Goal: Communication & Community: Answer question/provide support

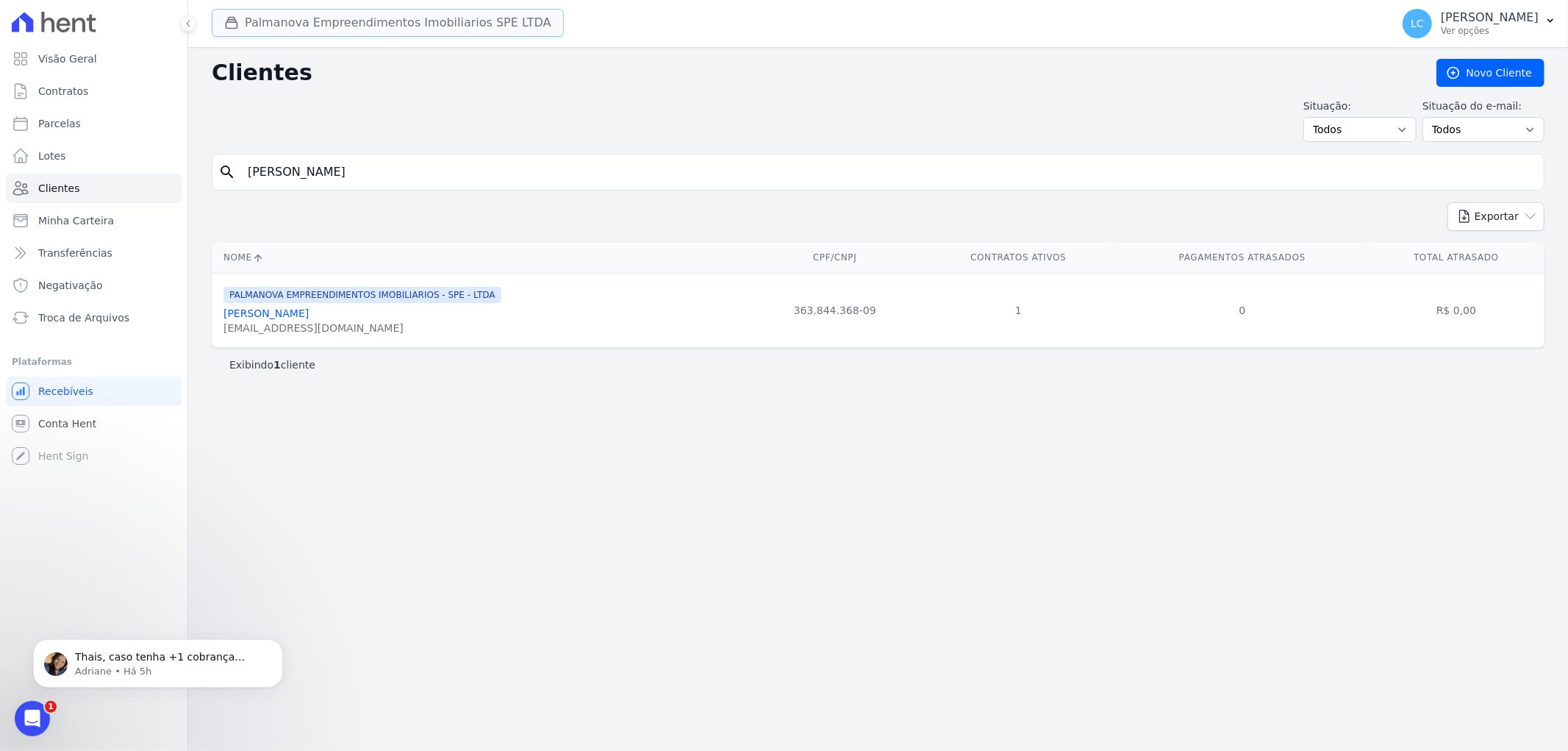
click at [336, 28] on button "Palmanova Empreendimentos Imobiliarios SPE LTDA" at bounding box center [388, 23] width 352 height 28
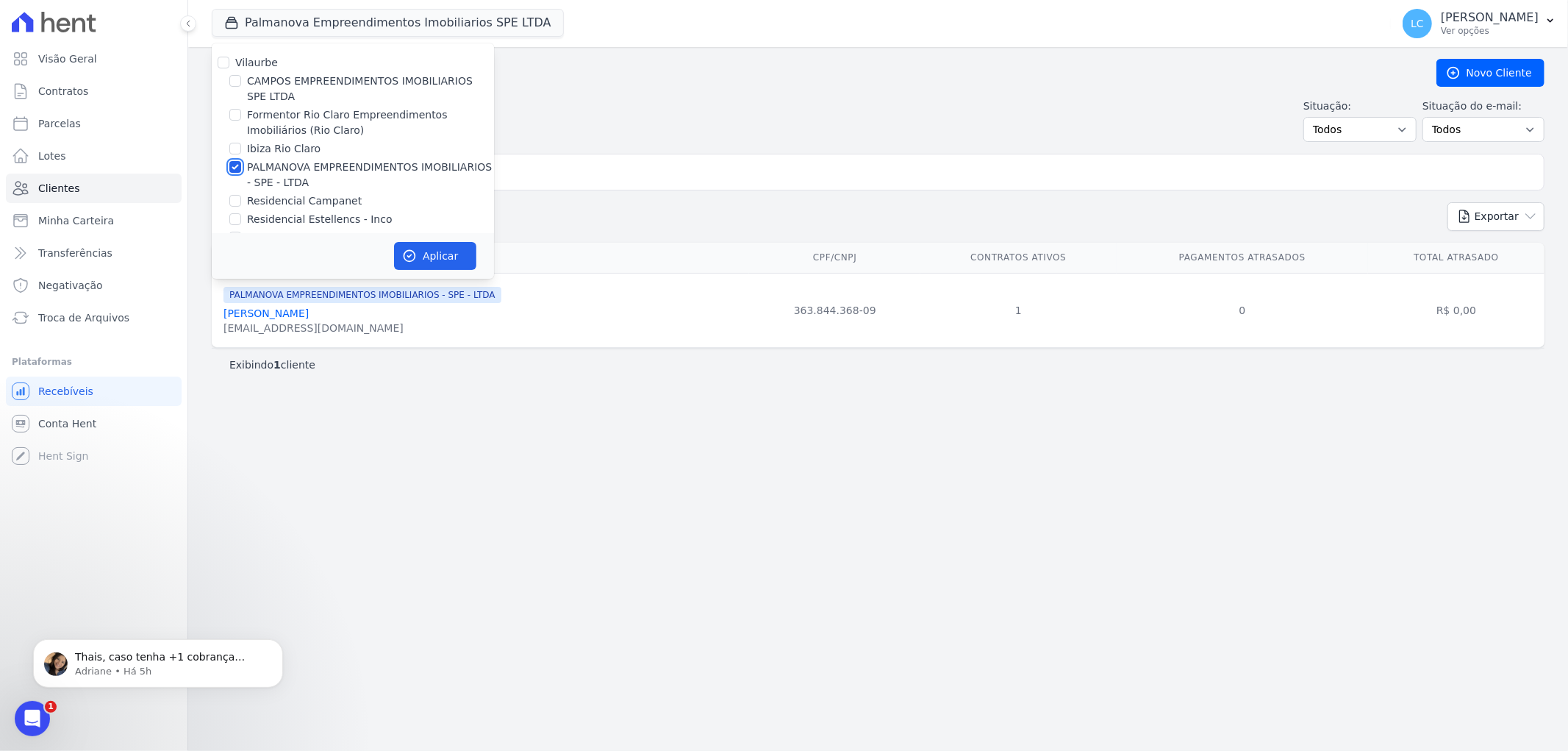
click at [230, 166] on input "PALMANOVA EMPREENDIMENTOS IMOBILIARIOS - SPE - LTDA" at bounding box center [235, 166] width 12 height 12
checkbox input "false"
click at [233, 148] on input "Ibiza Rio Claro" at bounding box center [235, 148] width 12 height 12
checkbox input "true"
click at [407, 247] on button "Aplicar" at bounding box center [435, 256] width 82 height 28
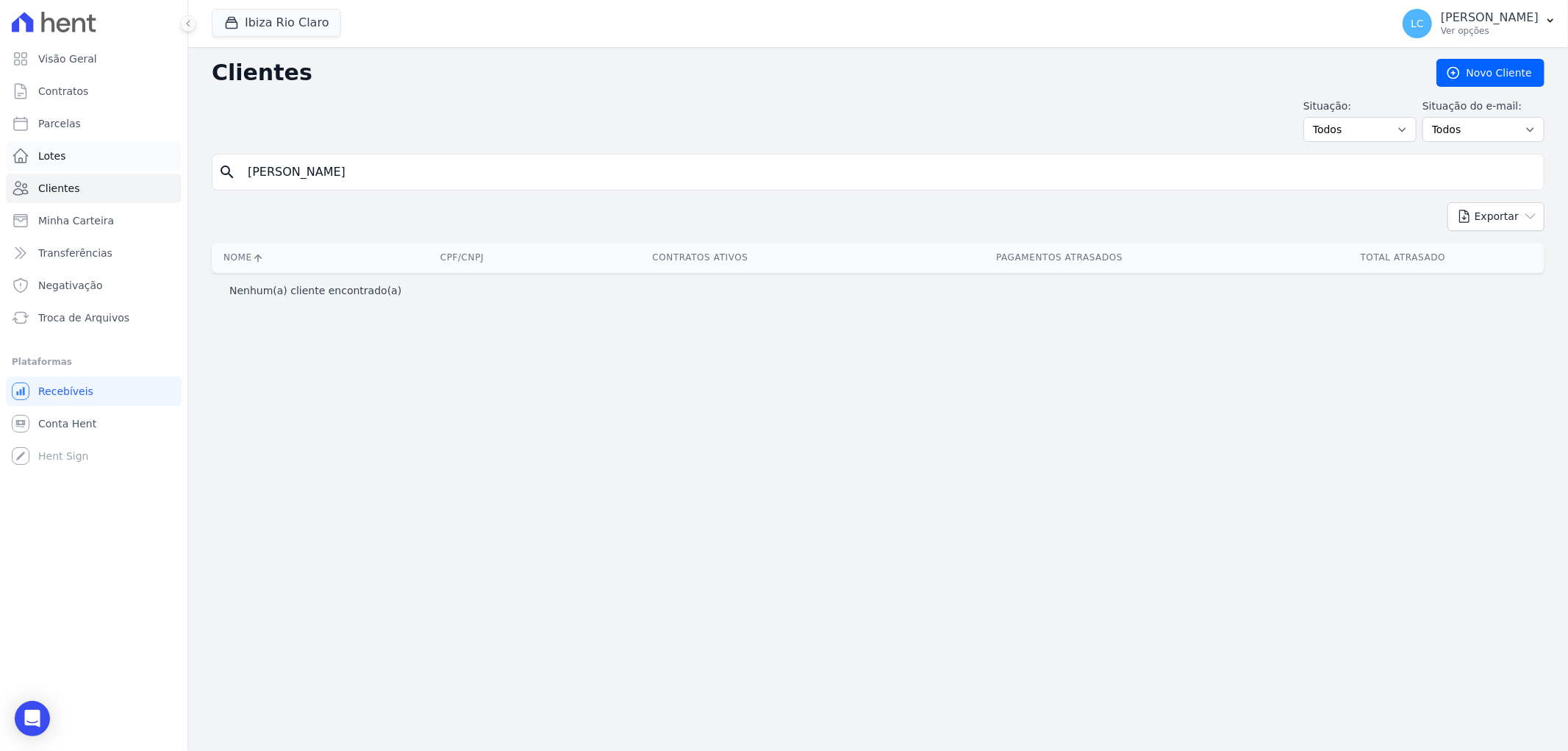
drag, startPoint x: 487, startPoint y: 178, endPoint x: 149, endPoint y: 156, distance: 338.7
click at [150, 156] on div "Visão Geral Contratos Parcelas Lotes Clientes Minha Carteira Transferências Neg…" at bounding box center [784, 375] width 1568 height 751
paste input "Alexandre Conttato Colagrai"
type input "Alexandre Conttato Colagrai"
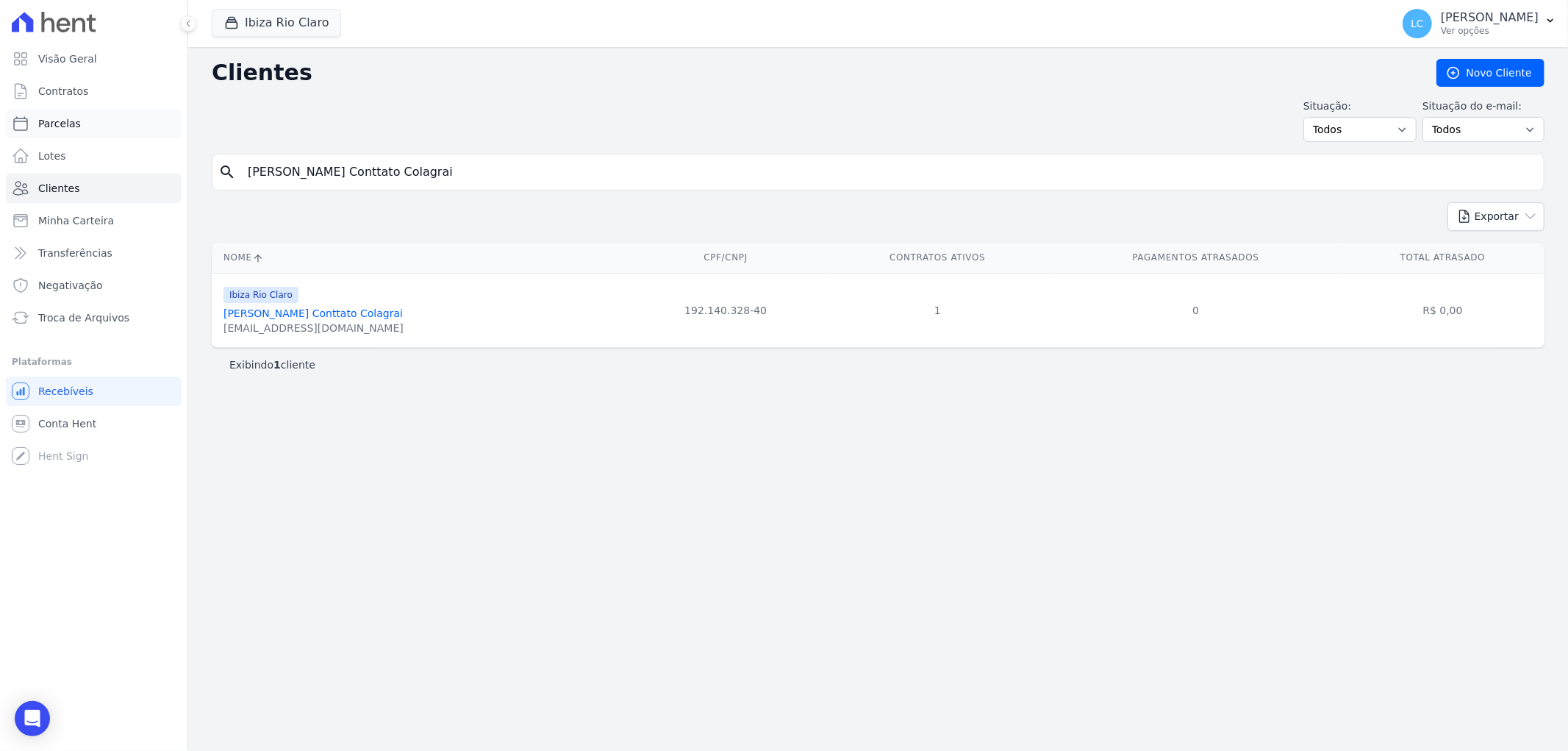
click at [77, 125] on link "Parcelas" at bounding box center [93, 123] width 176 height 29
select select
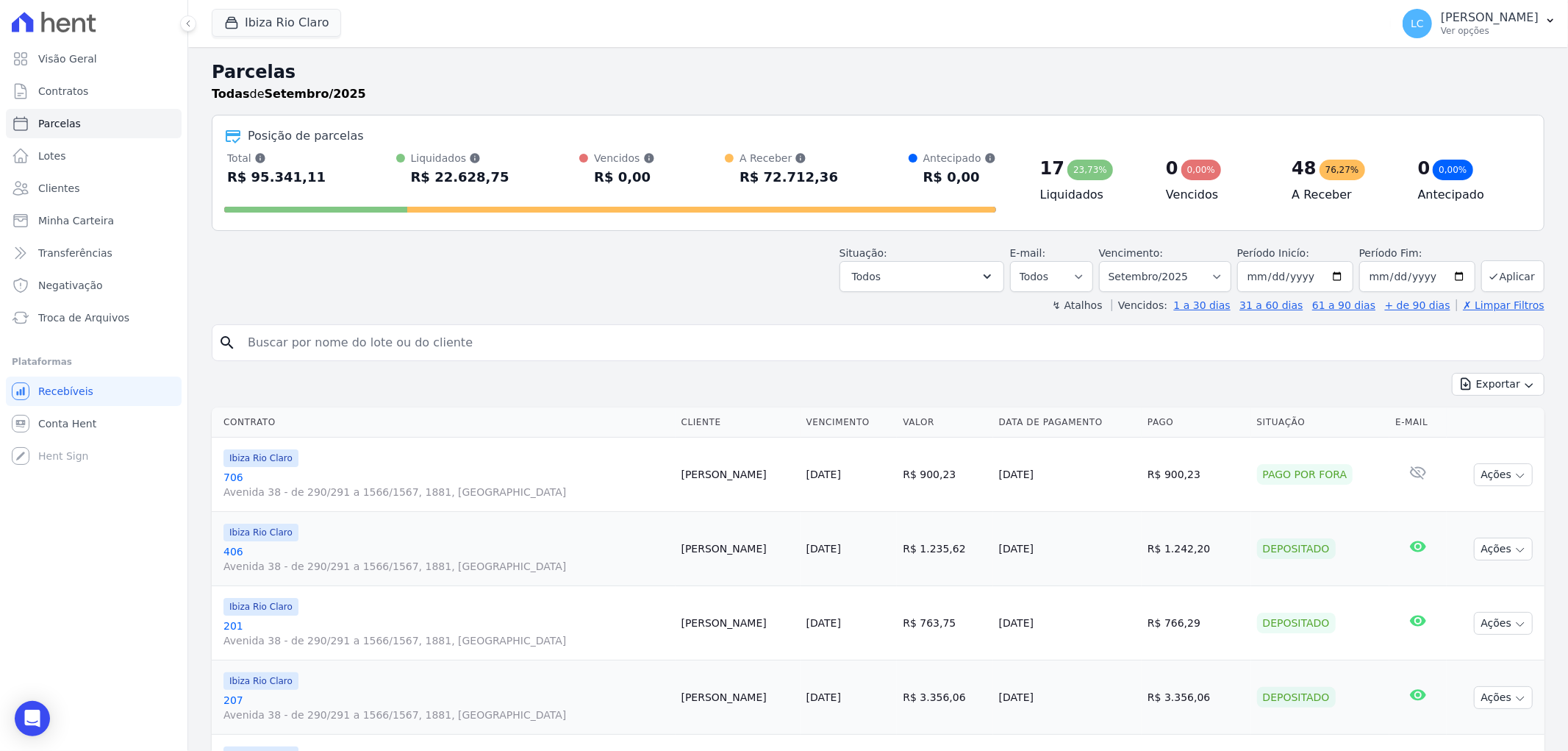
click at [806, 326] on div "search" at bounding box center [879, 343] width 1333 height 37
click at [458, 344] on input "search" at bounding box center [888, 343] width 1299 height 29
click at [1229, 283] on select "Filtrar por período ──────── Todos os meses Abril/2023 Maio/2023 Junho/2023 Jul…" at bounding box center [1165, 276] width 133 height 31
select select "all"
click at [1108, 261] on select "Filtrar por período ──────── Todos os meses Abril/2023 Maio/2023 Junho/2023 Jul…" at bounding box center [1165, 276] width 133 height 31
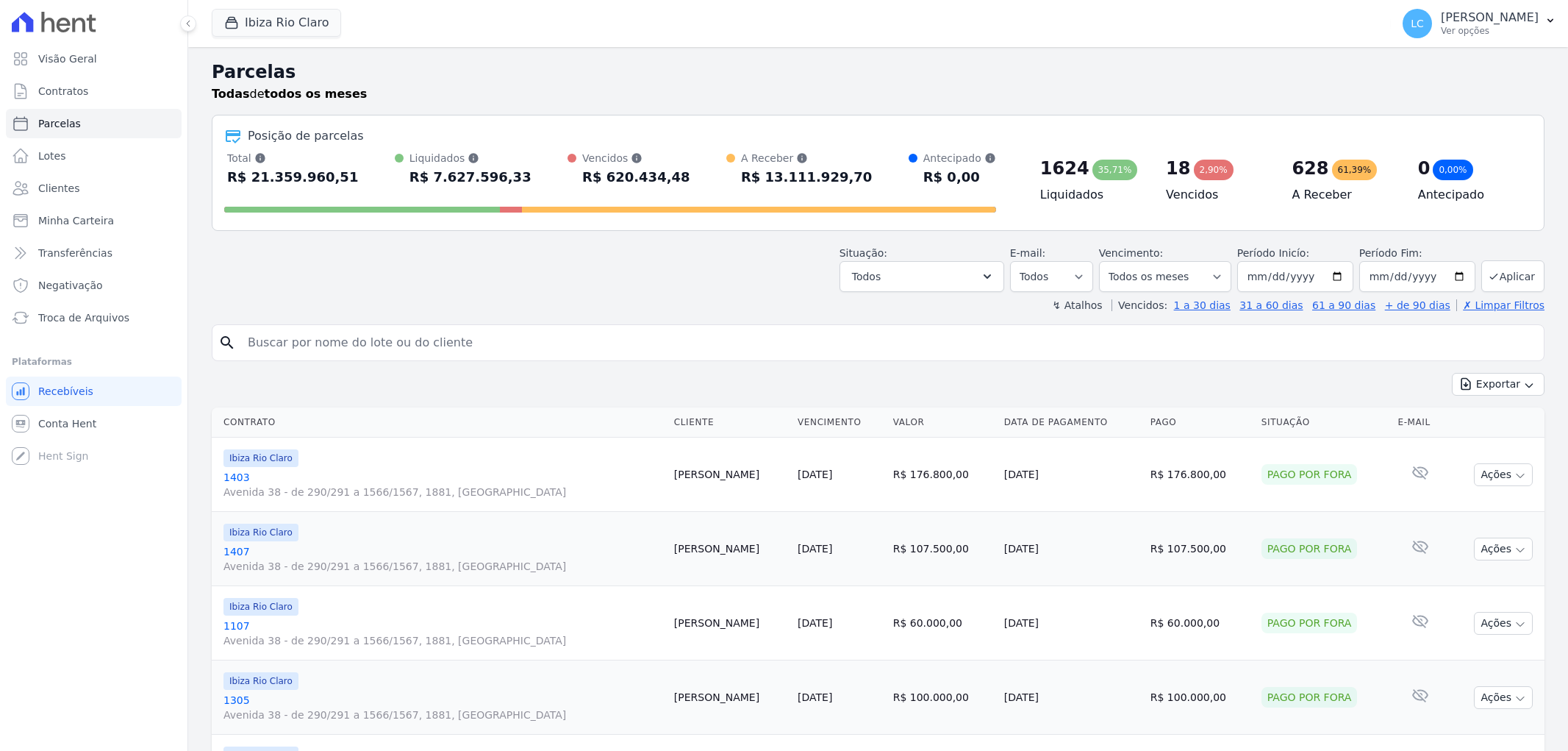
select select
click at [349, 338] on input "search" at bounding box center [888, 343] width 1299 height 29
paste input "Alexandre Conttato Colagrai"
type input "Alexandre Conttato Colagrai"
select select
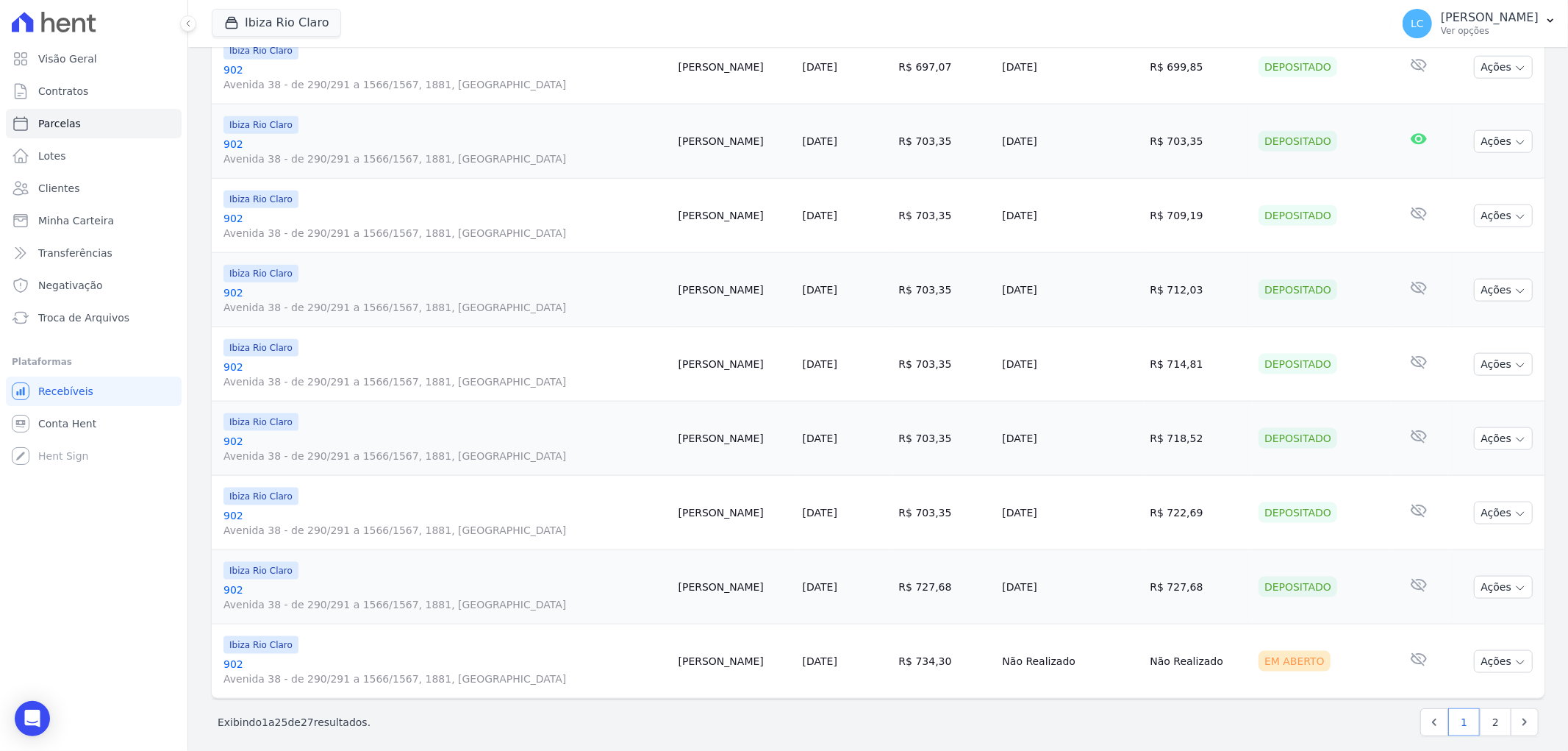
scroll to position [1484, 0]
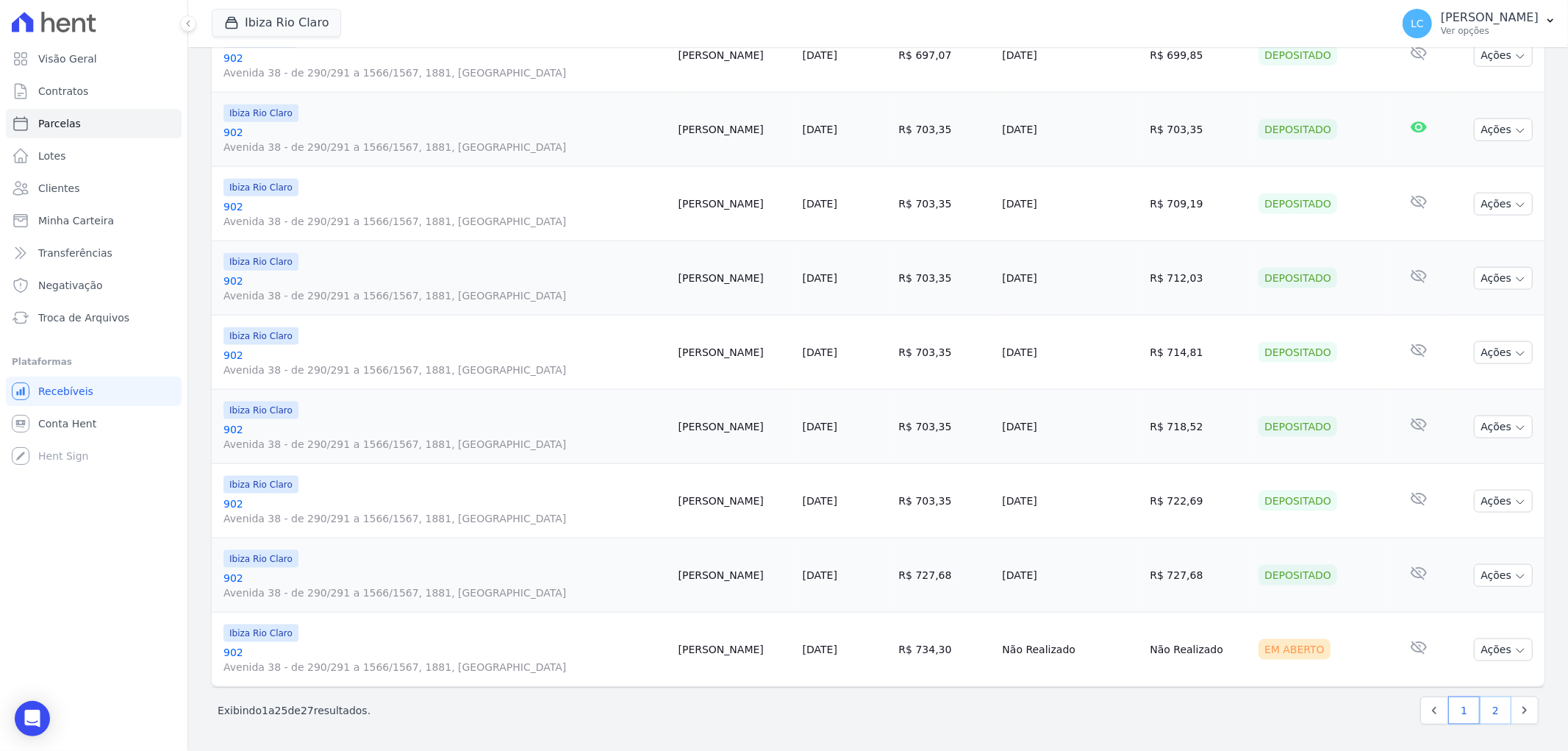
click at [1481, 708] on link "2" at bounding box center [1495, 710] width 32 height 28
select select
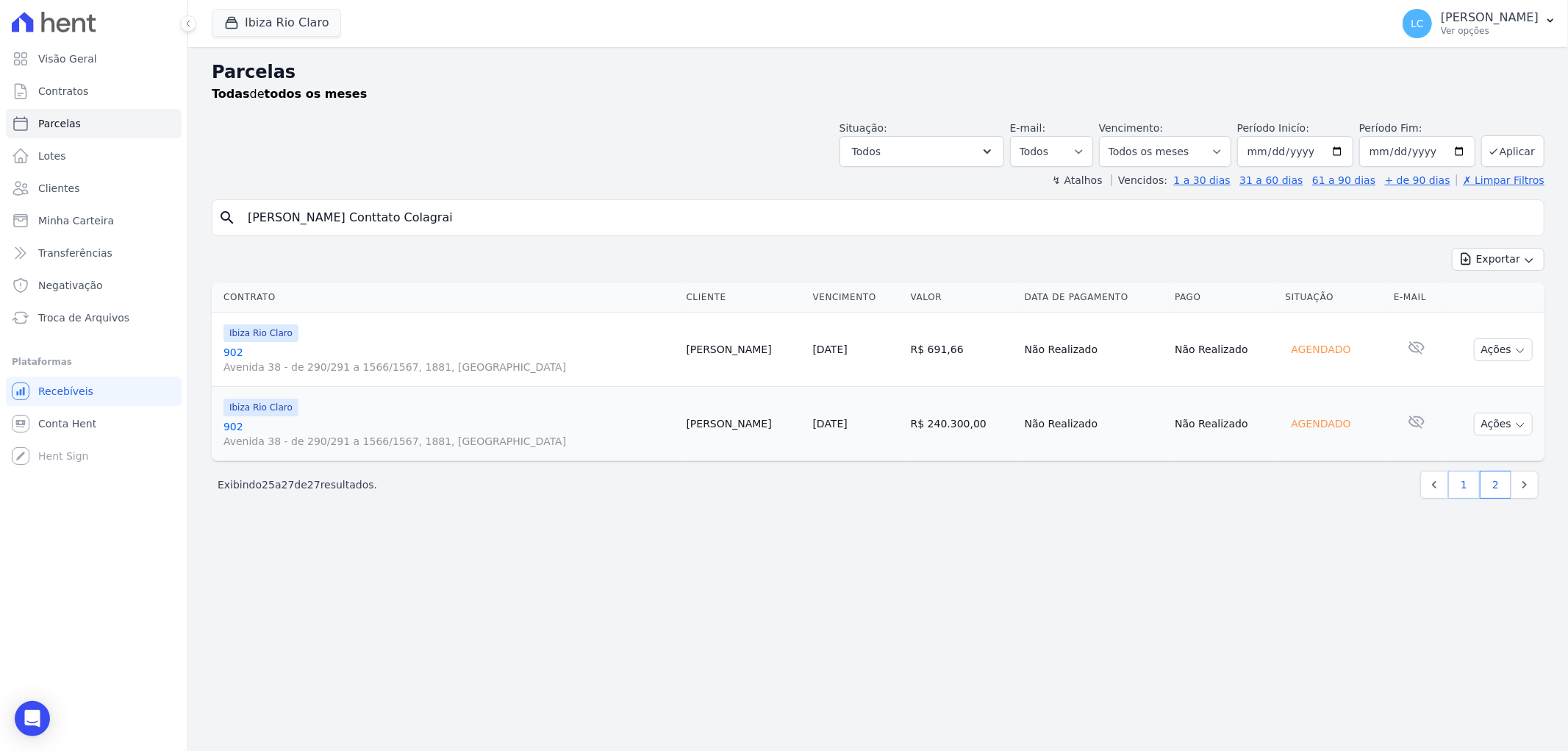
click at [1461, 484] on link "1" at bounding box center [1464, 485] width 32 height 28
select select
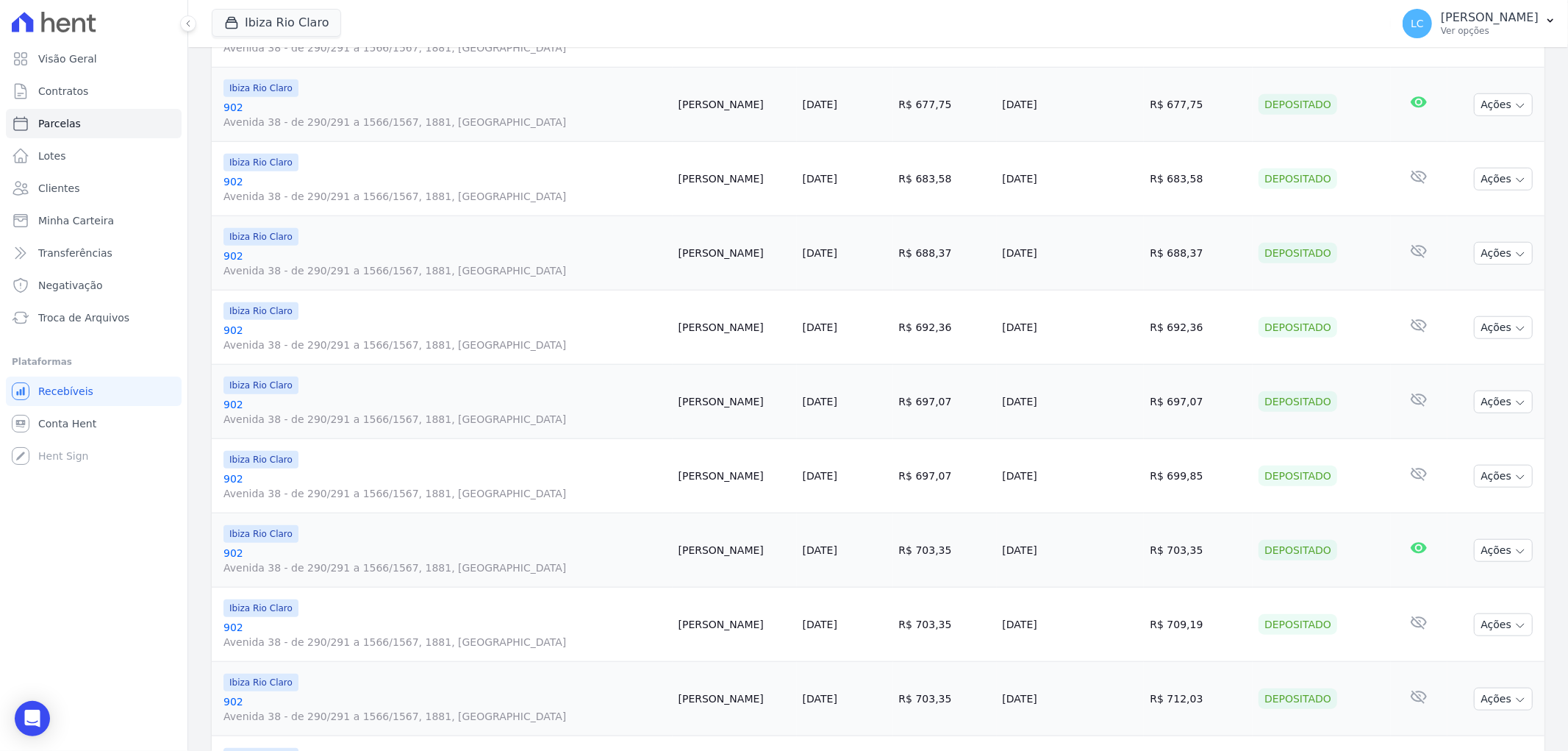
scroll to position [1389, 0]
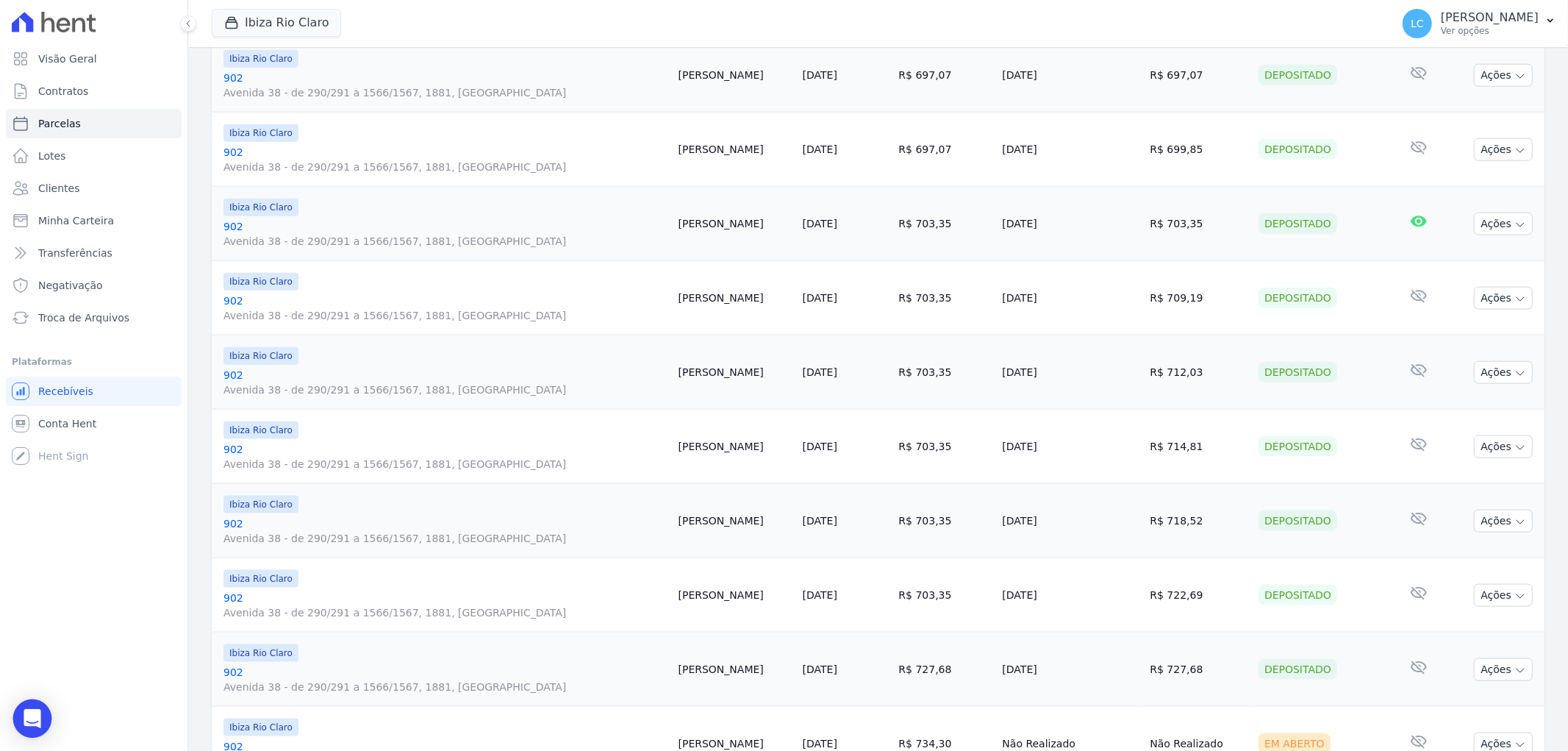
click at [27, 721] on icon "Open Intercom Messenger" at bounding box center [32, 718] width 19 height 19
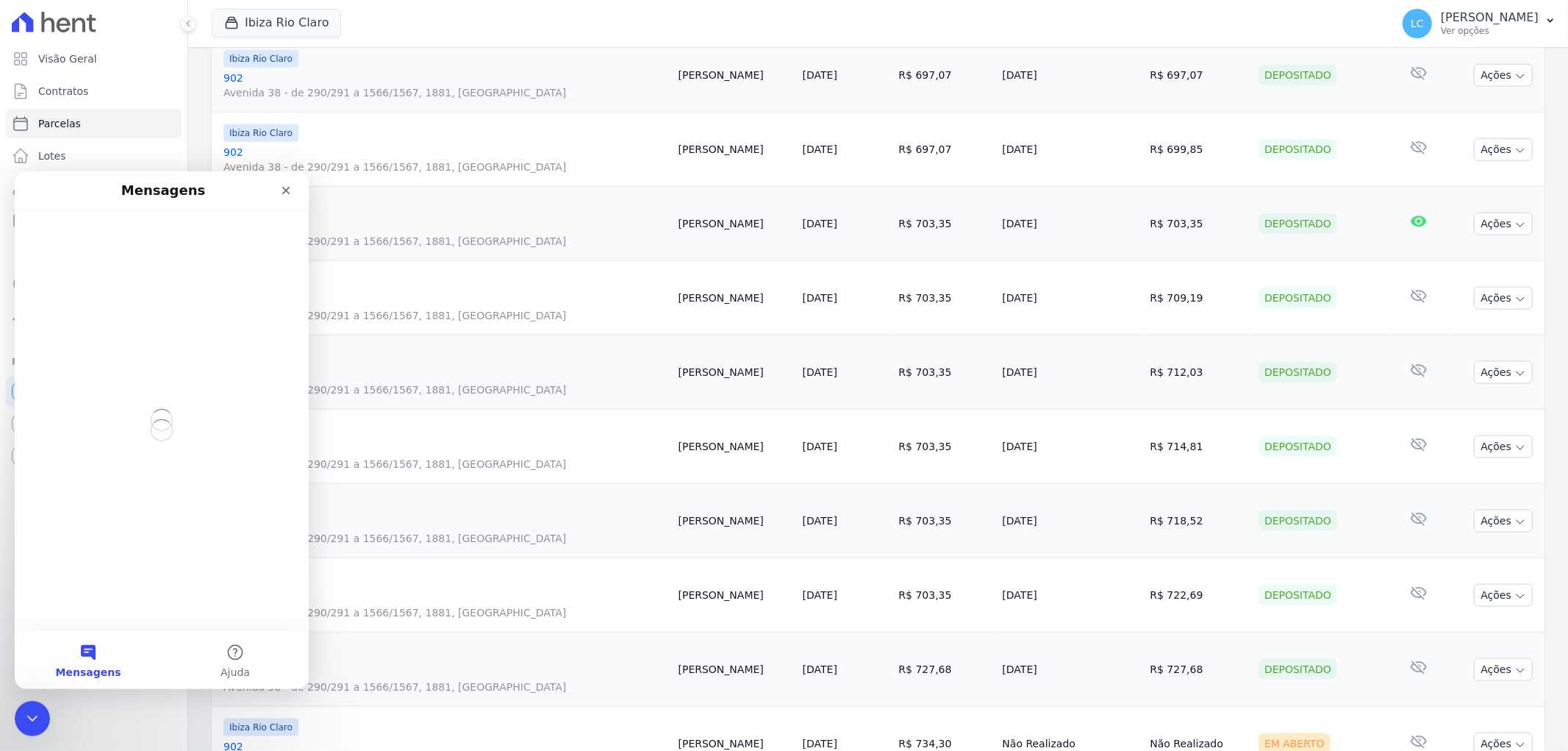
scroll to position [0, 0]
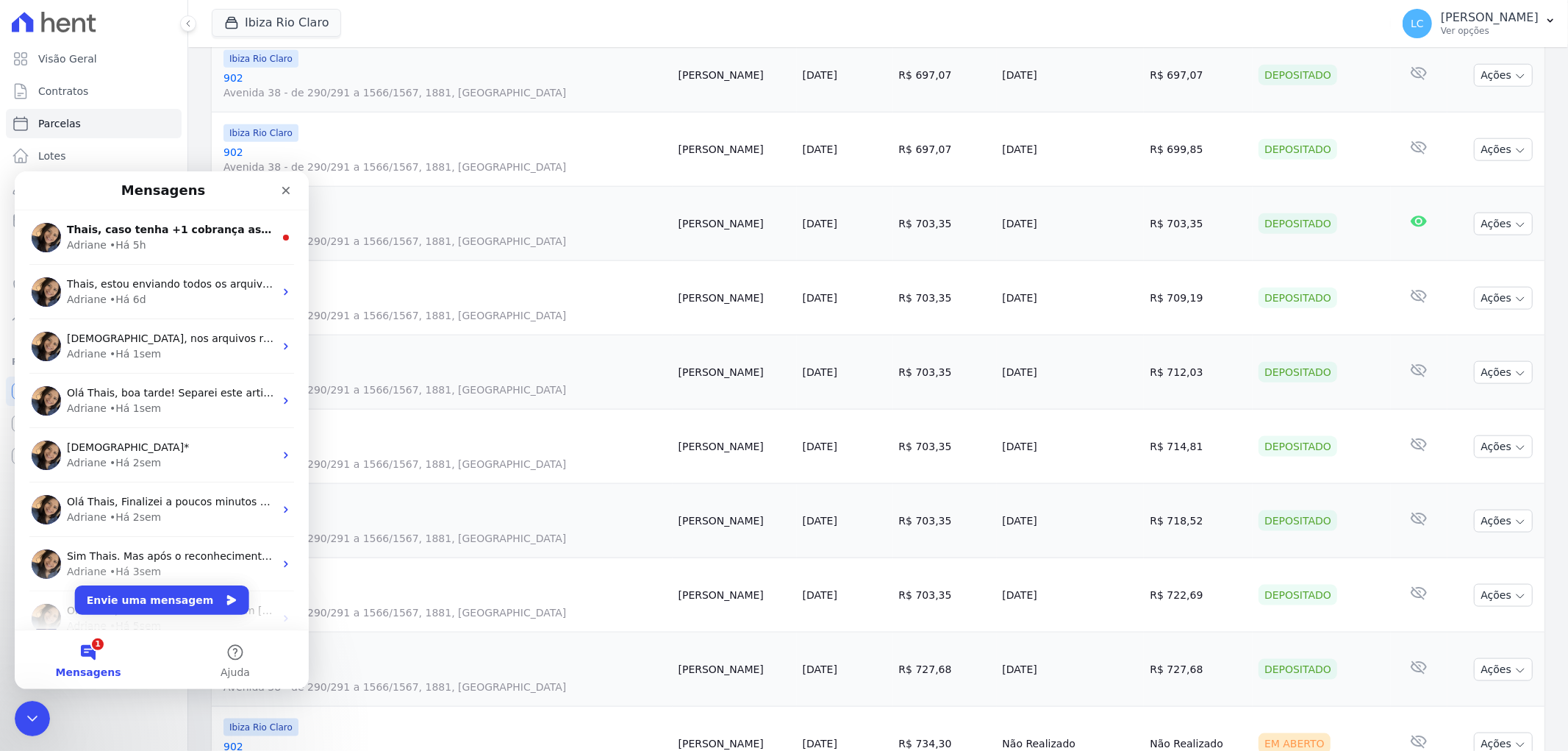
click at [91, 644] on button "1 Mensagens" at bounding box center [88, 659] width 147 height 59
click at [157, 234] on div "Thais, caso tenha +1 cobrança associada na mesma parcela, é possível. Mas caso …" at bounding box center [170, 229] width 208 height 16
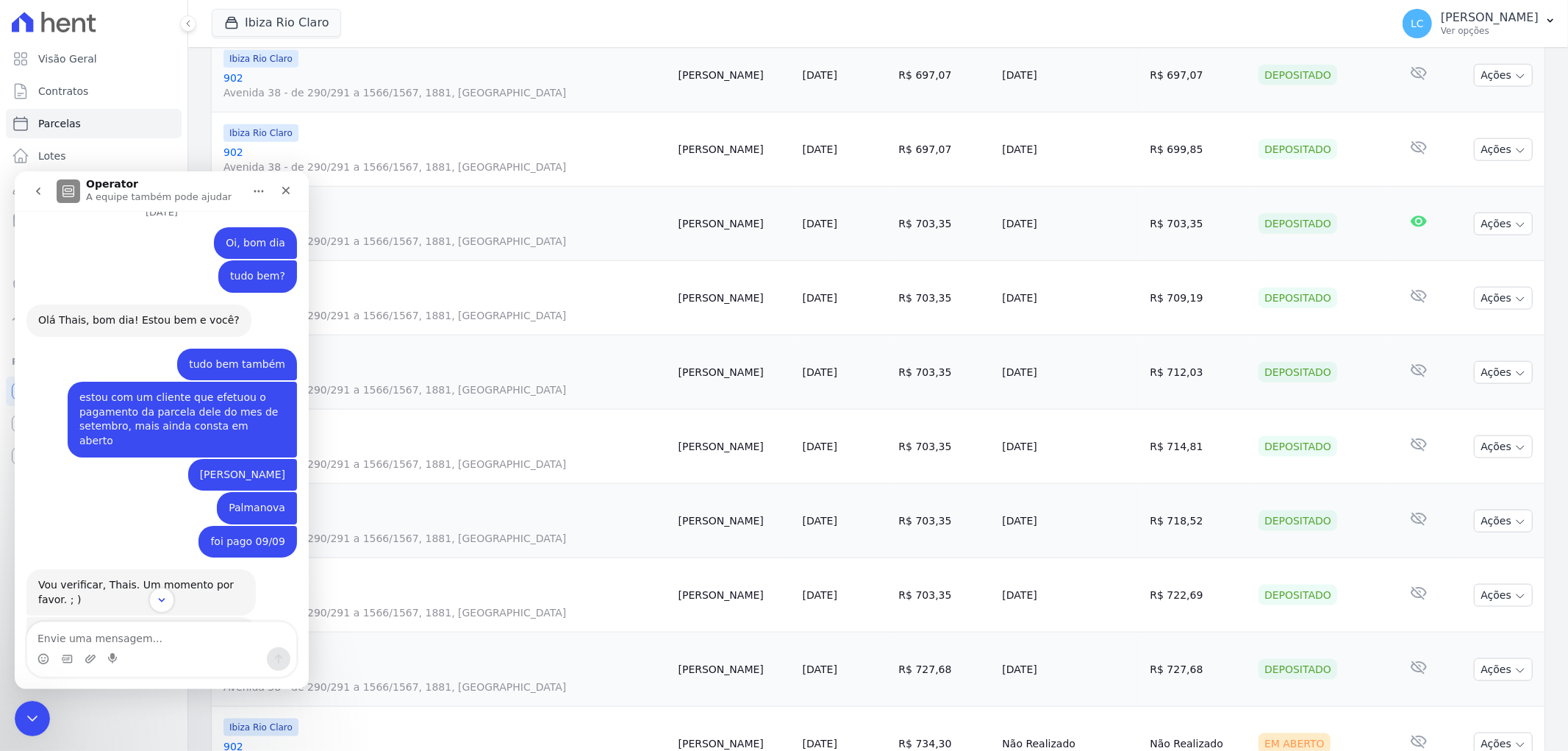
scroll to position [2622, 0]
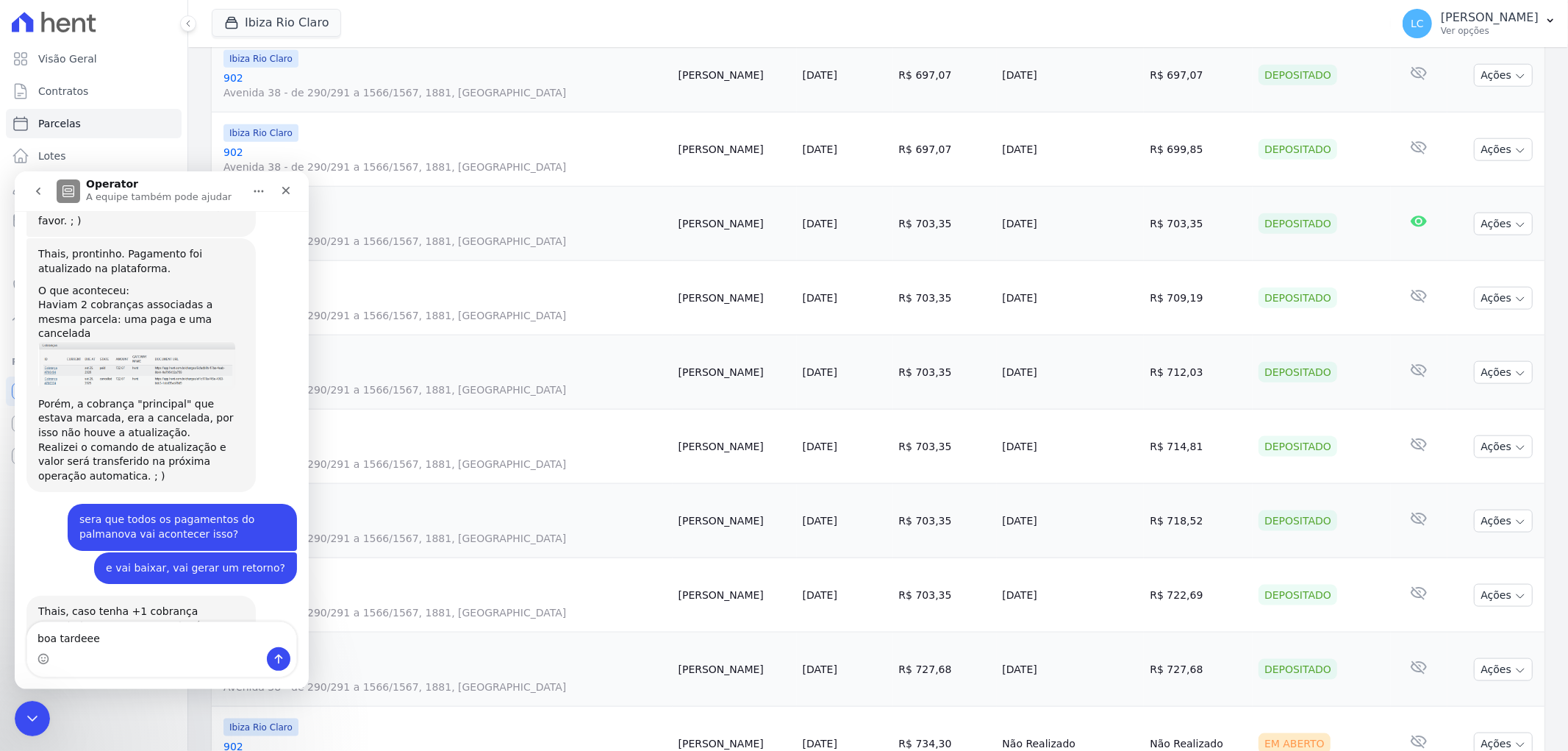
type textarea "boa tardeeee"
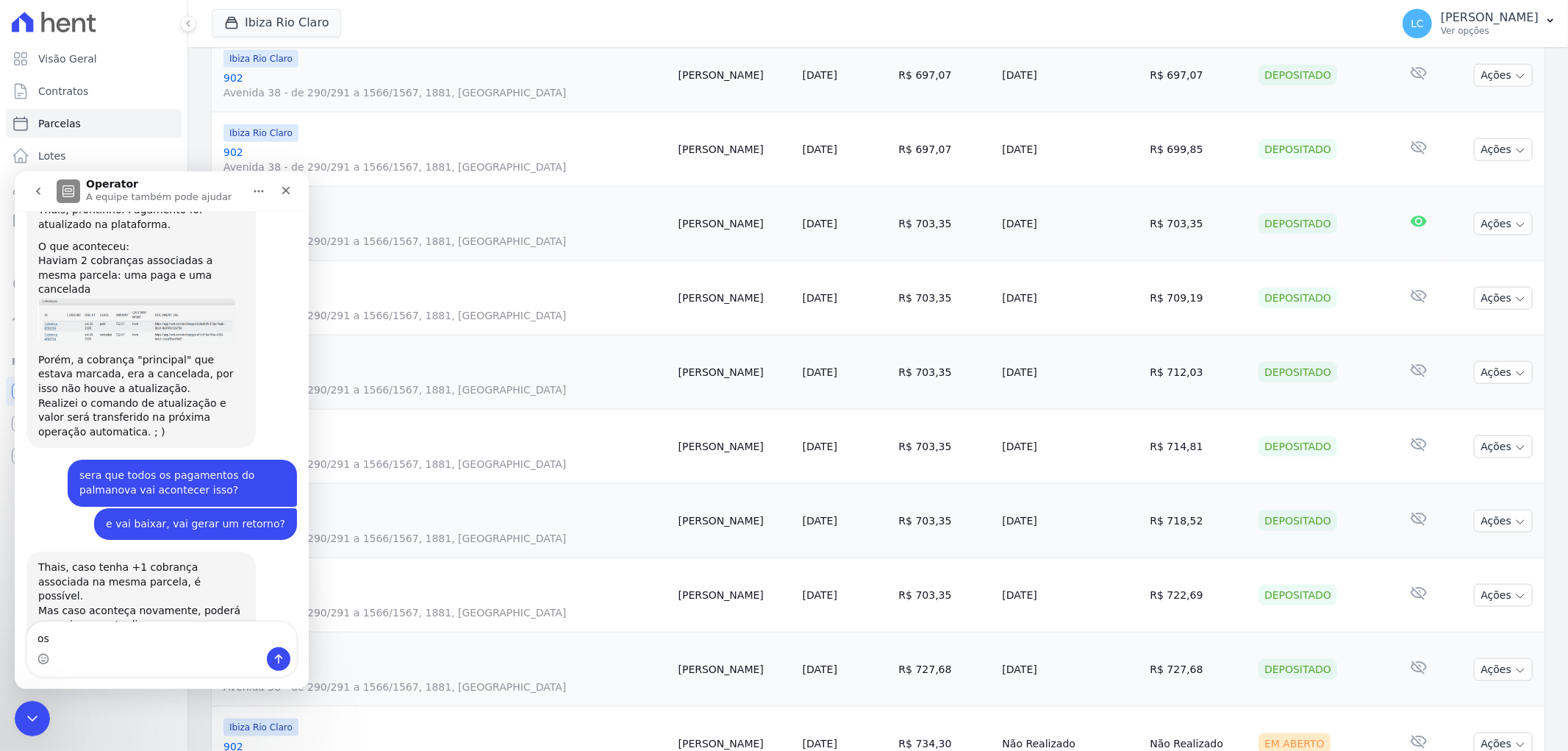
type textarea "o"
click at [86, 645] on textarea "Envie uma mensagem..." at bounding box center [162, 633] width 269 height 25
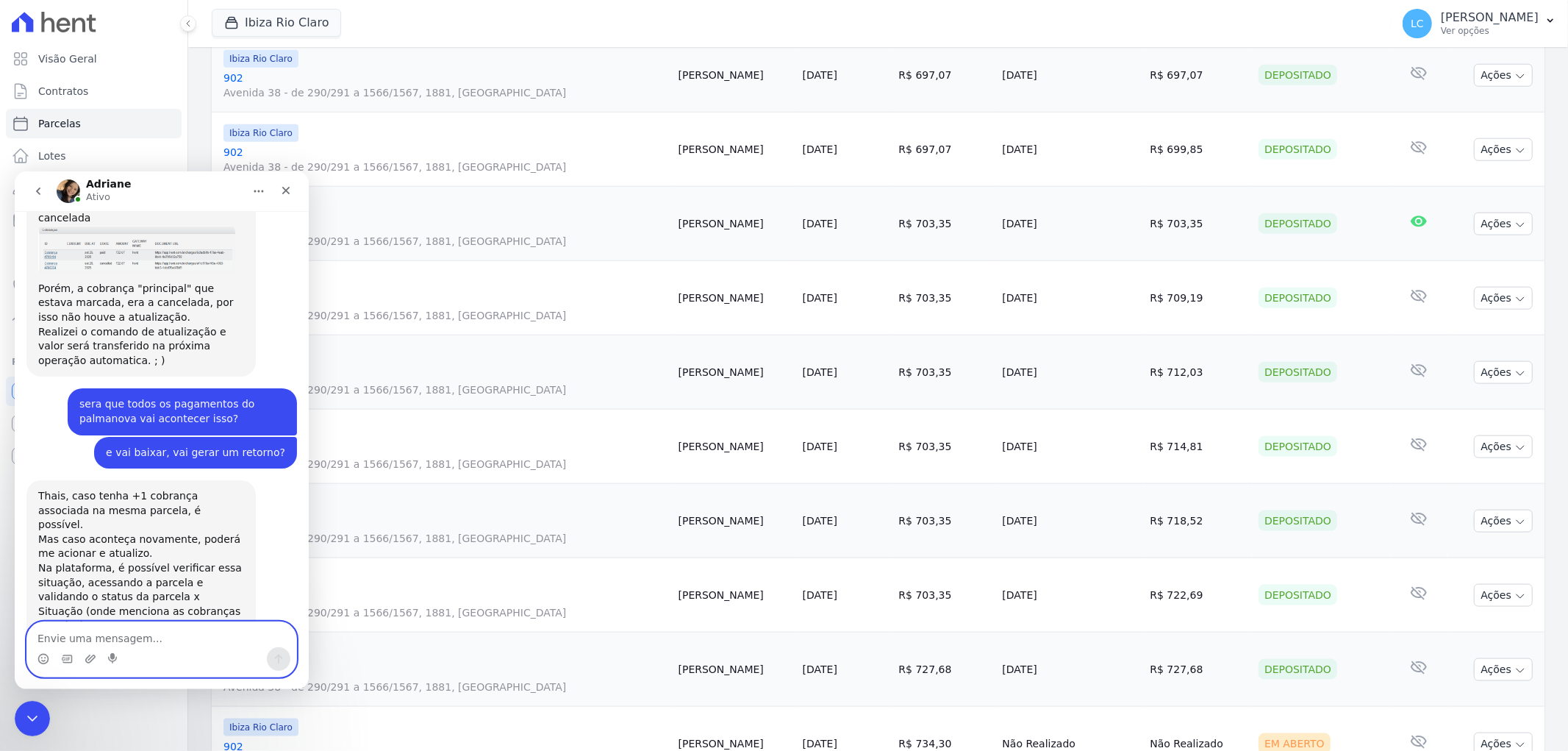
scroll to position [2737, 0]
click at [174, 630] on textarea "Envie uma mensagem..." at bounding box center [162, 633] width 269 height 25
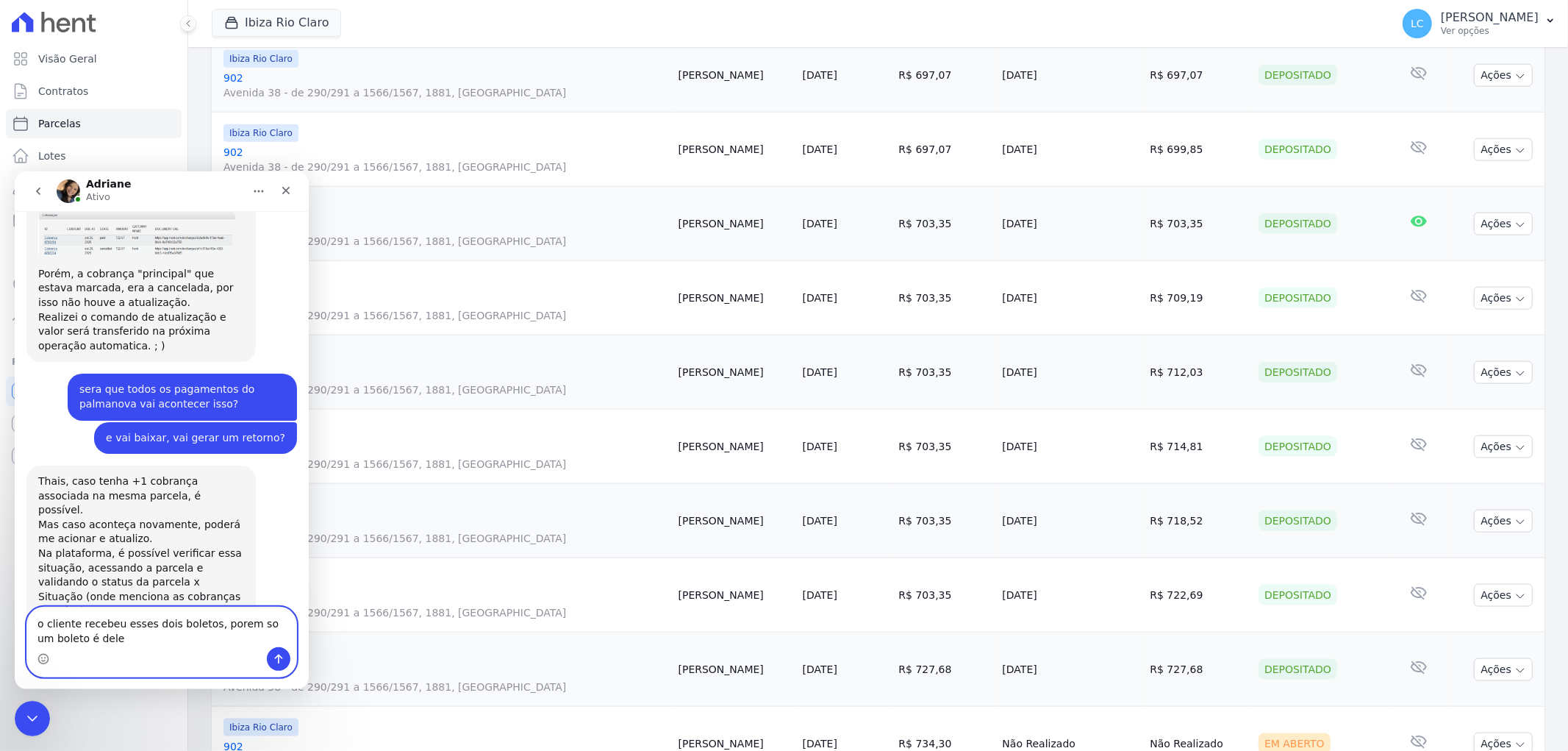
type textarea "o cliente recebeu esses dois boletos, porem so um boleto é dele"
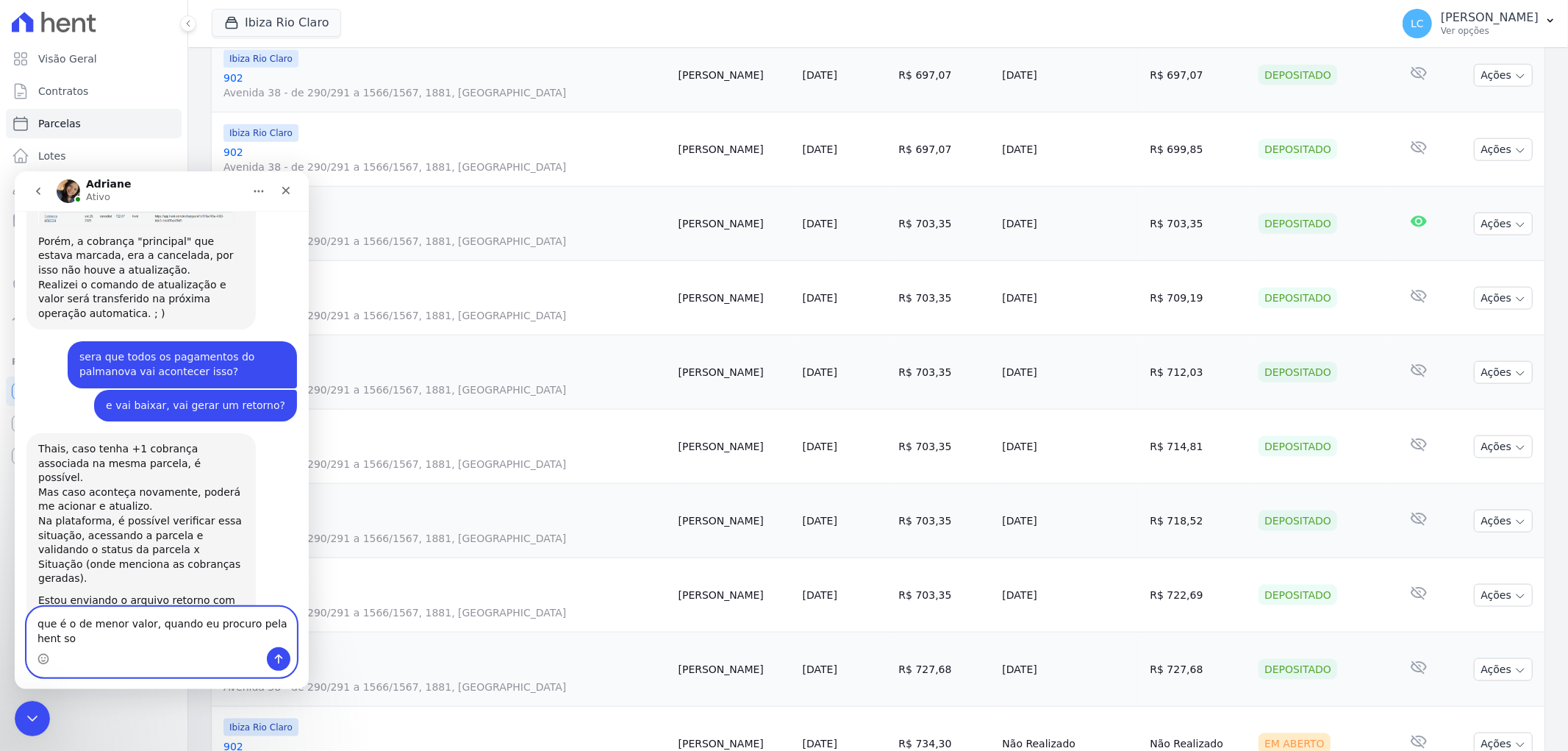
scroll to position [2799, 0]
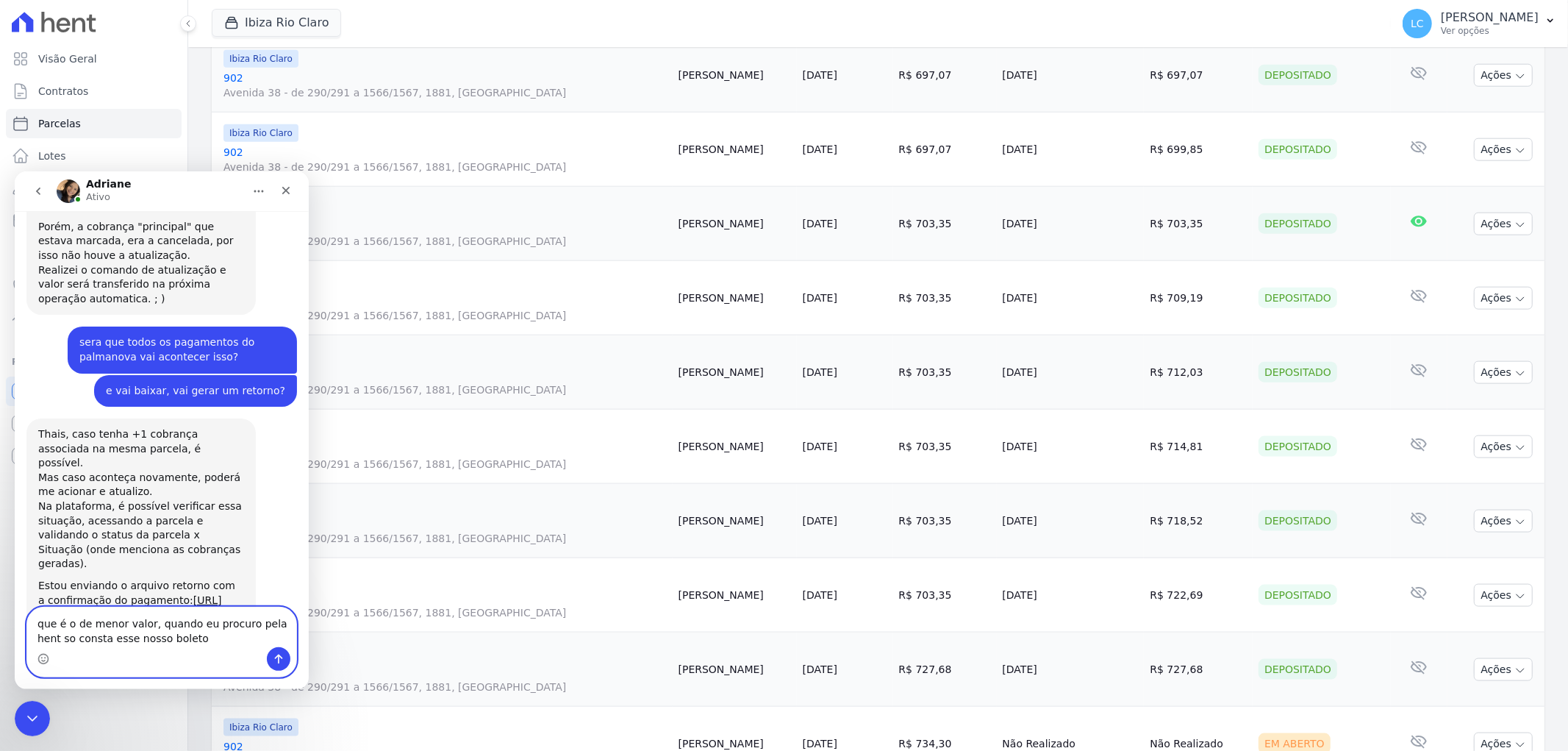
click at [189, 640] on textarea "que é o de menor valor, quando eu procuro pela hent so consta esse nosso boleto" at bounding box center [162, 626] width 269 height 39
paste textarea "545,30"
type textarea "que é o de menor valor, quando eu procuro pela hent so consta esse nosso boleto…"
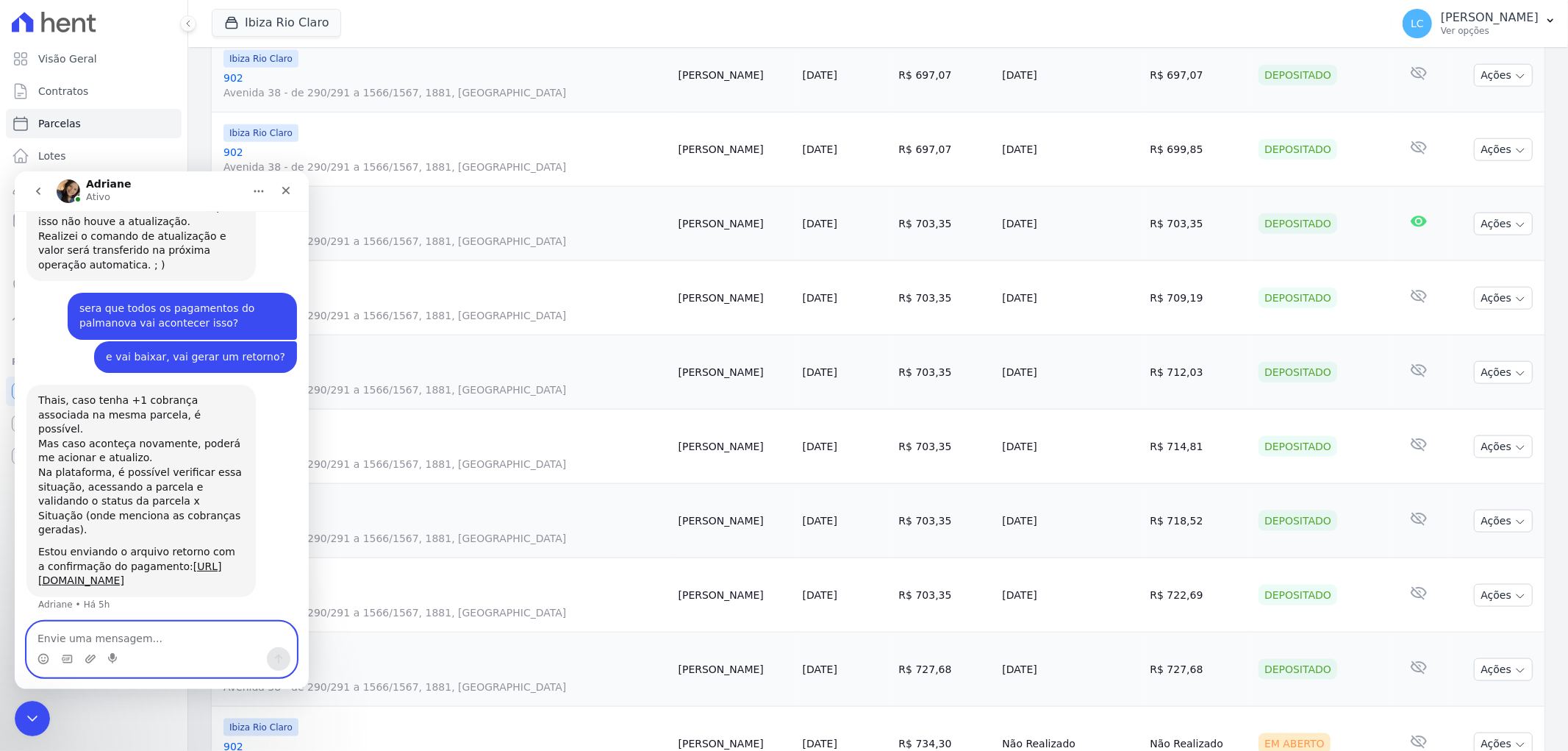
scroll to position [2832, 0]
type textarea "esse boleto de 2 mil e pouco pode ser fraude?"
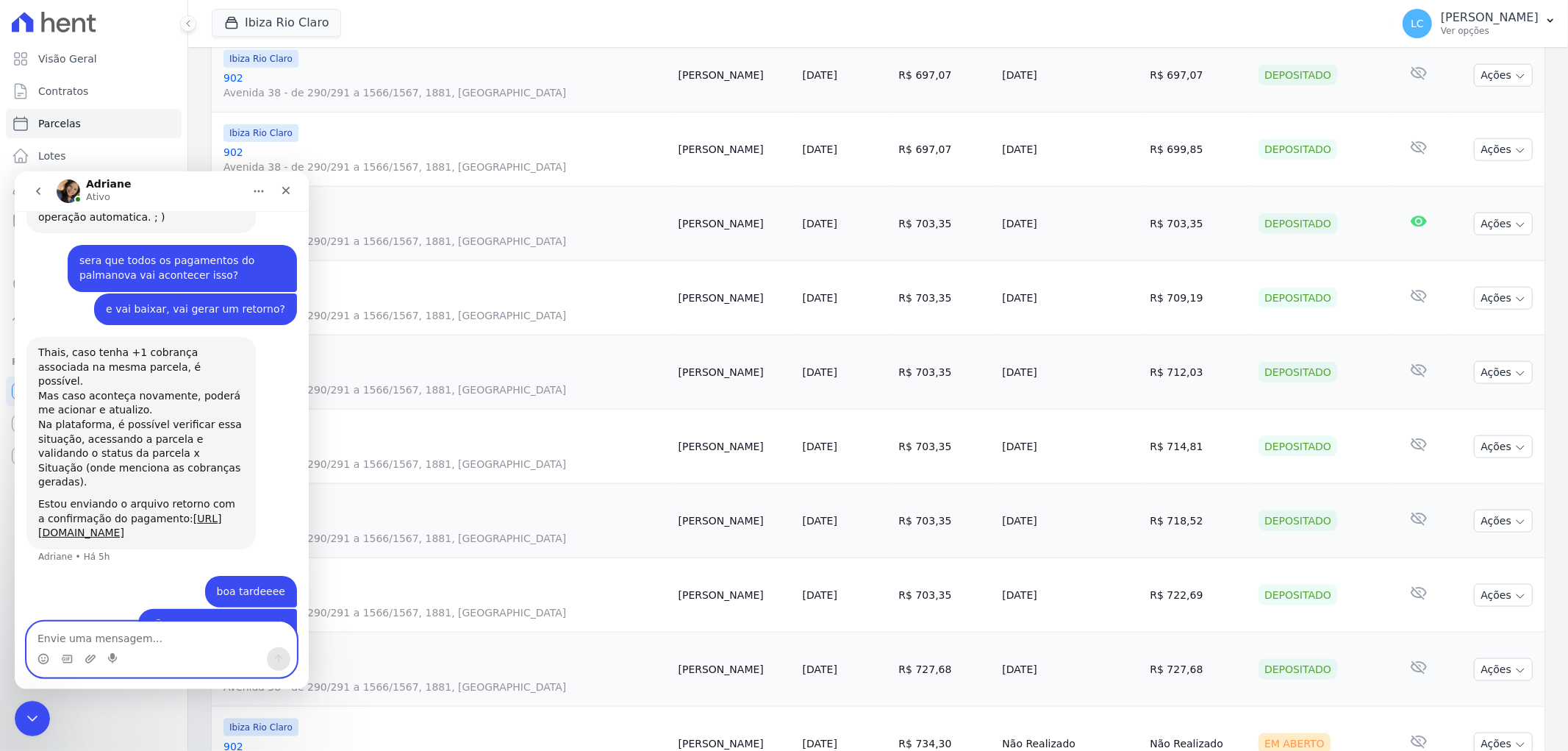
scroll to position [2880, 0]
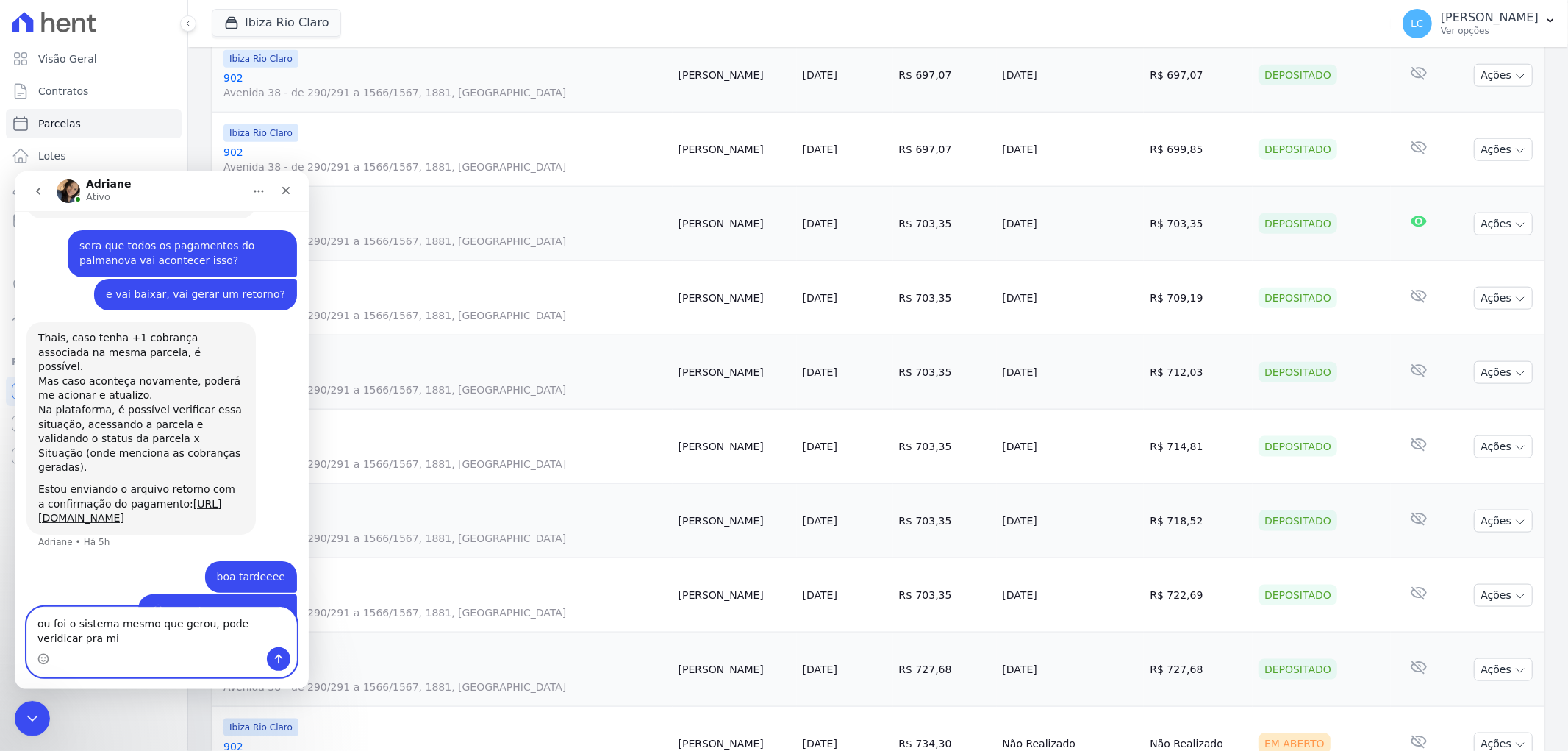
type textarea "ou foi o sistema mesmo que gerou, pode veridicar pra mim"
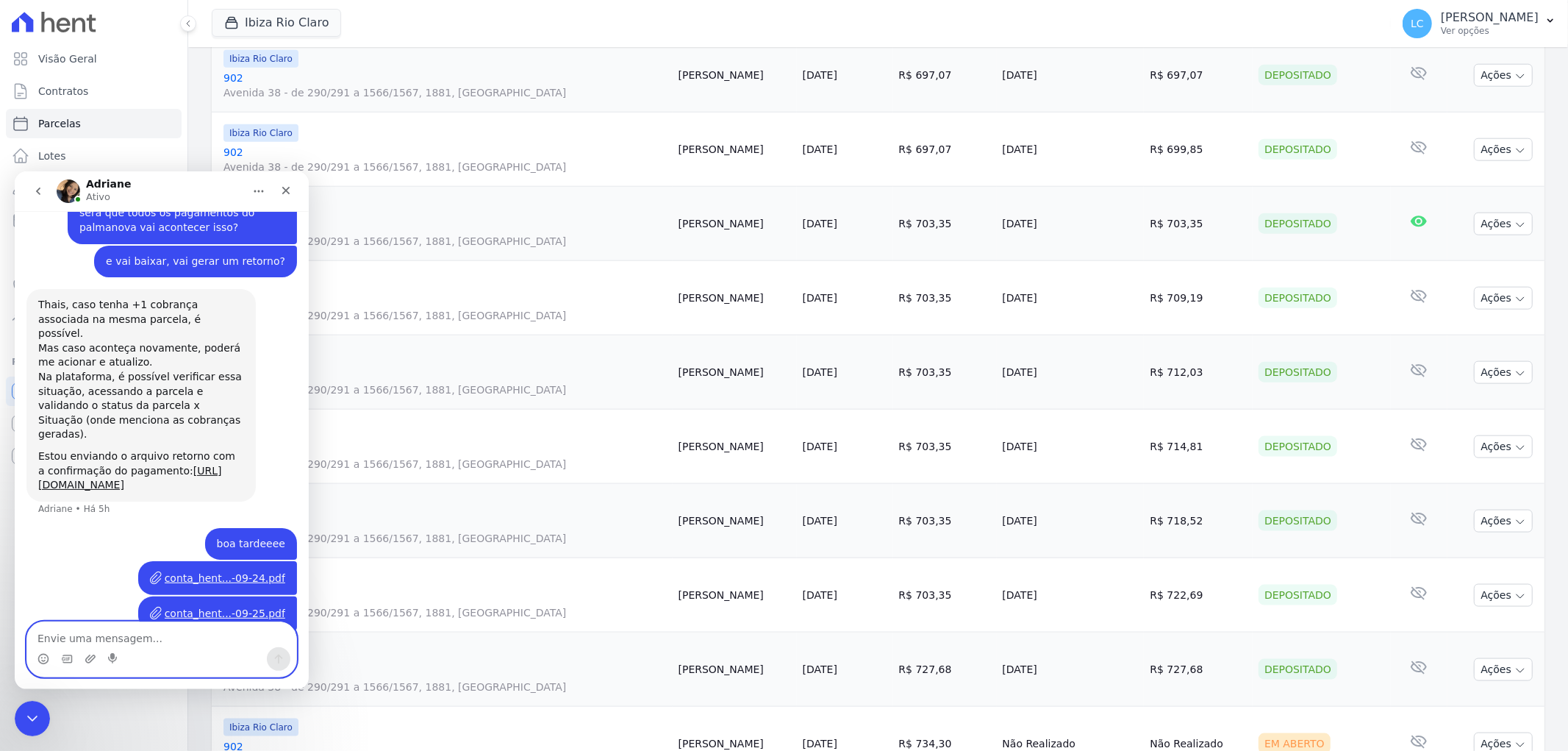
click at [107, 636] on textarea "Envie uma mensagem..." at bounding box center [162, 633] width 269 height 25
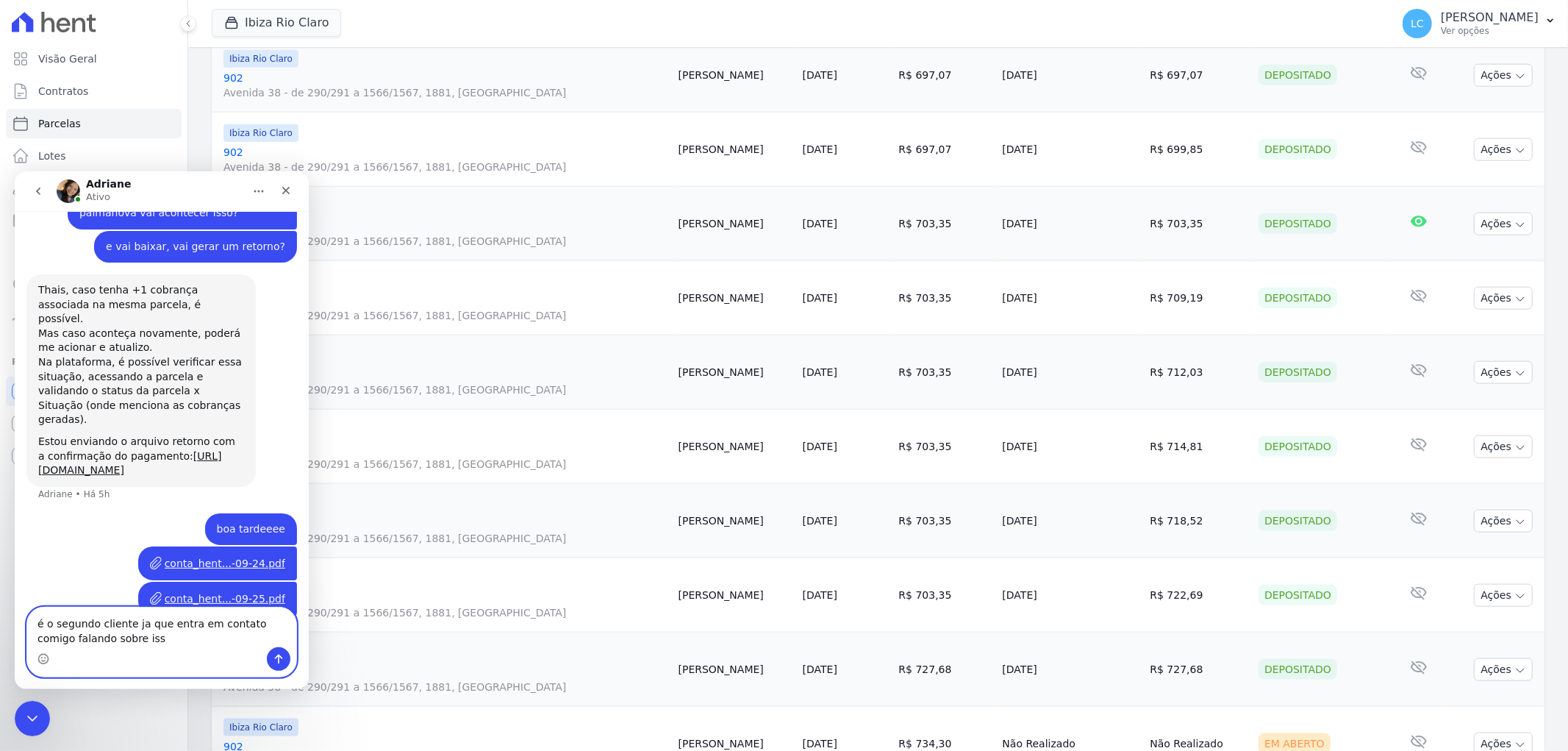
type textarea "é o segundo cliente ja que entra em contato comigo falando sobre isso"
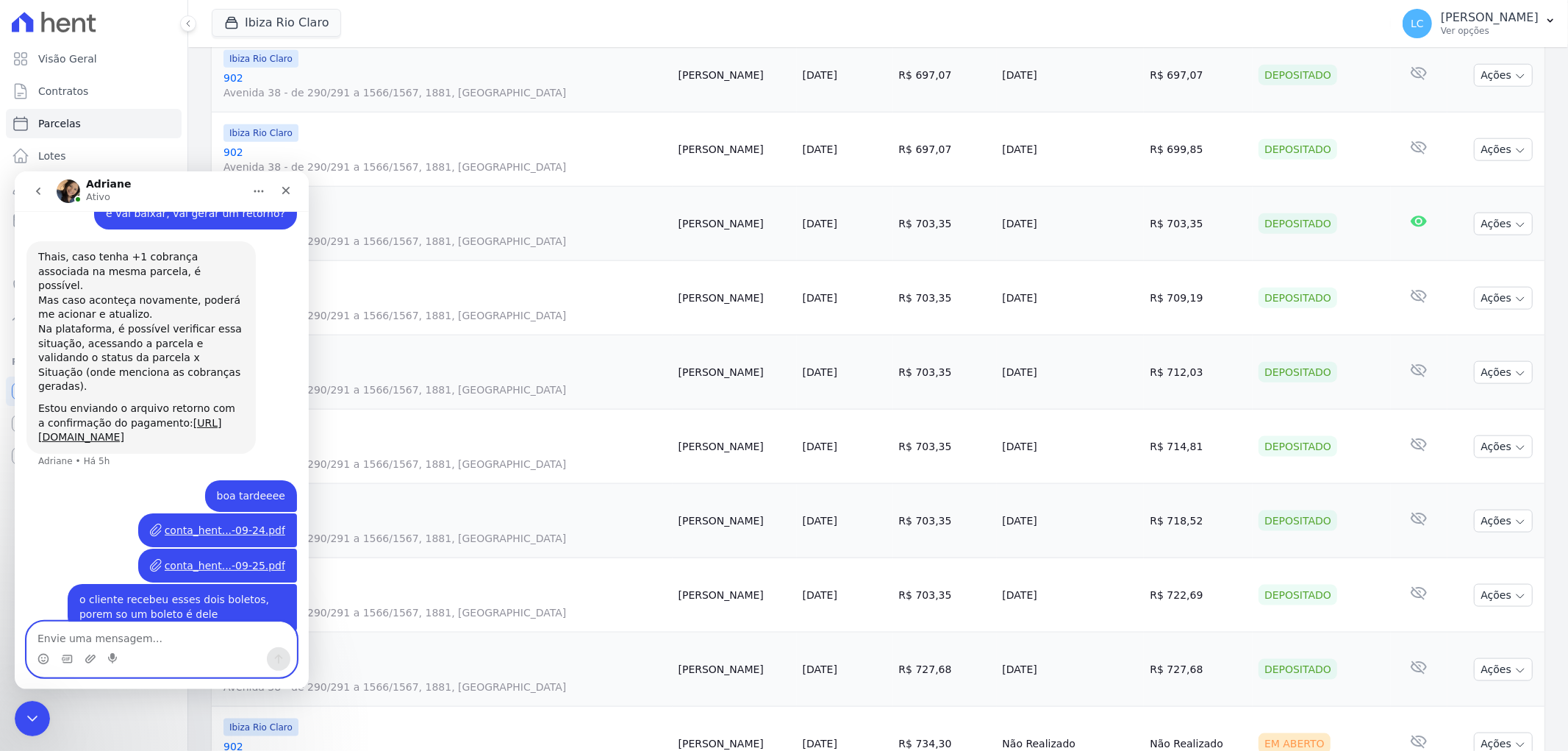
scroll to position [2976, 0]
click at [194, 190] on div "Adriane Ativo" at bounding box center [150, 191] width 187 height 26
click at [254, 188] on icon "Início" at bounding box center [259, 190] width 12 height 12
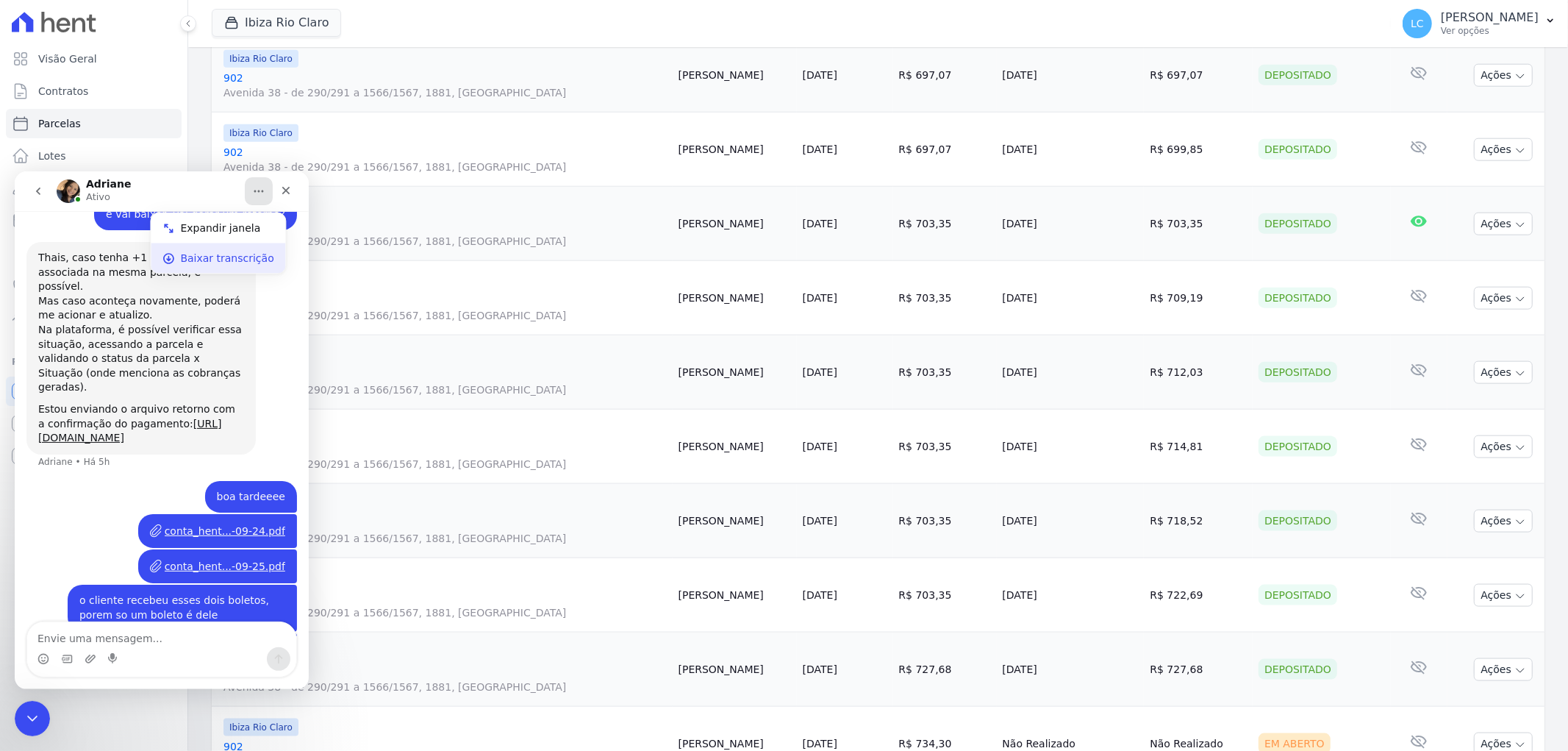
click at [186, 261] on div "Baixar transcrição" at bounding box center [227, 257] width 93 height 16
click at [155, 111] on link "Parcelas" at bounding box center [93, 123] width 176 height 29
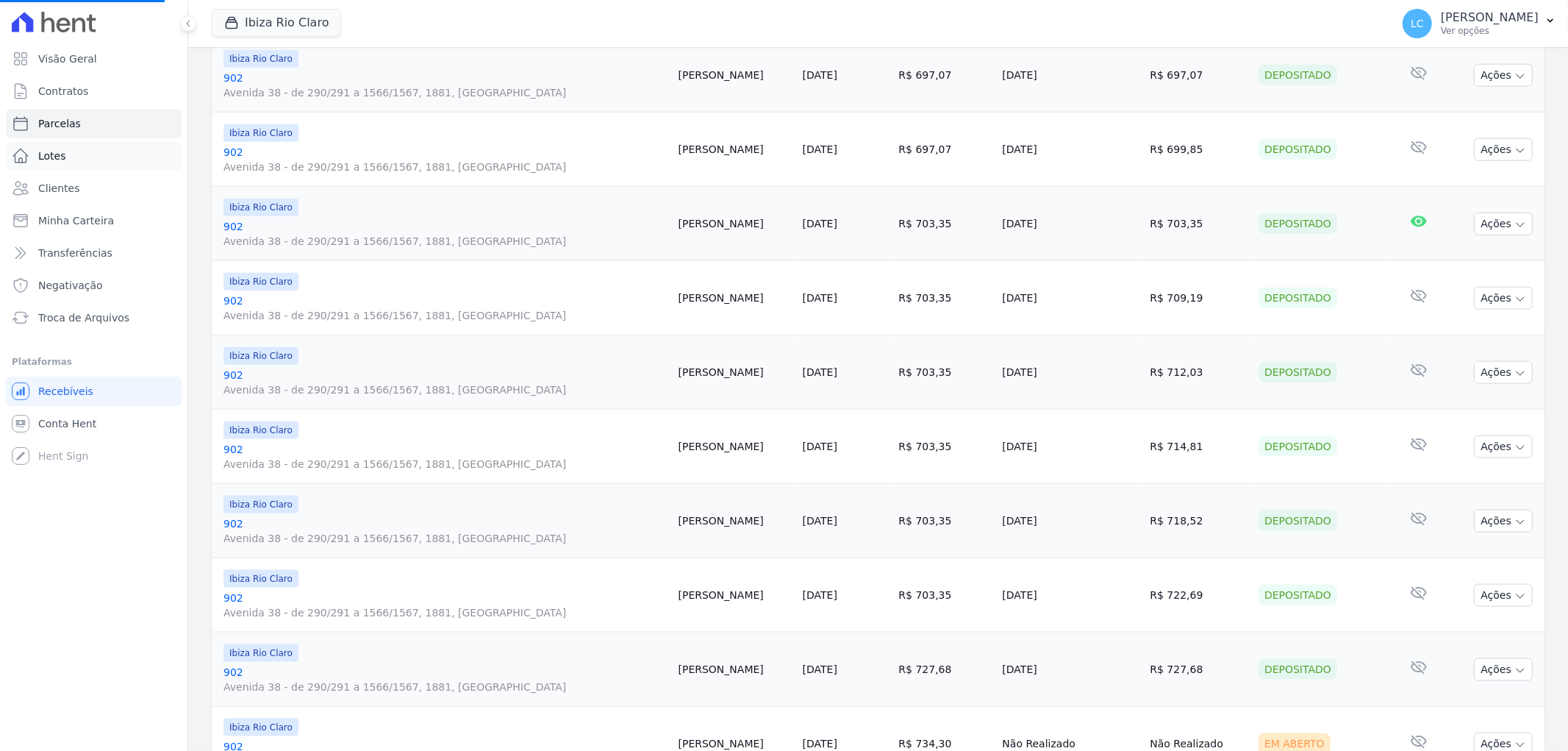
select select
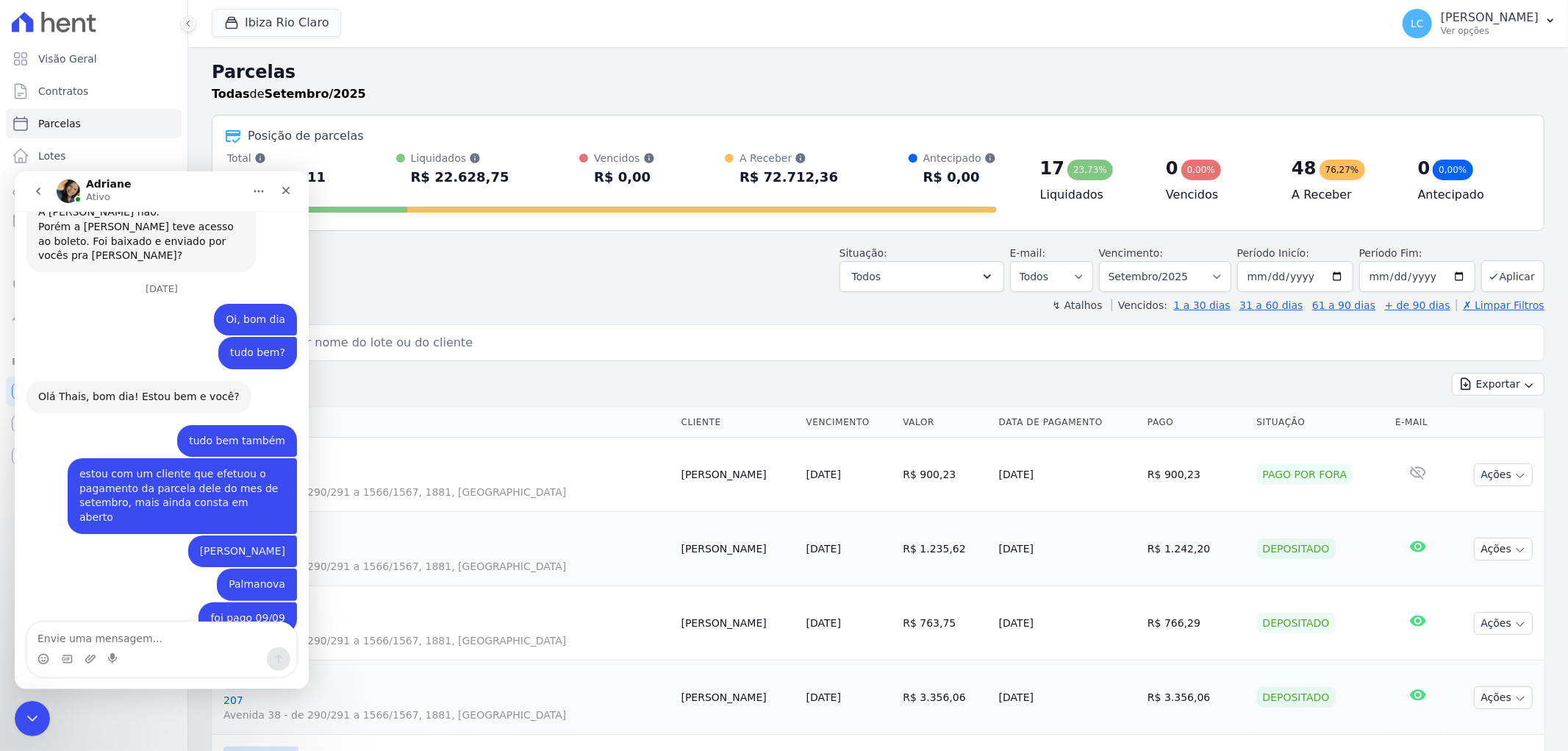
scroll to position [2977, 0]
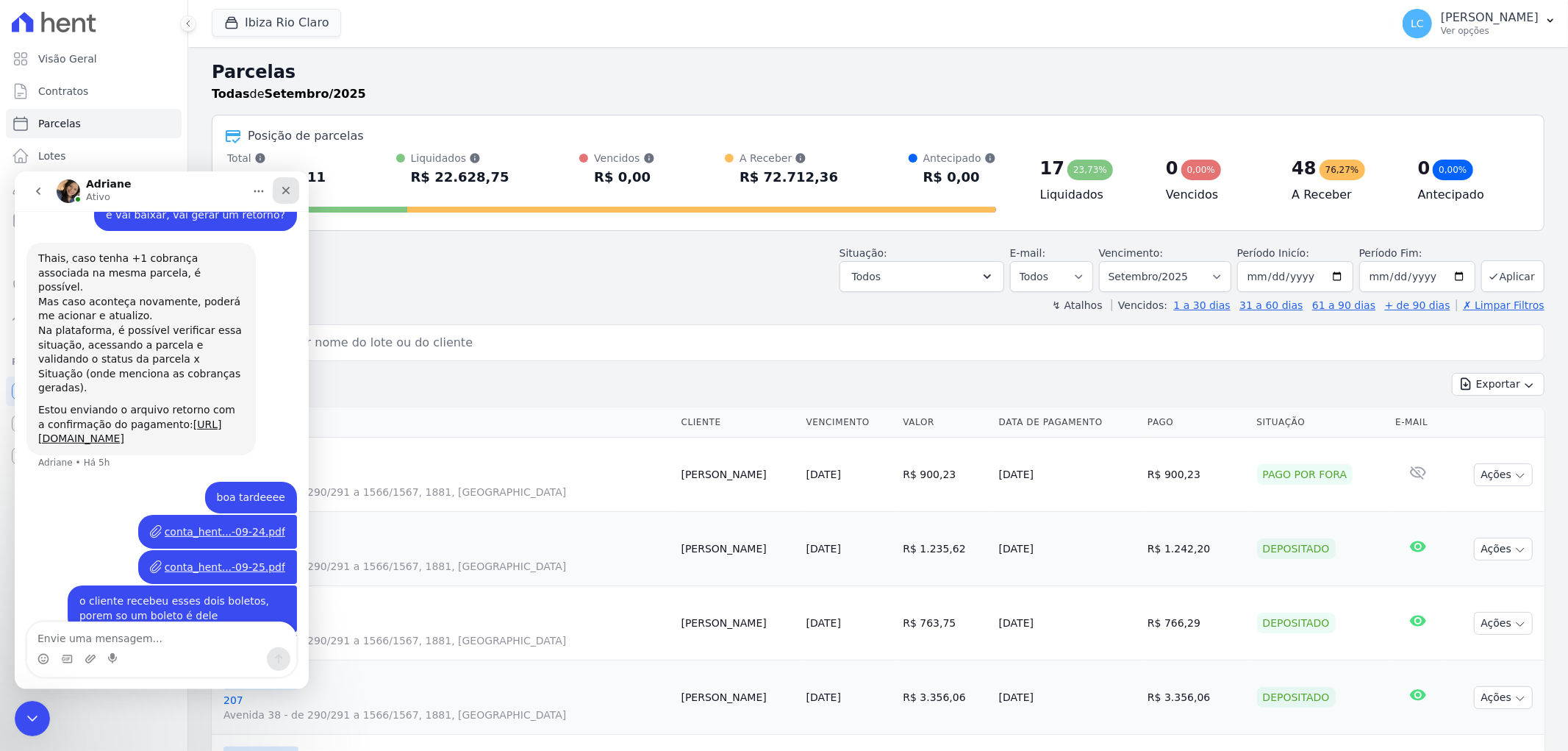
click at [280, 190] on icon "Fechar" at bounding box center [285, 189] width 12 height 12
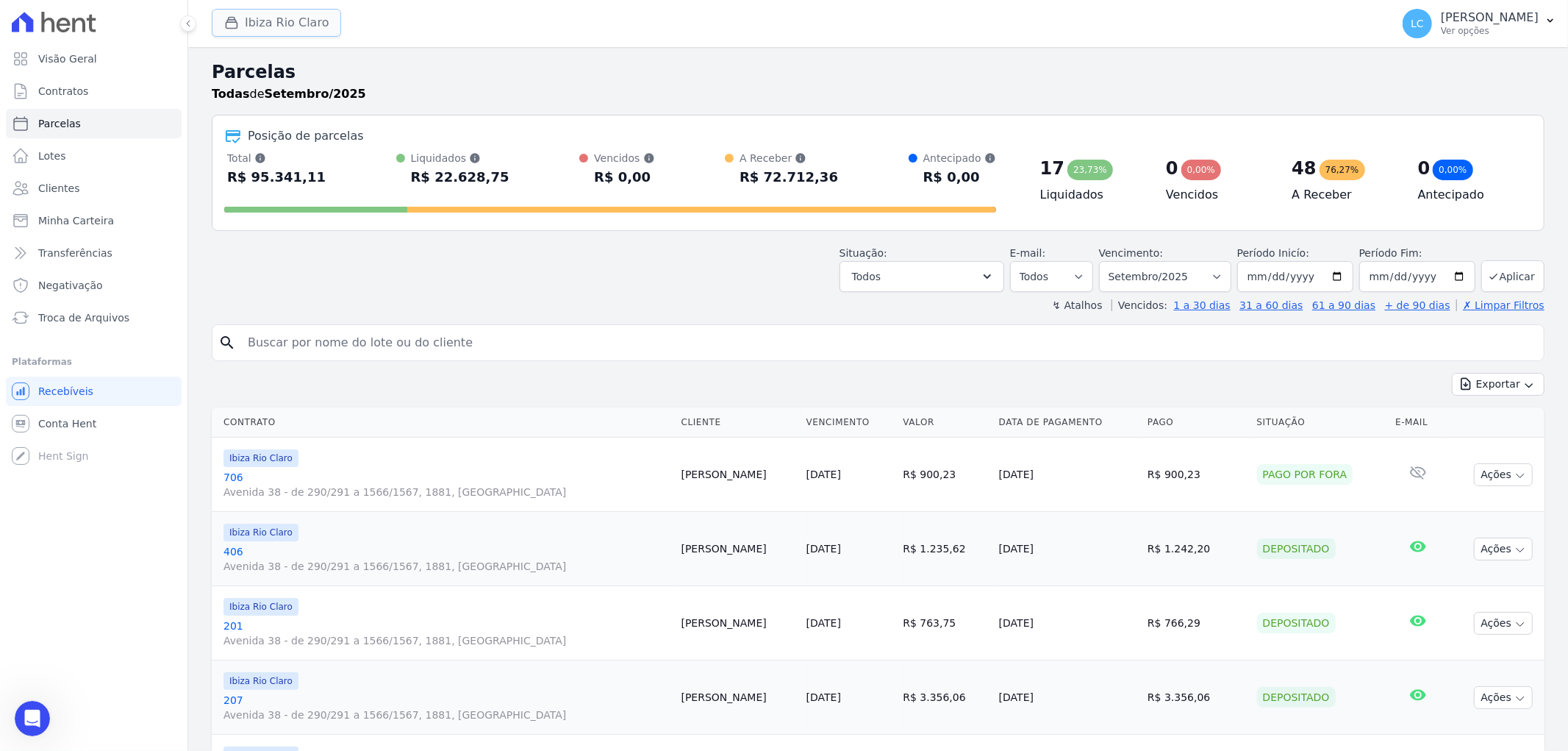
click at [269, 19] on button "Ibiza Rio Claro" at bounding box center [277, 23] width 130 height 28
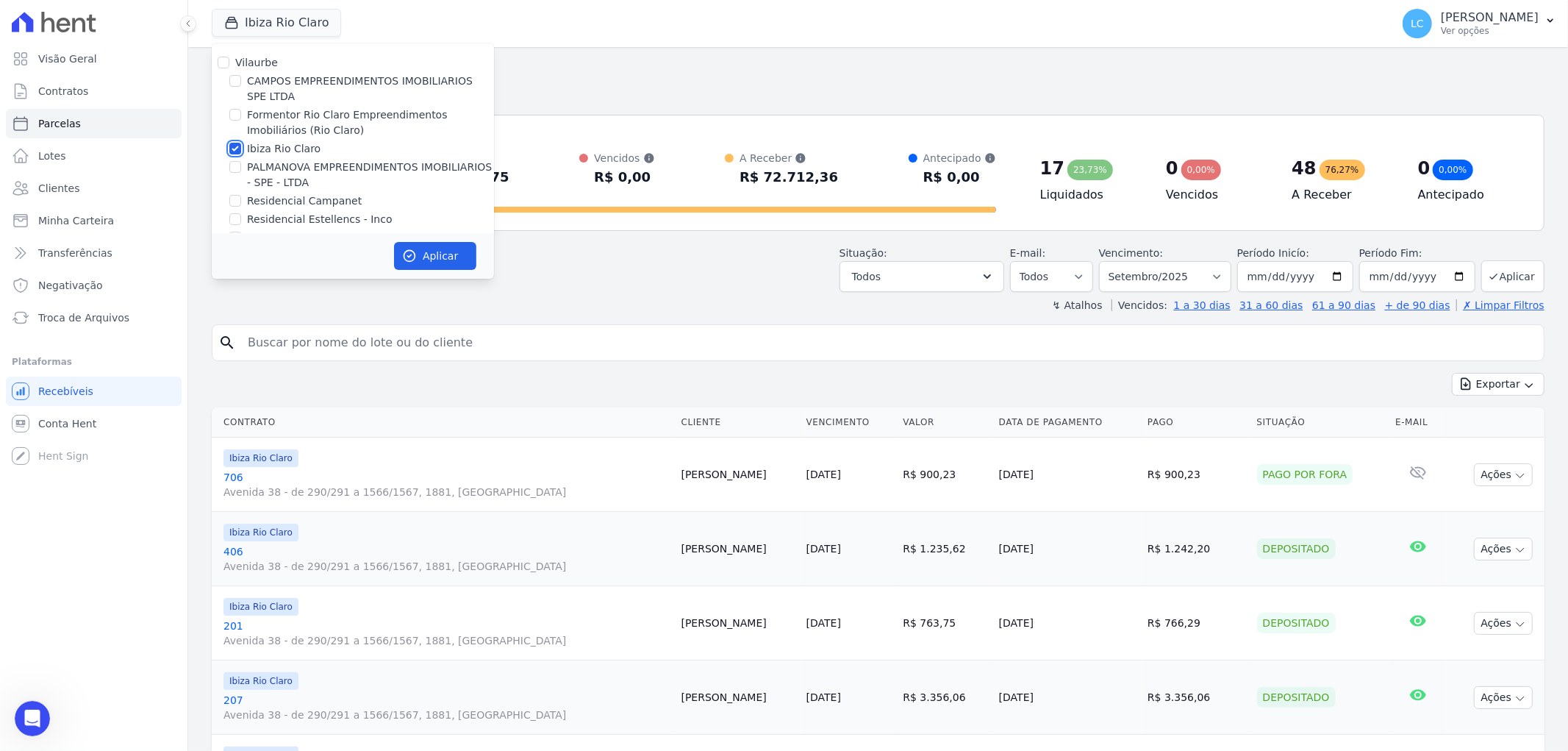
click at [230, 150] on input "Ibiza Rio Claro" at bounding box center [235, 148] width 12 height 12
checkbox input "false"
click at [234, 171] on input "PALMANOVA EMPREENDIMENTOS IMOBILIARIOS - SPE - LTDA" at bounding box center [235, 166] width 12 height 12
checkbox input "true"
click at [423, 247] on button "Aplicar" at bounding box center [435, 256] width 82 height 28
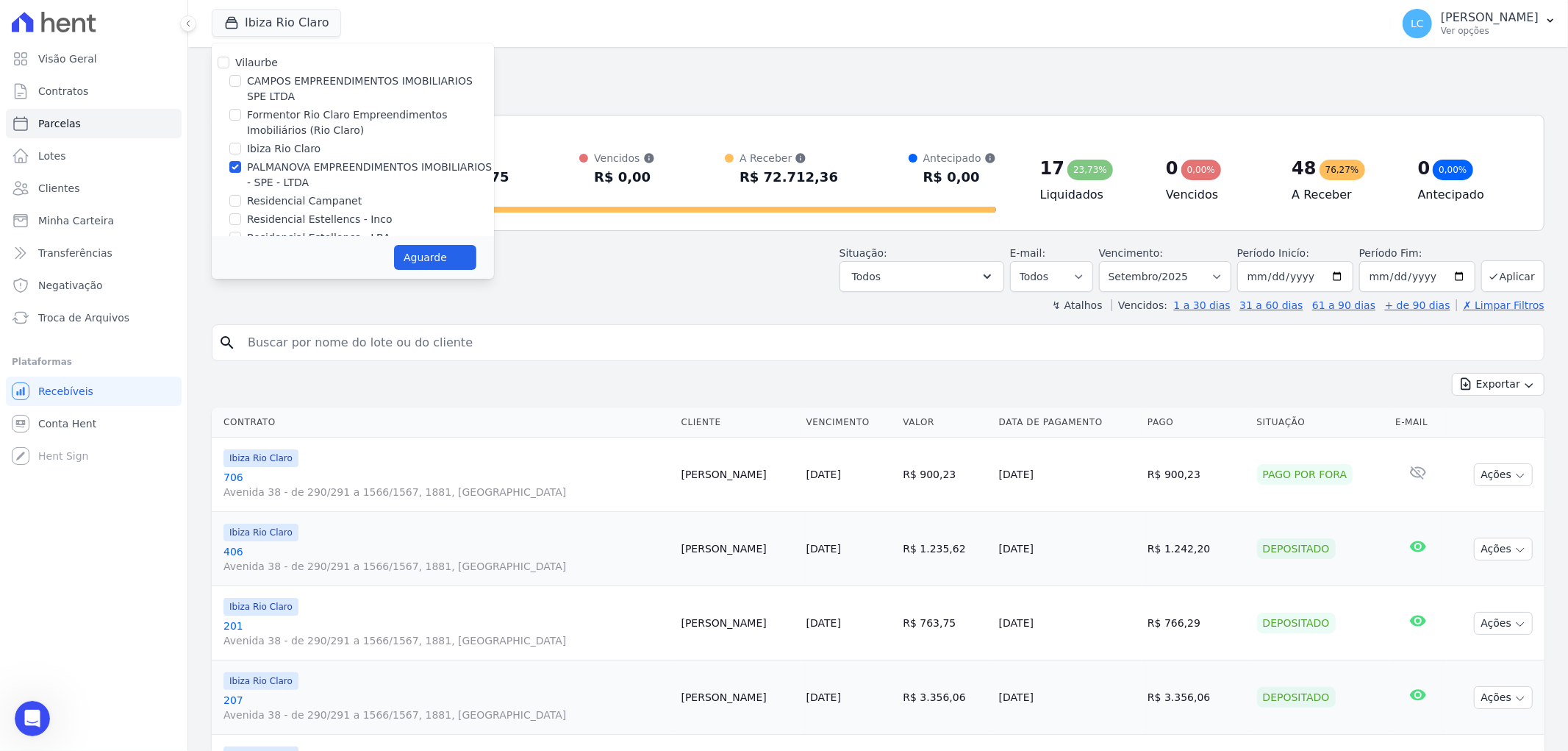
select select
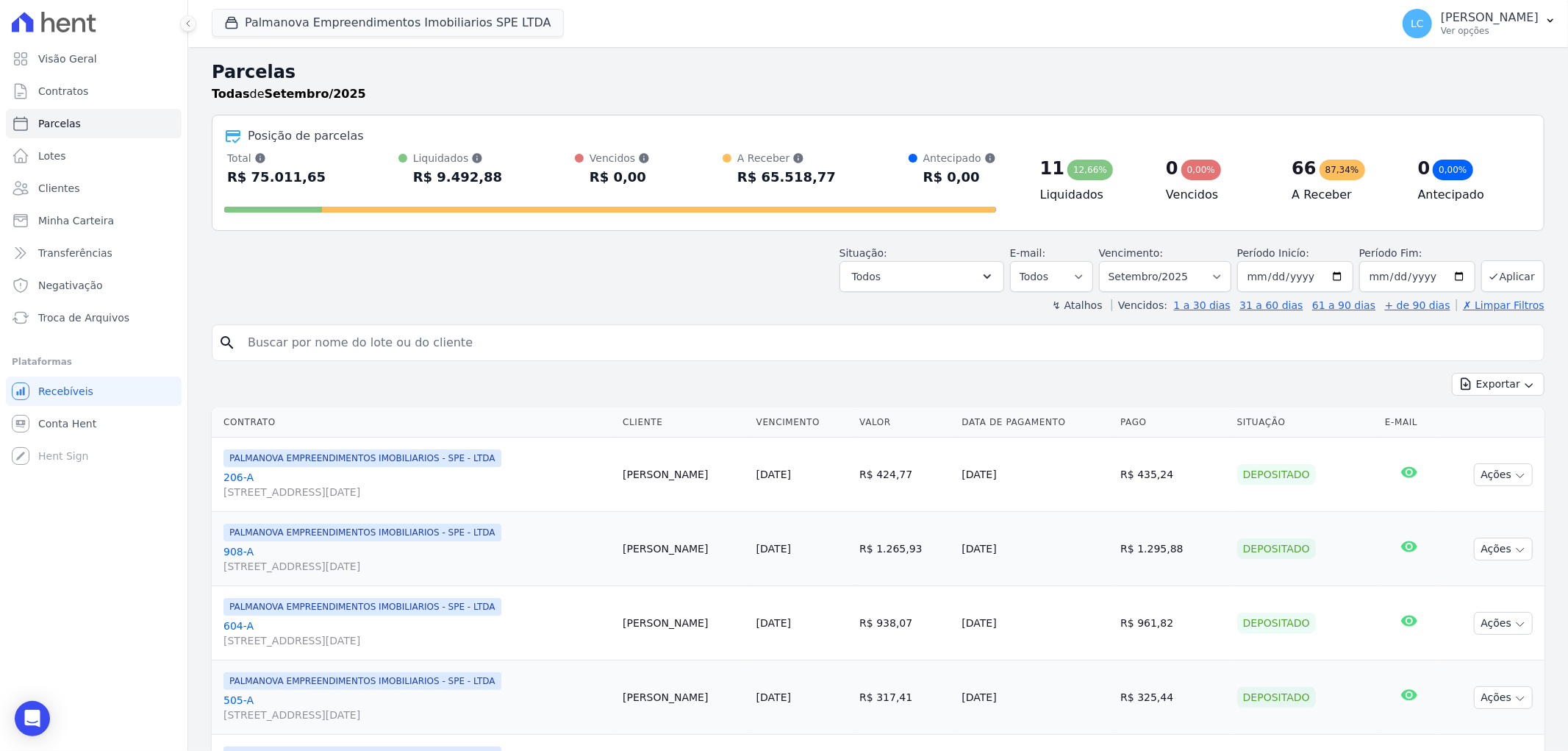
click at [430, 339] on input "search" at bounding box center [888, 343] width 1299 height 29
click at [307, 344] on input "search" at bounding box center [888, 343] width 1299 height 29
paste input "Jenyfer Campos de Souza"
type input "Jenyfer Campos de Souza"
select select
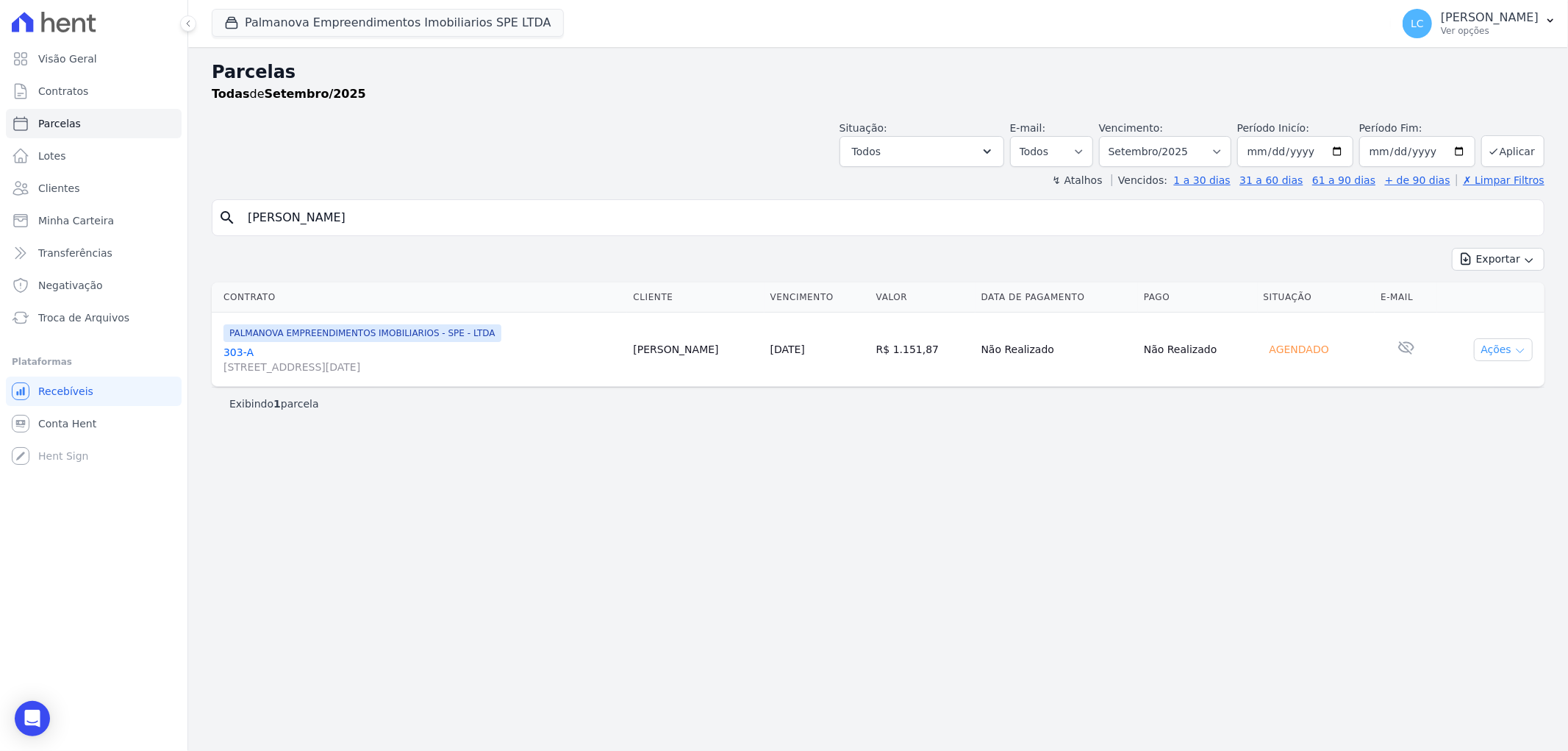
click at [1529, 346] on button "Ações" at bounding box center [1503, 349] width 59 height 23
click at [26, 721] on icon "Open Intercom Messenger" at bounding box center [32, 718] width 16 height 19
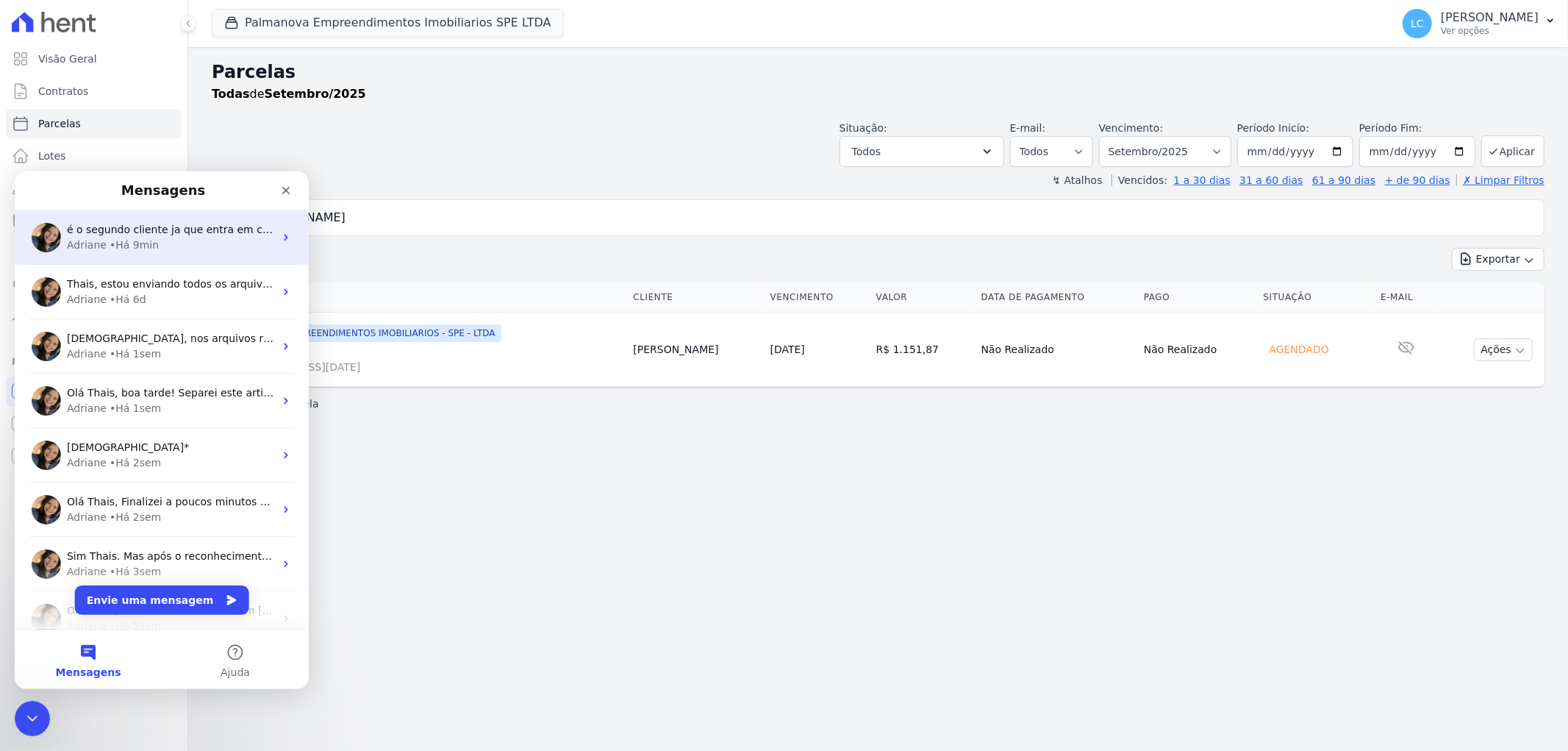
click at [134, 244] on div "• Há 9min" at bounding box center [134, 244] width 49 height 16
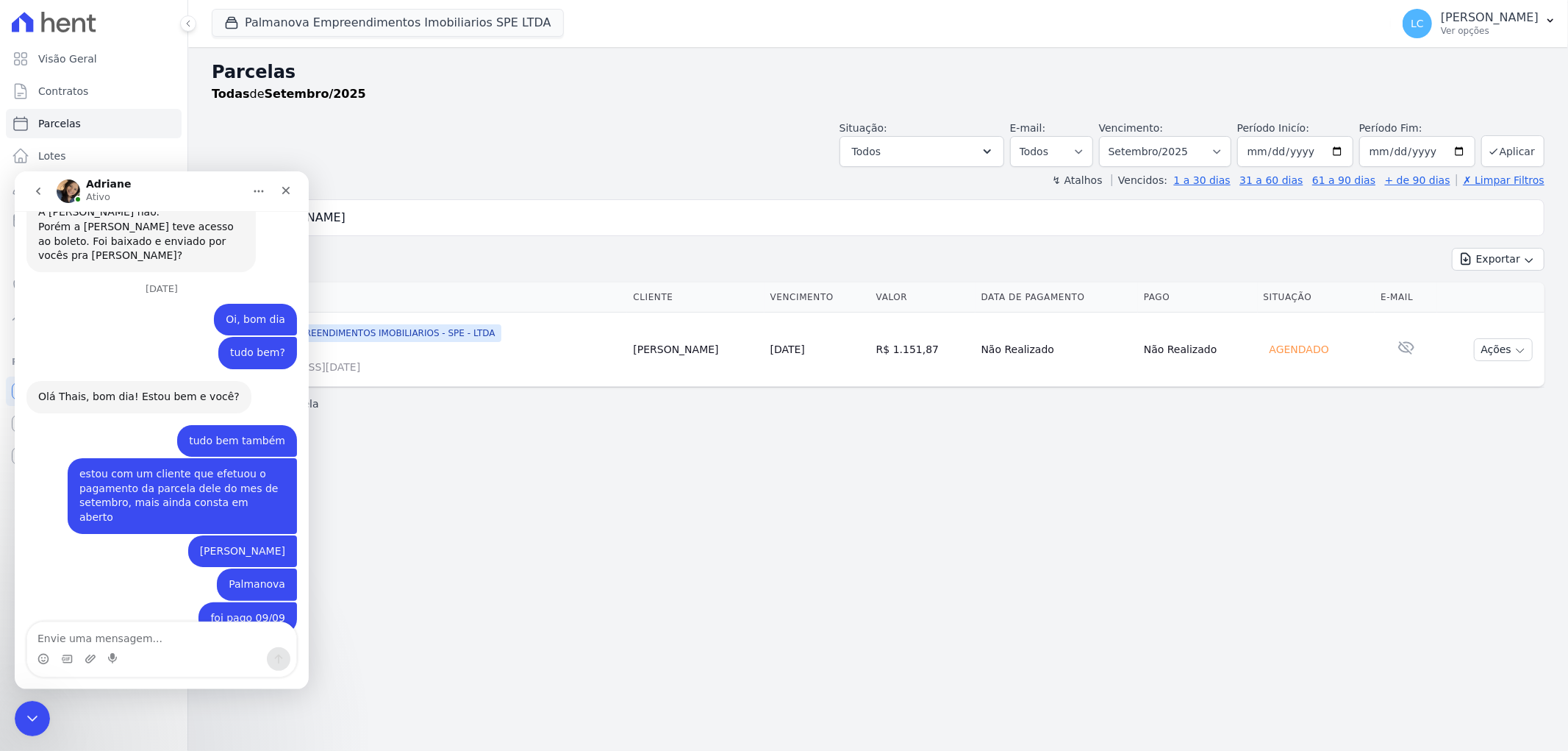
scroll to position [2977, 0]
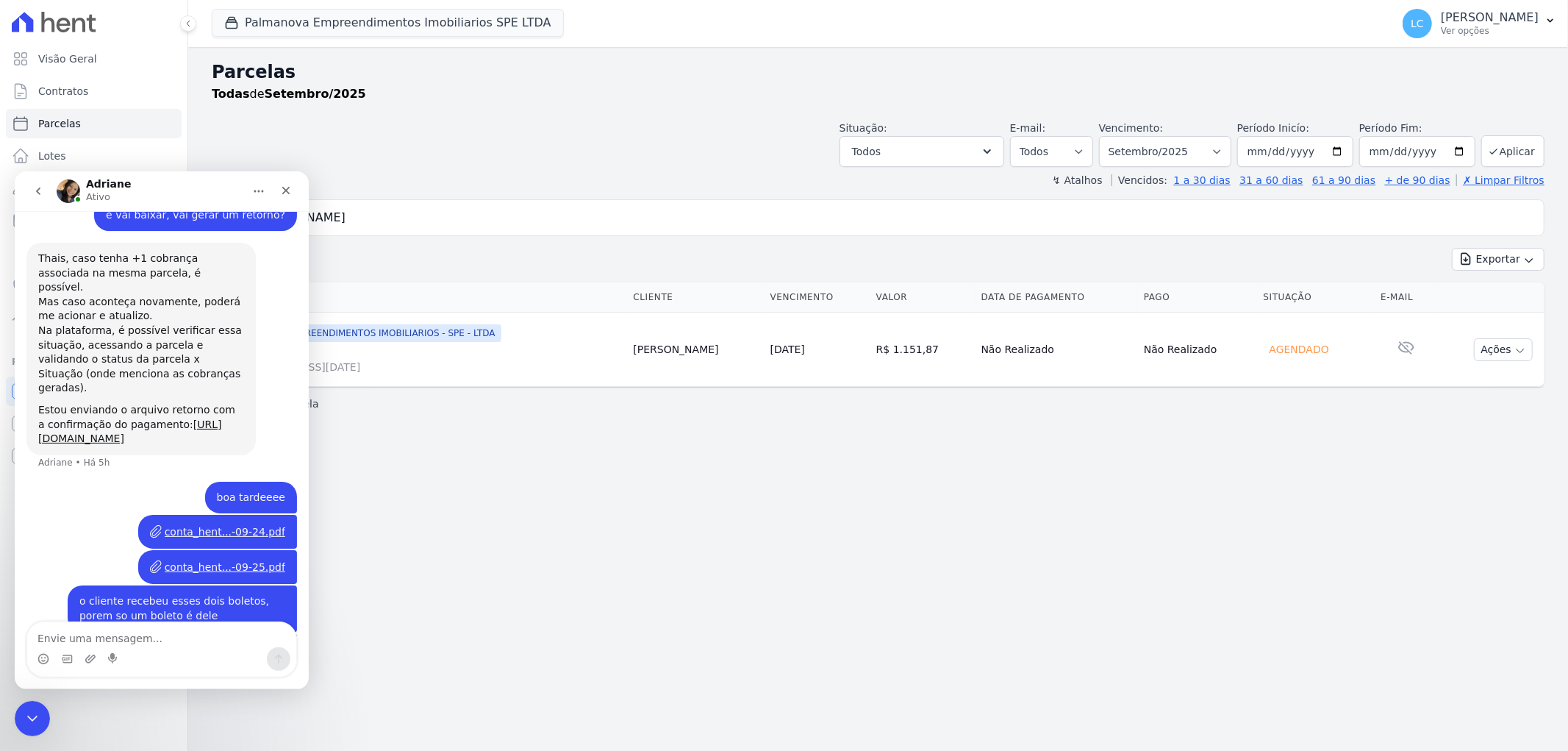
click at [133, 638] on textarea "Envie uma mensagem..." at bounding box center [162, 633] width 269 height 25
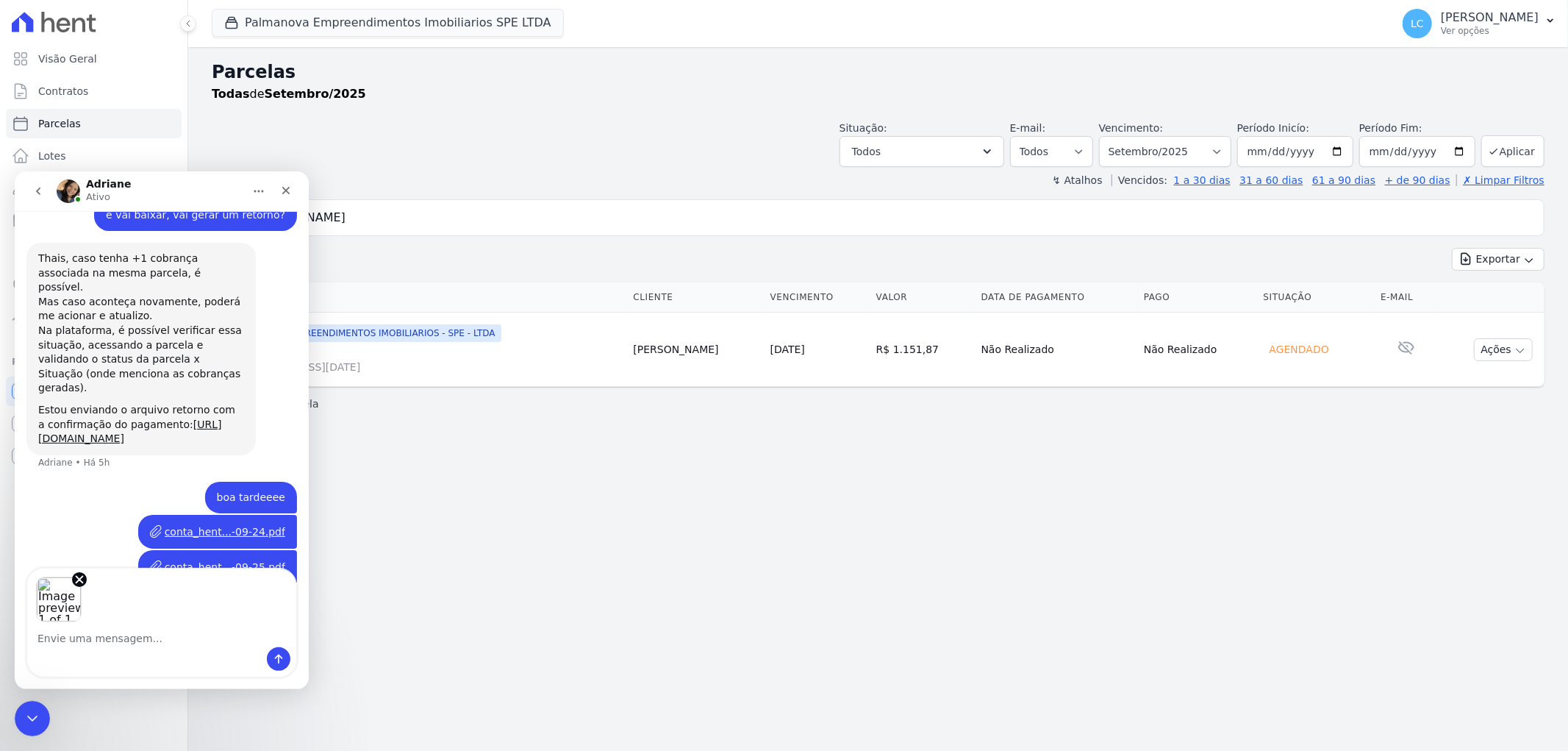
scroll to position [3030, 0]
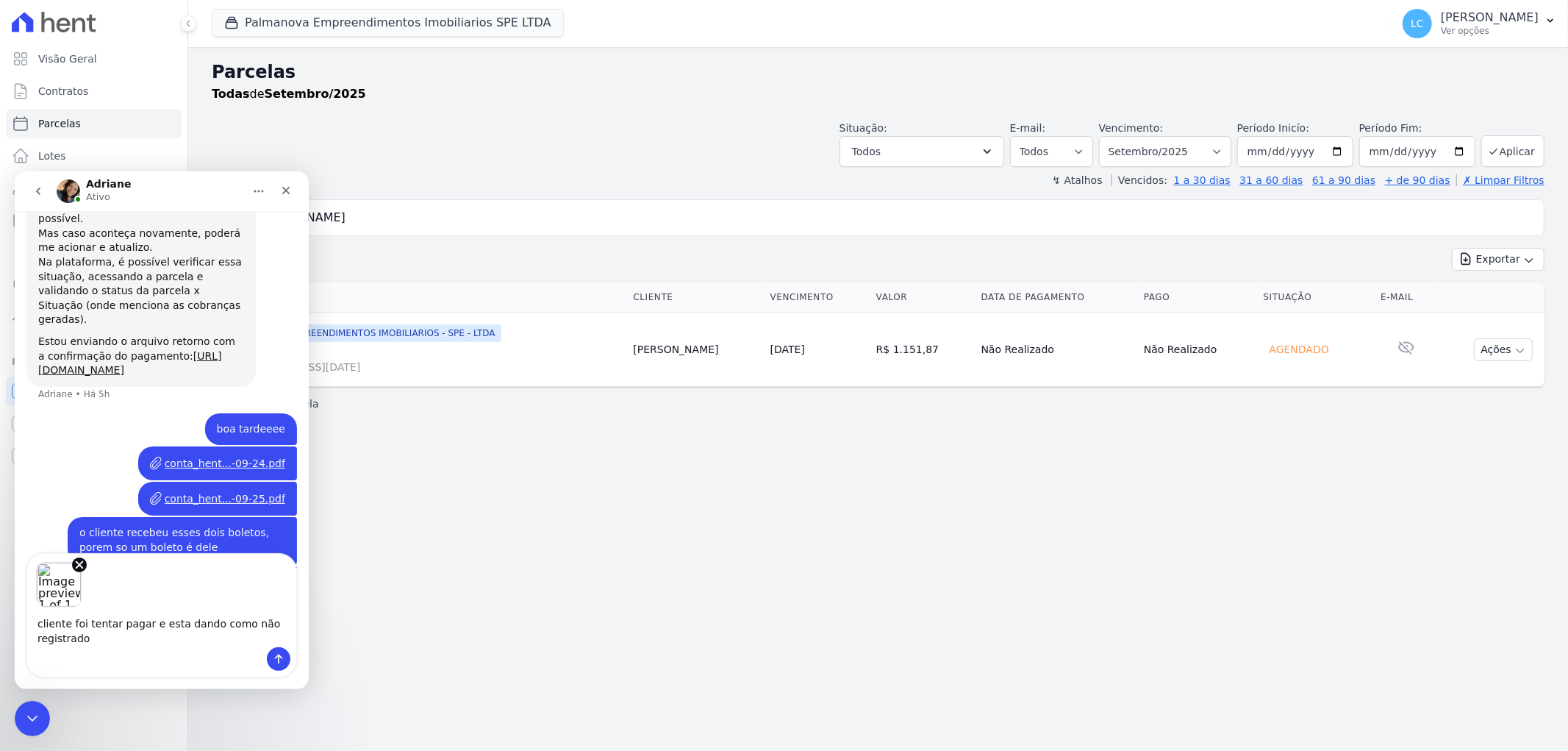
type textarea "cliente foi tentar pagar e esta dando como não registrado"
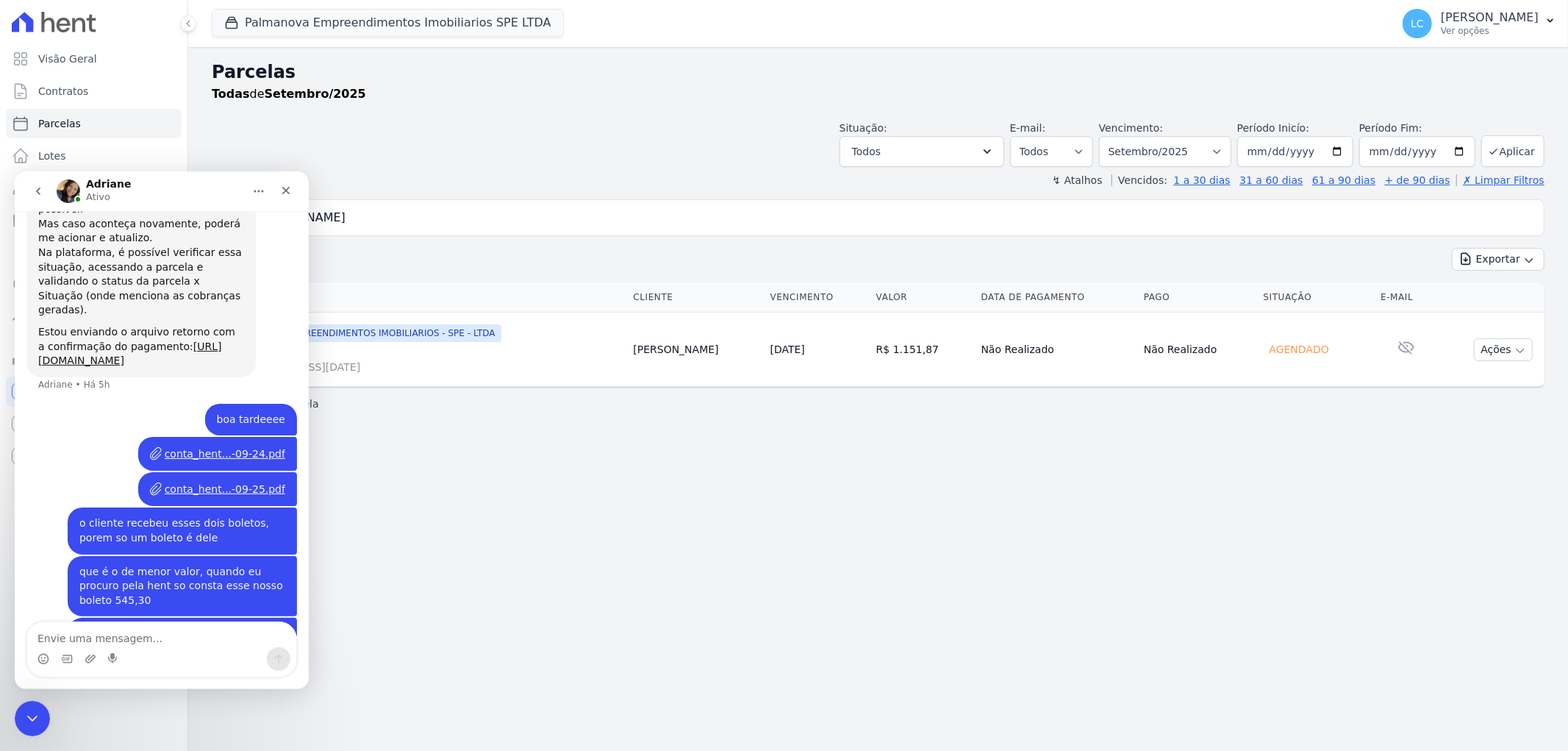
scroll to position [3053, 0]
click at [554, 223] on input "Jenyfer Campos de Souza" at bounding box center [888, 218] width 1299 height 29
drag, startPoint x: 324, startPoint y: 216, endPoint x: -61, endPoint y: 216, distance: 385.0
click at [0, 216] on html "Visão Geral Contratos Parcelas Lotes Clientes Minha Carteira Transferências Neg…" at bounding box center [784, 375] width 1568 height 751
click at [431, 212] on input "Jenyfer Campos de Souza" at bounding box center [888, 218] width 1299 height 29
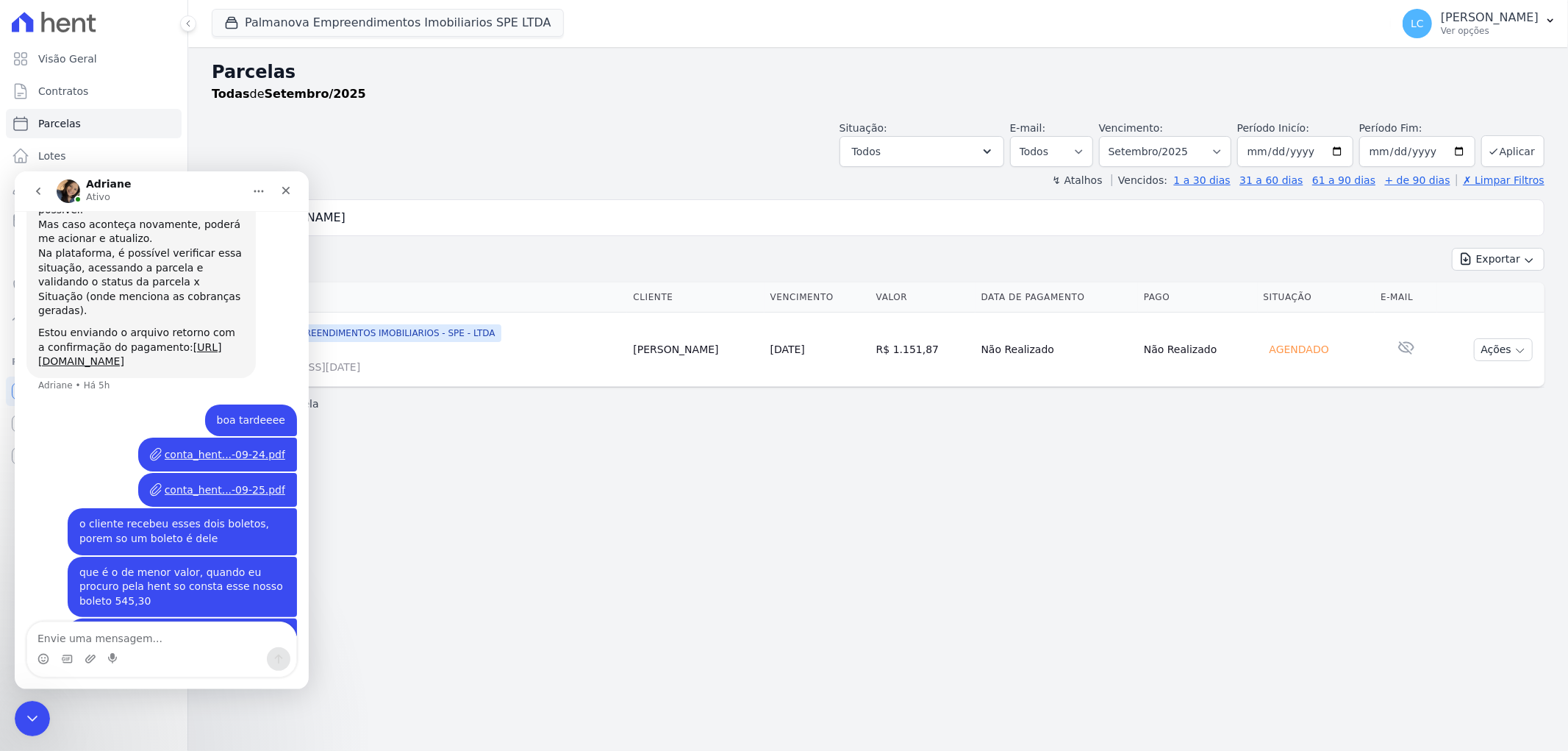
click at [431, 212] on input "Jenyfer Campos de Souza" at bounding box center [888, 218] width 1299 height 29
click at [430, 212] on input "Jenyfer Campos de Souza" at bounding box center [888, 218] width 1299 height 29
paste input "Kelvim Leonard de Souza -"
type input "Kelvim Leonard de Souza -"
select select
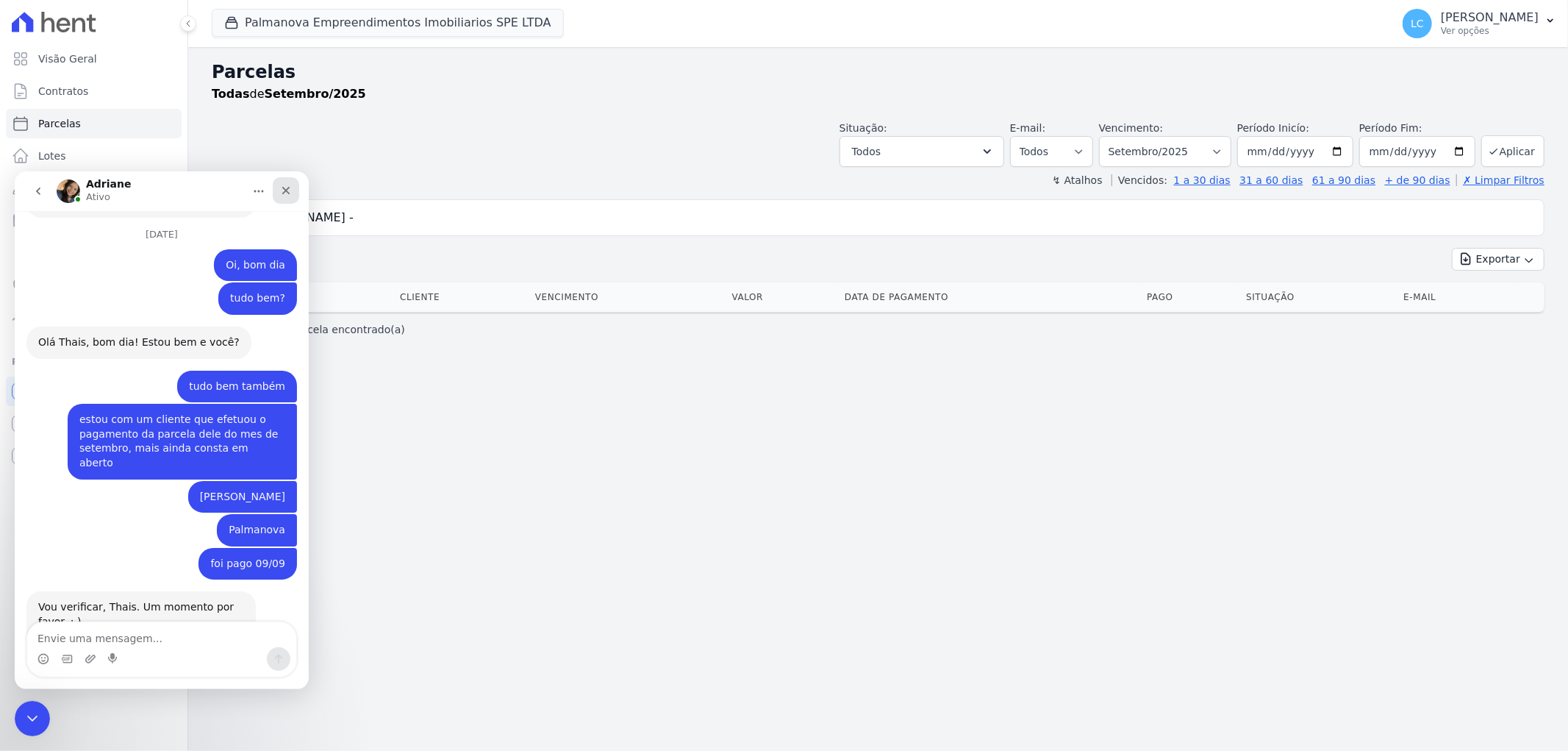
scroll to position [3054, 0]
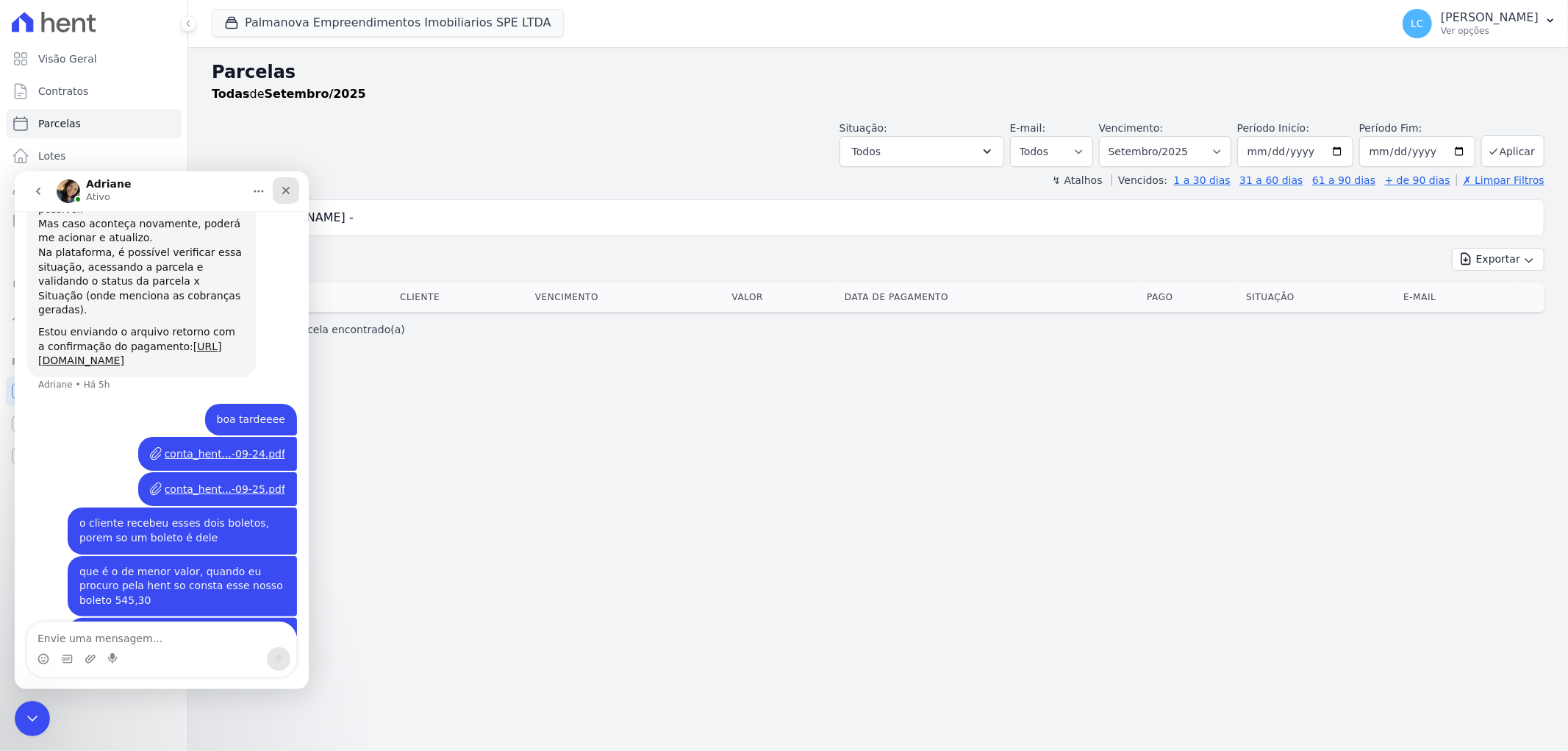
click at [287, 188] on icon "Fechar" at bounding box center [286, 189] width 8 height 8
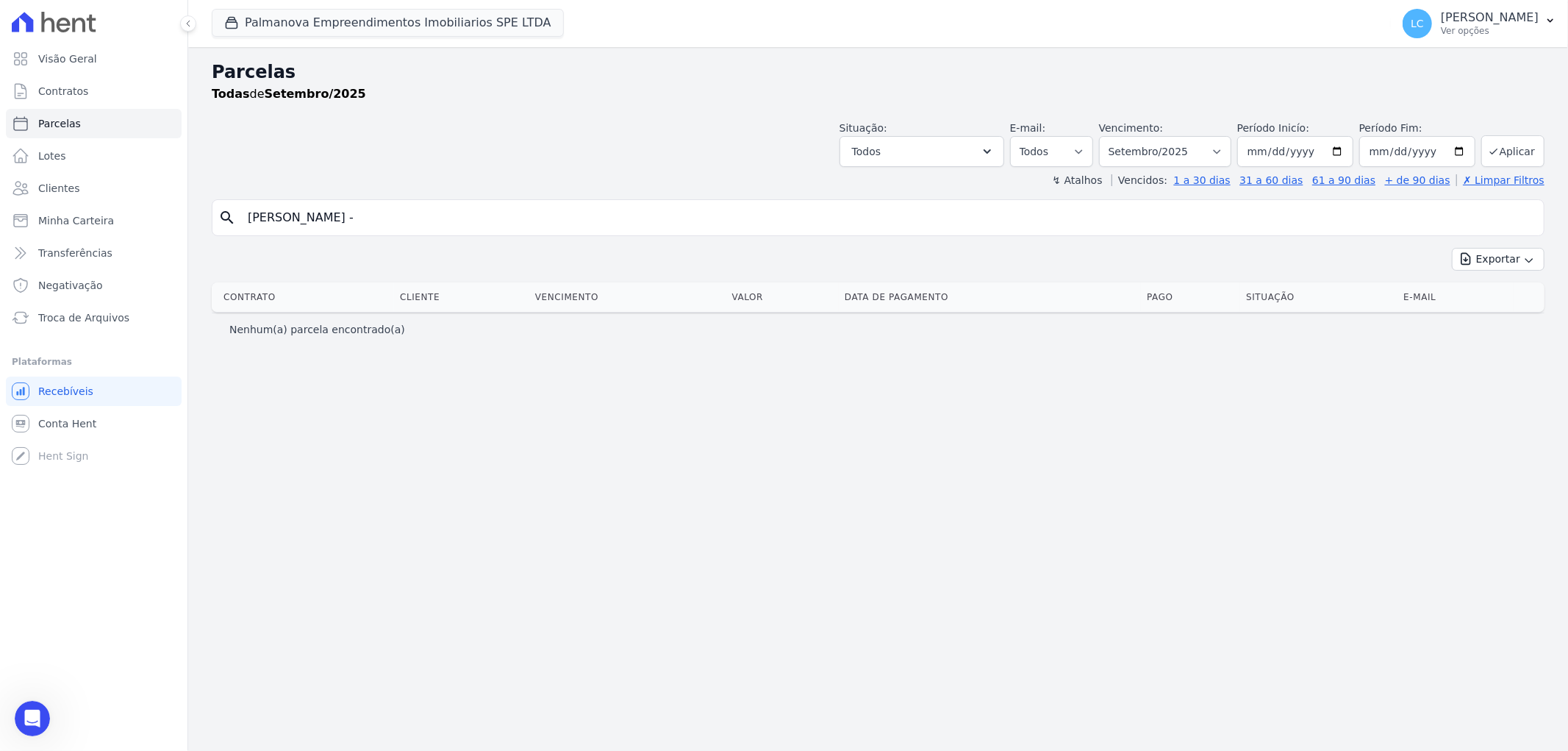
click at [422, 220] on input "Kelvim Leonard de Souza -" at bounding box center [888, 218] width 1299 height 29
type input "Kelvim Leonard de Souza"
select select
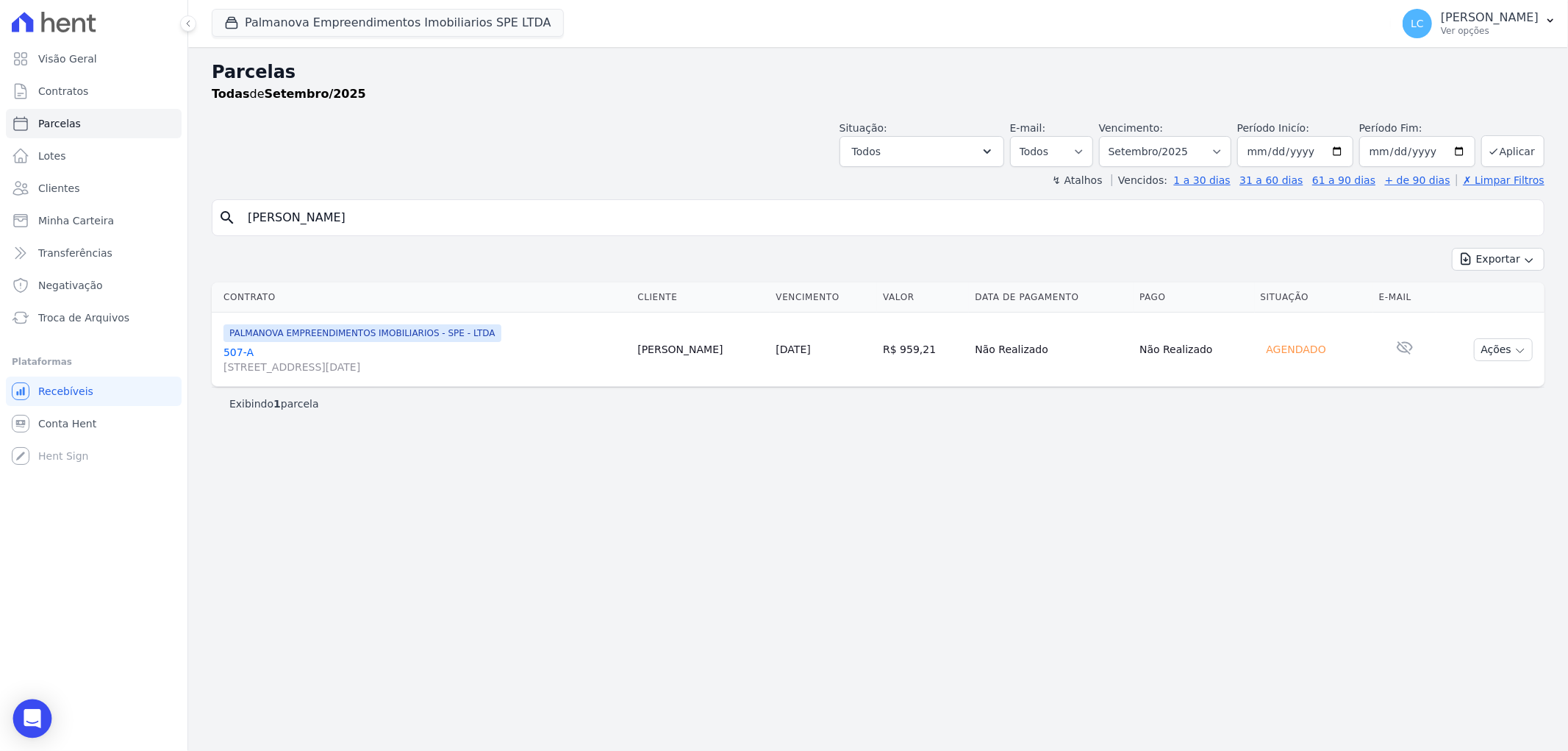
click at [39, 707] on div "Open Intercom Messenger" at bounding box center [32, 719] width 39 height 39
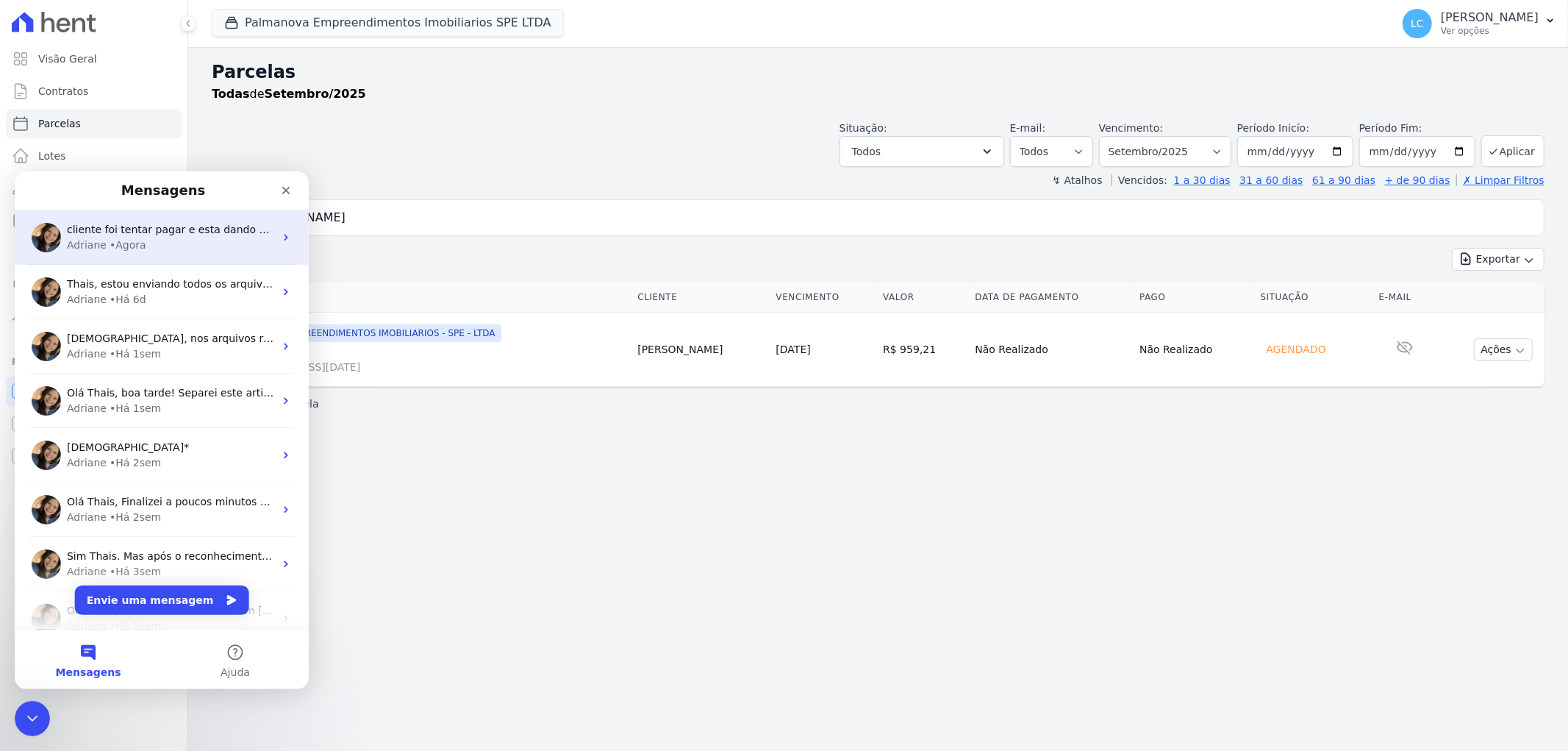
click at [178, 246] on div "Adriane • Agora" at bounding box center [170, 244] width 208 height 16
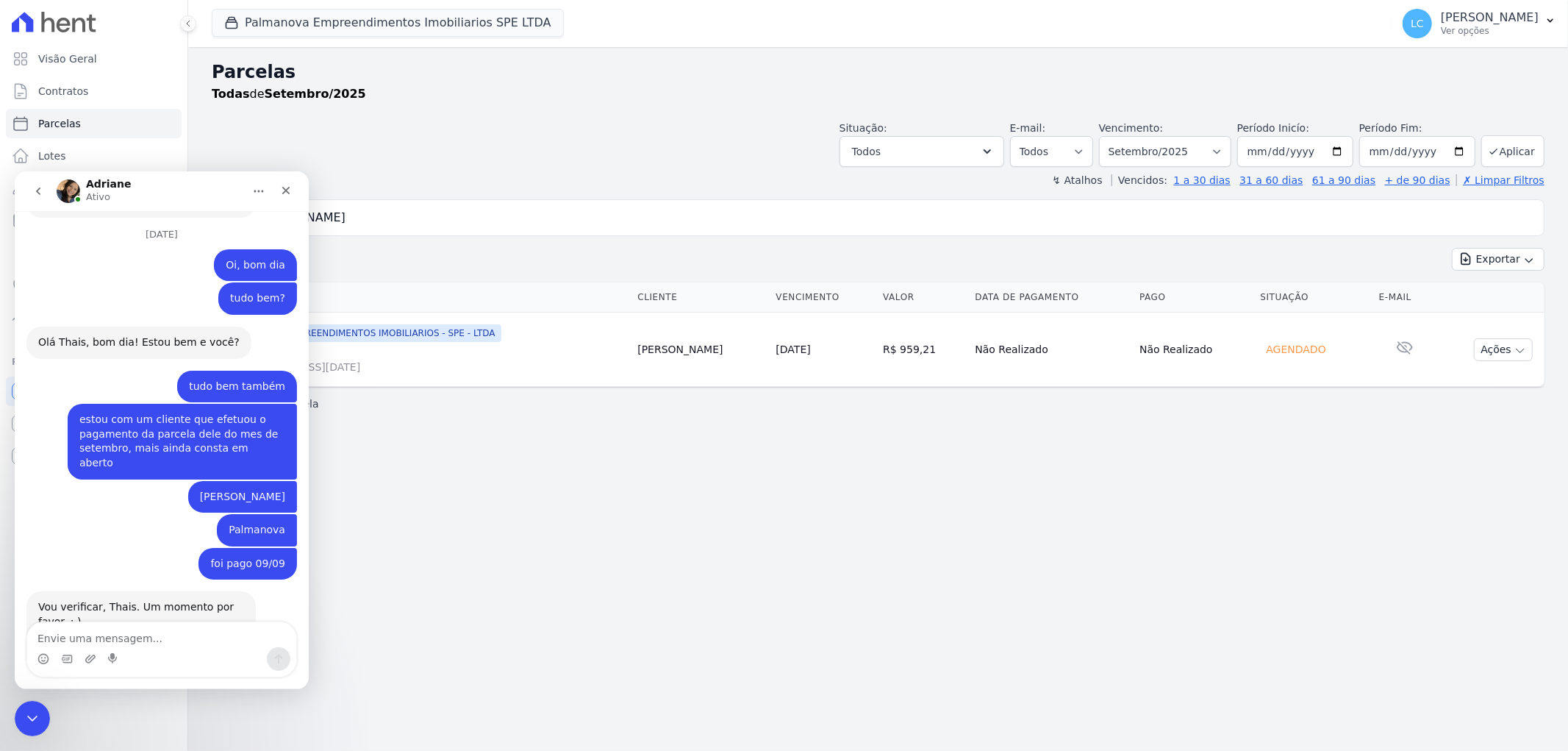
scroll to position [3054, 0]
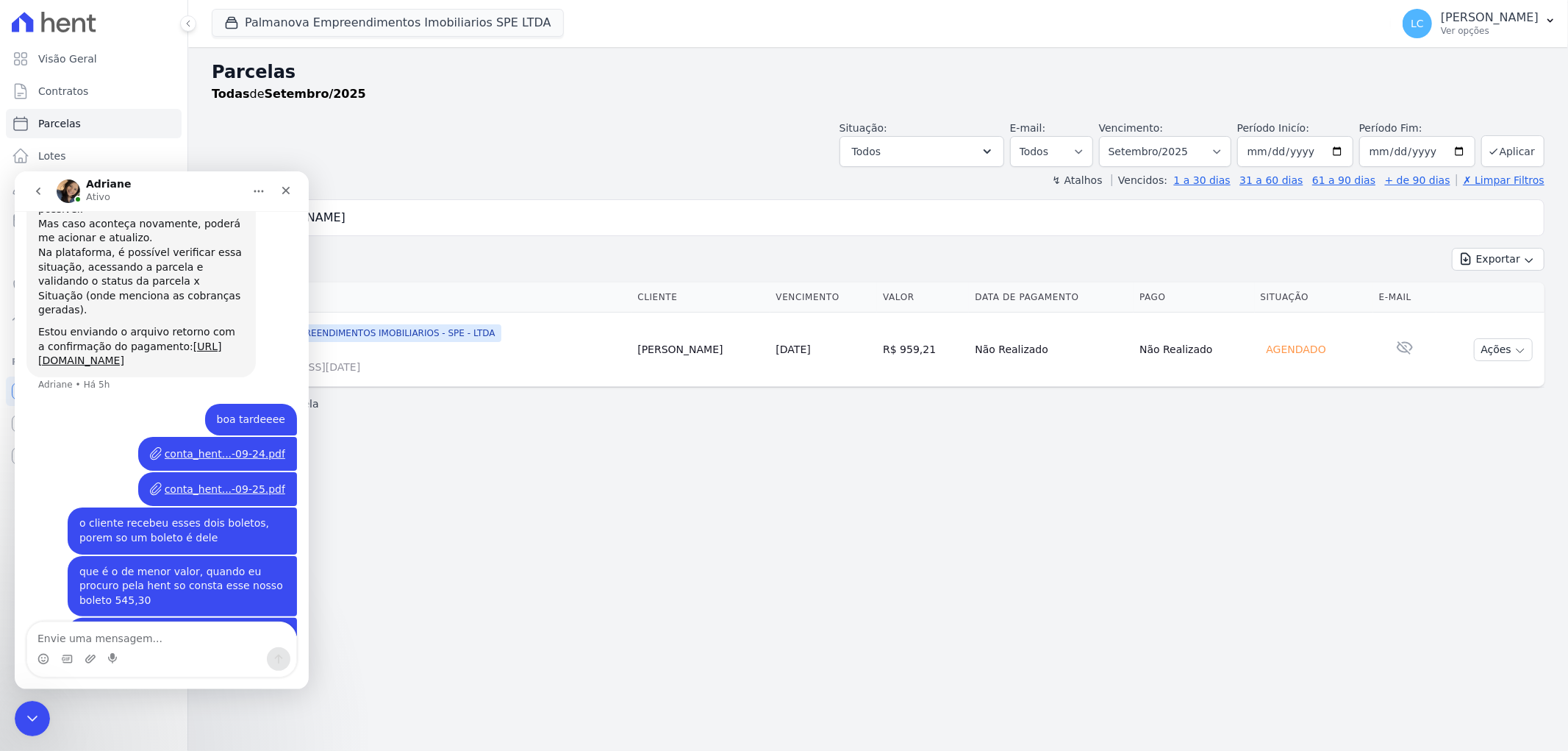
click at [134, 643] on textarea "Envie uma mensagem..." at bounding box center [162, 633] width 269 height 25
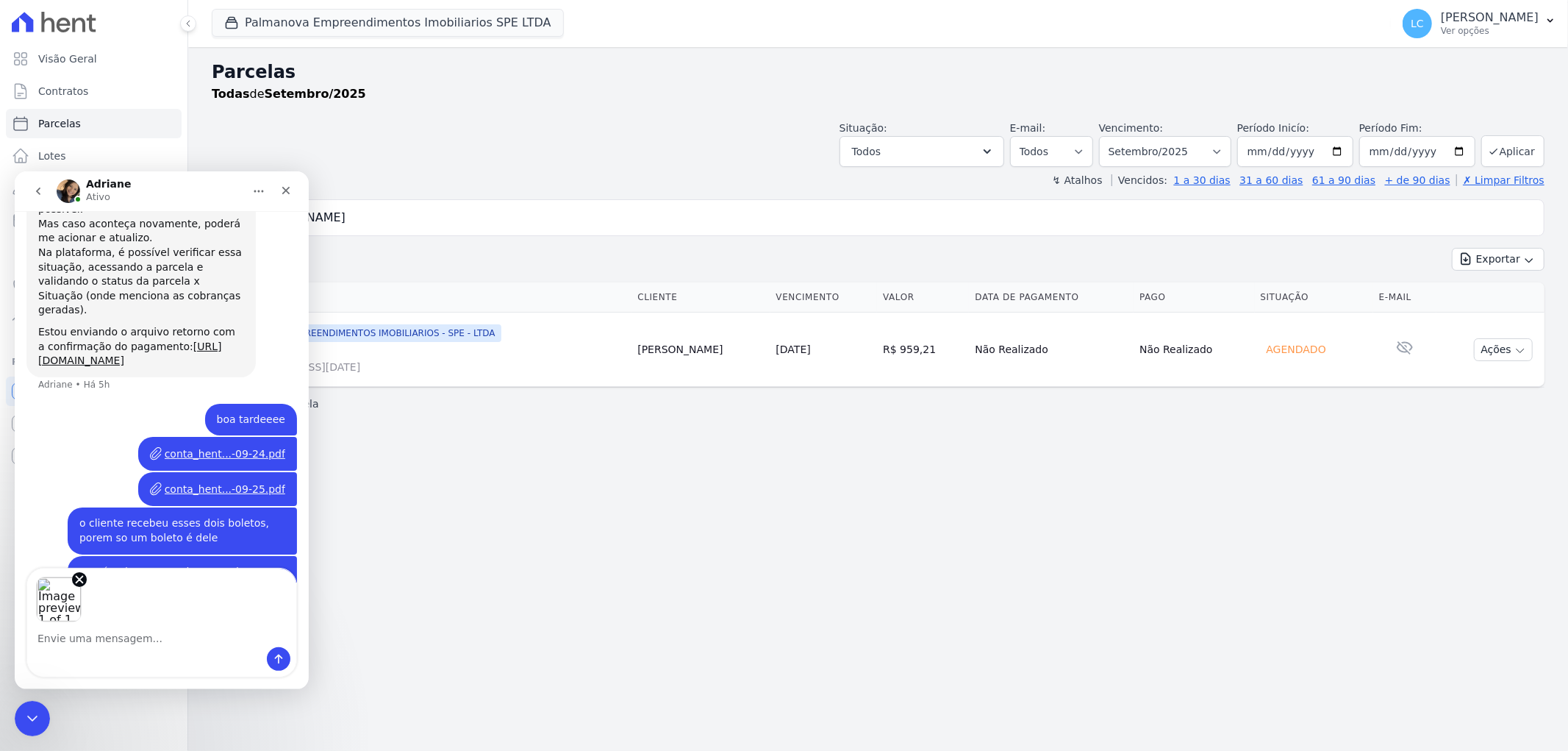
scroll to position [3107, 0]
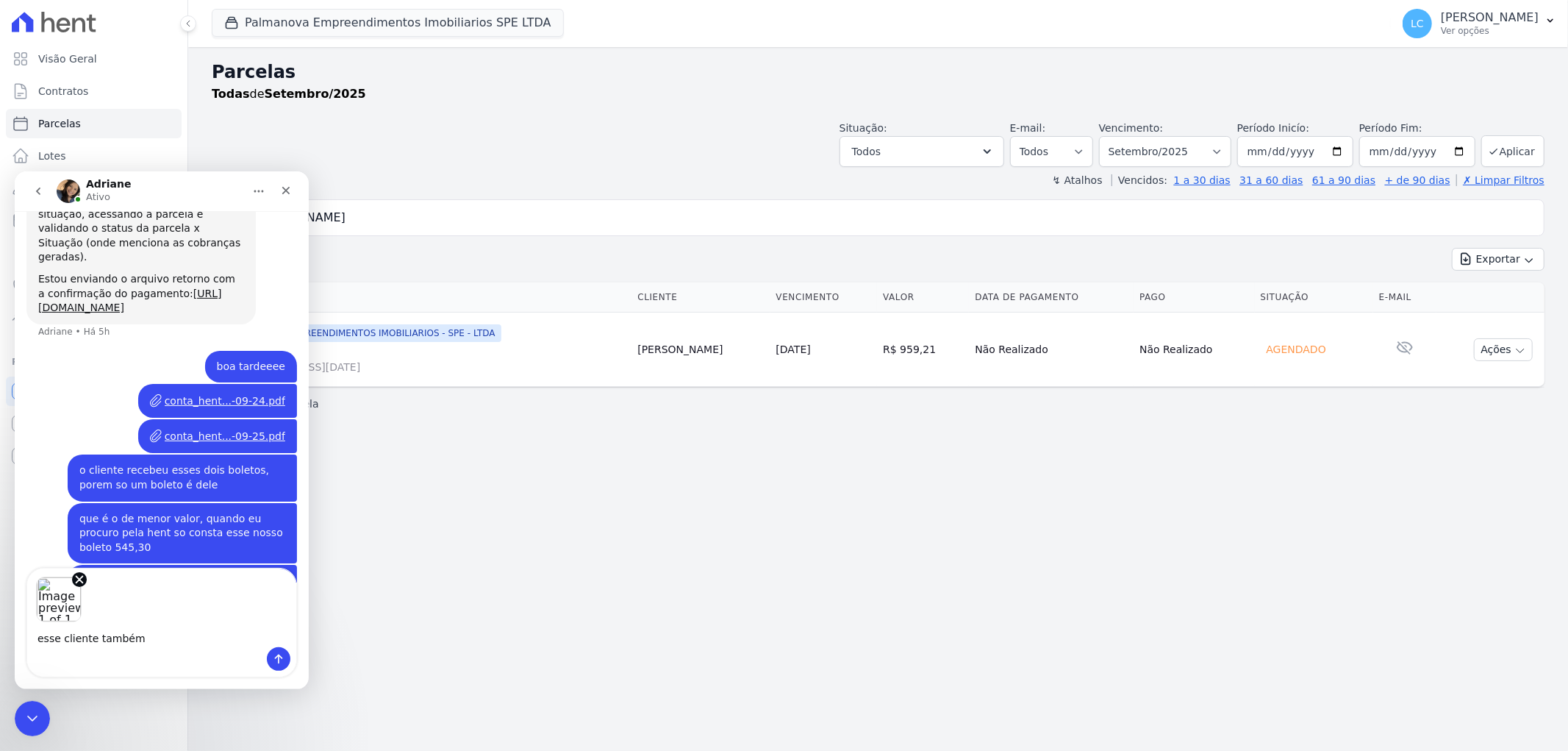
type textarea "esse cliente também"
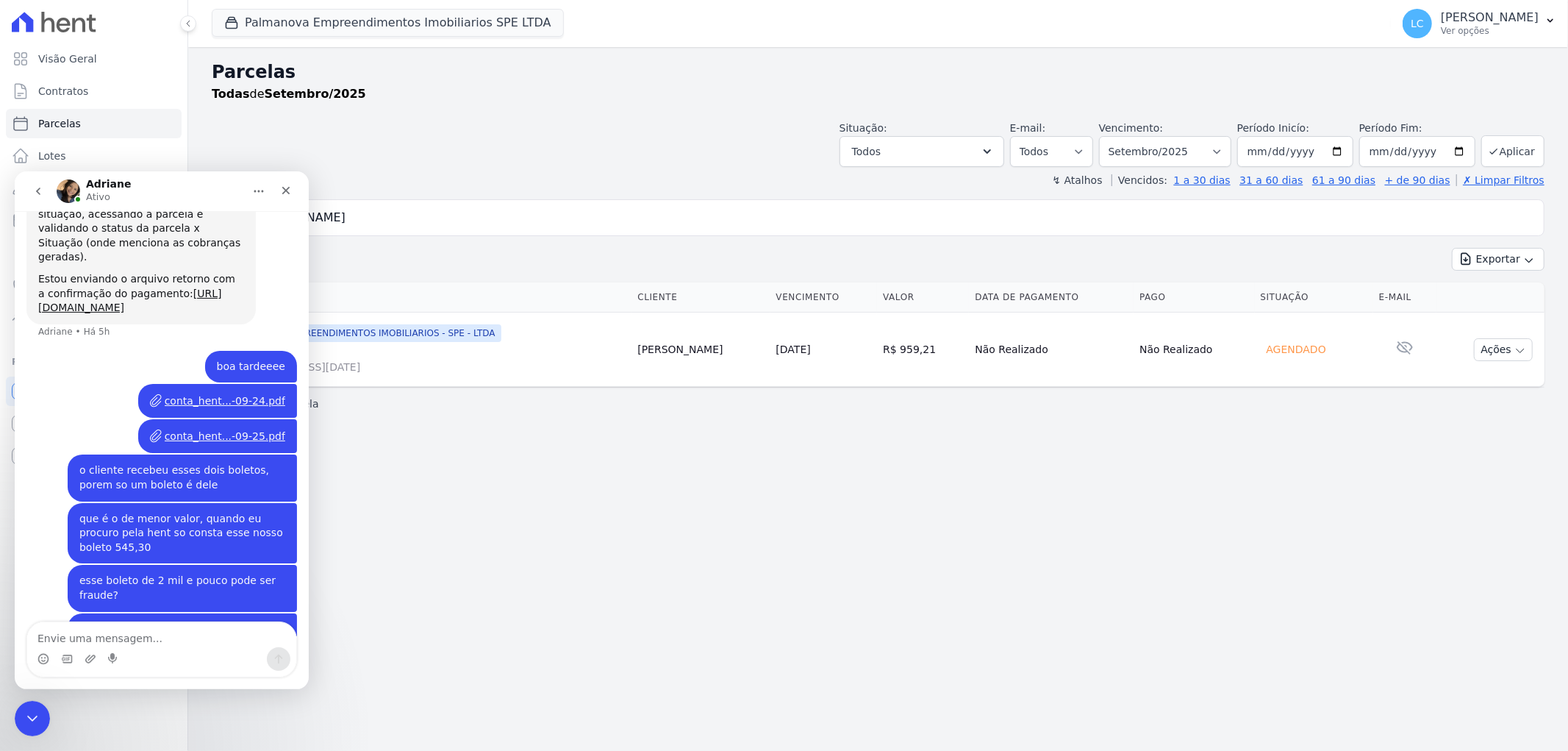
scroll to position [3120, 0]
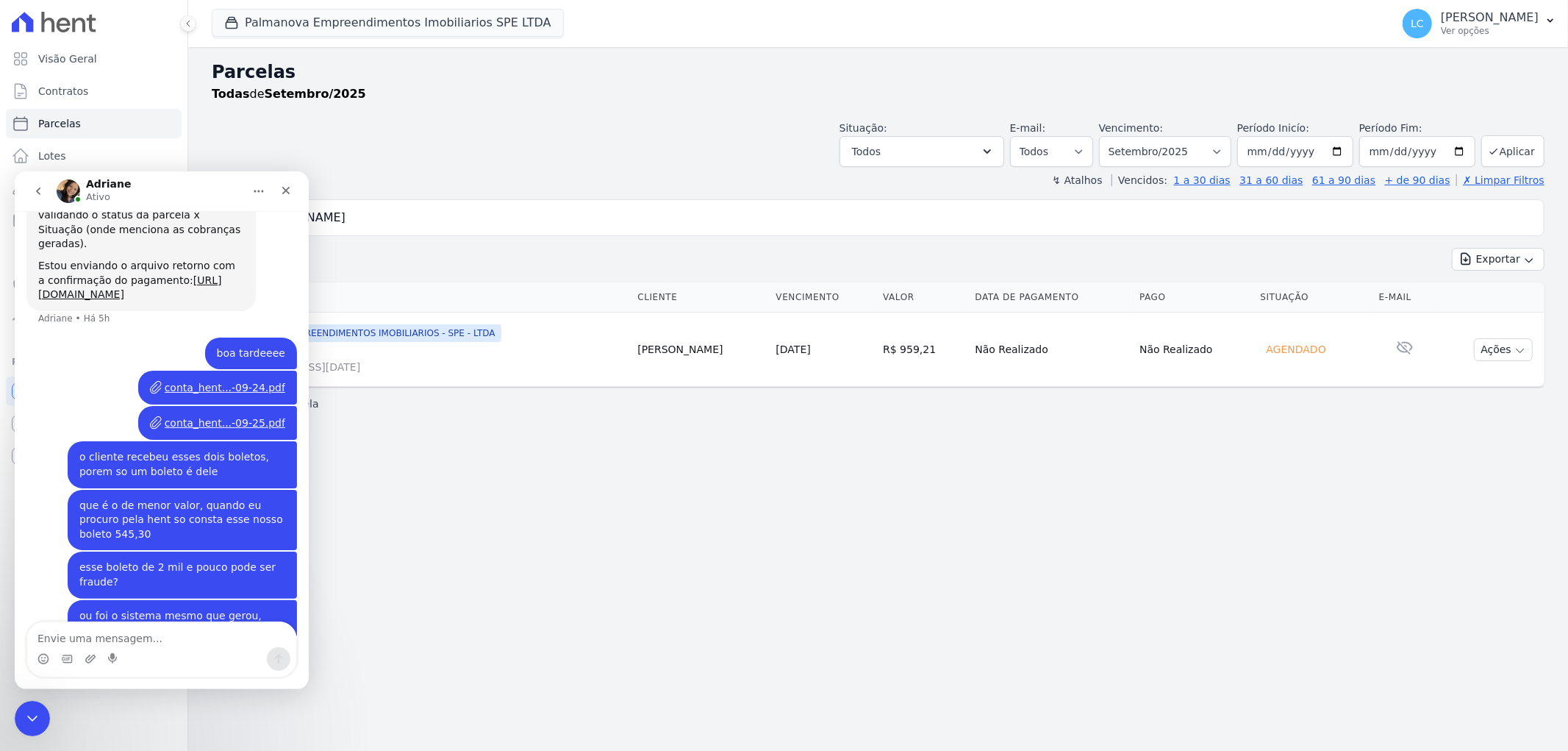
click at [68, 186] on img "Messenger da Intercom" at bounding box center [69, 190] width 24 height 24
click at [109, 188] on h1 "Adriane" at bounding box center [108, 184] width 45 height 11
click at [121, 633] on textarea "Envie uma mensagem..." at bounding box center [162, 633] width 269 height 25
type textarea "????"
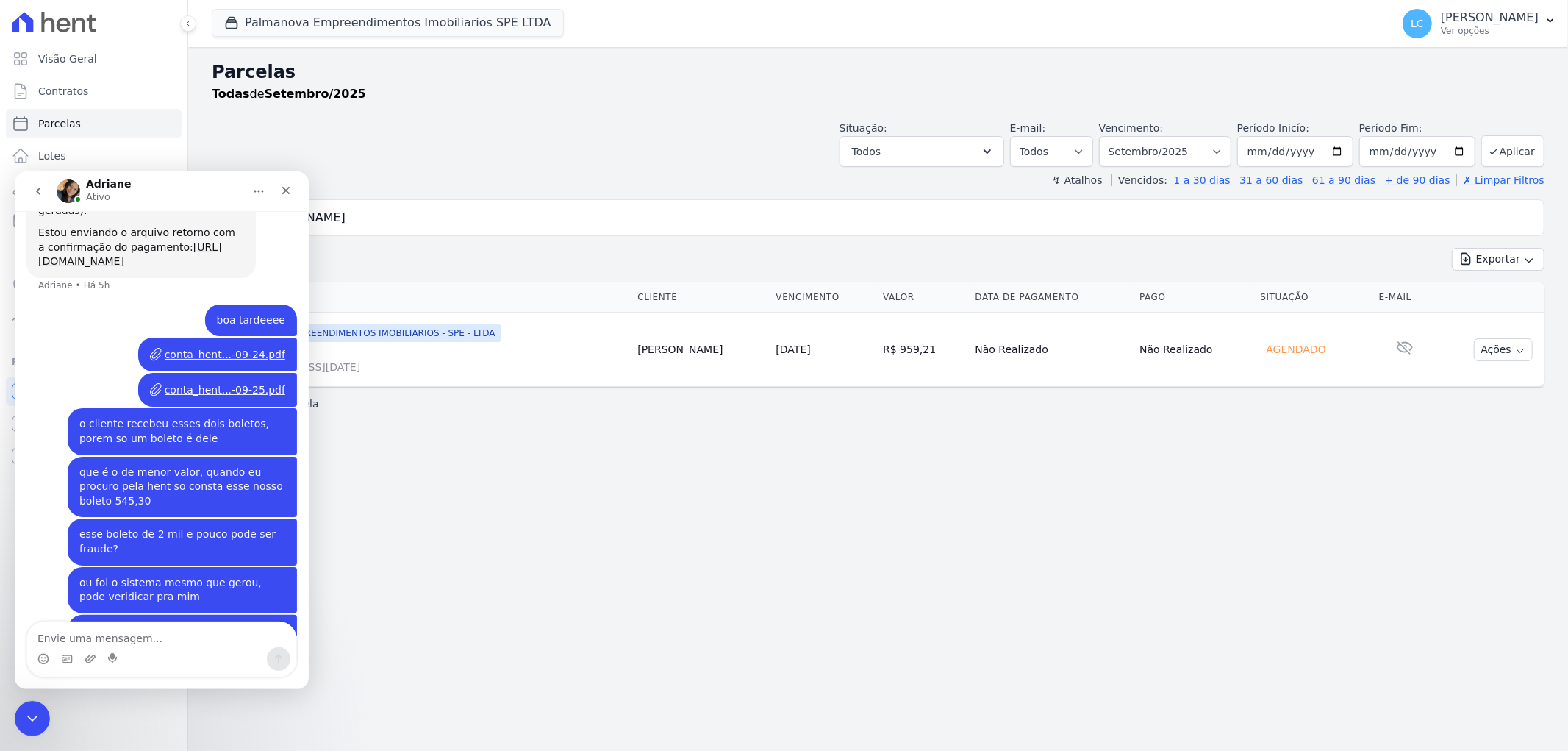
click at [508, 571] on div "Parcelas Todas de Setembro/2025 Situação: Agendado Em Aberto Pago Processando C…" at bounding box center [878, 398] width 1380 height 703
click at [283, 186] on icon "Fechar" at bounding box center [286, 189] width 8 height 8
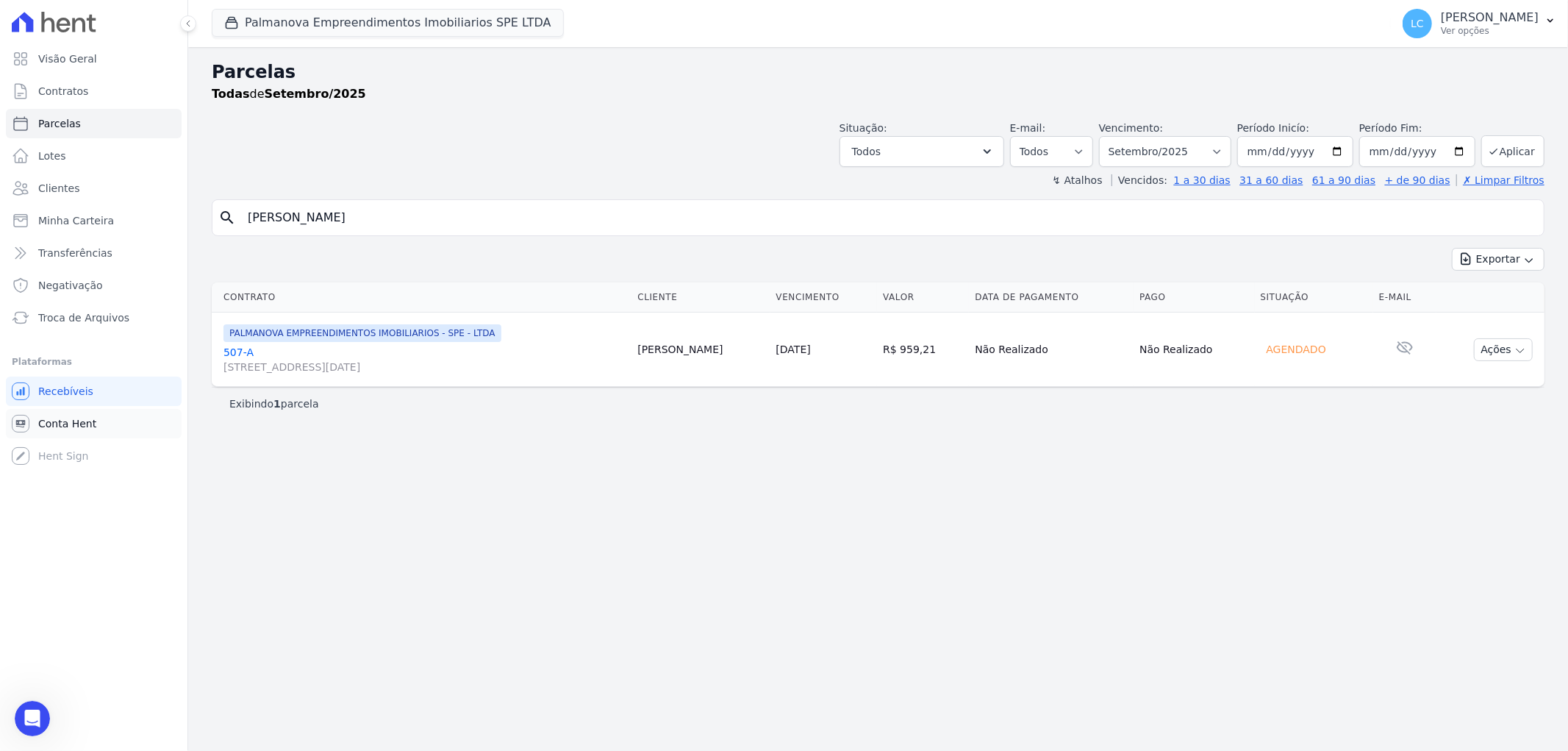
click at [56, 421] on span "Conta Hent" at bounding box center [68, 424] width 59 height 15
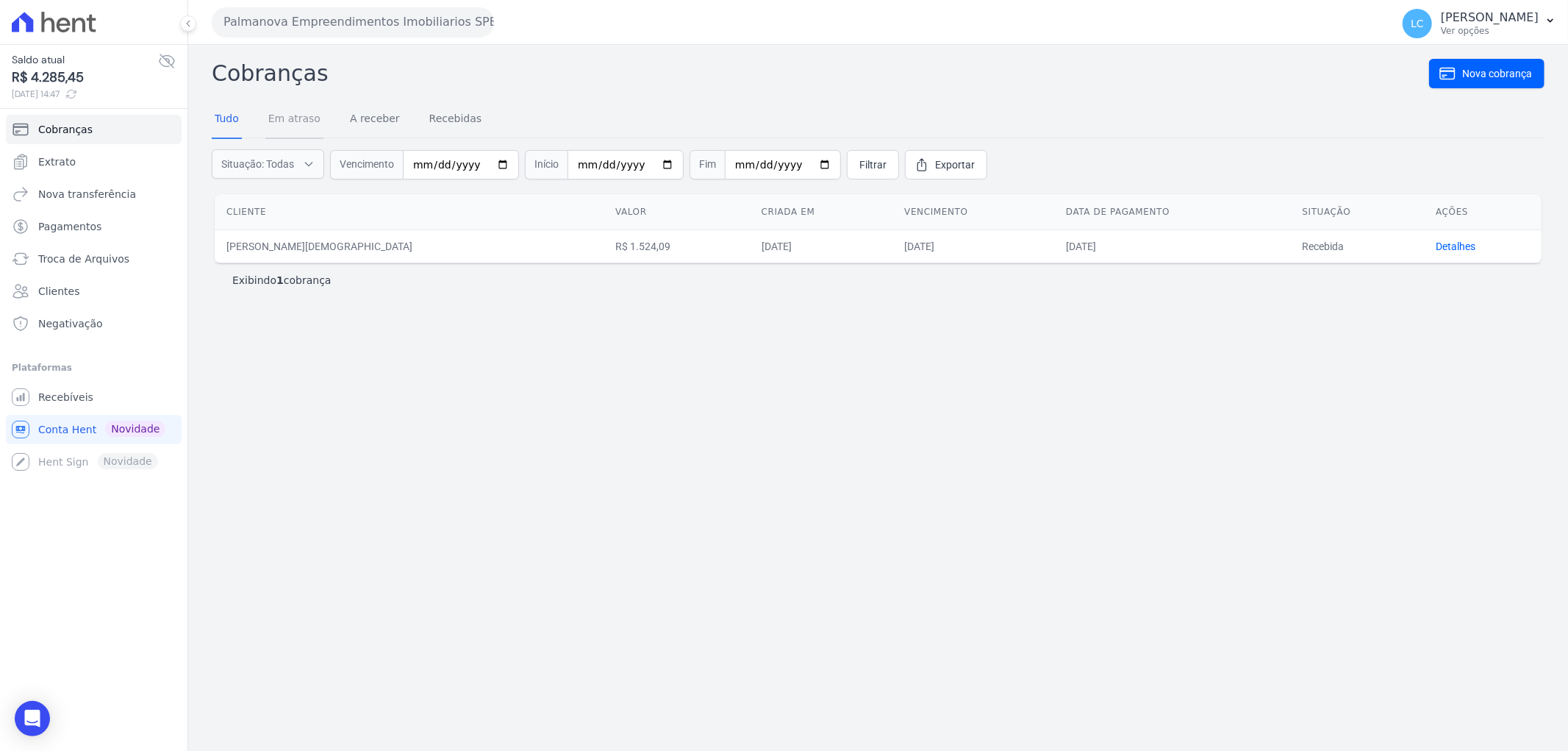
click at [288, 123] on link "Em atraso" at bounding box center [294, 120] width 59 height 38
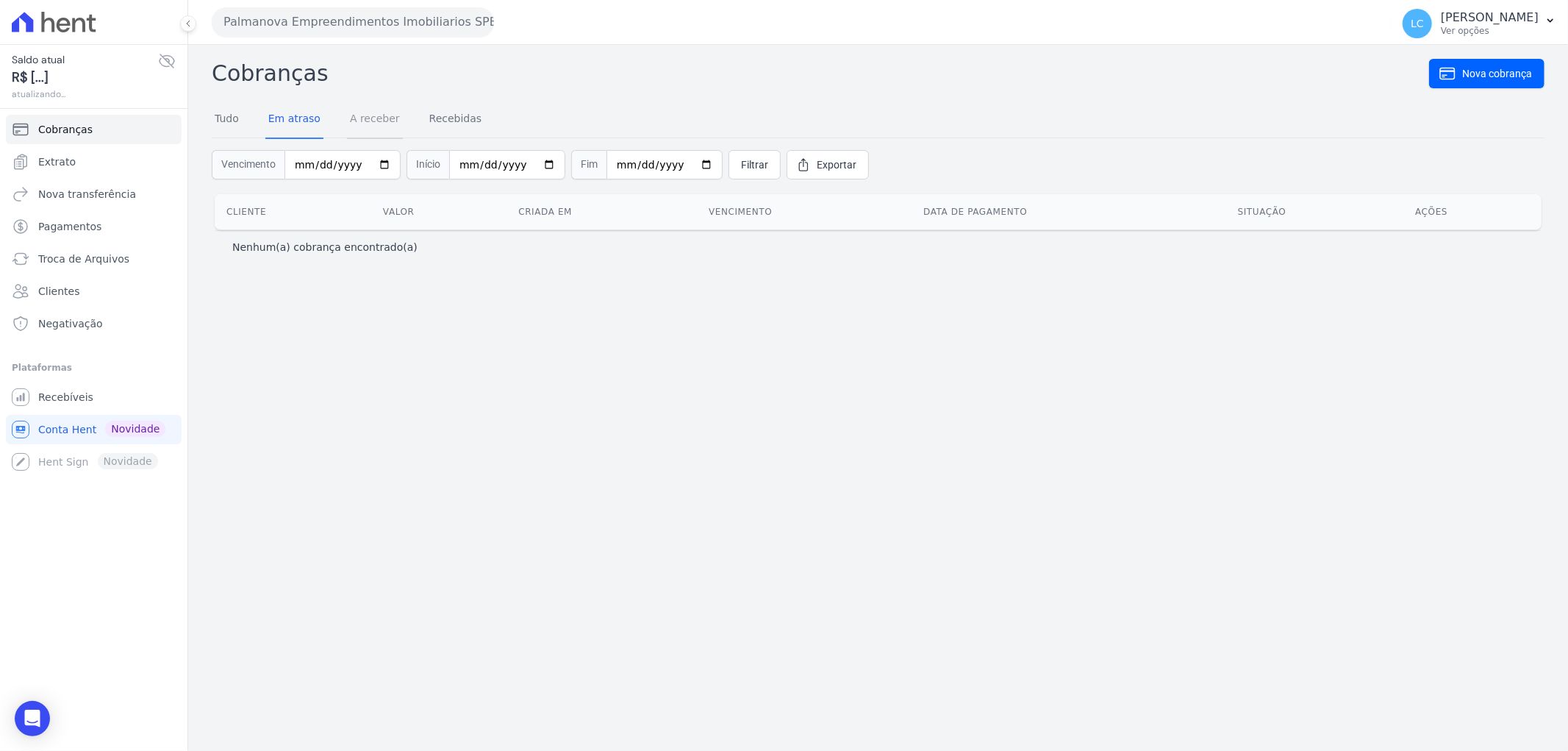
click at [379, 116] on link "A receber" at bounding box center [374, 120] width 56 height 38
click at [426, 123] on link "Recebidas" at bounding box center [455, 120] width 59 height 38
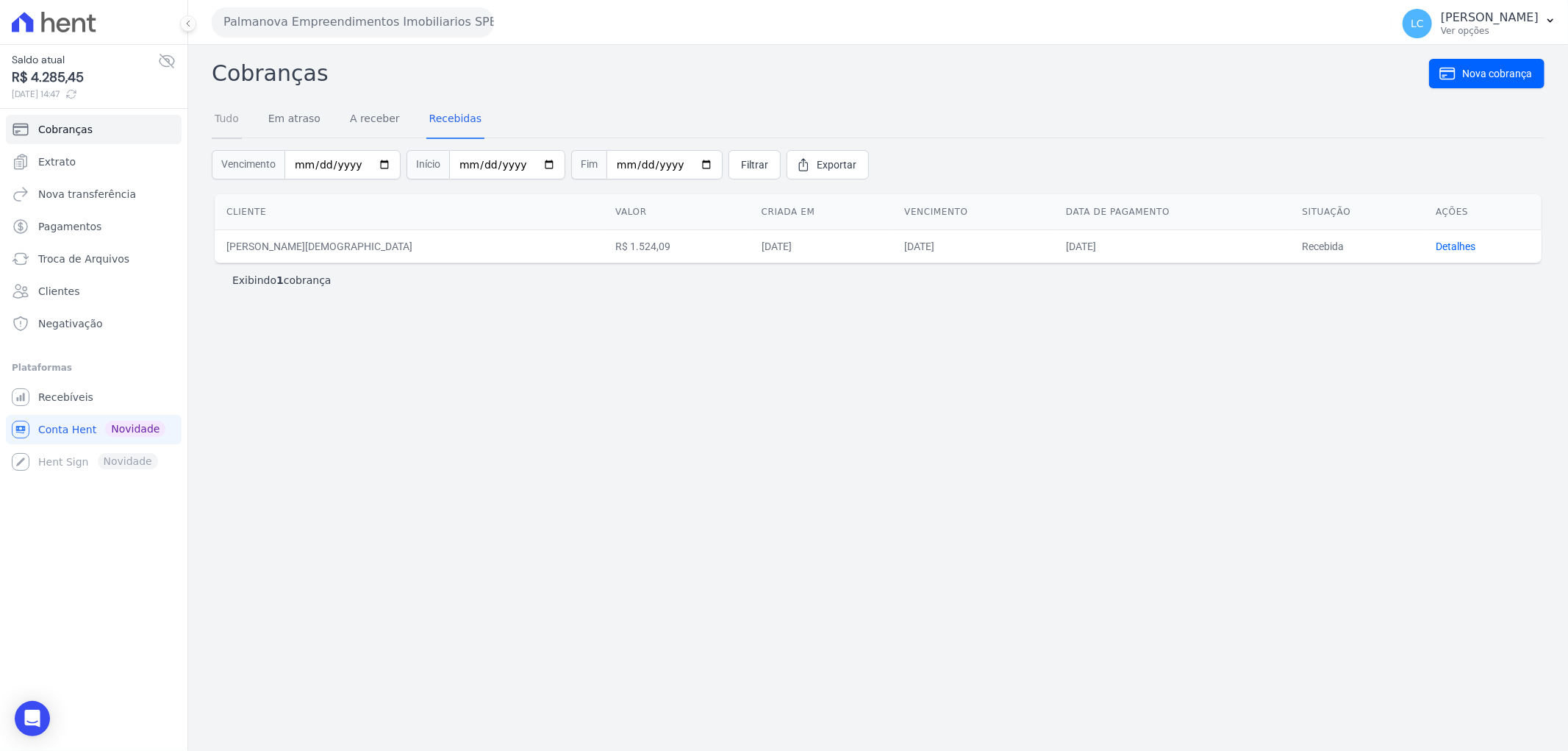
click at [239, 119] on link "Tudo" at bounding box center [227, 120] width 30 height 38
click at [302, 280] on p "Exibindo 1 cobrança" at bounding box center [282, 280] width 100 height 15
click at [288, 130] on link "Em atraso" at bounding box center [294, 120] width 59 height 38
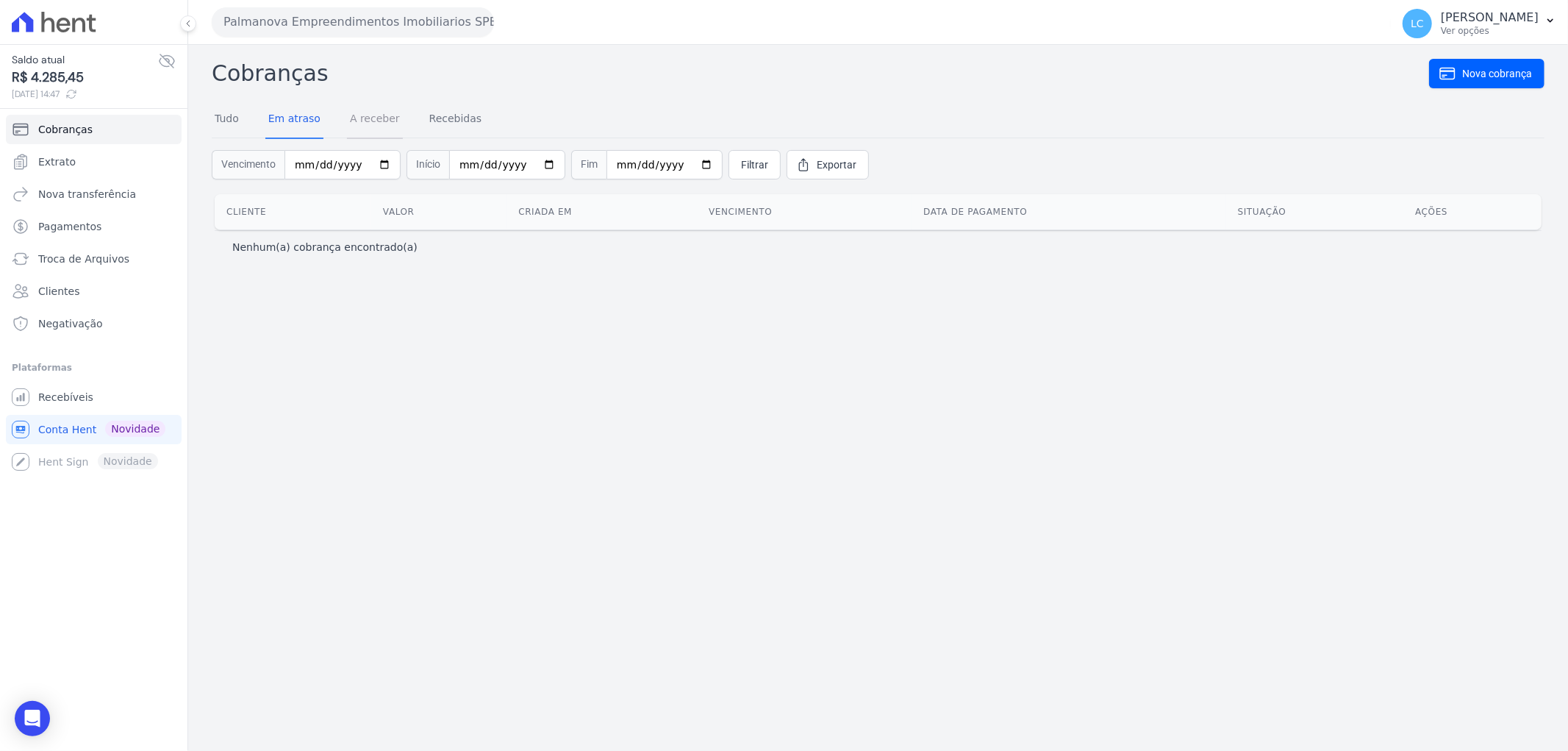
click at [366, 125] on link "A receber" at bounding box center [374, 120] width 56 height 38
click at [19, 713] on div "Open Intercom Messenger" at bounding box center [32, 719] width 39 height 39
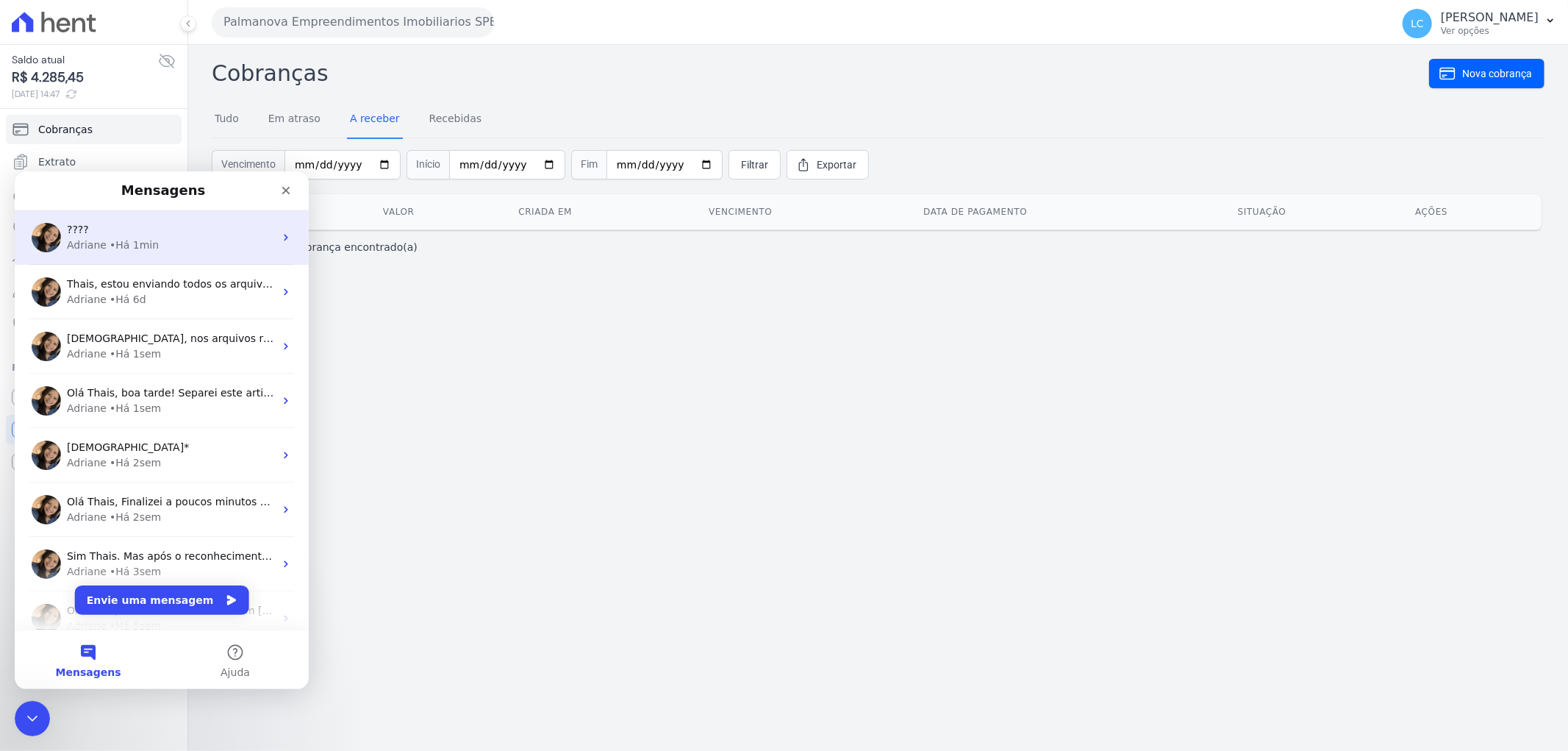
click at [148, 233] on div "????" at bounding box center [170, 229] width 208 height 16
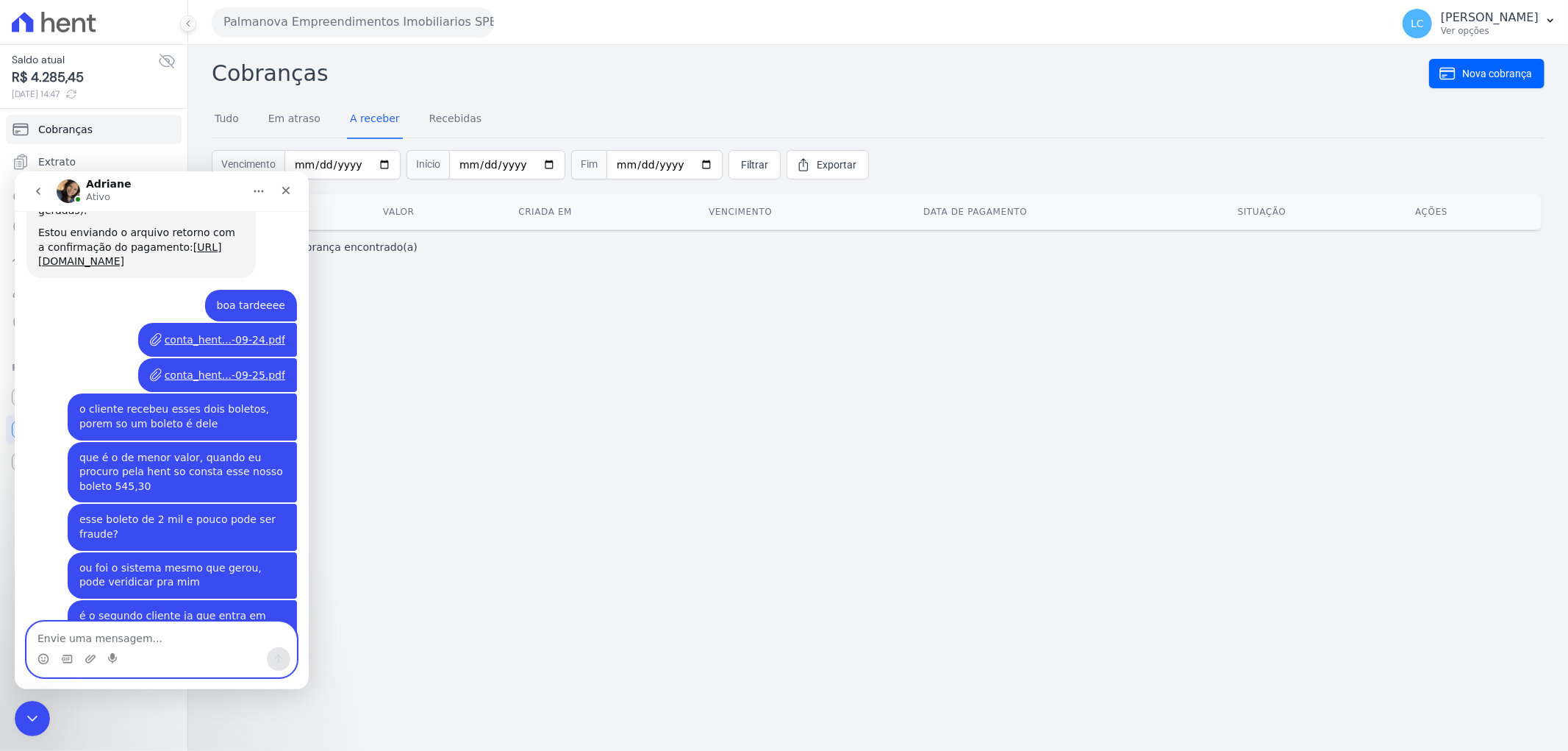
scroll to position [3212, 0]
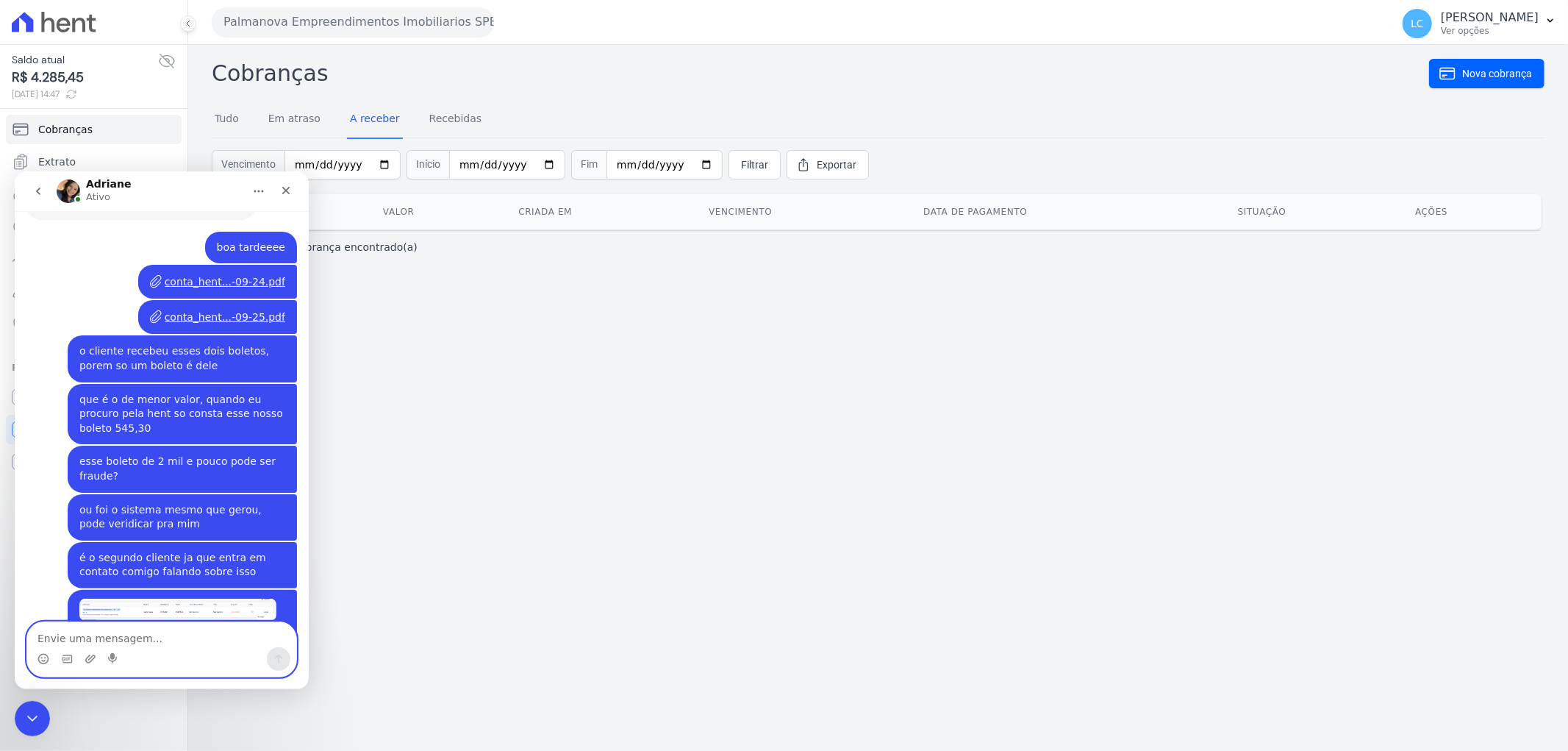
click at [91, 629] on textarea "Envie uma mensagem..." at bounding box center [162, 633] width 269 height 25
type textarea "ok"
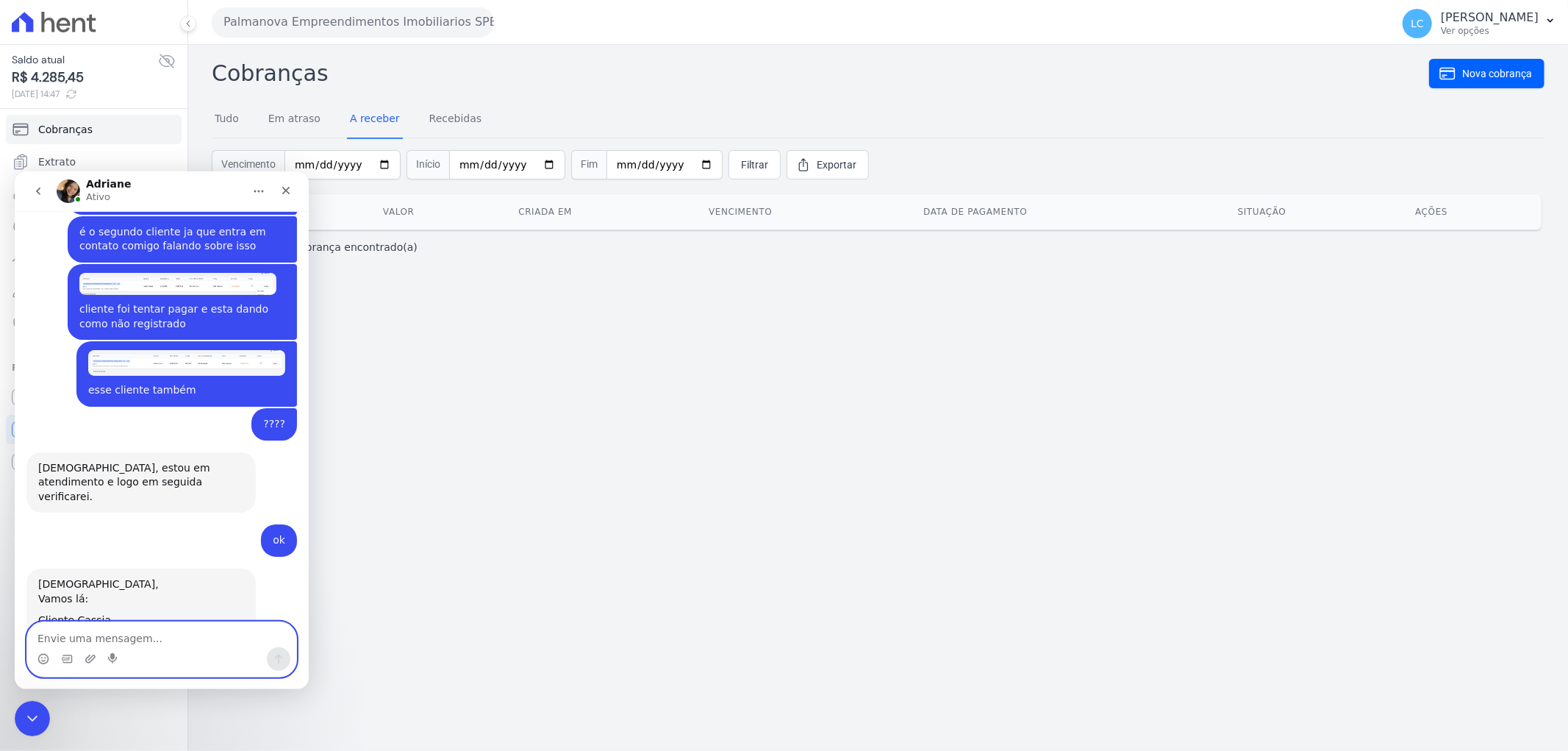
scroll to position [3704, 0]
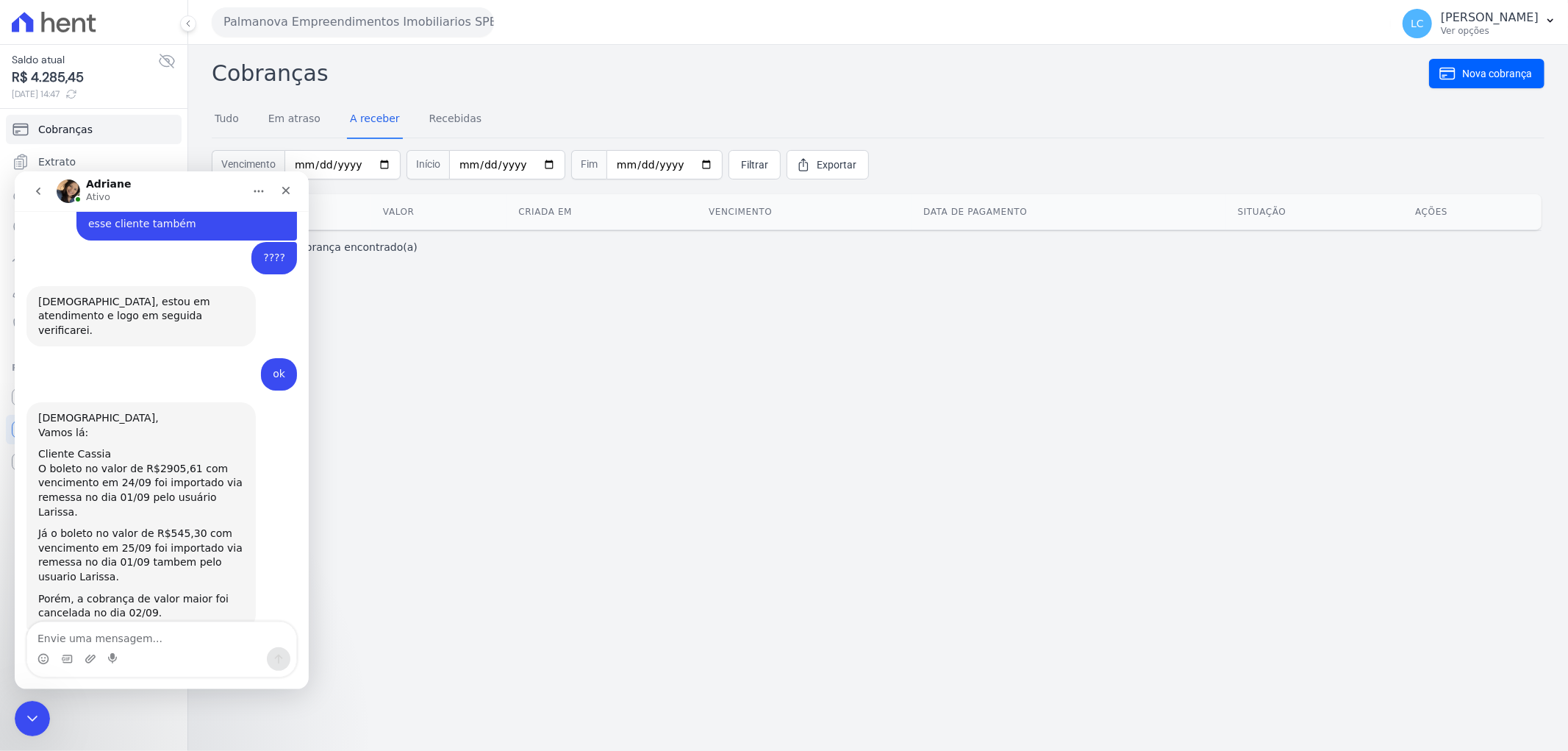
click at [84, 747] on div "boleto_Kel...-09-25.pdf" at bounding box center [111, 755] width 116 height 16
click at [174, 635] on textarea "Envie uma mensagem..." at bounding box center [162, 633] width 269 height 25
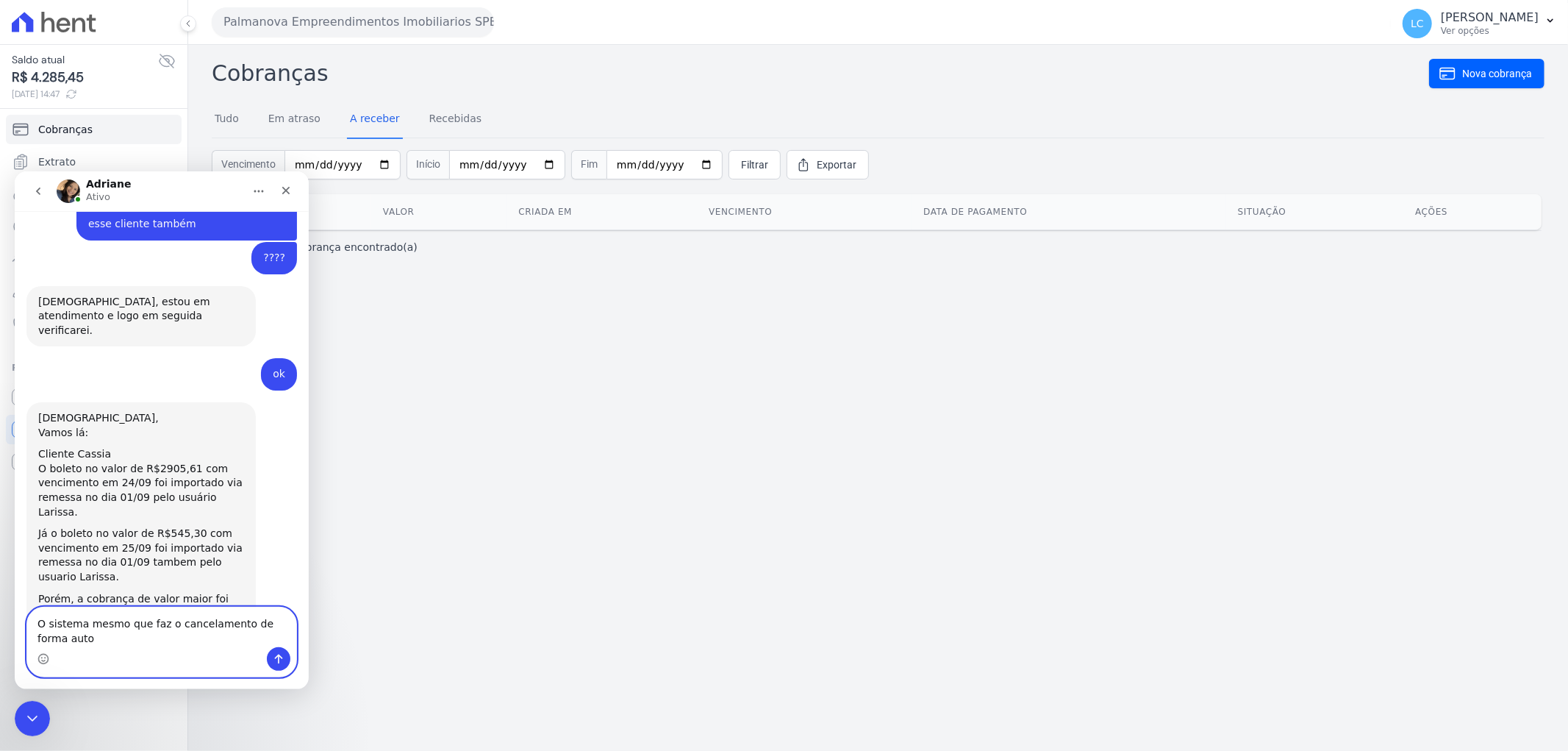
scroll to position [3718, 0]
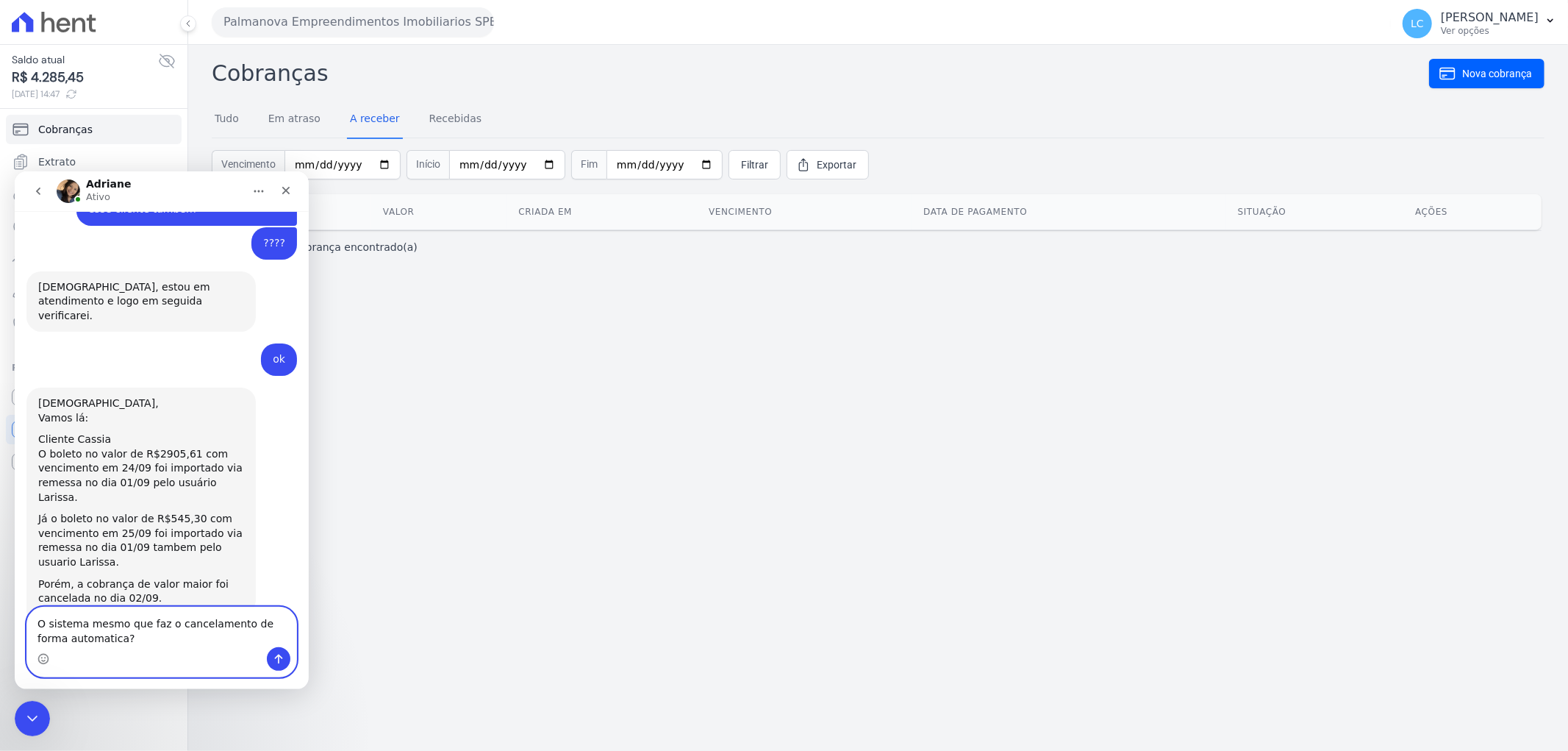
type textarea "O sistema mesmo que faz o cancelamento de forma automática?"
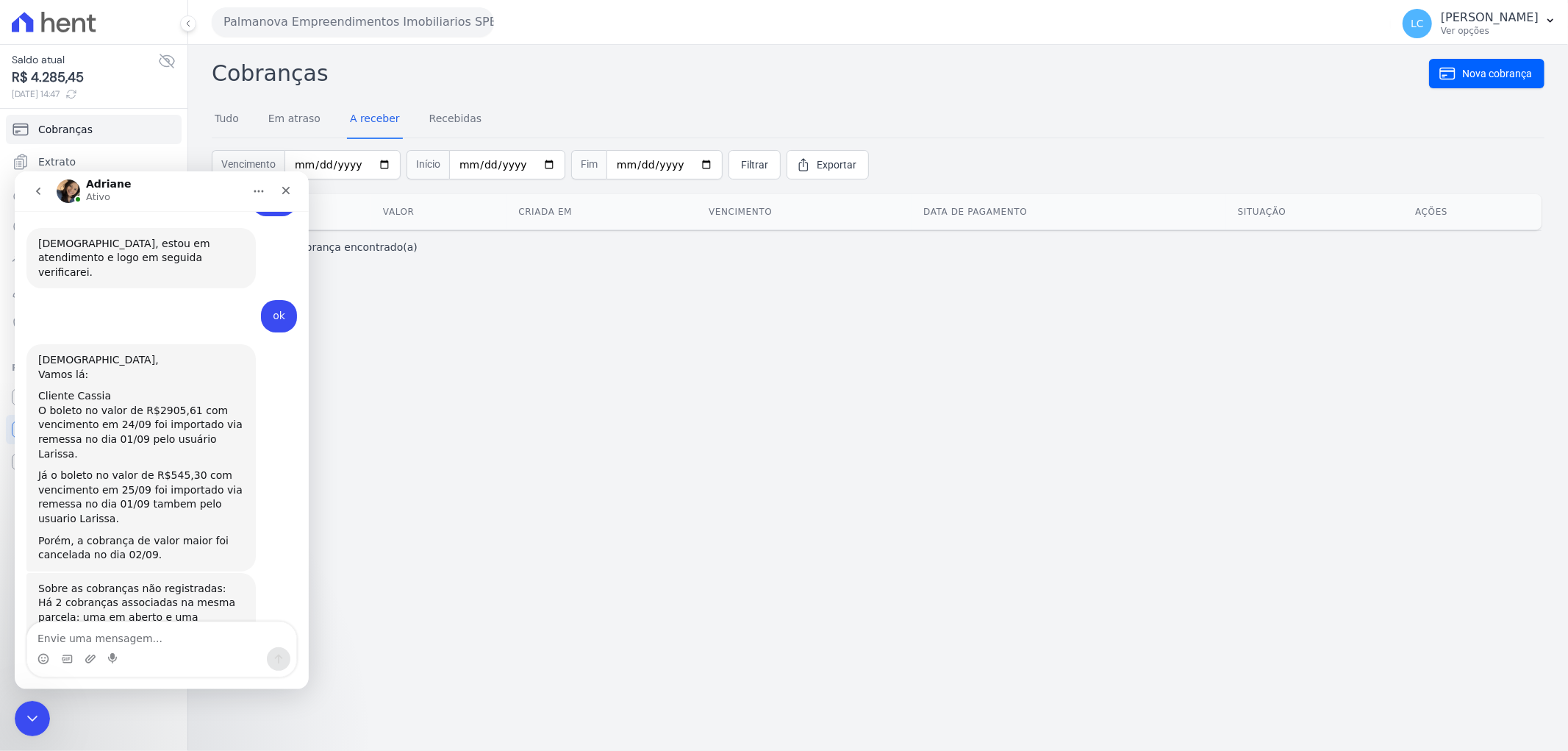
scroll to position [3865, 0]
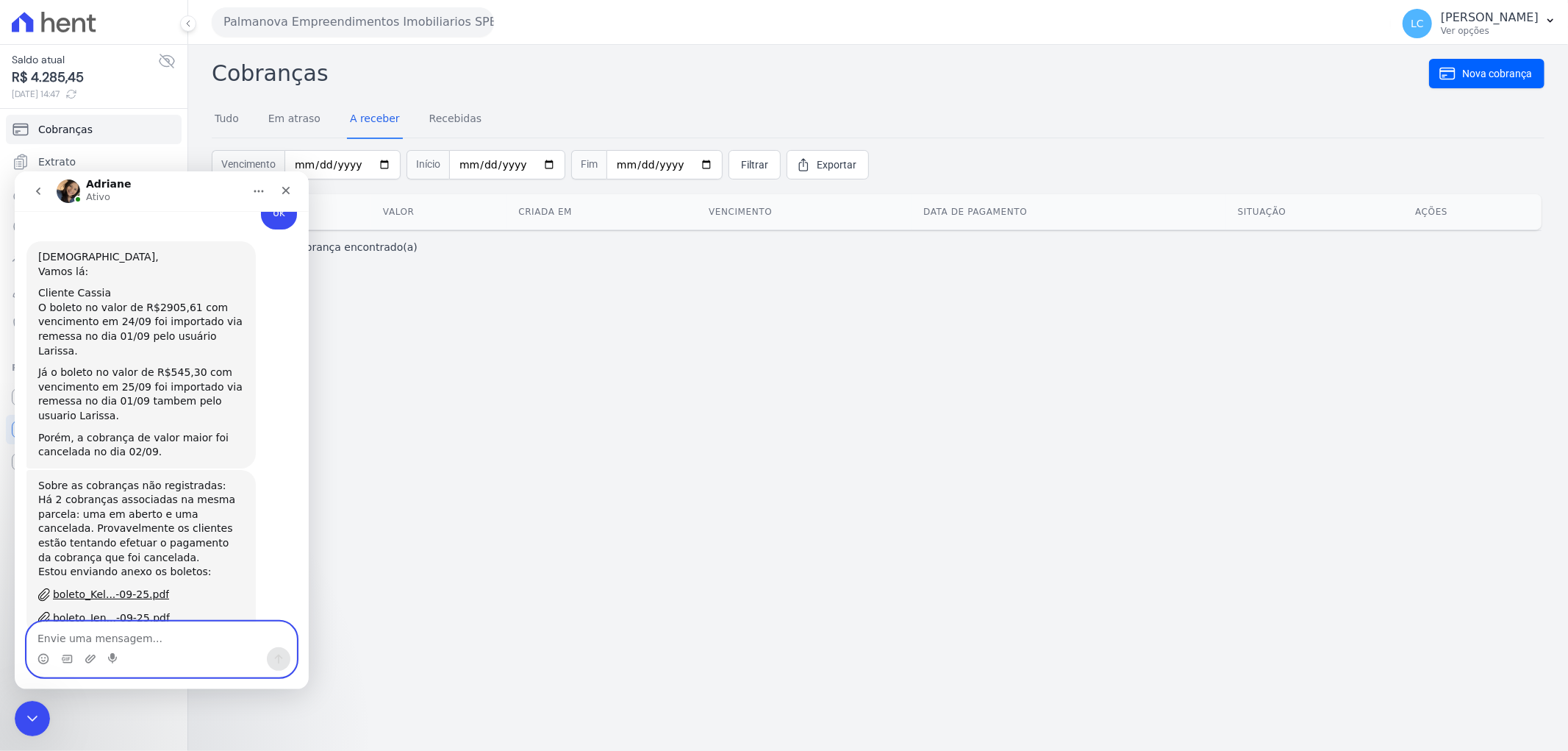
click at [186, 636] on textarea "Envie uma mensagem..." at bounding box center [162, 633] width 269 height 25
type textarea "e"
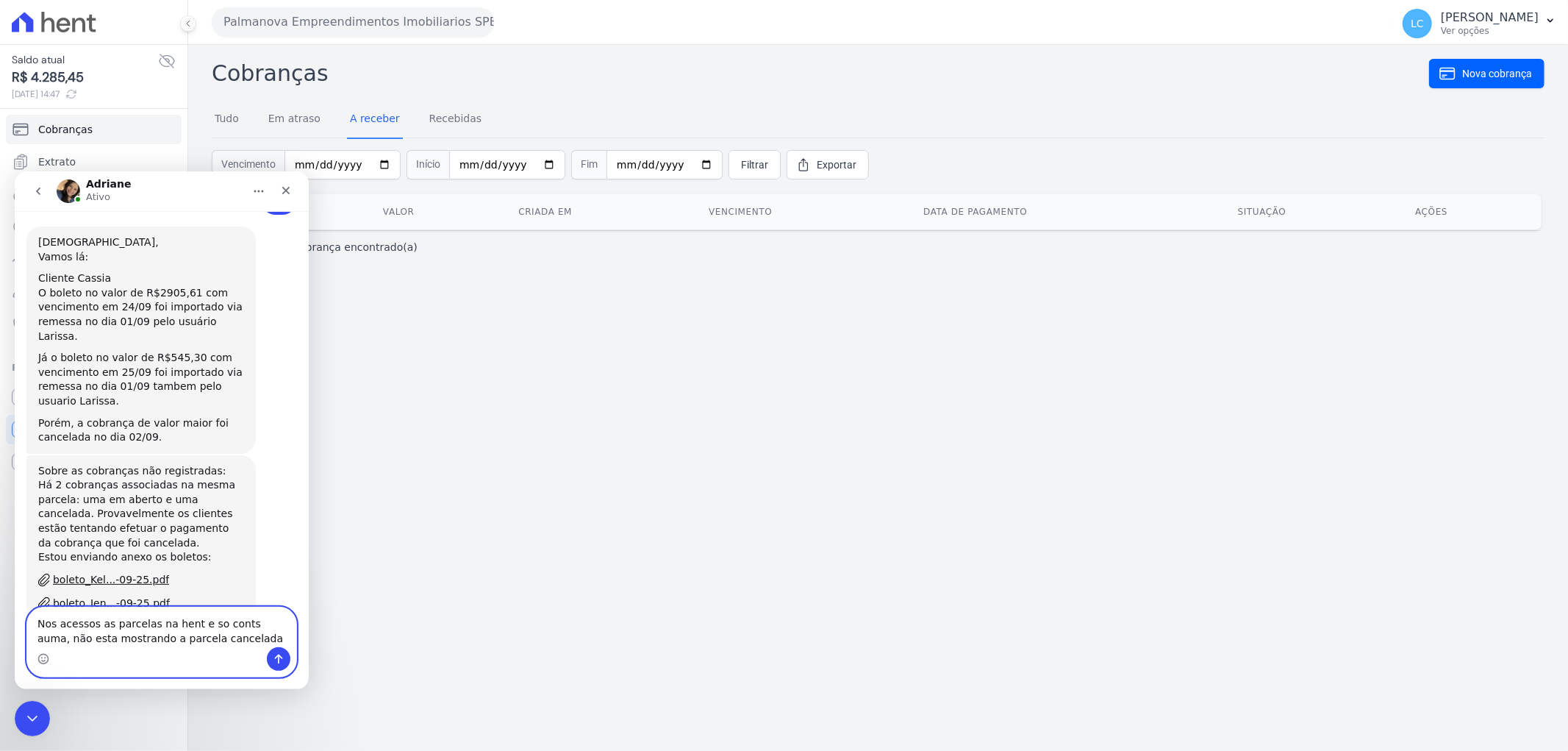
click at [260, 624] on textarea "Nos acessos as parcelas na hent e so conts auma, não esta mostrando a parcela c…" at bounding box center [162, 626] width 269 height 39
type textarea "Nos acessos as parcelas na hent e so constando, não esta mostrando a parcela ca…"
click at [224, 643] on textarea "Nos acessos as parcelas na hent e so constando, não esta mostrando a parcela ca…" at bounding box center [162, 626] width 269 height 39
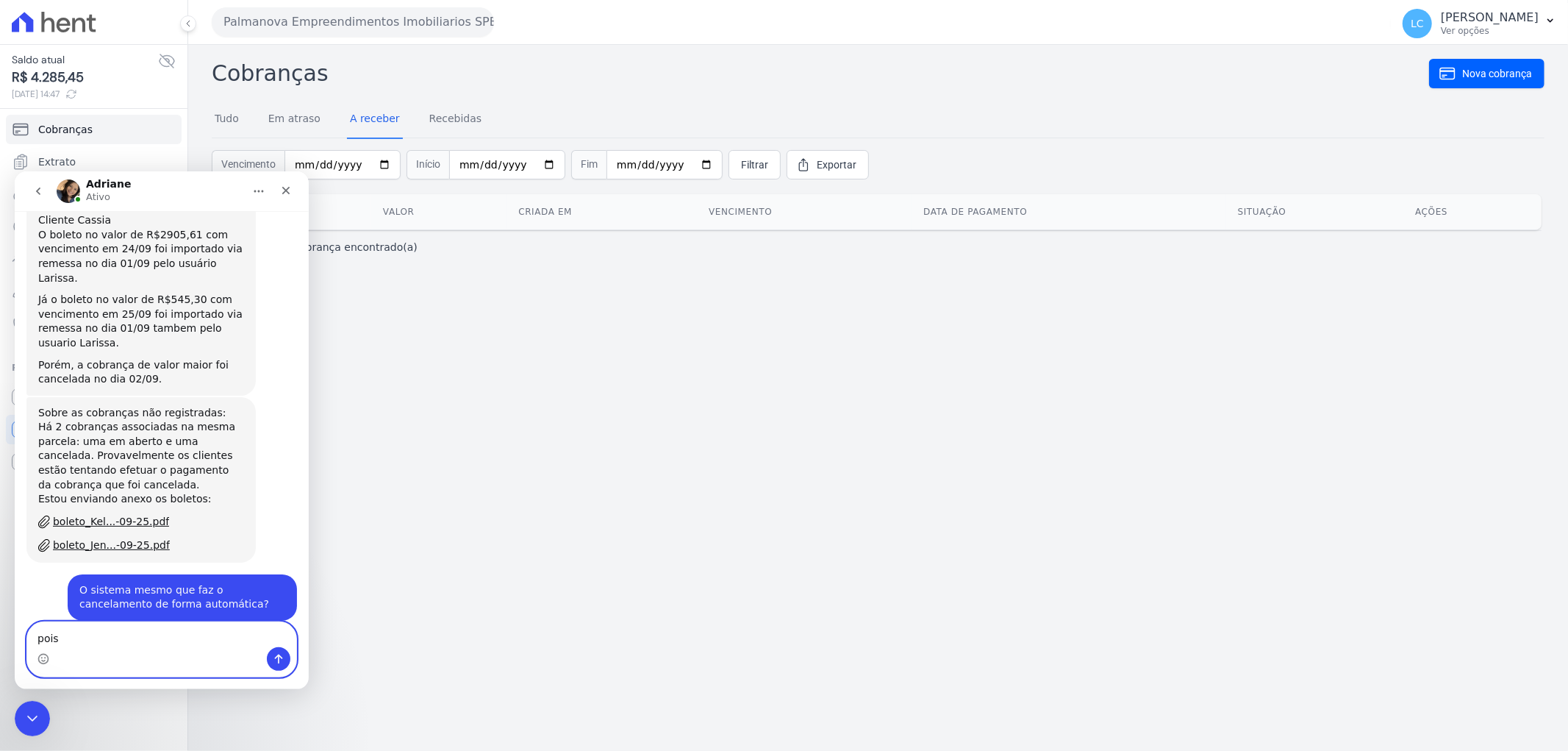
scroll to position [3937, 0]
type textarea "pois, foi gerada no estellencs, e foi gerado errado"
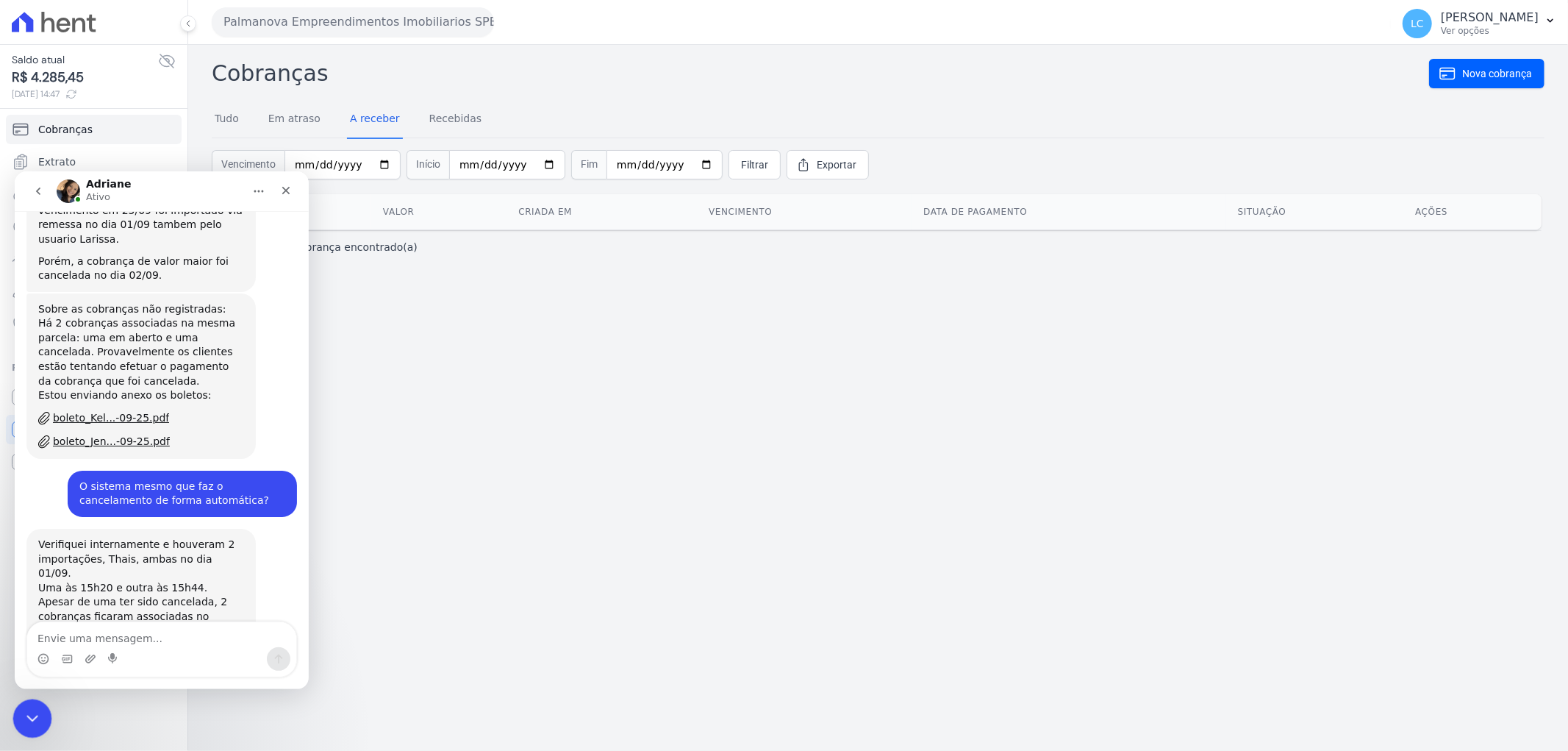
scroll to position [3985, 0]
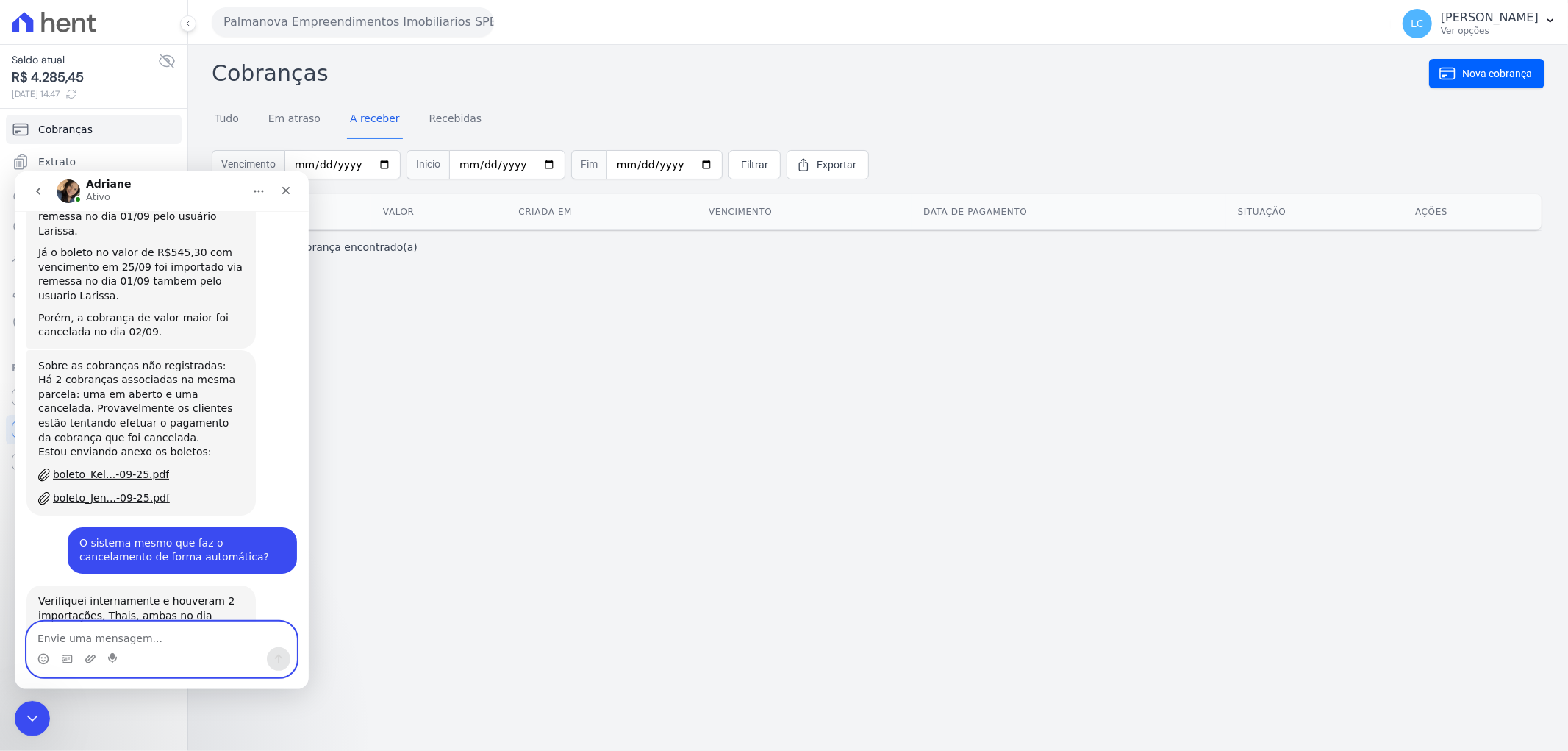
click at [128, 636] on textarea "Envie uma mensagem..." at bounding box center [162, 633] width 269 height 25
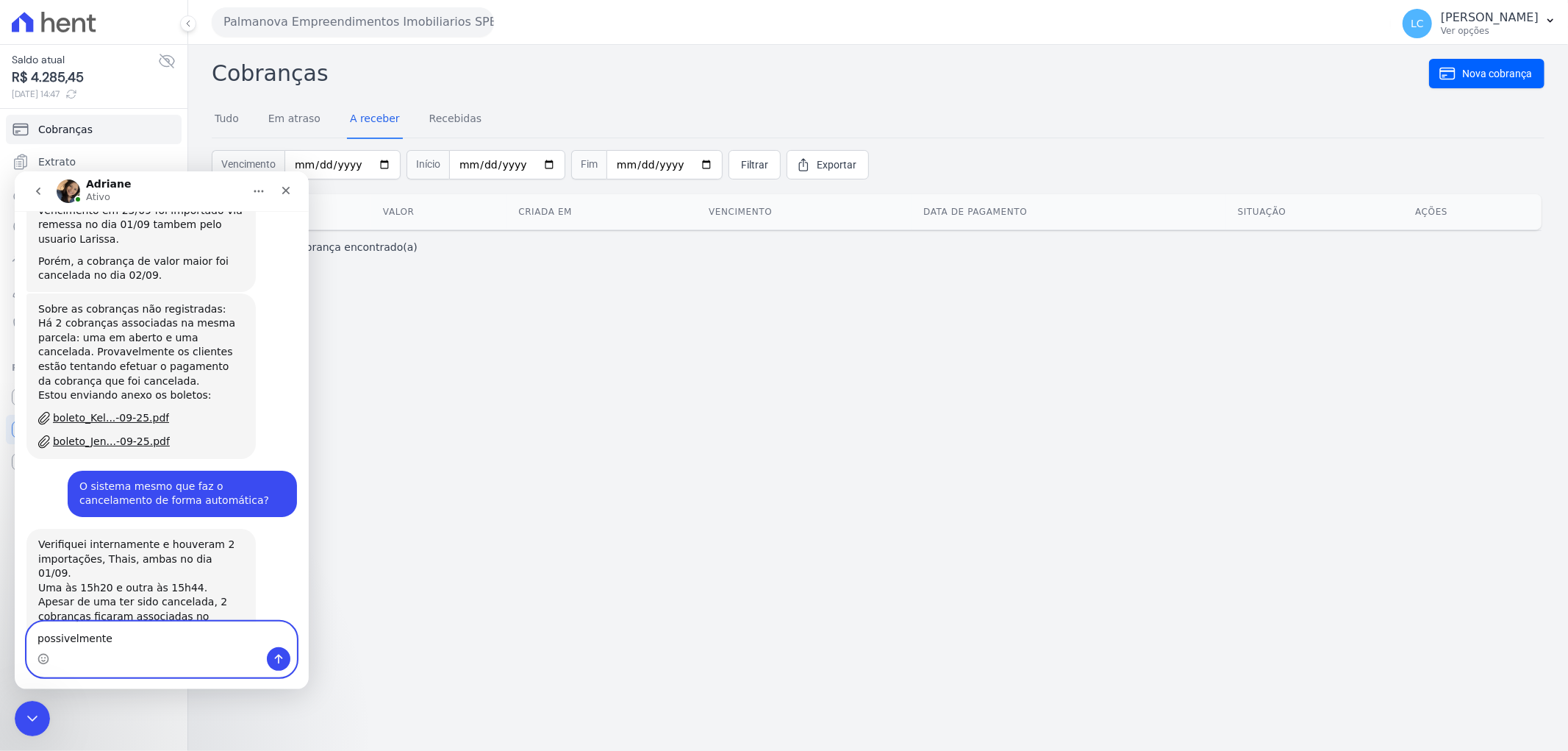
scroll to position [4058, 0]
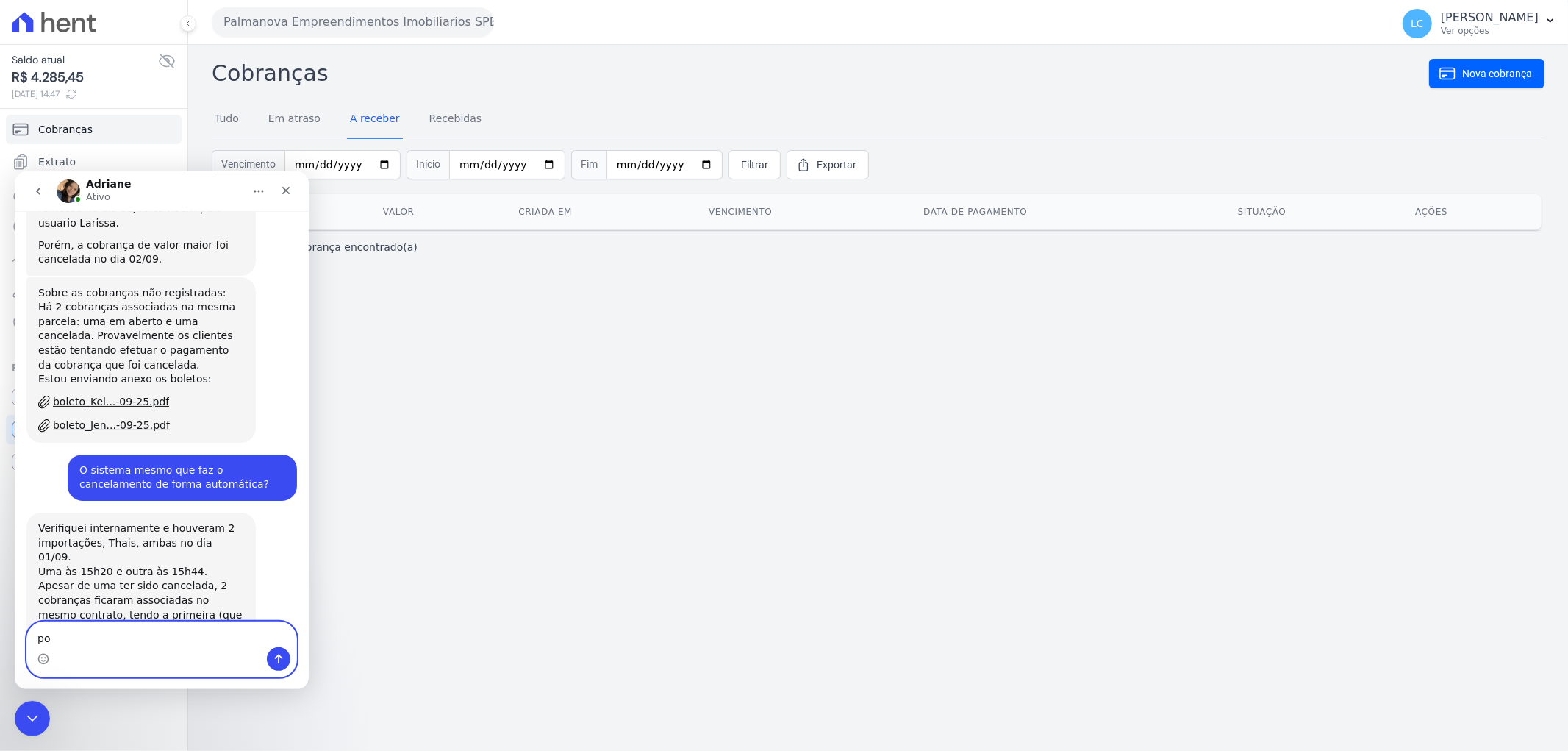
type textarea "p"
type textarea "S"
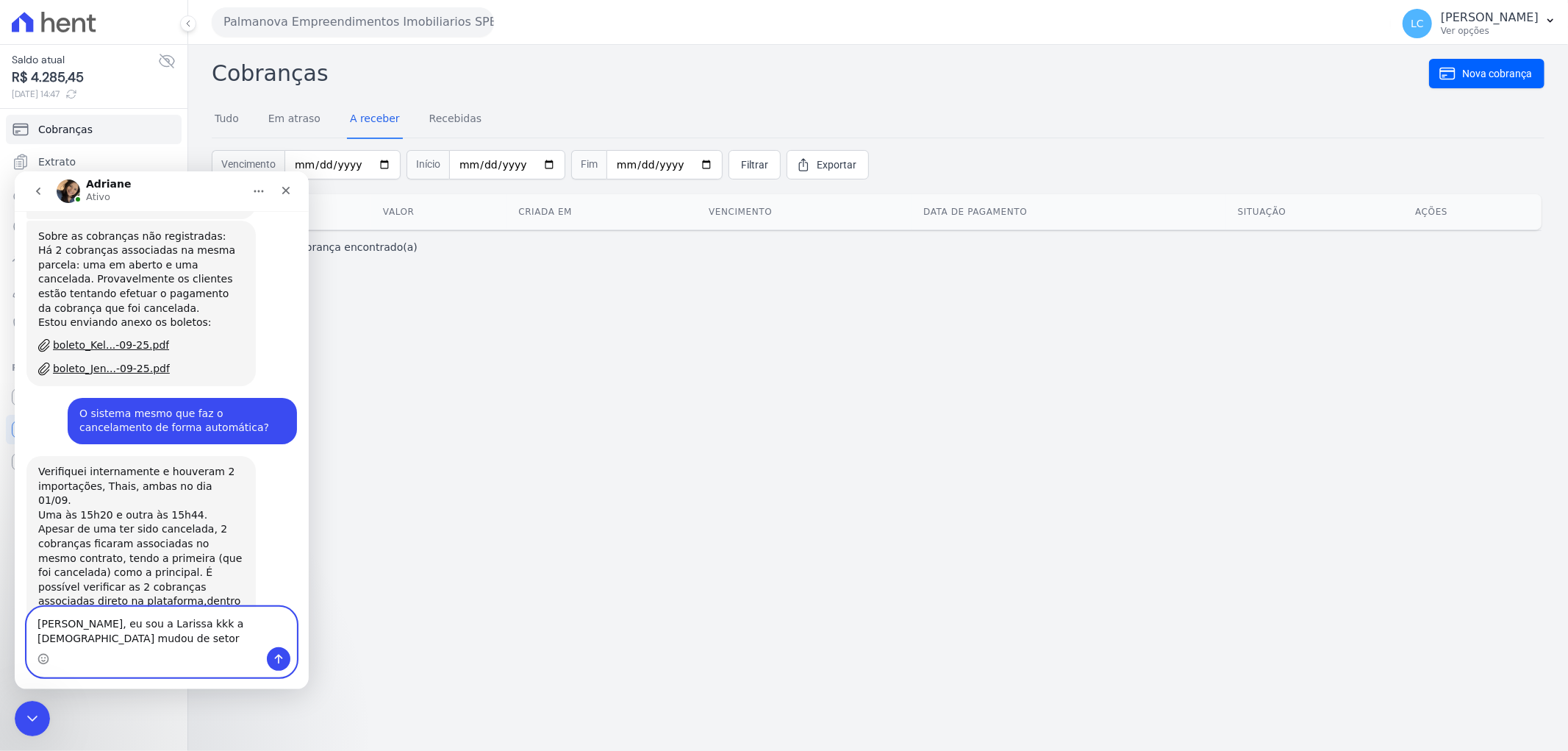
type textarea "Adriane, eu sou a Larissa kkk a Thais mudou de setor"
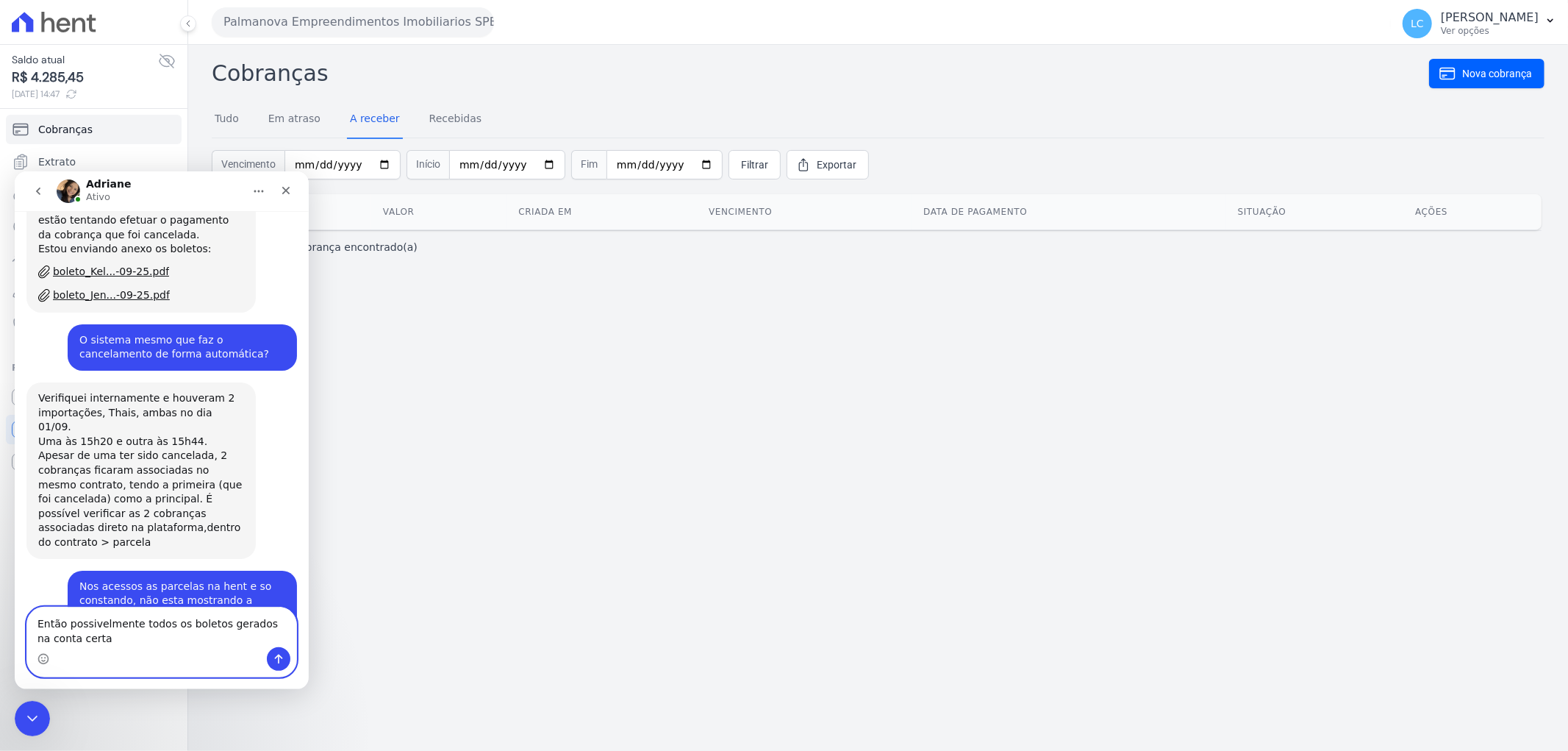
scroll to position [4187, 0]
type textarea "Então possivelmente todos os boletos gerados na conta certa possivelmente não e…"
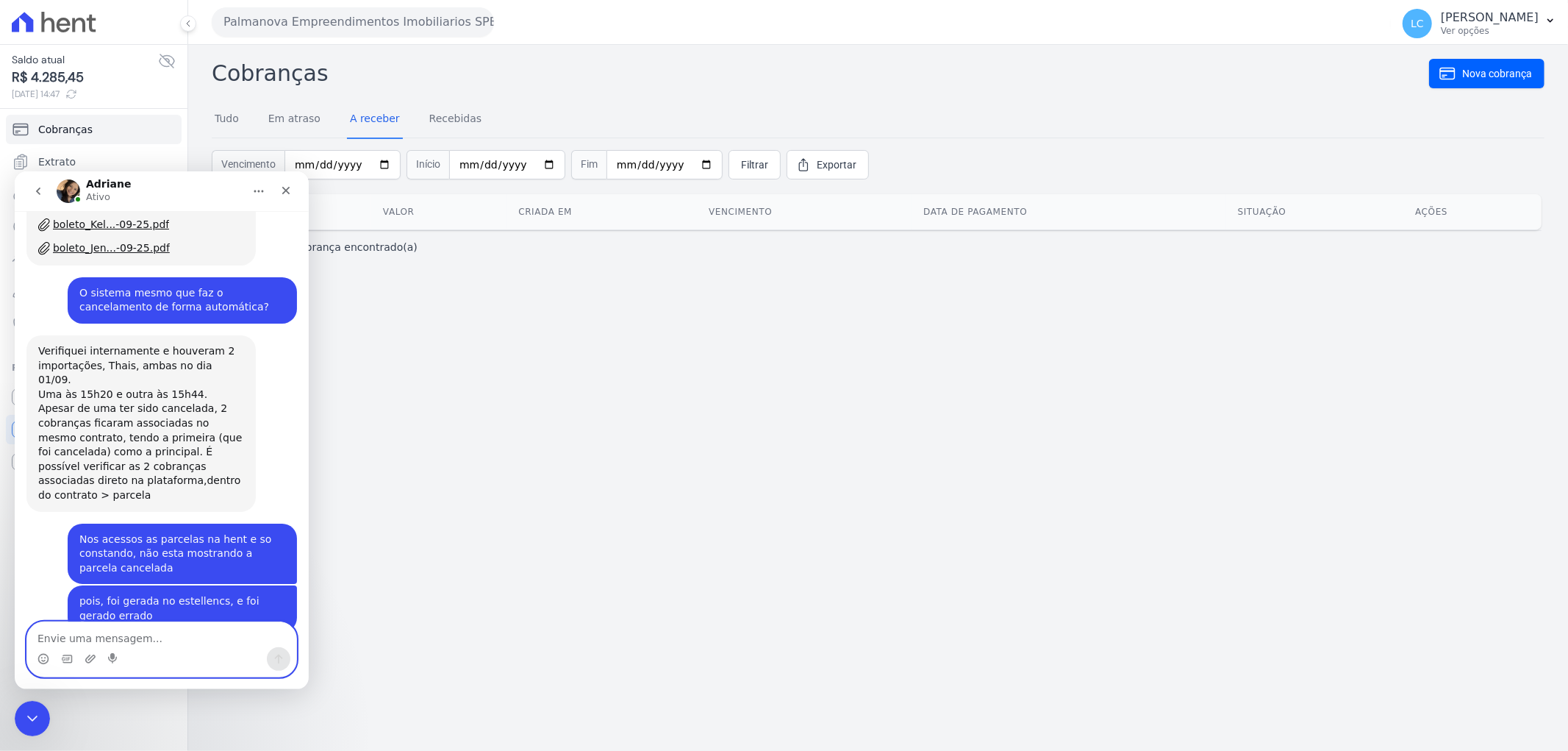
scroll to position [4234, 0]
type textarea "Ou não necessariamente"
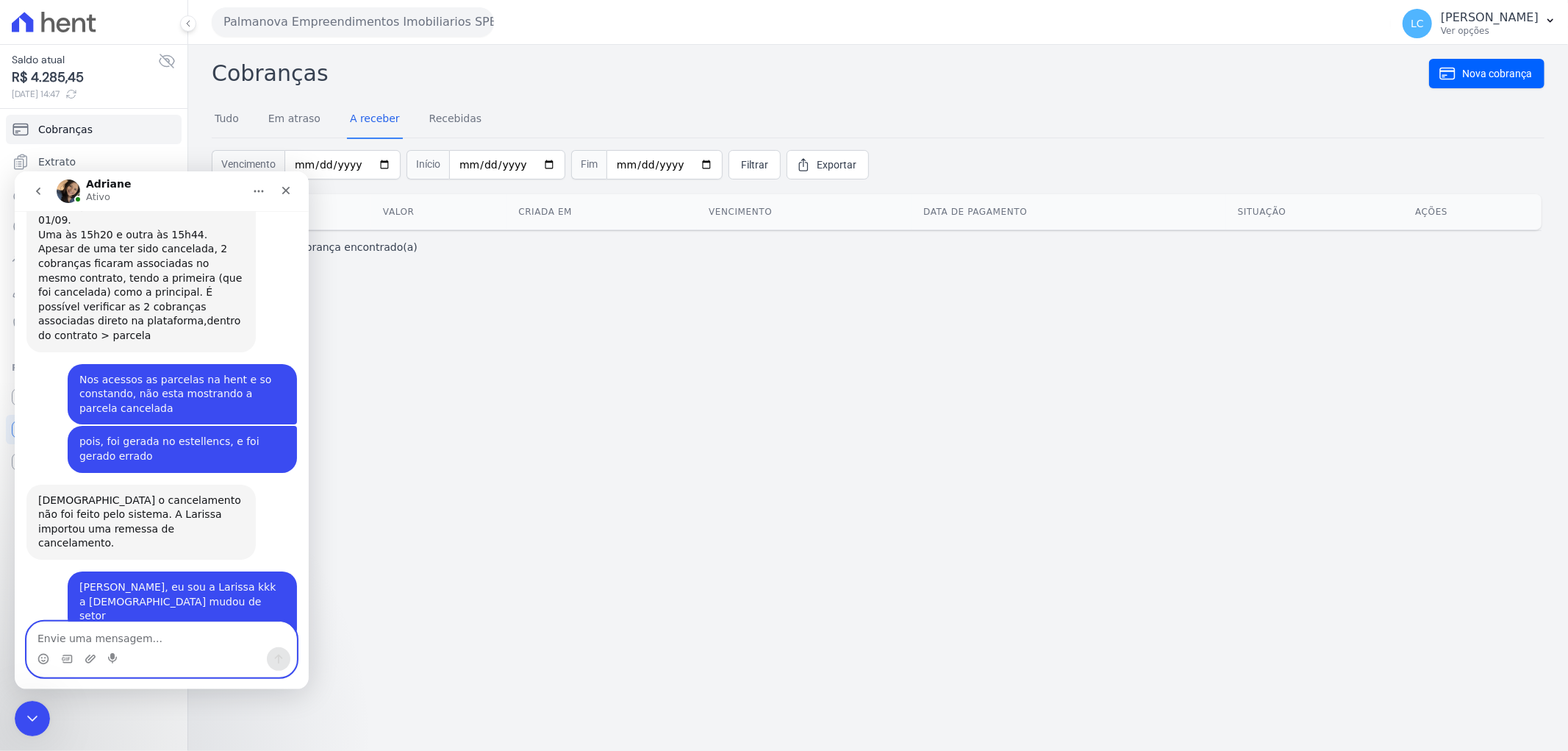
scroll to position [4395, 0]
click at [167, 634] on textarea "Envie uma mensagem..." at bounding box center [162, 633] width 269 height 25
type textarea "Acha imagina"
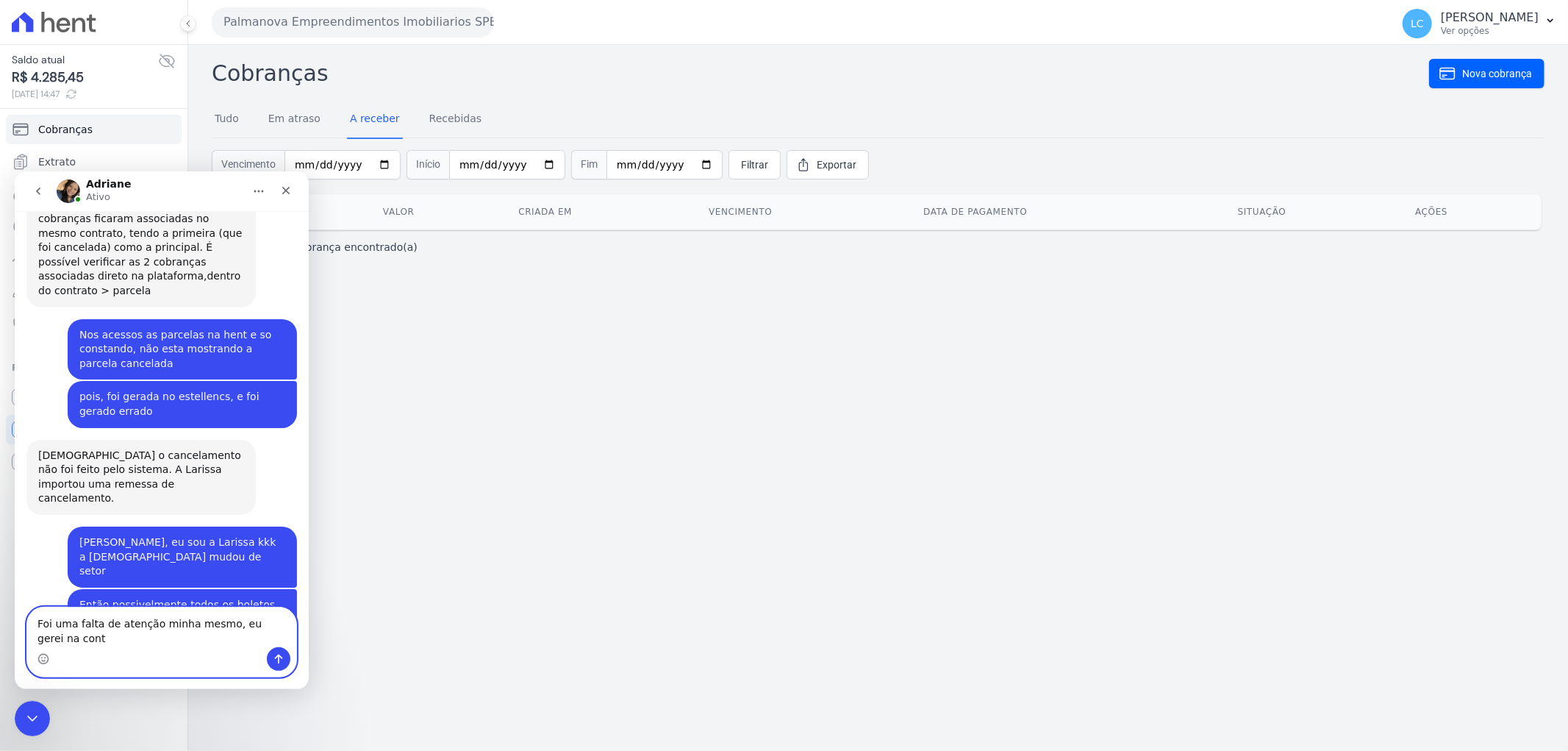
scroll to position [4455, 0]
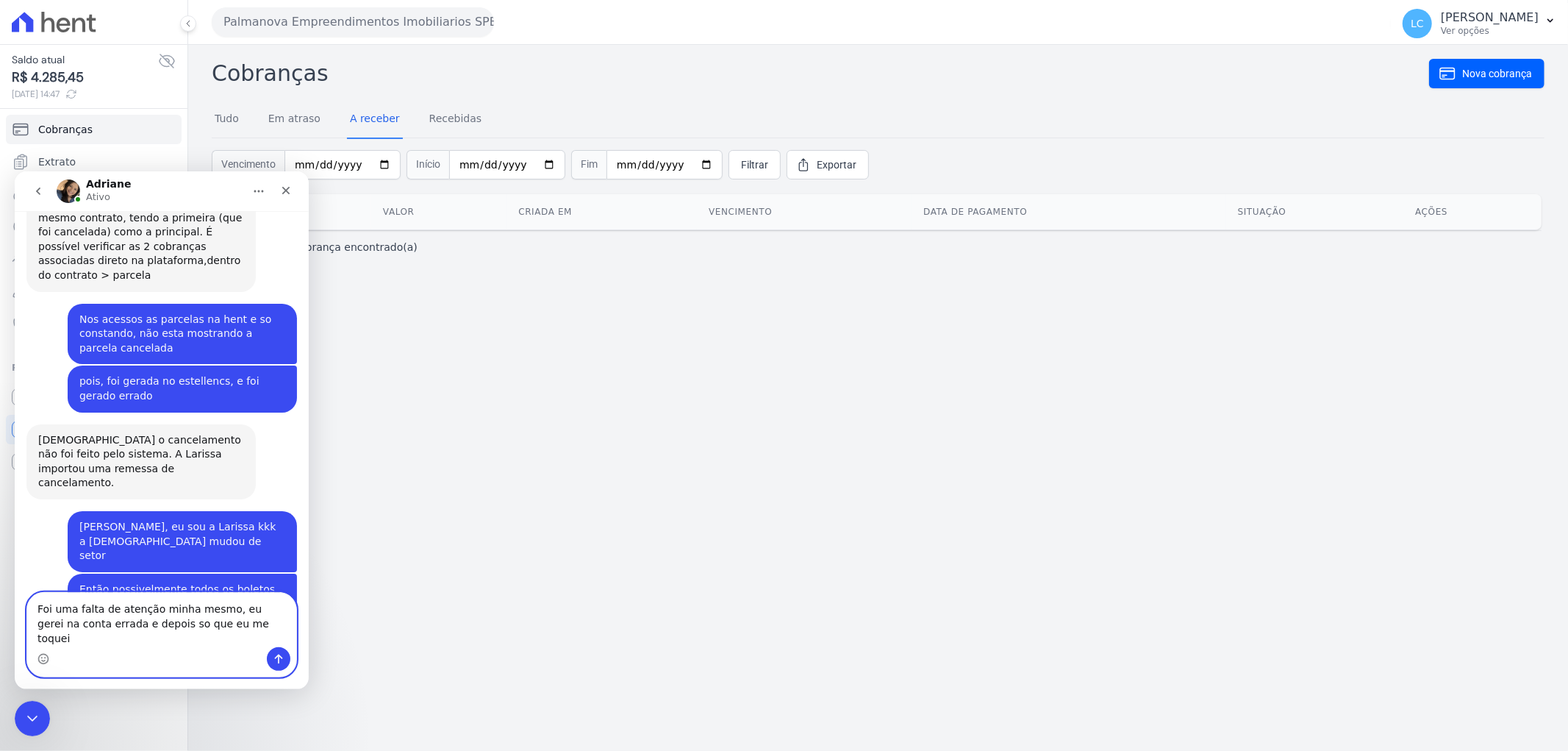
type textarea "Foi uma falta de atenção minha mesmo, eu gerei na conta errada e depois so que …"
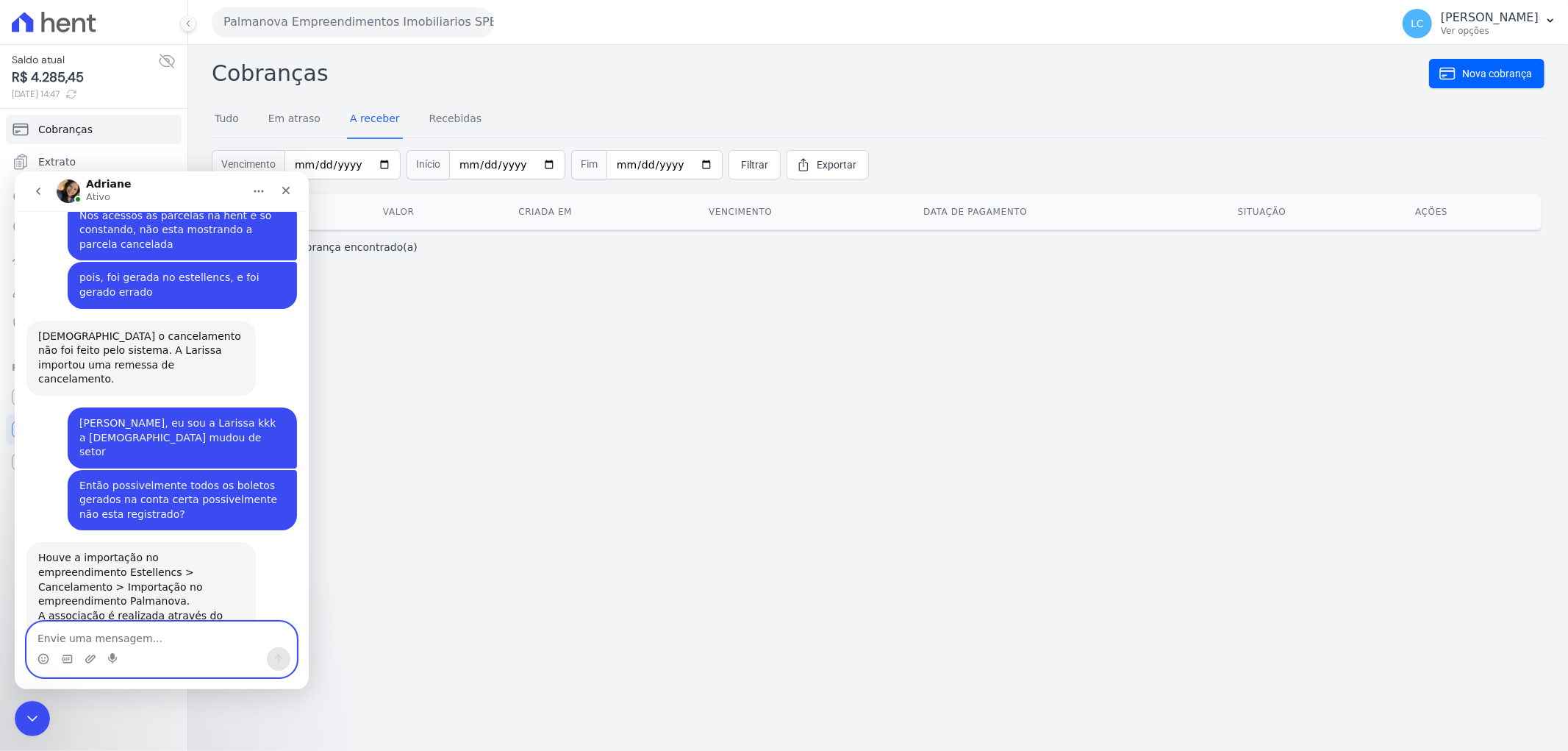
scroll to position [4561, 0]
click at [123, 639] on textarea "Envie uma mensagem..." at bounding box center [162, 633] width 269 height 25
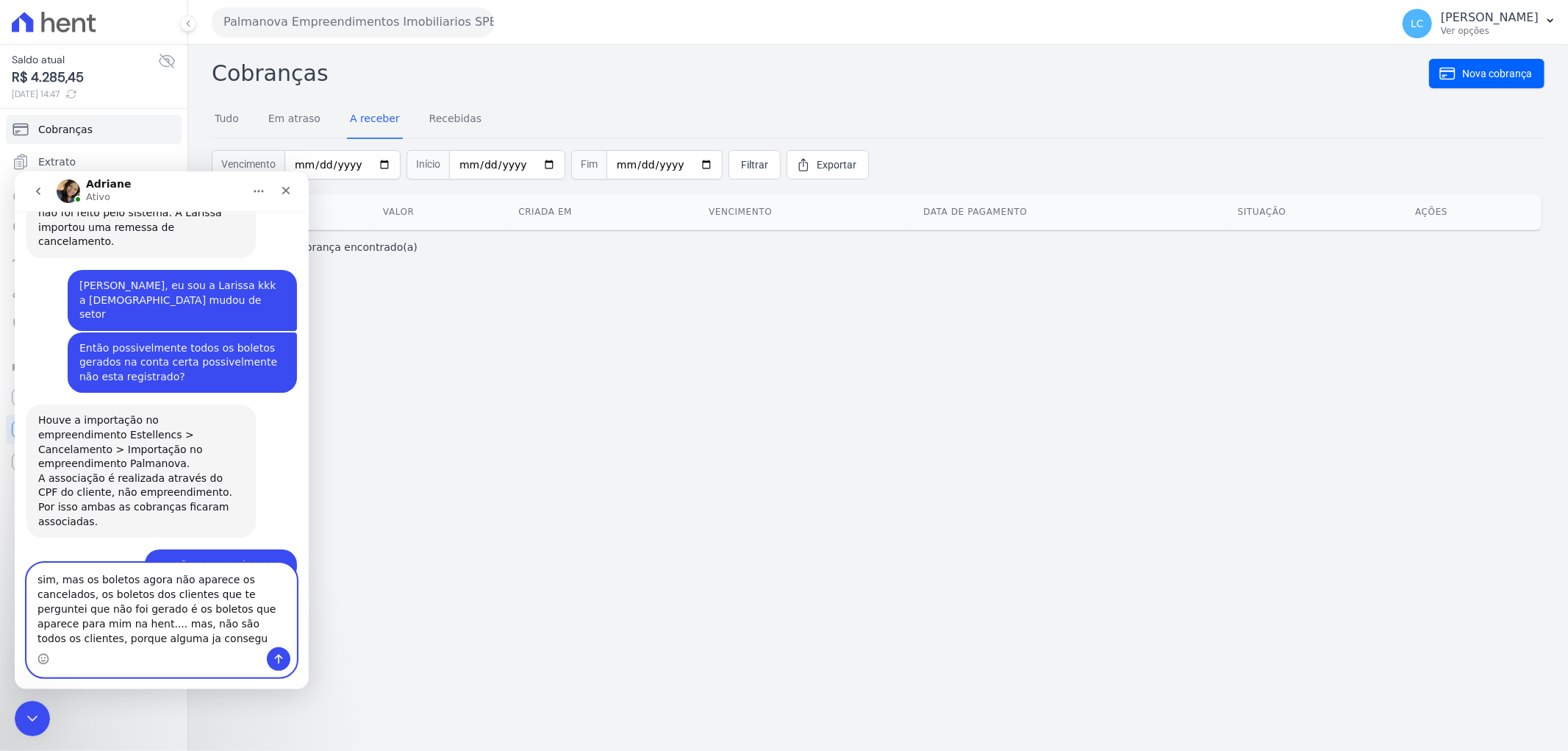
scroll to position [4711, 0]
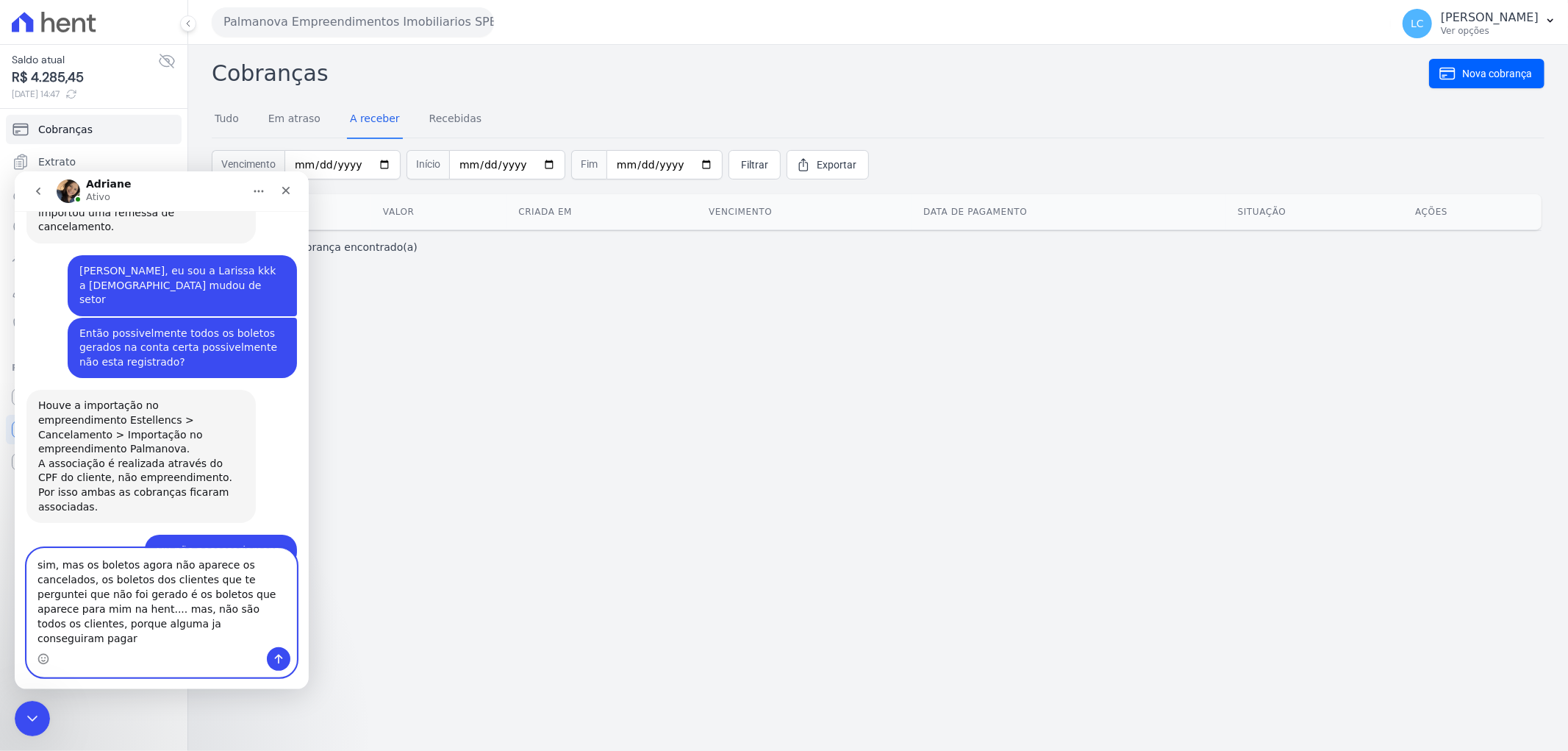
type textarea "sim, mas os boletos agora não aparece os cancelados, os boletos dos clientes qu…"
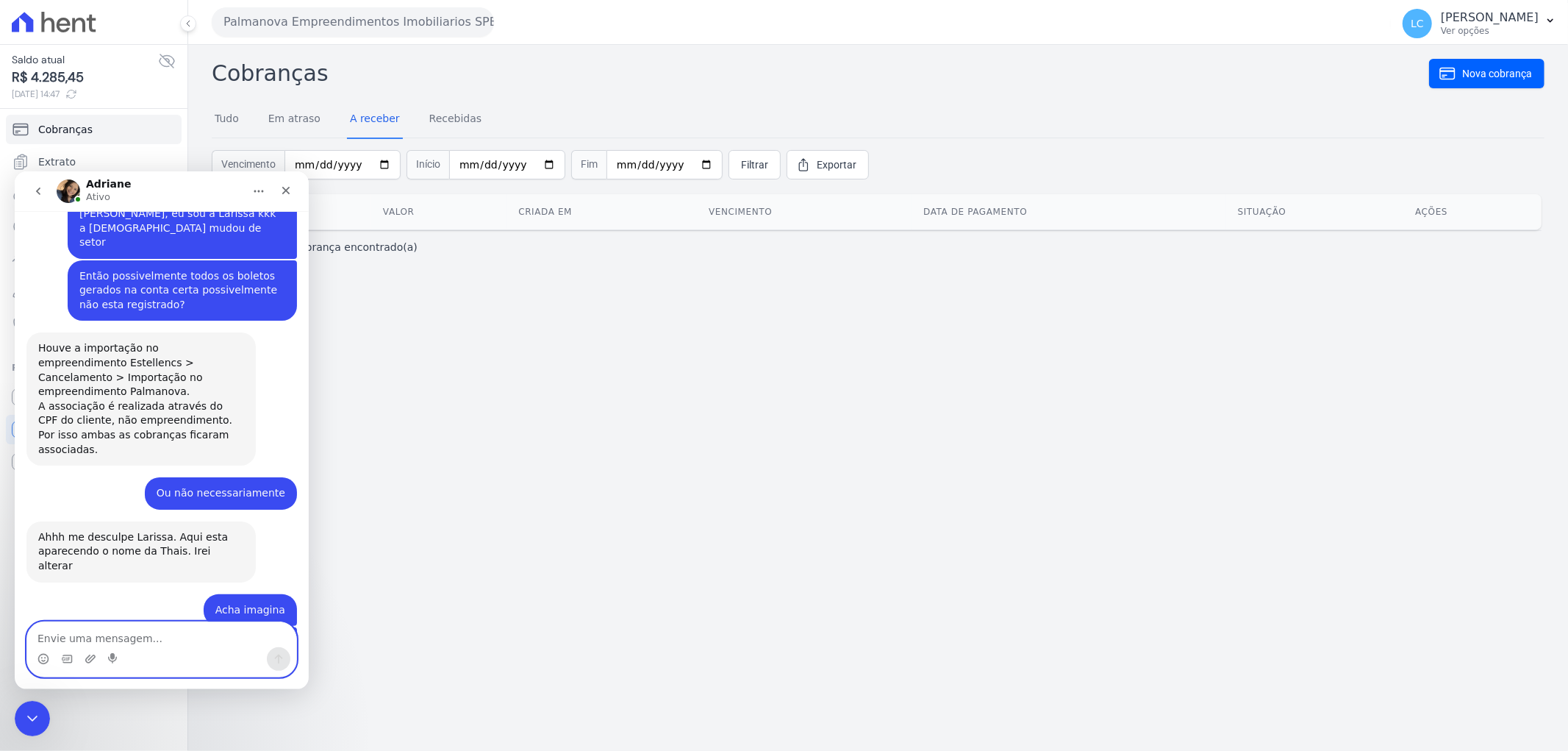
scroll to position [4768, 0]
type textarea "tudo bemmm"
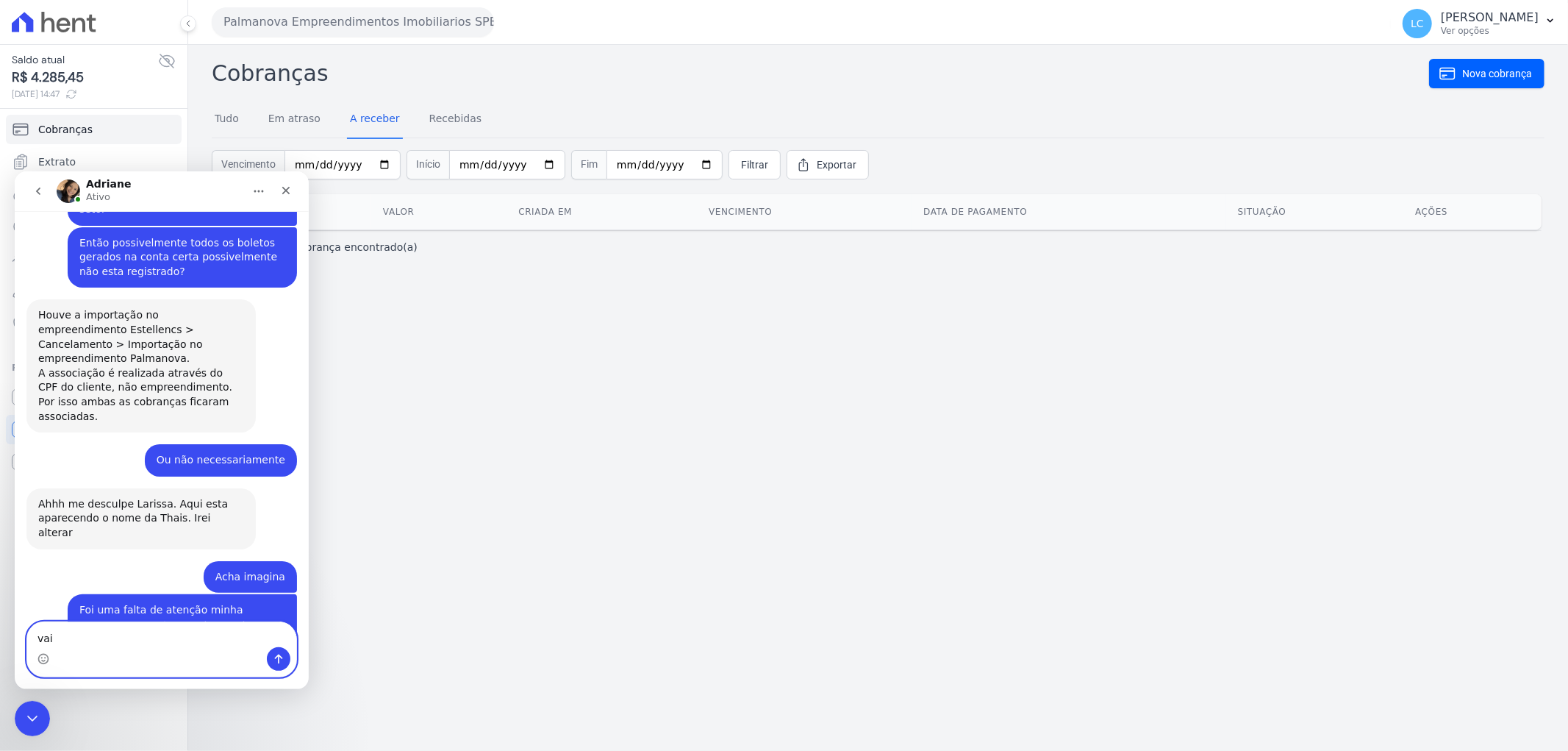
scroll to position [4801, 0]
type textarea "vai me ajudar muito, e peço desculpas pelo meu erro"
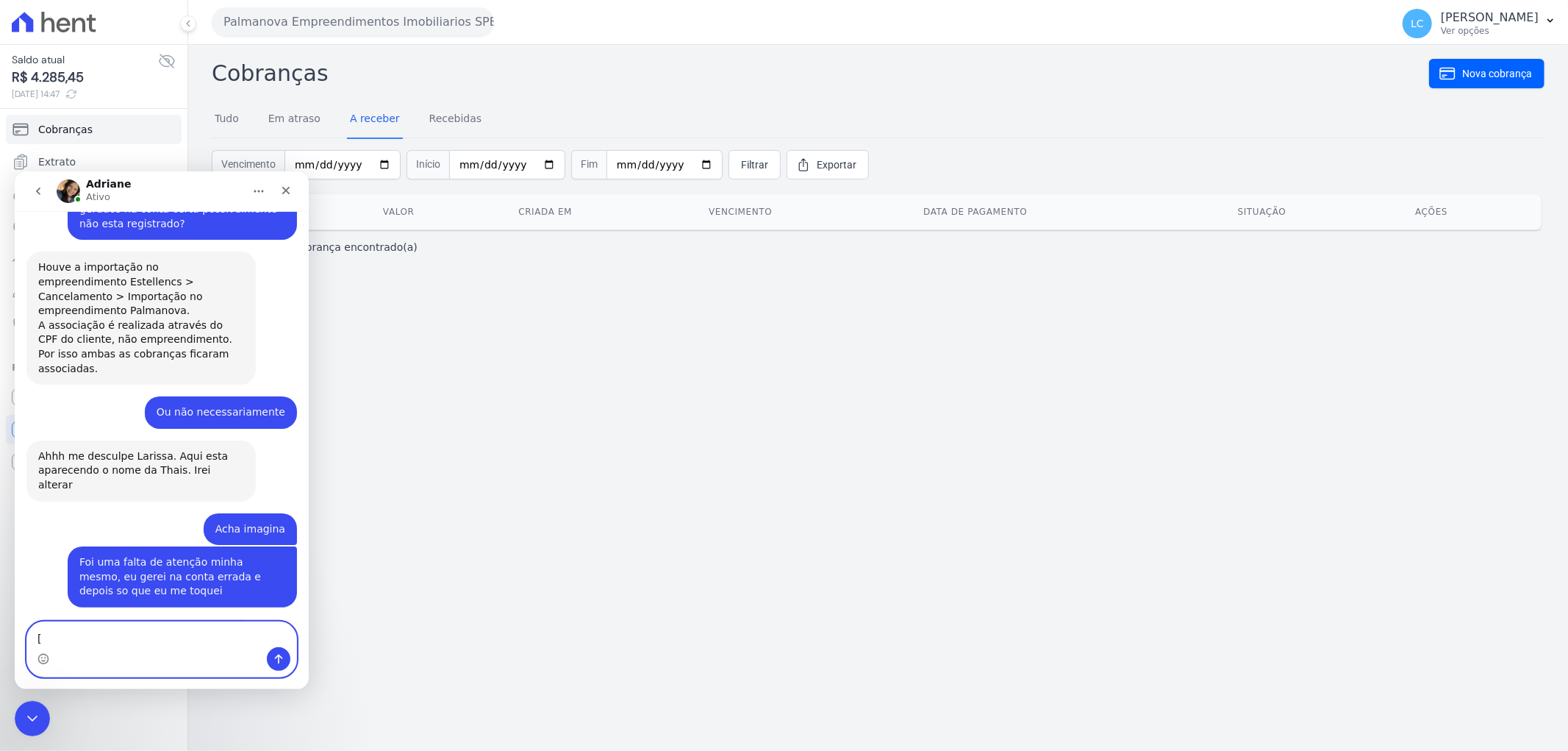
type textarea "["
click at [325, 71] on h2 "Cobranças" at bounding box center [820, 73] width 1217 height 33
click at [281, 188] on icon "Fechar" at bounding box center [285, 189] width 12 height 12
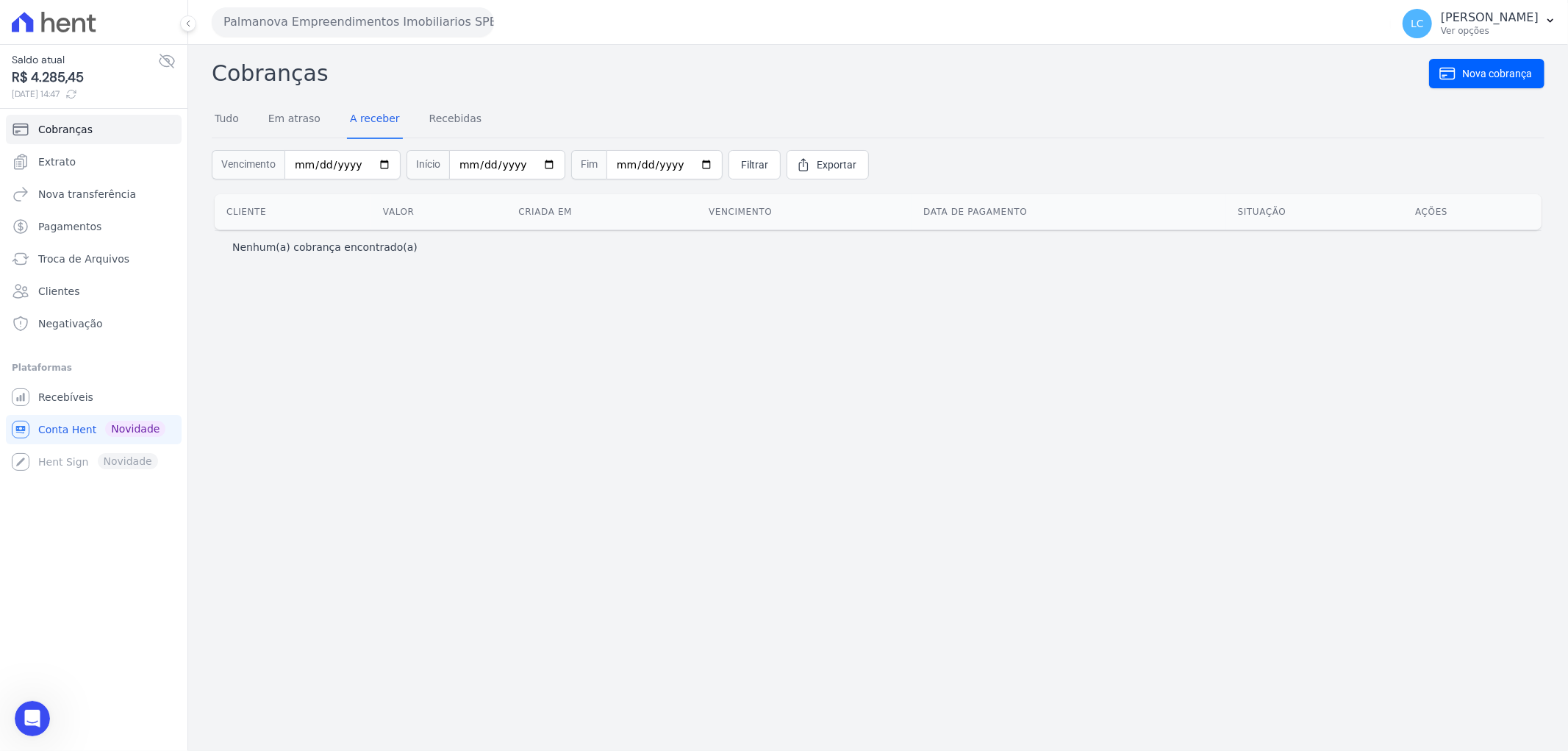
click at [299, 3] on div "Palmanova Empreendimentos Imobiliarios SPE LTDA Vilaurbe CAMPOS EMPREENDIMENTOS…" at bounding box center [798, 22] width 1173 height 46
click at [288, 27] on button "Palmanova Empreendimentos Imobiliarios SPE LTDA" at bounding box center [353, 22] width 283 height 29
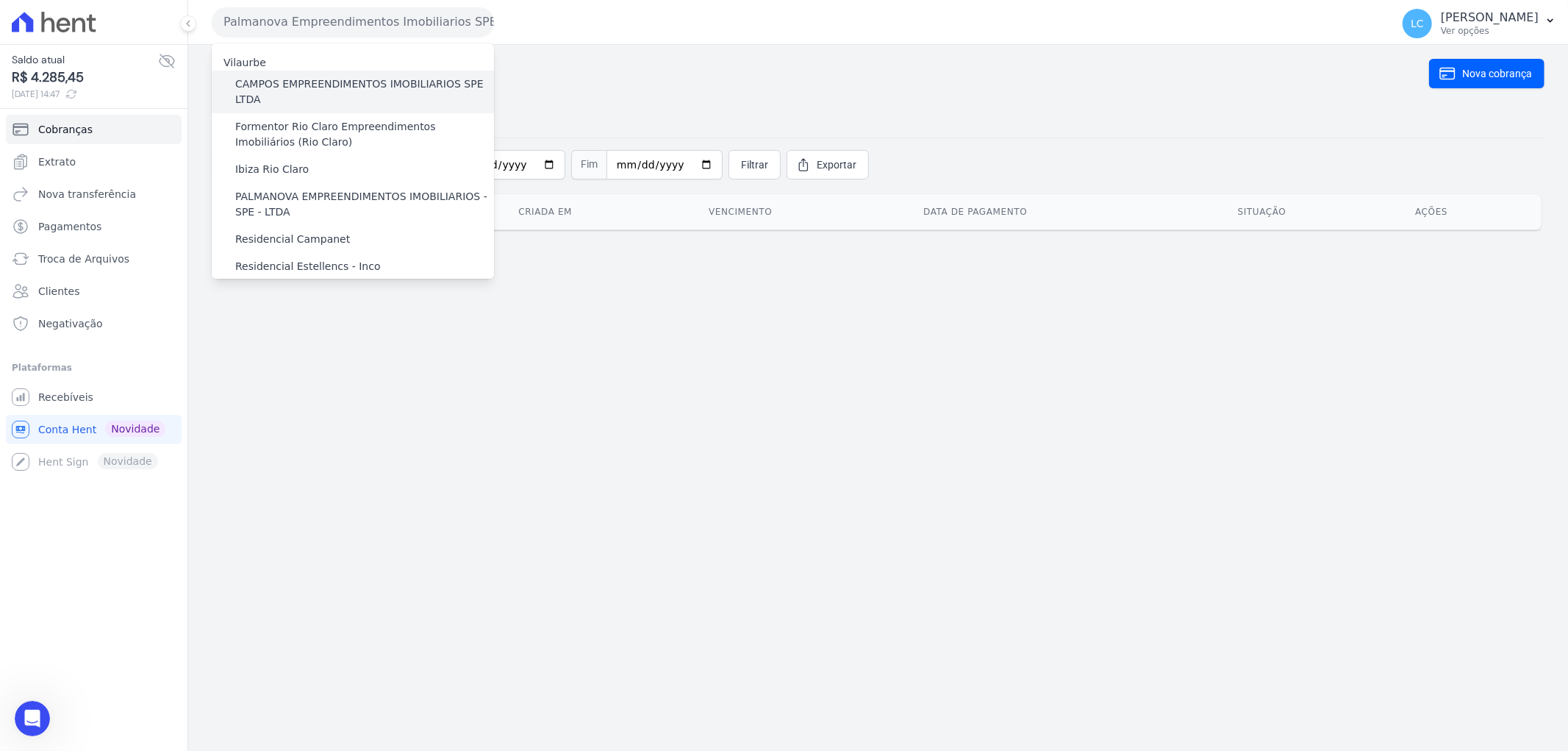
drag, startPoint x: 230, startPoint y: 93, endPoint x: 240, endPoint y: 91, distance: 10.2
click at [236, 92] on div "CAMPOS EMPREENDIMENTOS IMOBILIARIOS SPE LTDA" at bounding box center [353, 91] width 283 height 43
click at [74, 407] on link "Recebíveis" at bounding box center [93, 397] width 176 height 29
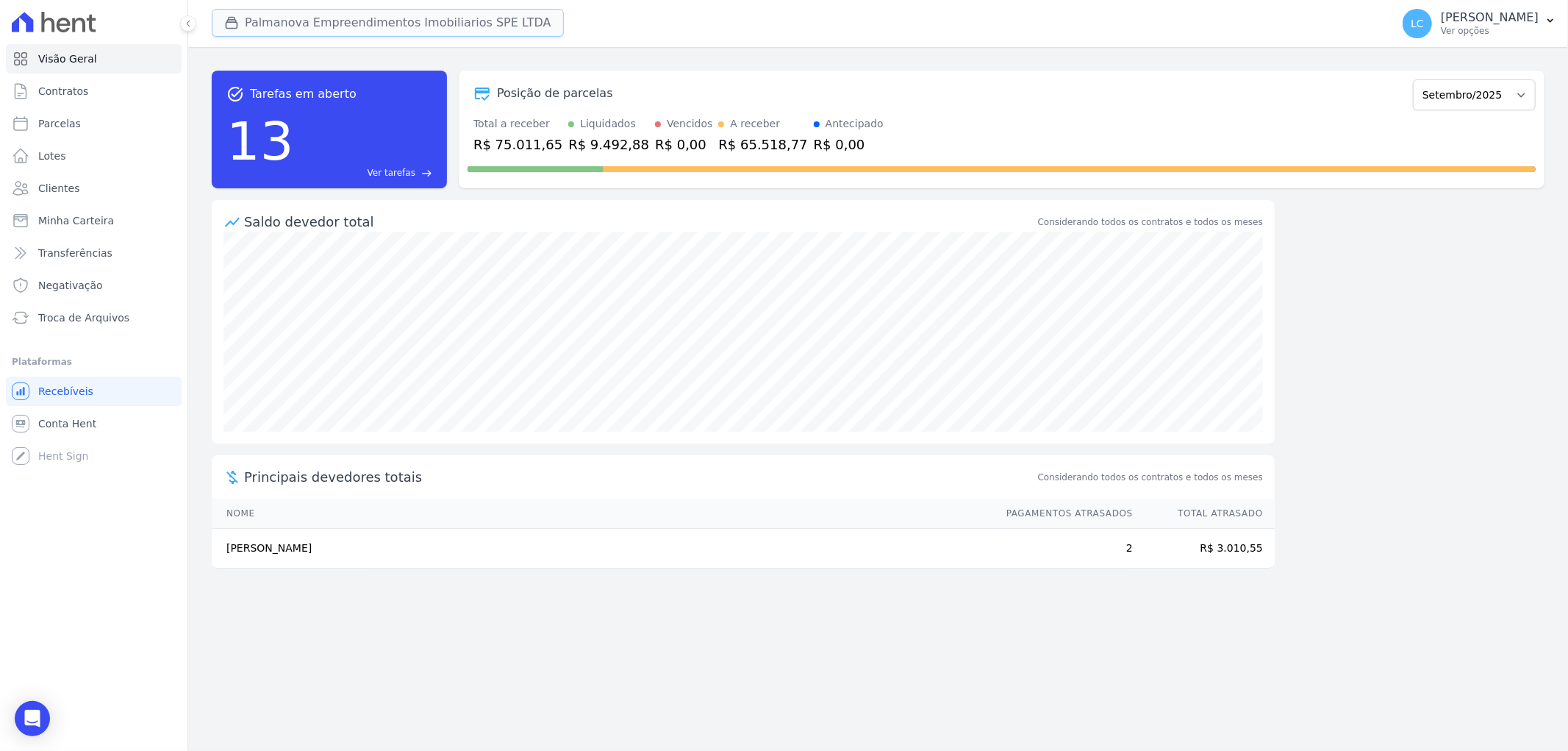
click at [343, 13] on button "Palmanova Empreendimentos Imobiliarios SPE LTDA" at bounding box center [388, 23] width 352 height 28
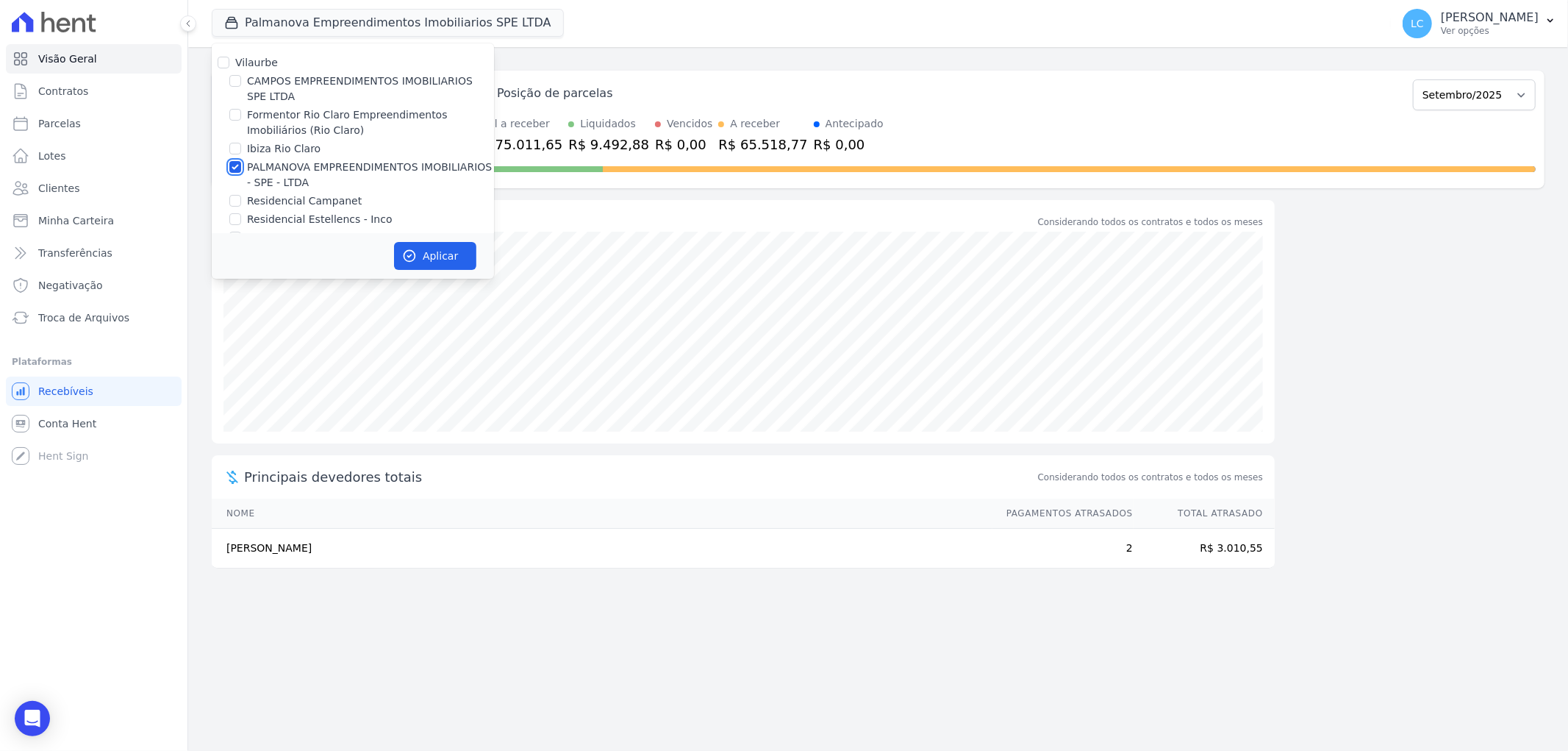
click at [234, 163] on input "PALMANOVA EMPREENDIMENTOS IMOBILIARIOS - SPE - LTDA" at bounding box center [235, 166] width 12 height 12
checkbox input "false"
click at [235, 80] on input "CAMPOS EMPREENDIMENTOS IMOBILIARIOS SPE LTDA" at bounding box center [235, 80] width 12 height 12
checkbox input "true"
click at [432, 258] on button "Aplicar" at bounding box center [435, 256] width 82 height 28
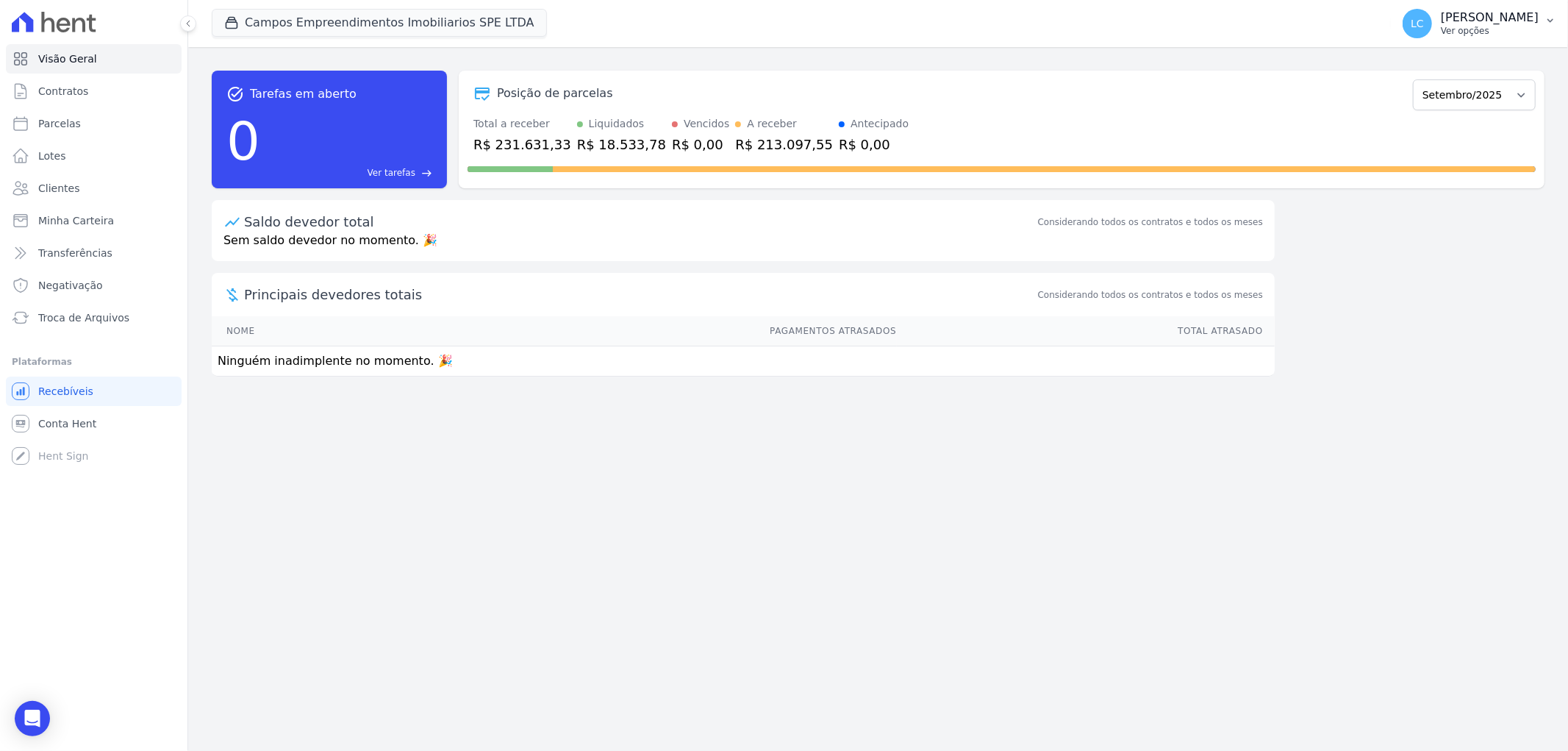
click at [1411, 22] on span "LC" at bounding box center [1417, 23] width 13 height 10
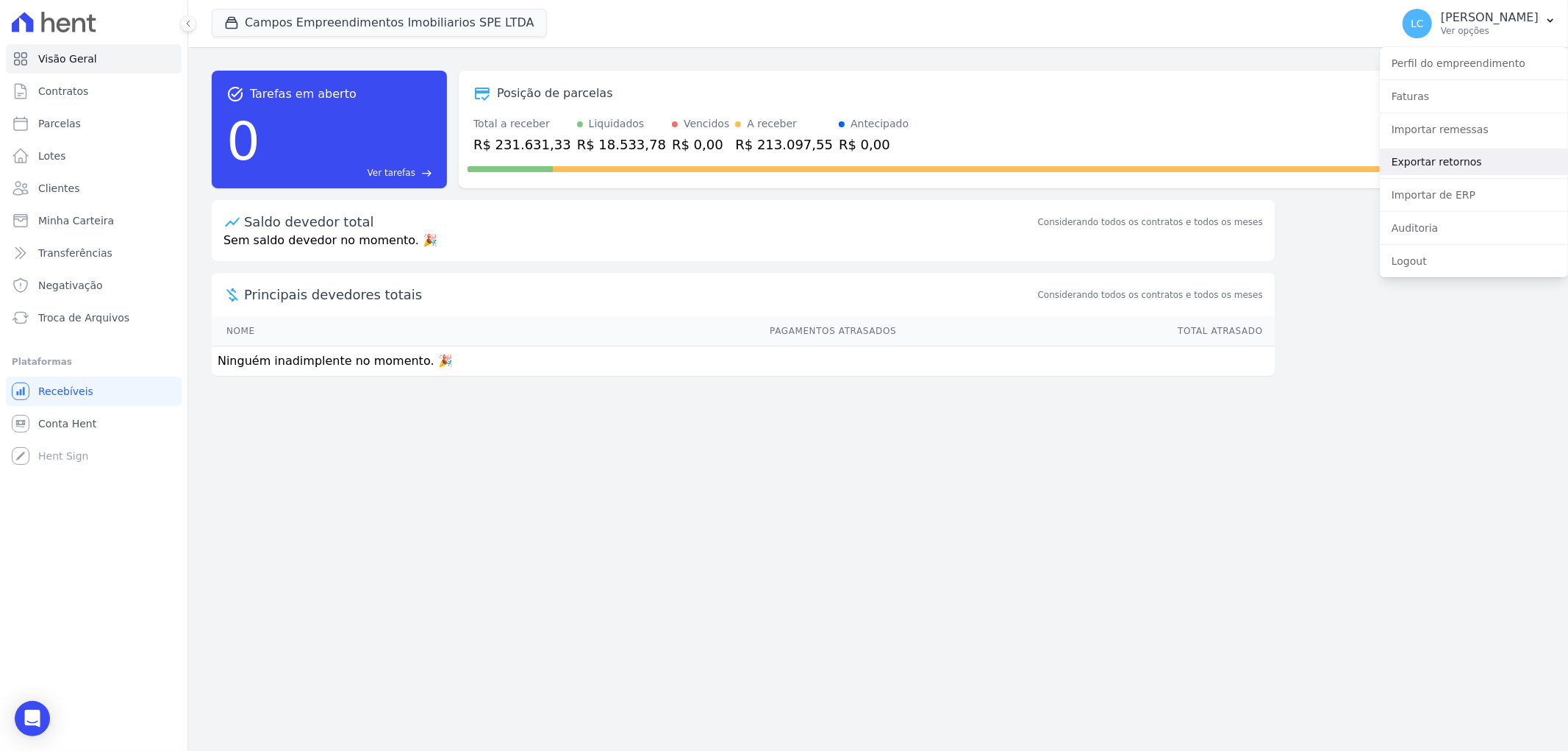
click at [1405, 166] on link "Exportar retornos" at bounding box center [1474, 161] width 188 height 27
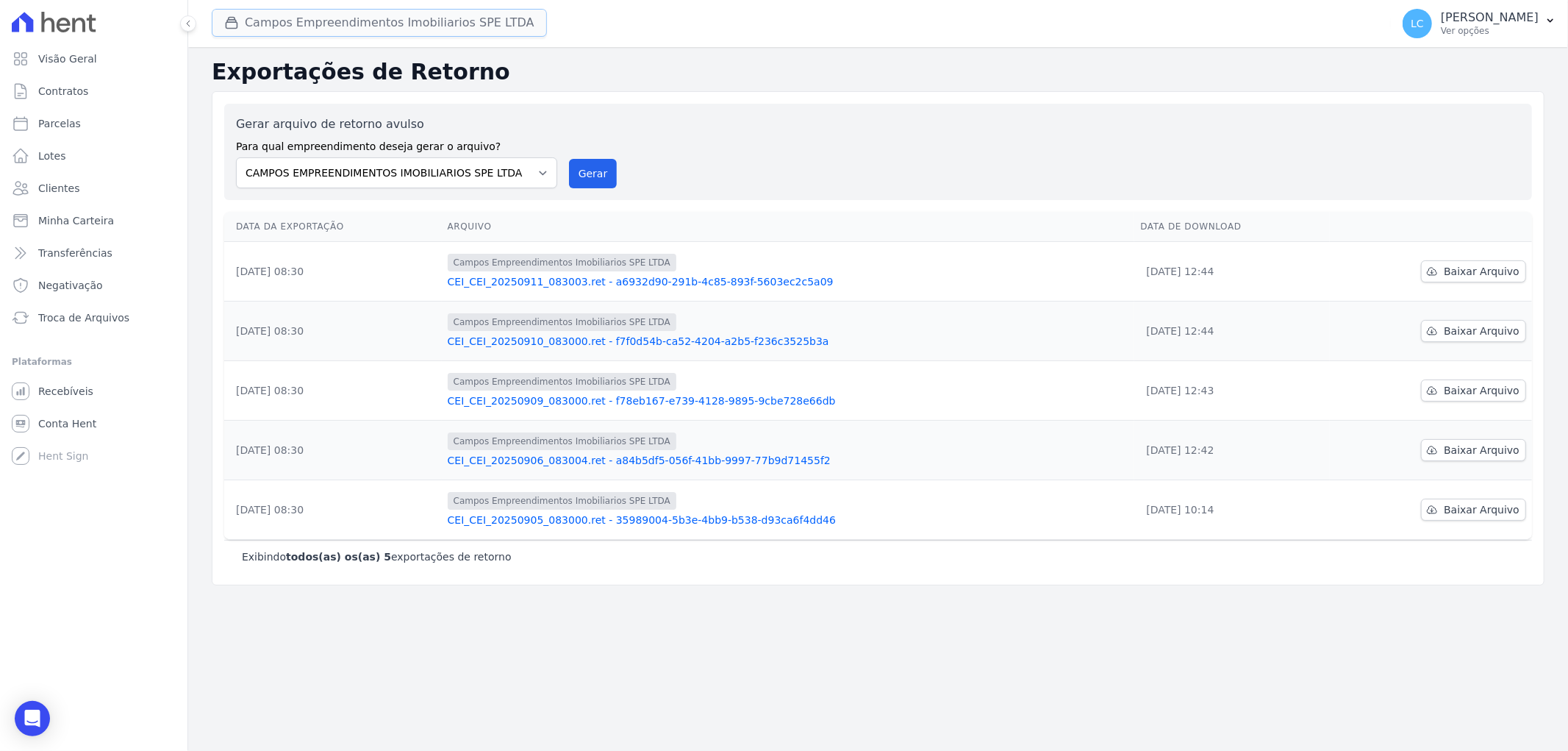
click at [347, 26] on button "Campos Empreendimentos Imobiliarios SPE LTDA" at bounding box center [379, 23] width 336 height 28
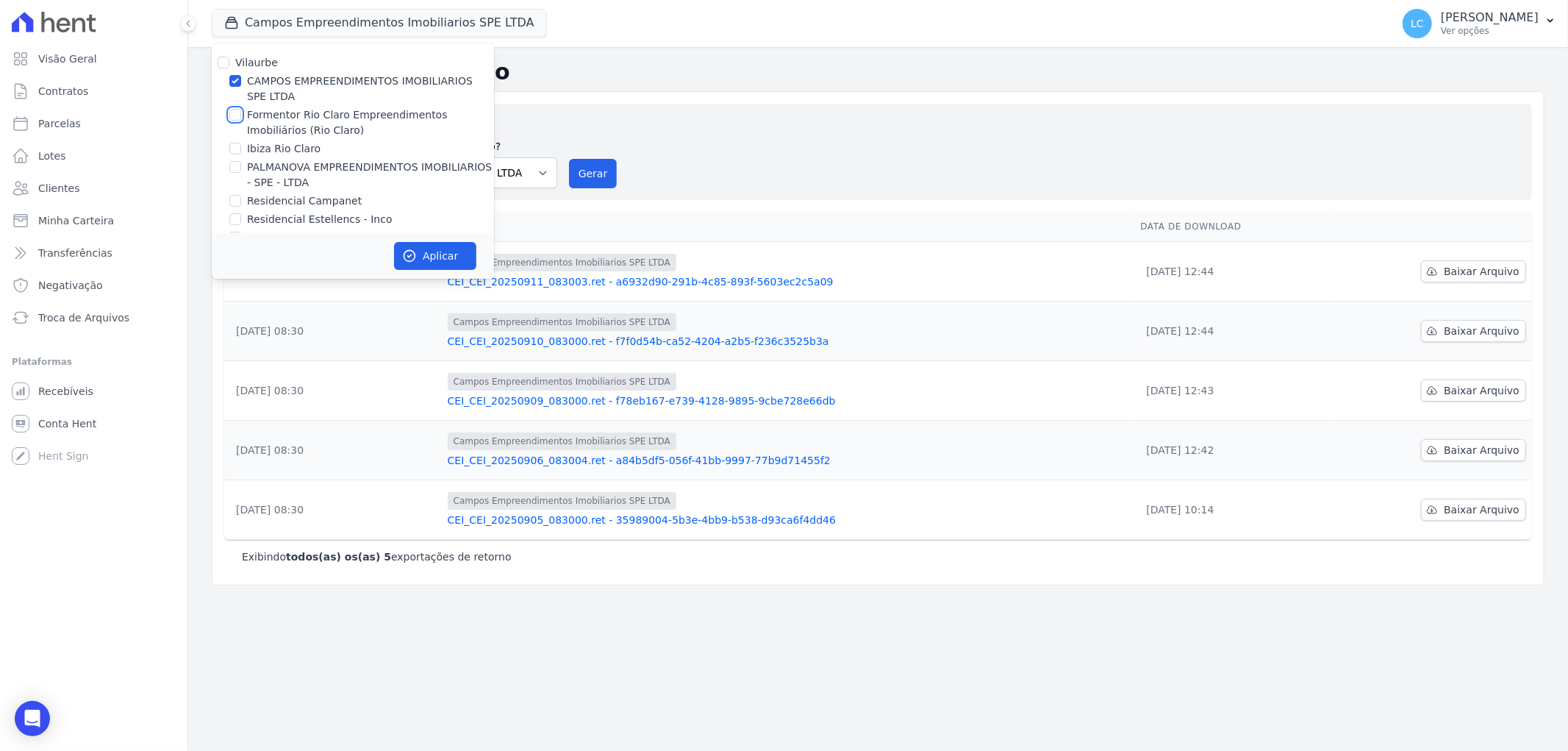
click at [230, 114] on input "Formentor Rio Claro Empreendimentos Imobiliários (Rio Claro)" at bounding box center [235, 114] width 12 height 12
checkbox input "true"
click at [231, 79] on input "CAMPOS EMPREENDIMENTOS IMOBILIARIOS SPE LTDA" at bounding box center [235, 80] width 12 height 12
checkbox input "false"
click at [420, 253] on button "Aplicar" at bounding box center [435, 256] width 82 height 28
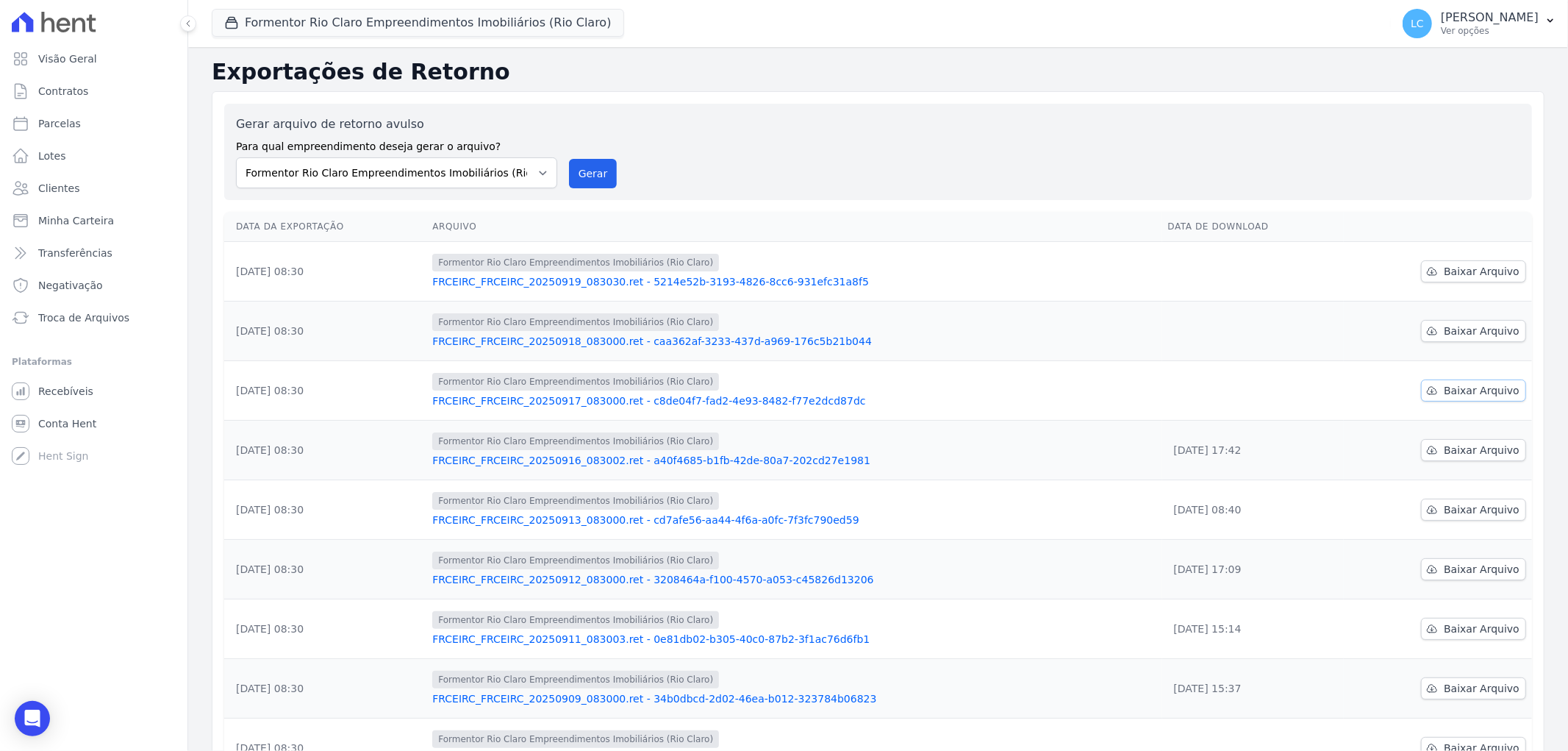
click at [1470, 389] on span "Baixar Arquivo" at bounding box center [1481, 391] width 76 height 15
click at [1466, 328] on span "Baixar Arquivo" at bounding box center [1481, 331] width 76 height 15
click at [1460, 264] on span "Baixar Arquivo" at bounding box center [1481, 272] width 76 height 15
click at [357, 13] on button "Formentor Rio Claro Empreendimentos Imobiliários (Rio Claro)" at bounding box center [418, 23] width 412 height 28
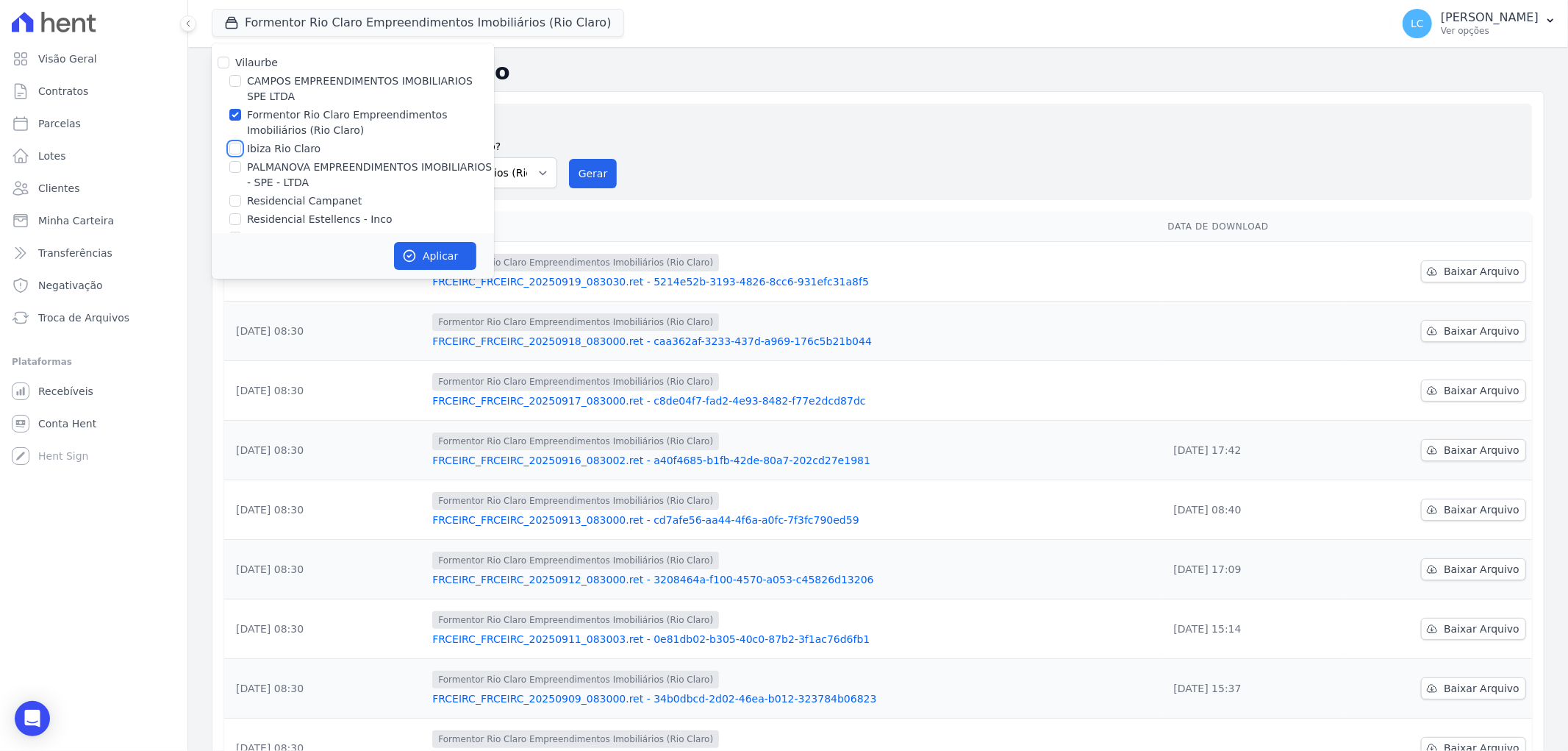
drag, startPoint x: 234, startPoint y: 149, endPoint x: 233, endPoint y: 142, distance: 7.1
click at [234, 148] on input "Ibiza Rio Claro" at bounding box center [235, 148] width 12 height 12
checkbox input "true"
click at [231, 113] on input "Formentor Rio Claro Empreendimentos Imobiliários (Rio Claro)" at bounding box center [235, 114] width 12 height 12
checkbox input "false"
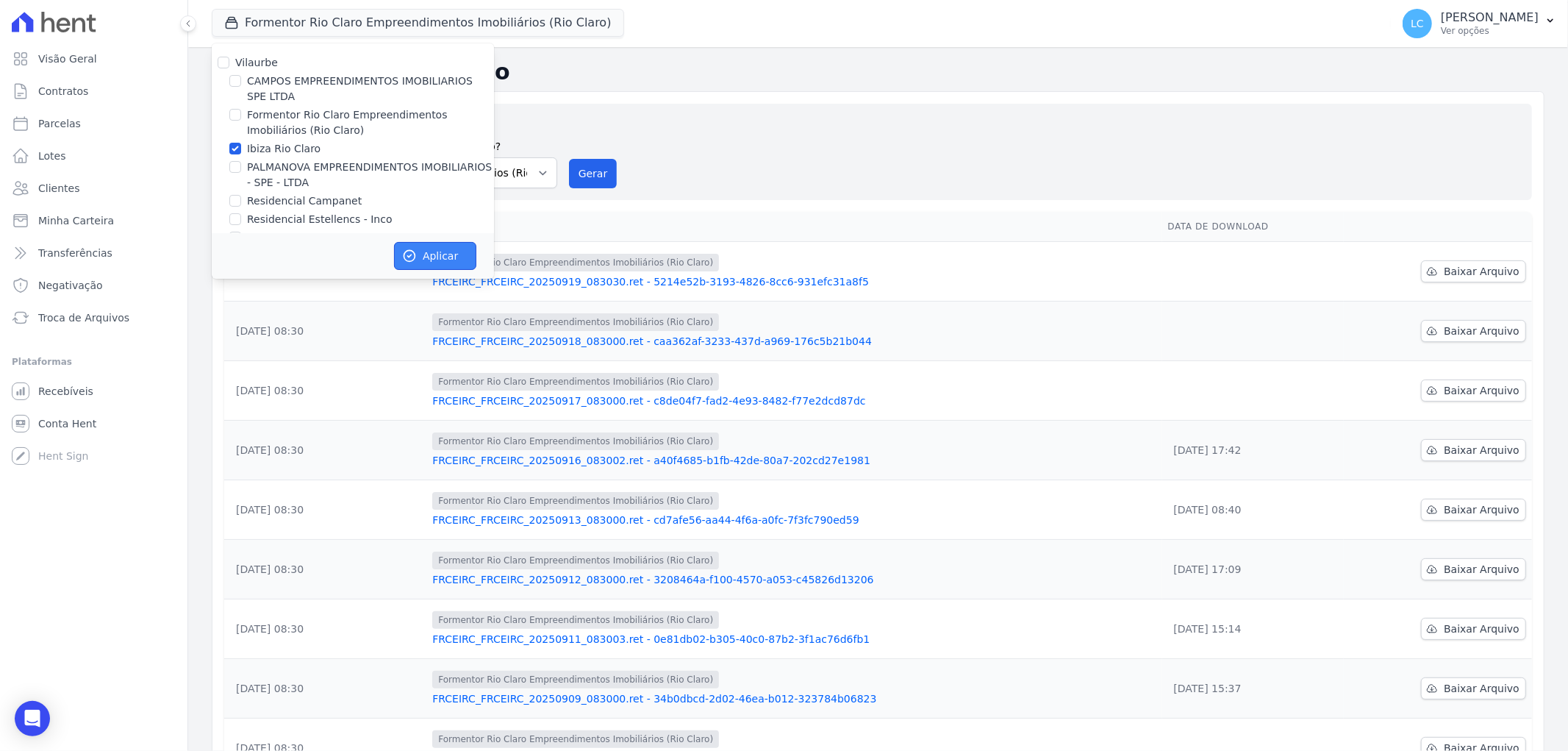
click at [419, 253] on button "Aplicar" at bounding box center [435, 256] width 82 height 28
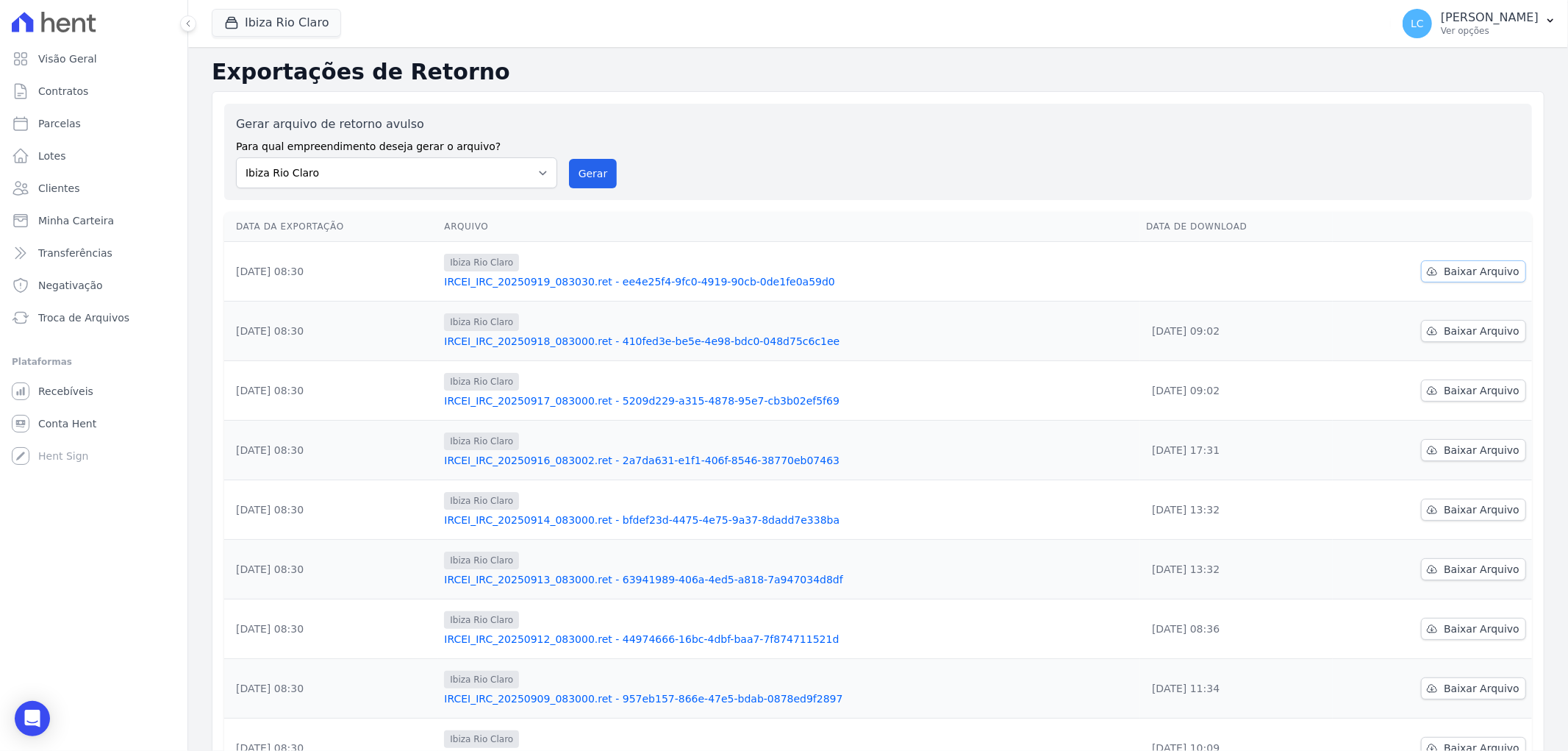
click at [1445, 264] on span "Baixar Arquivo" at bounding box center [1481, 272] width 76 height 15
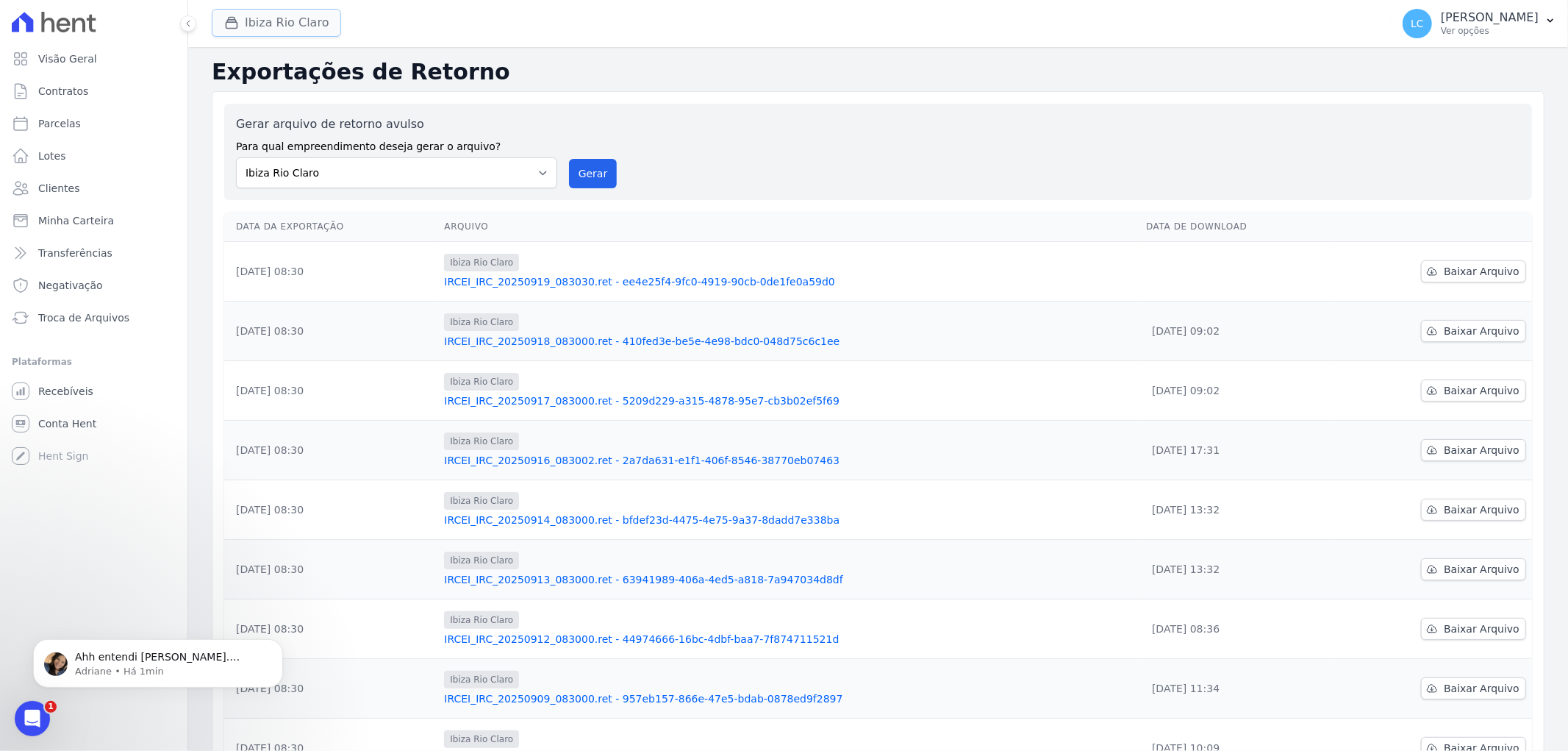
click at [303, 17] on button "Ibiza Rio Claro" at bounding box center [277, 23] width 130 height 28
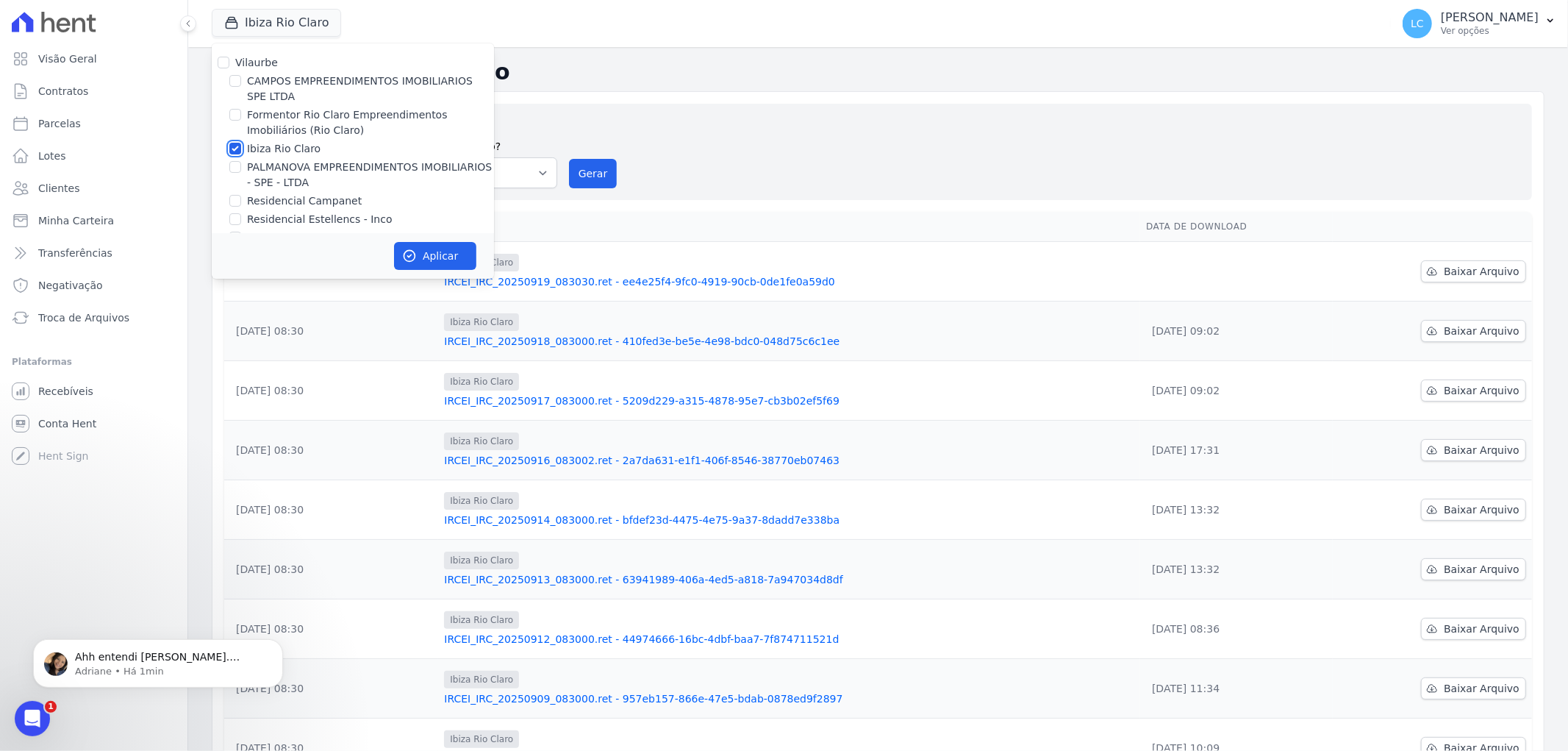
click at [234, 149] on input "Ibiza Rio Claro" at bounding box center [235, 148] width 12 height 12
checkbox input "false"
click at [233, 167] on input "PALMANOVA EMPREENDIMENTOS IMOBILIARIOS - SPE - LTDA" at bounding box center [235, 166] width 12 height 12
checkbox input "true"
click at [425, 256] on button "Aplicar" at bounding box center [435, 256] width 82 height 28
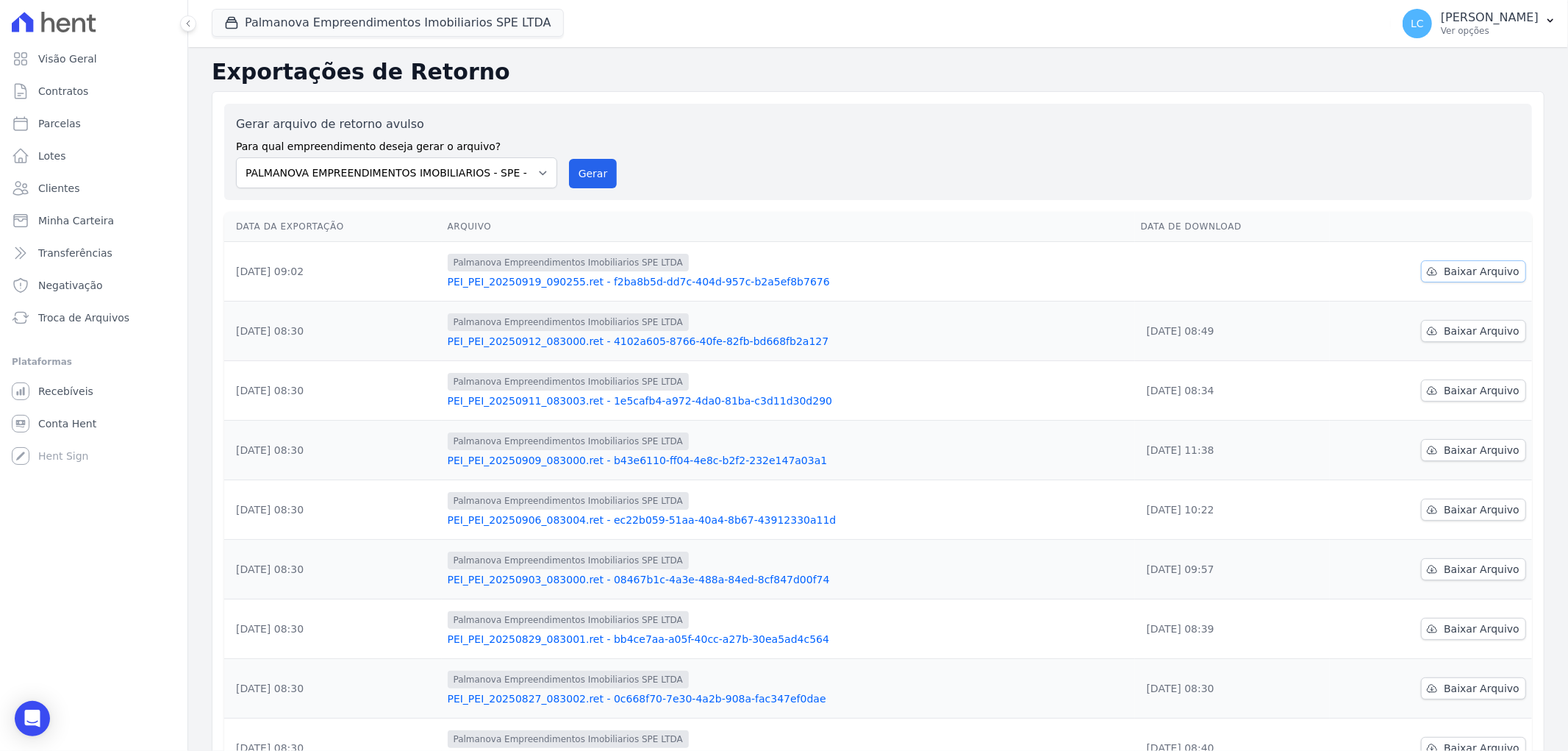
click at [1465, 278] on span "Baixar Arquivo" at bounding box center [1481, 272] width 76 height 15
click at [313, 29] on button "Palmanova Empreendimentos Imobiliarios SPE LTDA" at bounding box center [388, 23] width 352 height 28
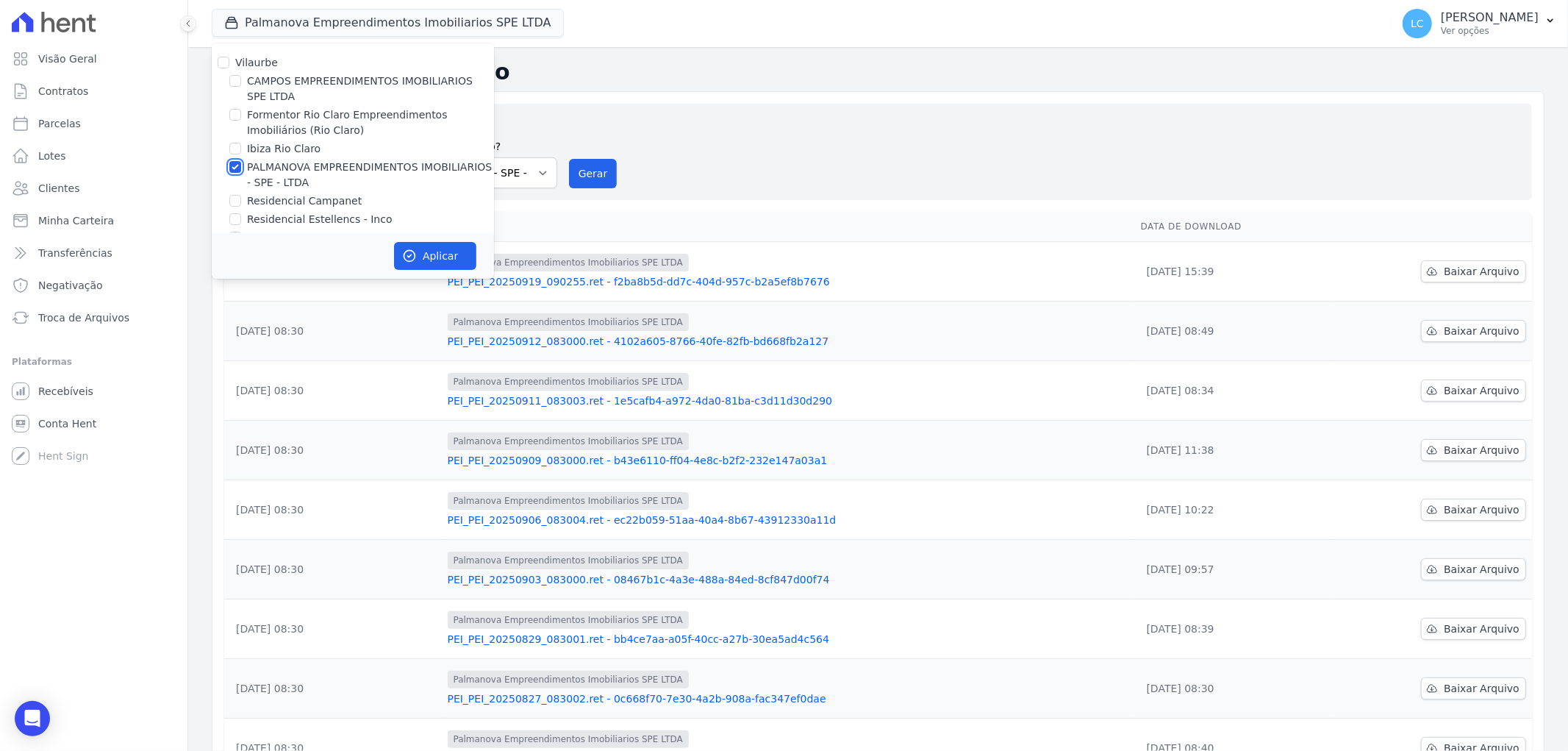
click at [230, 166] on input "PALMANOVA EMPREENDIMENTOS IMOBILIARIOS - SPE - LTDA" at bounding box center [235, 166] width 12 height 12
checkbox input "false"
drag, startPoint x: 229, startPoint y: 202, endPoint x: 236, endPoint y: 198, distance: 8.1
click at [235, 198] on input "Residencial Campanet" at bounding box center [235, 200] width 12 height 12
checkbox input "true"
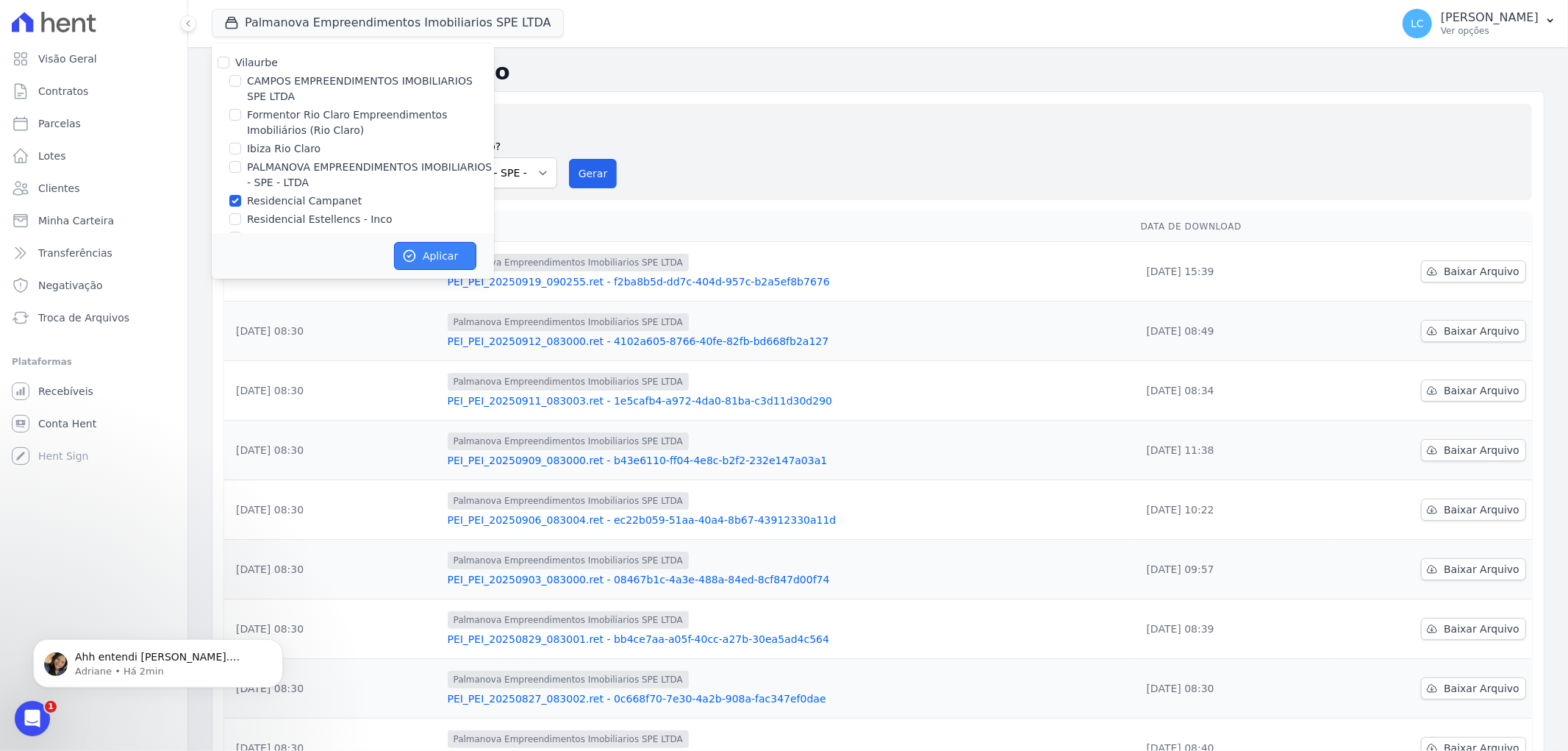
click at [406, 252] on icon "button" at bounding box center [410, 256] width 11 height 11
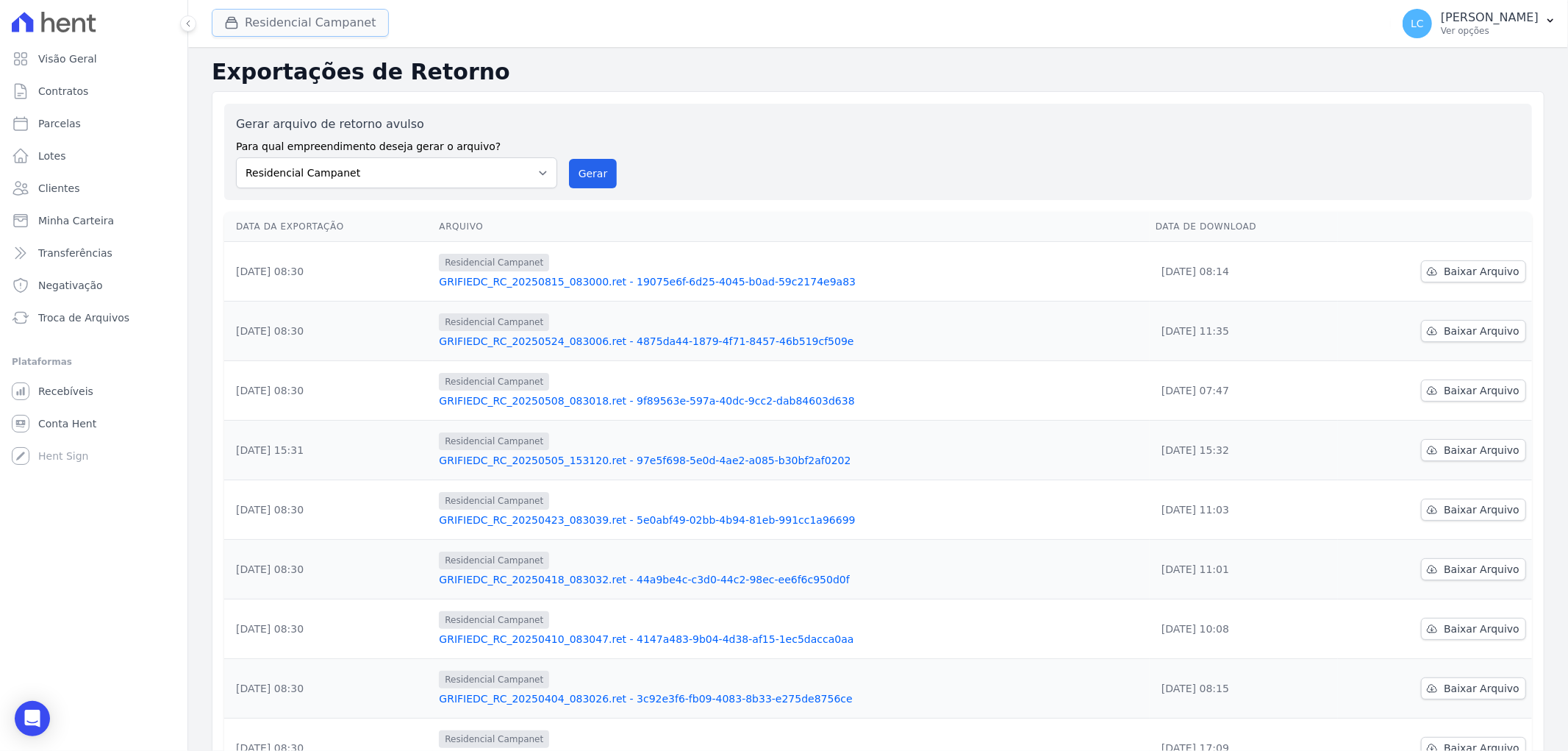
click at [298, 31] on button "Residencial Campanet" at bounding box center [301, 23] width 177 height 28
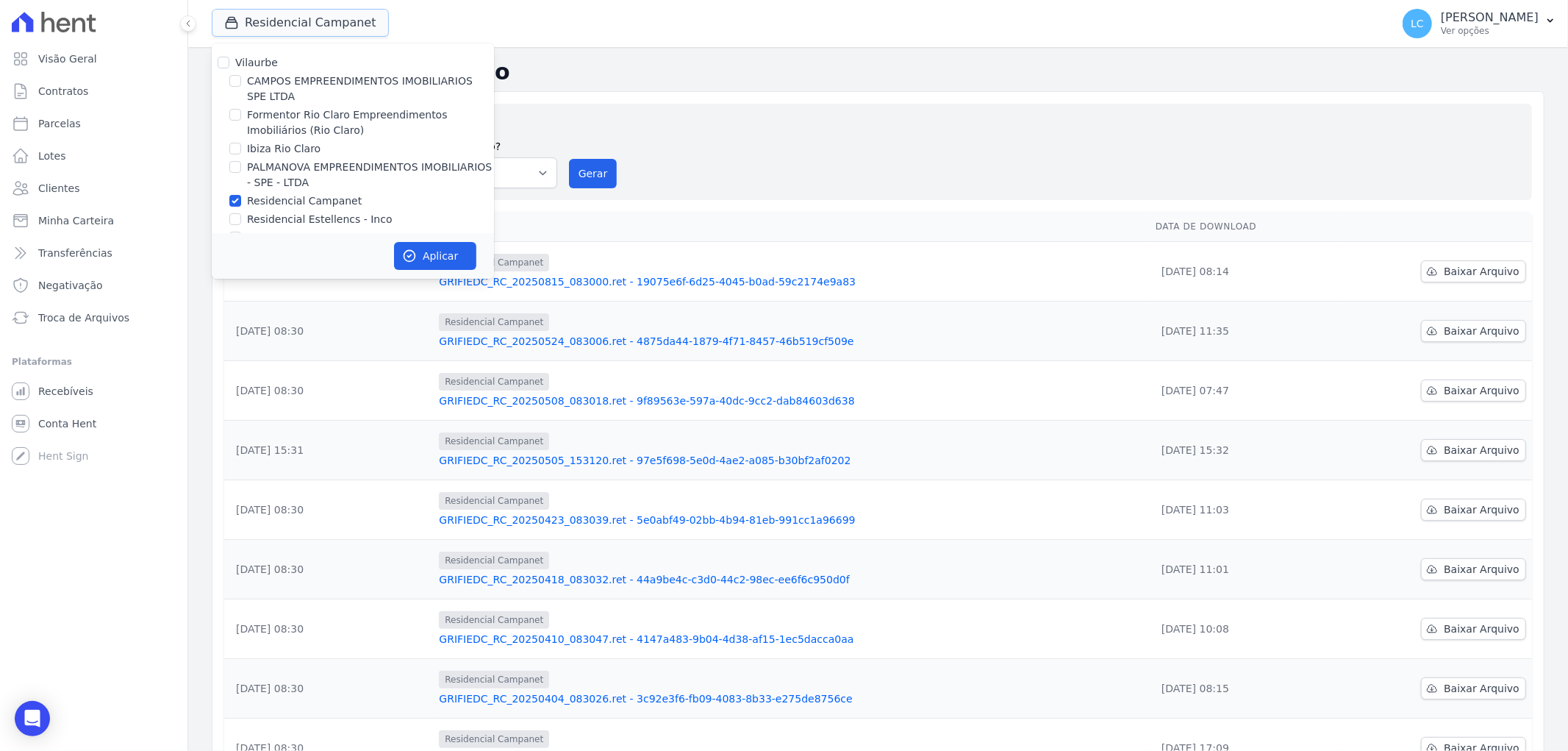
scroll to position [25, 0]
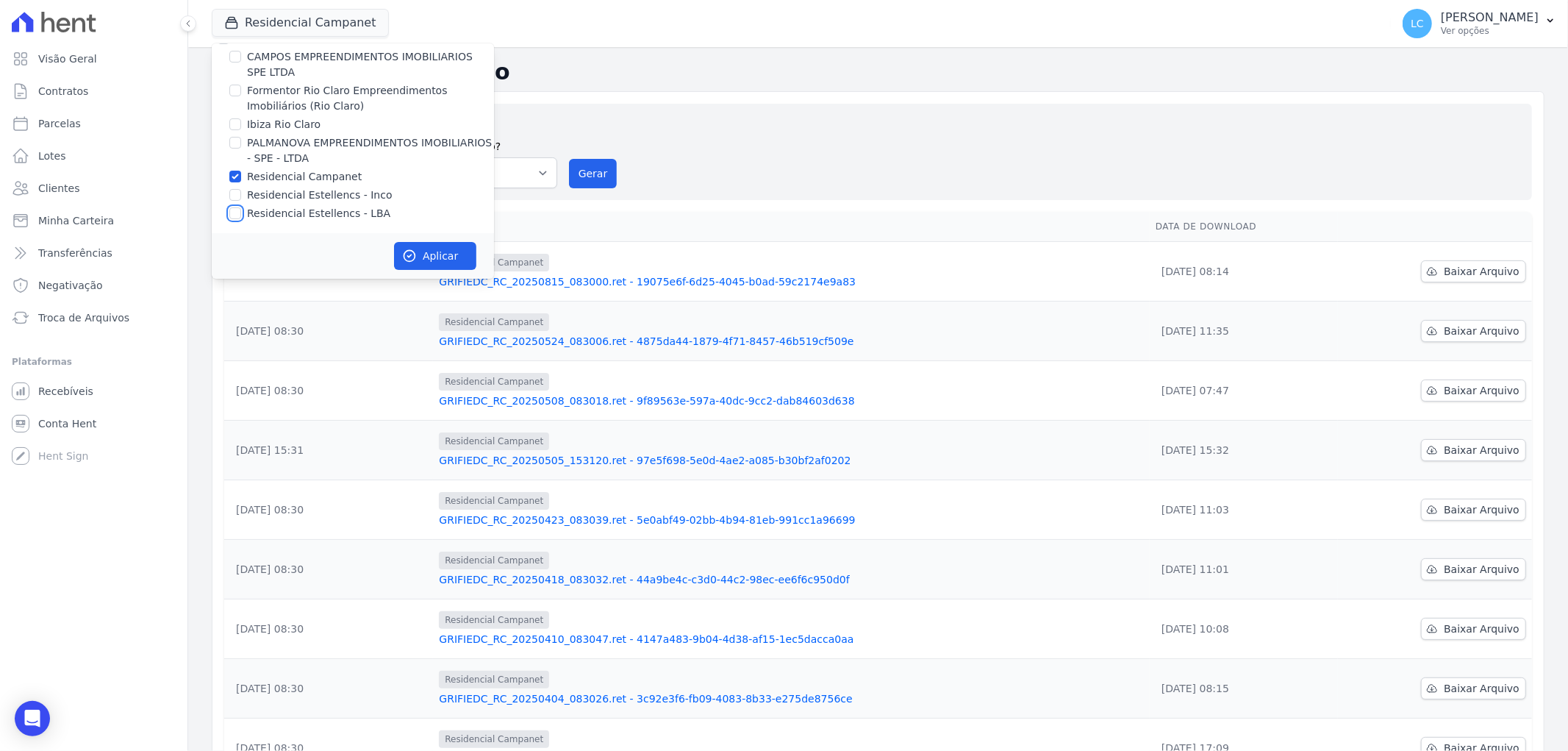
click at [238, 209] on input "Residencial Estellencs - LBA" at bounding box center [235, 213] width 12 height 12
checkbox input "true"
click at [240, 180] on input "Residencial Campanet" at bounding box center [235, 177] width 12 height 12
checkbox input "false"
click at [423, 257] on button "Aplicar" at bounding box center [435, 256] width 82 height 28
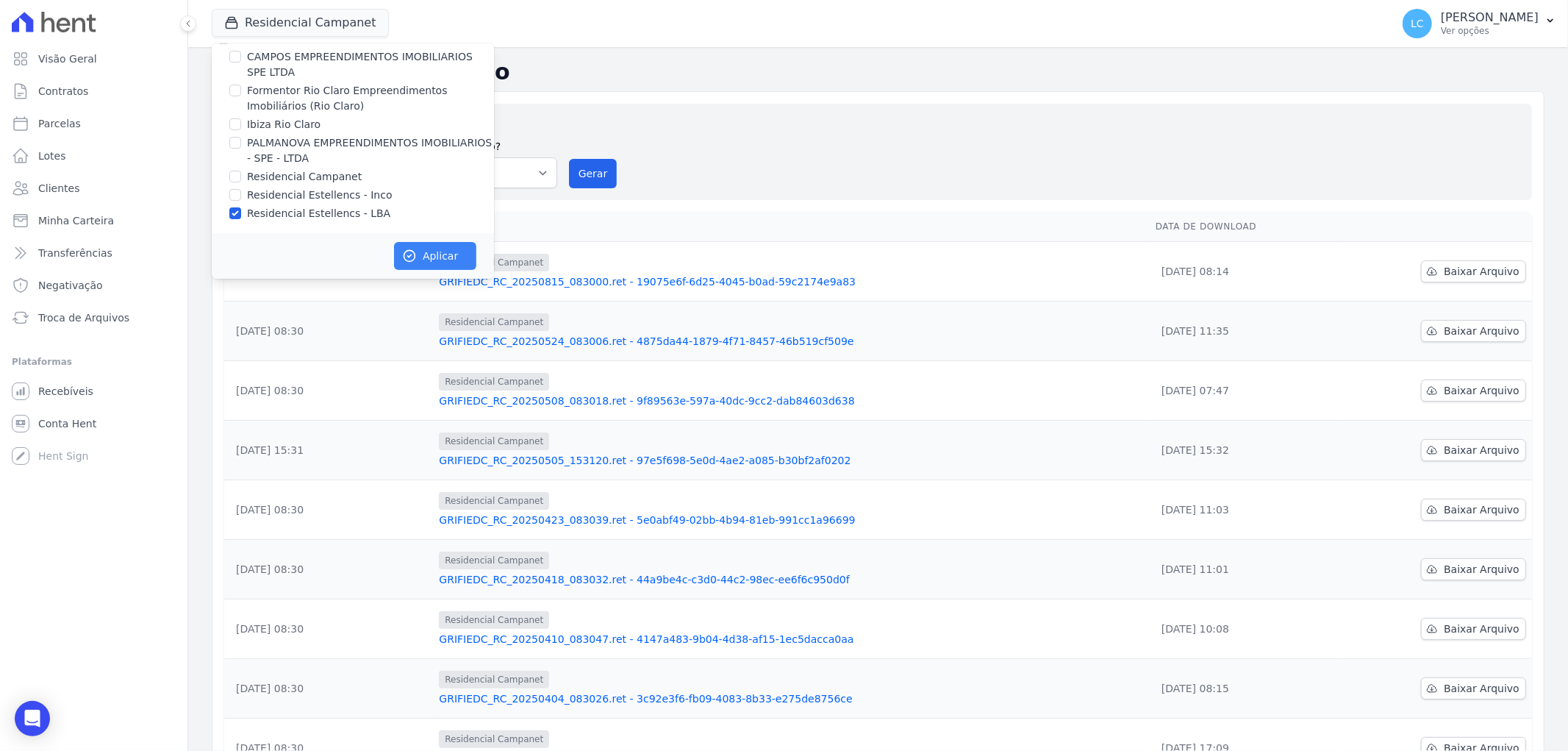
scroll to position [21, 0]
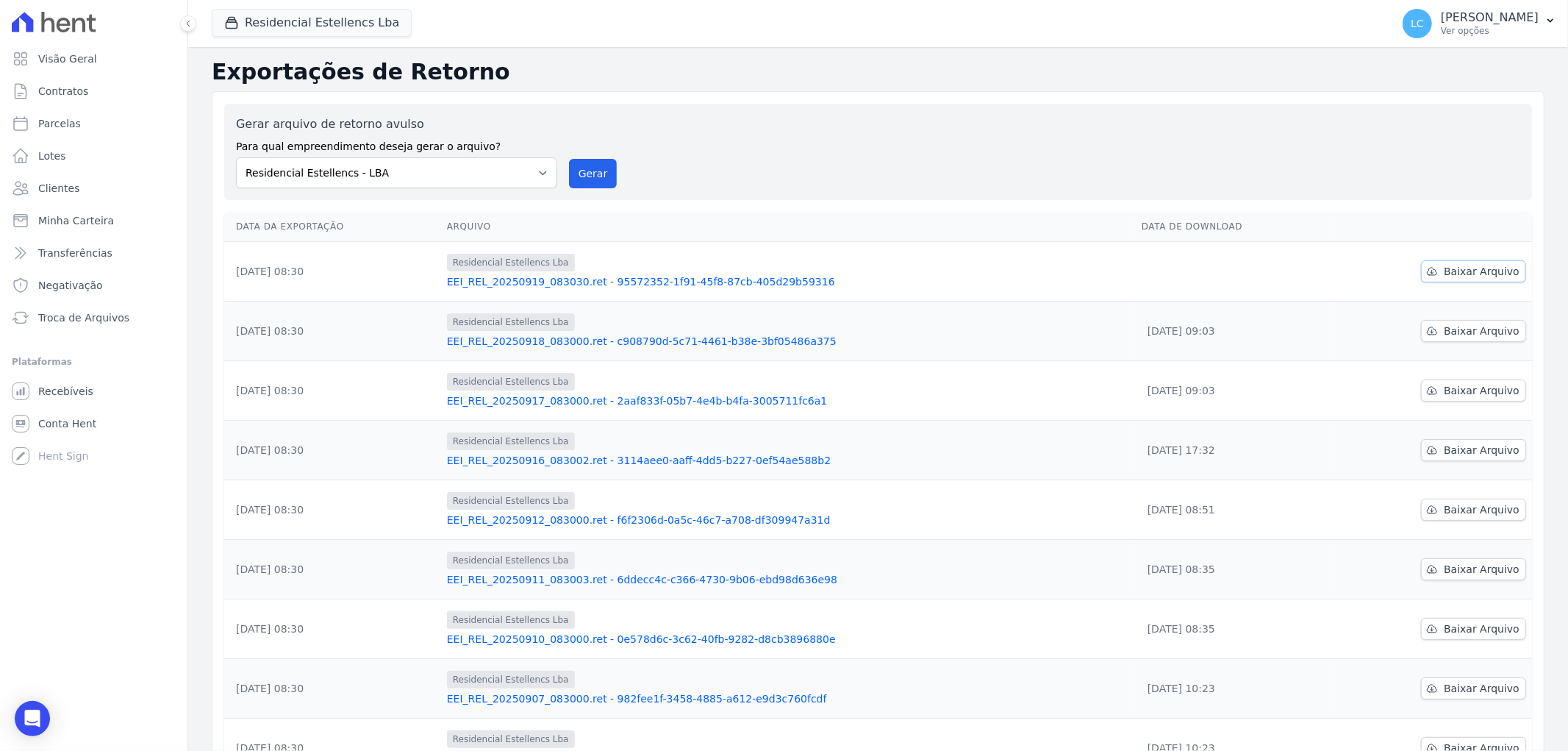
click at [1445, 274] on span "Baixar Arquivo" at bounding box center [1481, 272] width 76 height 15
click at [37, 708] on div "Open Intercom Messenger" at bounding box center [32, 719] width 39 height 39
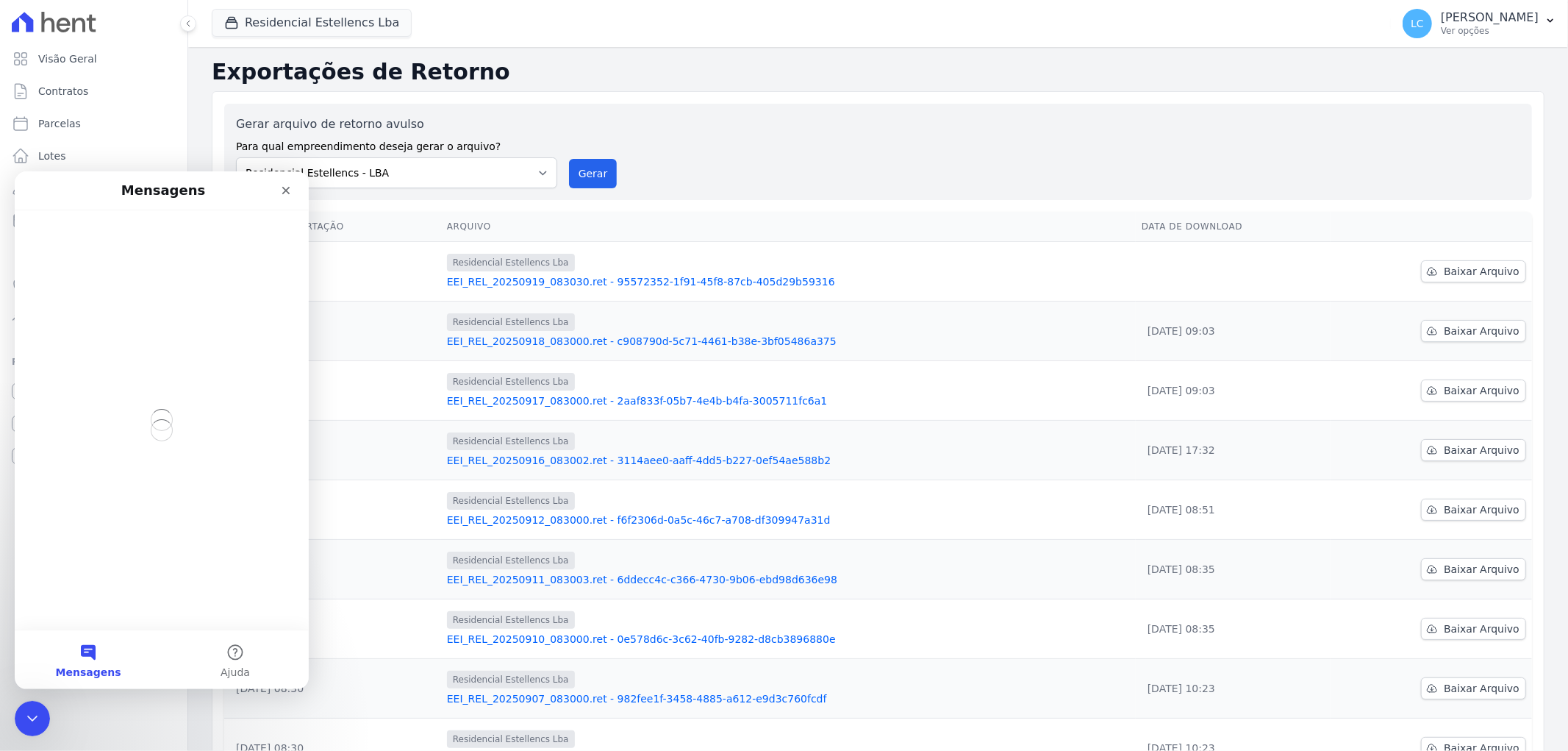
scroll to position [0, 0]
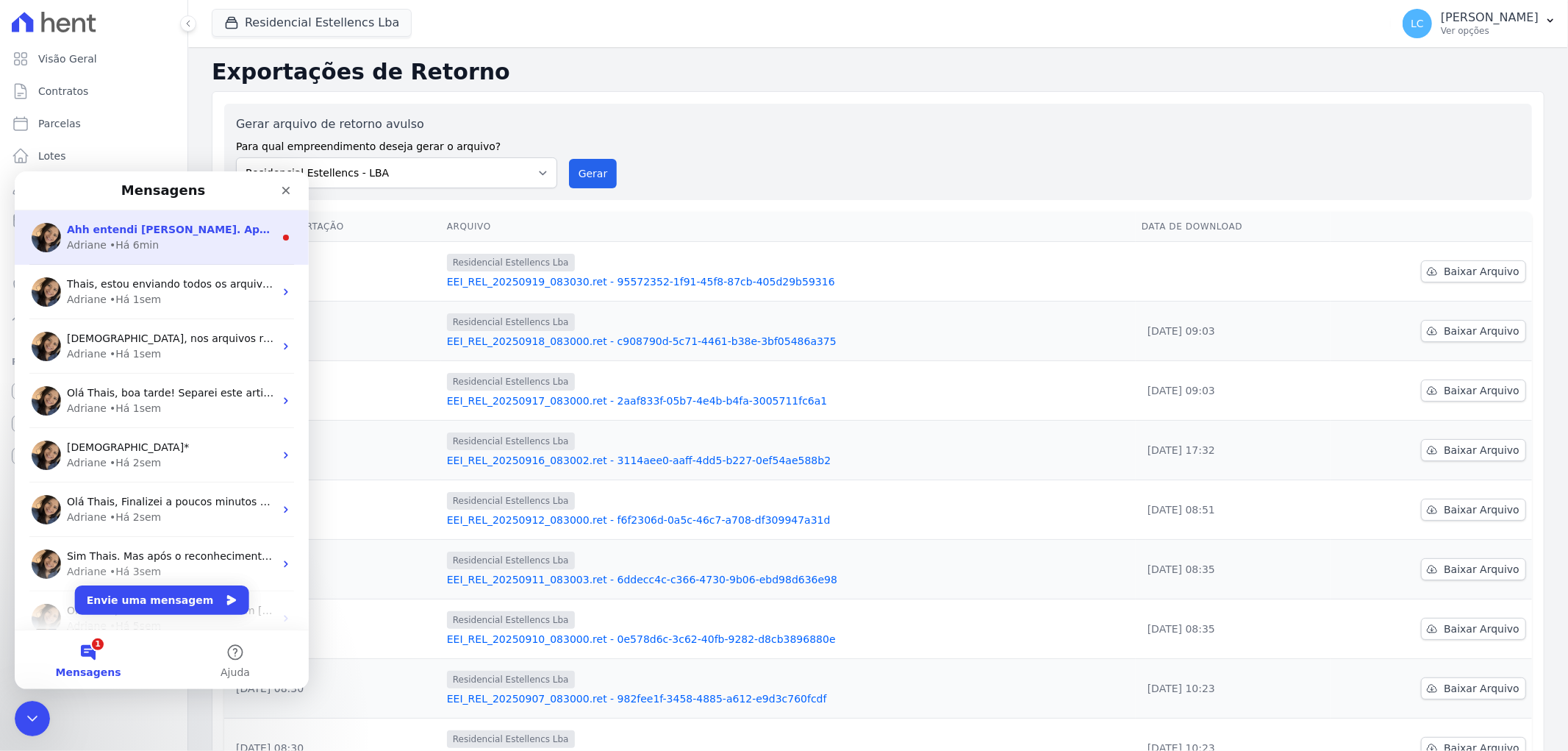
click at [167, 245] on div "Adriane • Há 6min" at bounding box center [170, 244] width 208 height 16
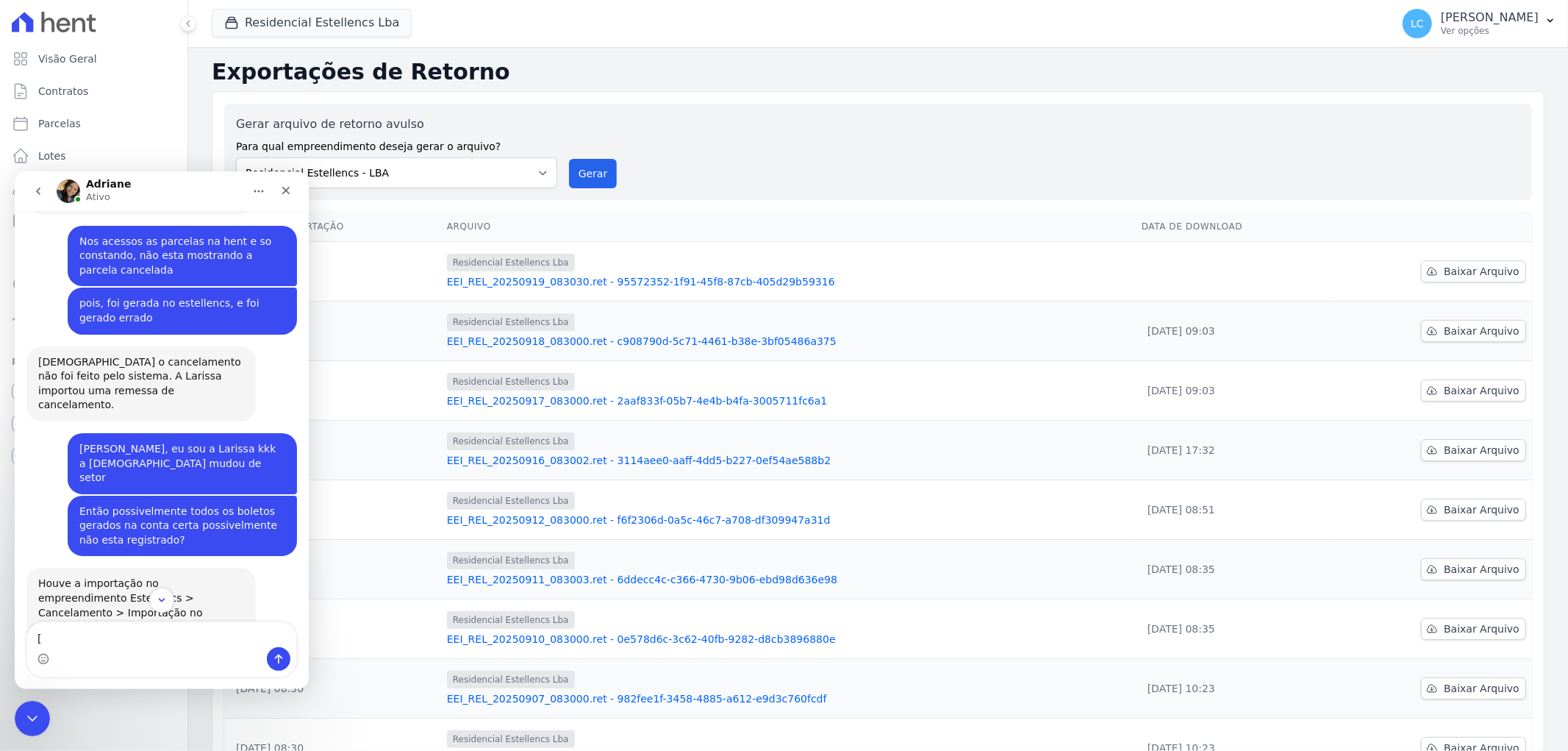
scroll to position [4951, 0]
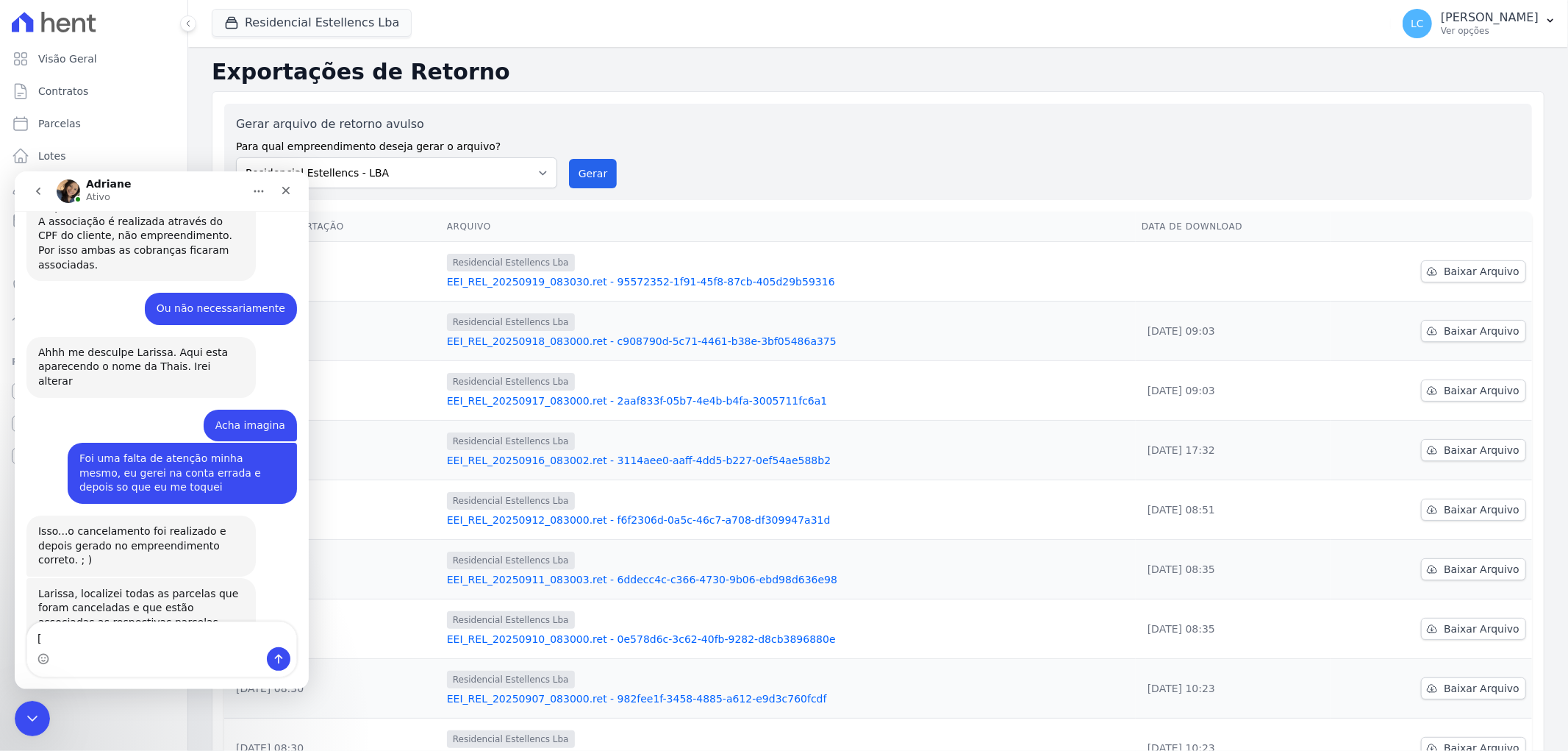
click at [152, 638] on textarea "[" at bounding box center [162, 633] width 269 height 25
type textarea "Muito obrigada! Agradeço muiiito"
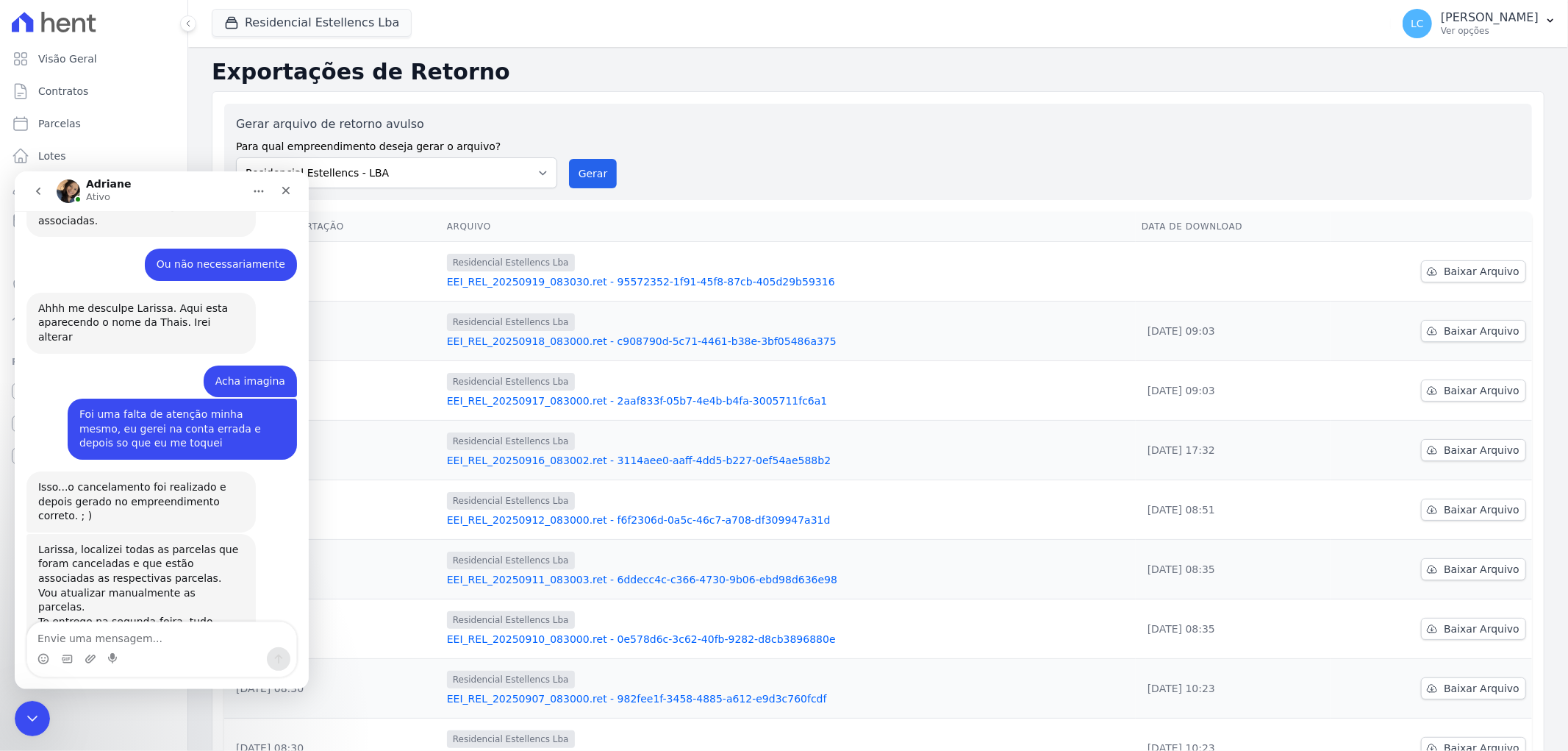
scroll to position [4994, 0]
click at [178, 193] on div "Adriane Ativo" at bounding box center [150, 191] width 187 height 26
click at [289, 190] on icon "Fechar" at bounding box center [285, 189] width 12 height 12
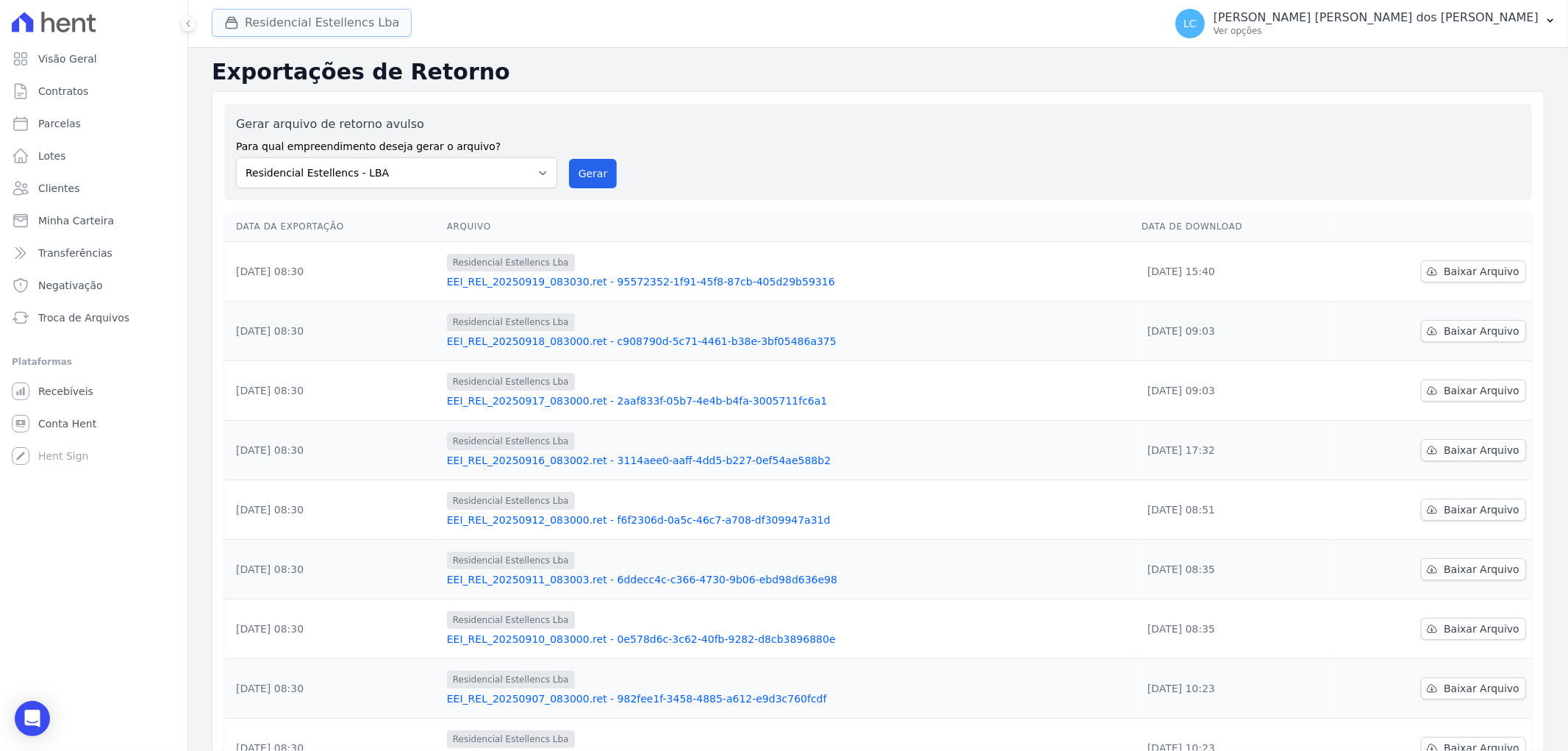
click at [336, 28] on button "Residencial Estellencs Lba" at bounding box center [312, 23] width 200 height 28
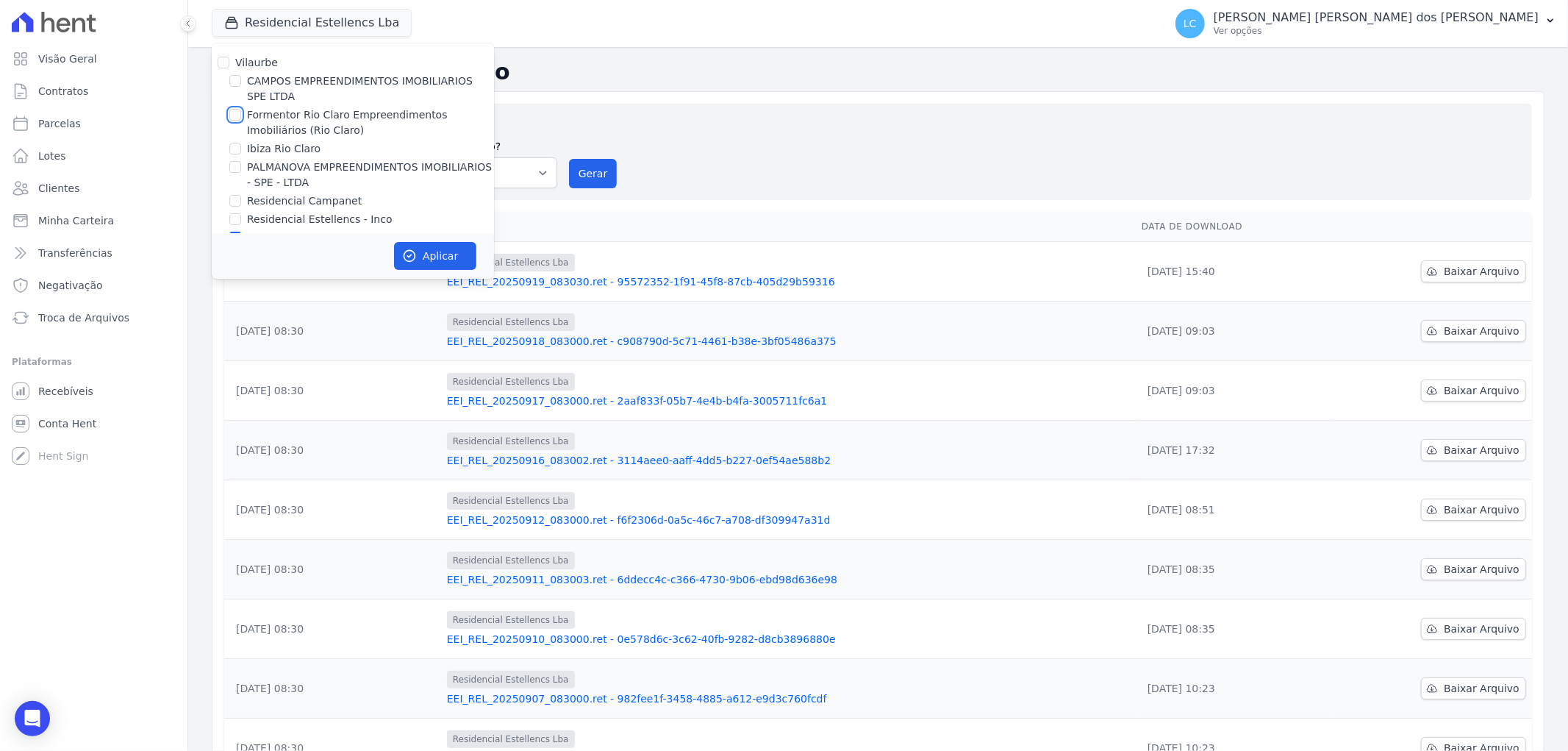
click at [232, 115] on input "Formentor Rio Claro Empreendimentos Imobiliários (Rio Claro)" at bounding box center [235, 114] width 12 height 12
checkbox input "true"
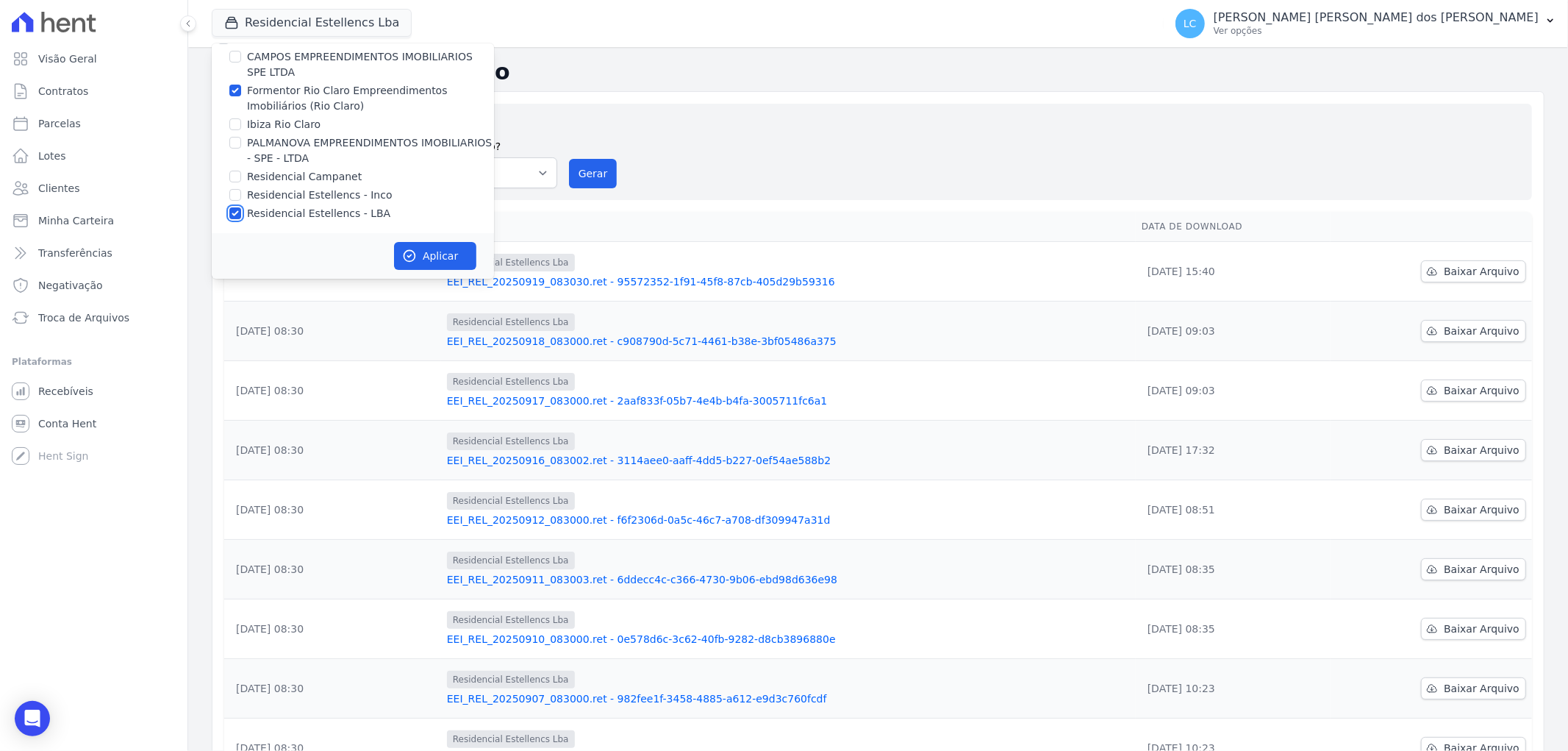
drag, startPoint x: 229, startPoint y: 210, endPoint x: 288, endPoint y: 233, distance: 63.3
click at [229, 210] on input "Residencial Estellencs - LBA" at bounding box center [235, 213] width 12 height 12
checkbox input "false"
click at [428, 268] on button "Aplicar" at bounding box center [435, 256] width 82 height 28
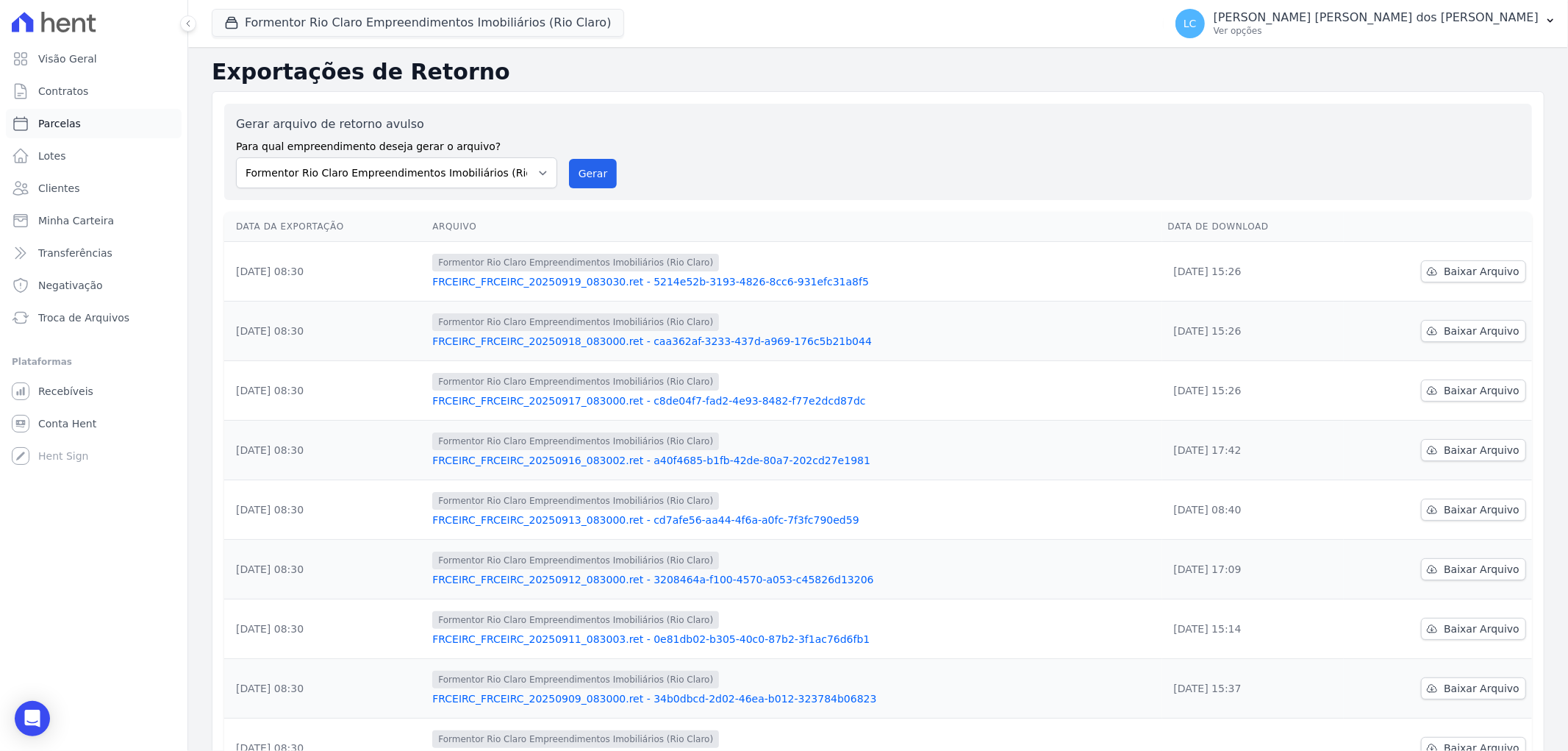
click at [49, 122] on span "Parcelas" at bounding box center [59, 123] width 43 height 15
select select
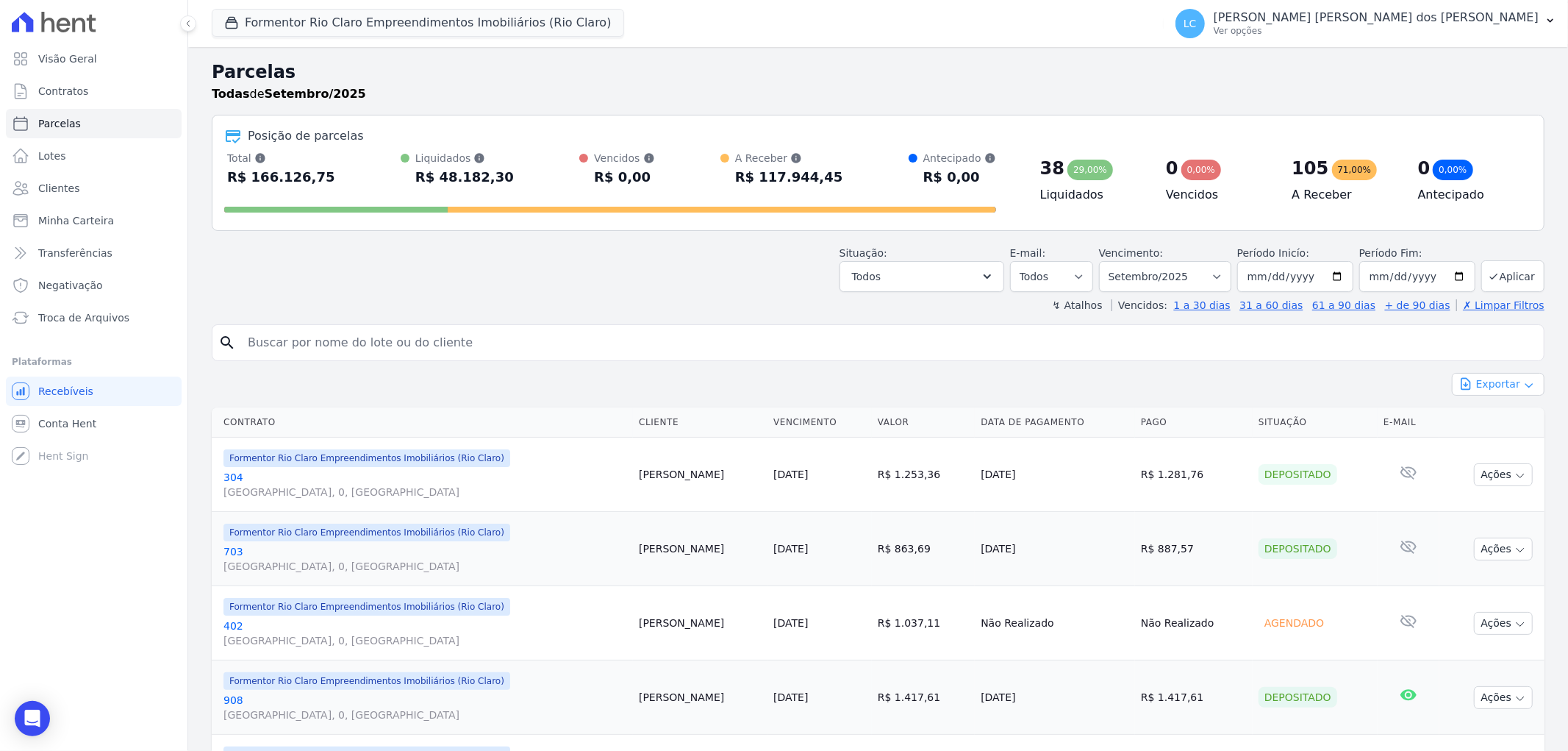
click at [1487, 390] on button "Exportar" at bounding box center [1498, 384] width 92 height 23
click at [1497, 422] on span "Exportar PDF" at bounding box center [1497, 419] width 77 height 15
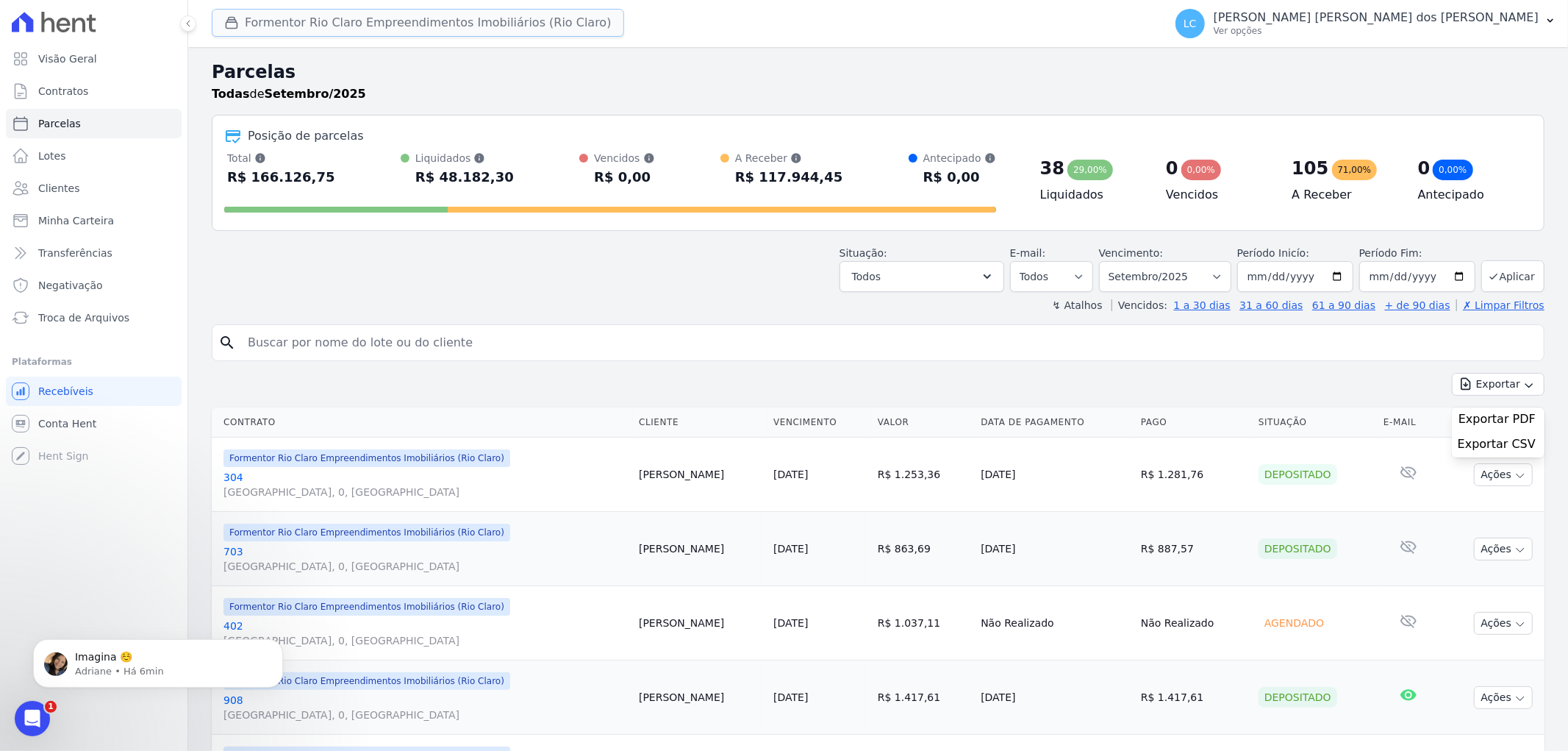
click at [340, 29] on button "Formentor Rio Claro Empreendimentos Imobiliários (Rio Claro)" at bounding box center [418, 23] width 412 height 28
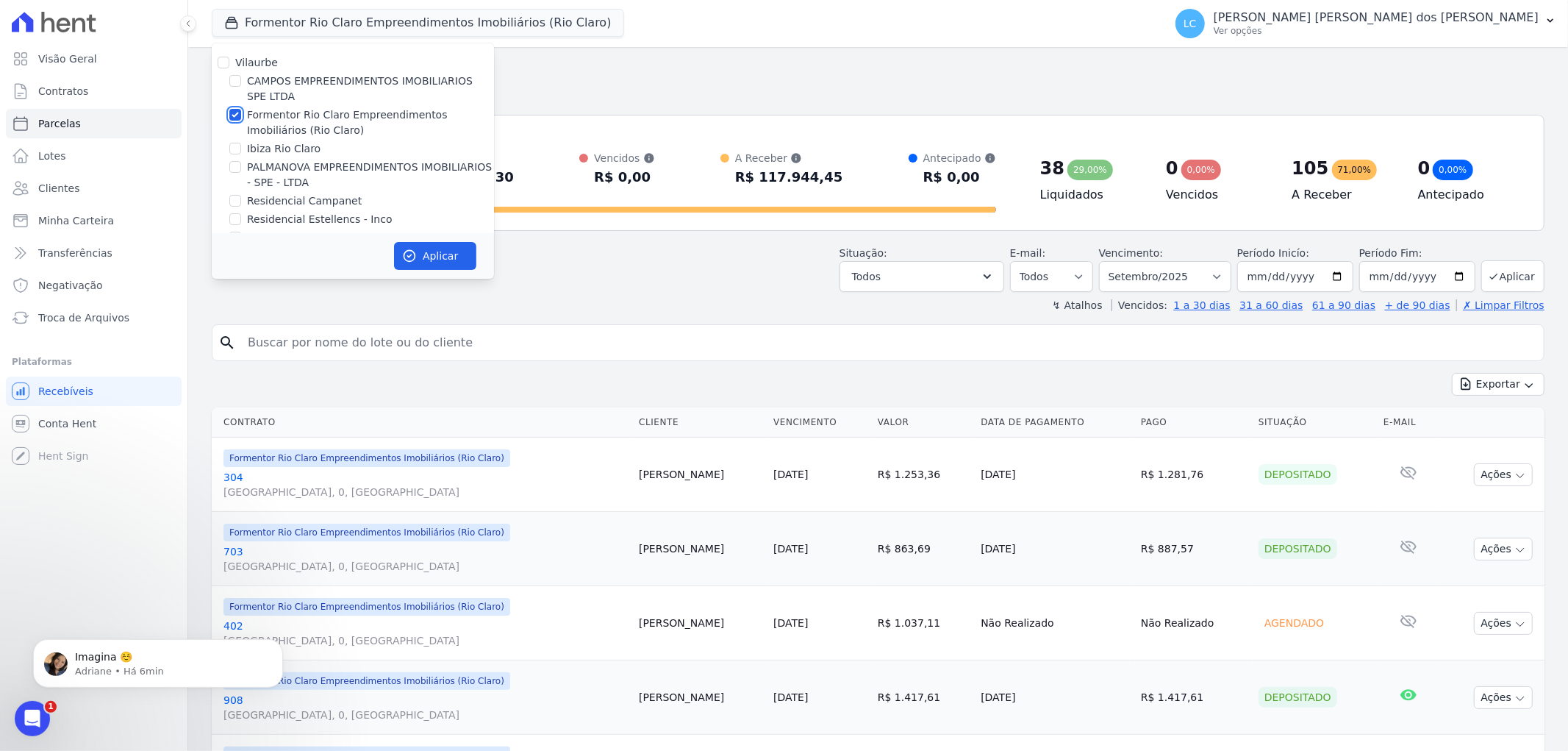
drag, startPoint x: 238, startPoint y: 114, endPoint x: 232, endPoint y: 166, distance: 52.3
click at [238, 116] on input "Formentor Rio Claro Empreendimentos Imobiliários (Rio Claro)" at bounding box center [235, 114] width 12 height 12
checkbox input "false"
click at [232, 148] on input "Ibiza Rio Claro" at bounding box center [235, 148] width 12 height 12
checkbox input "true"
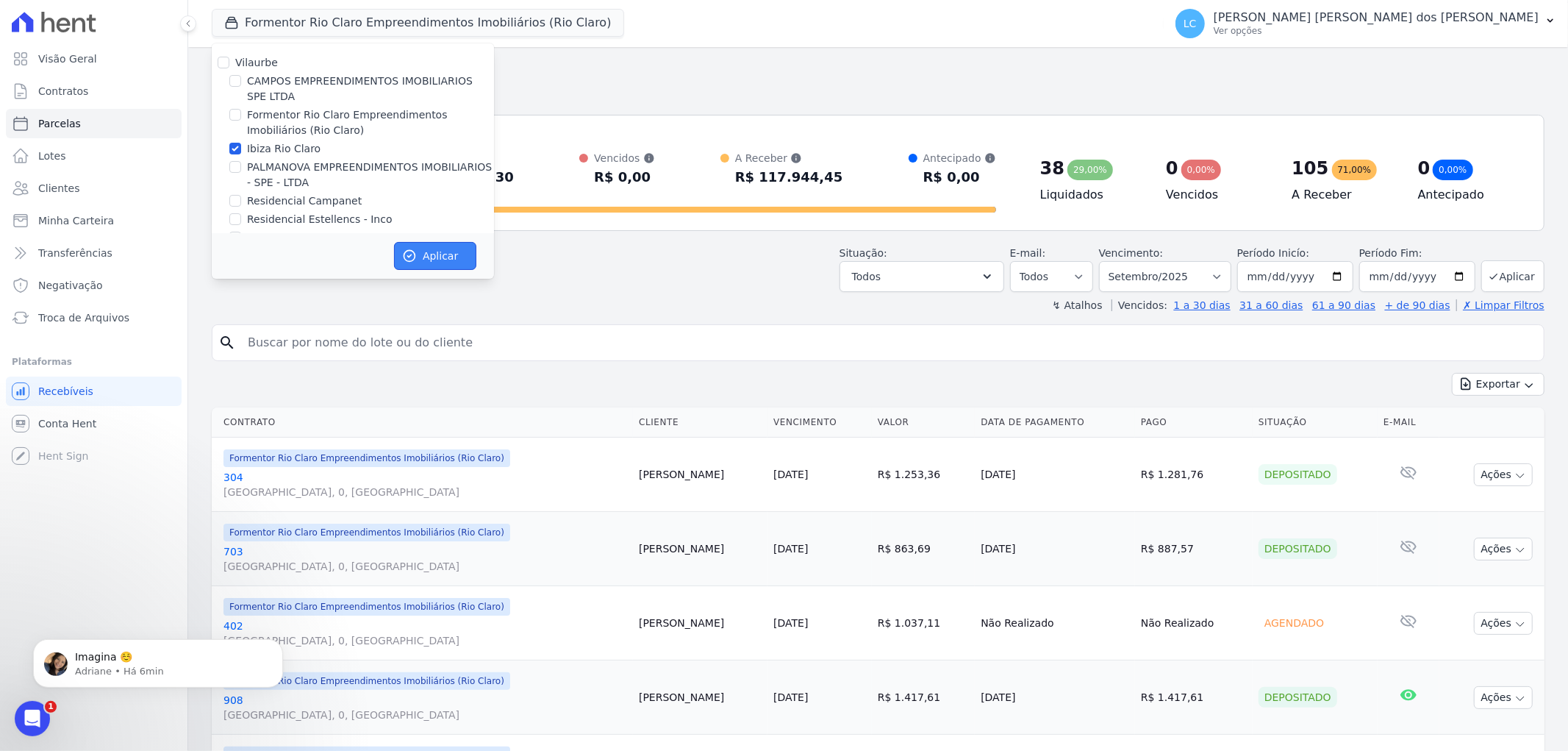
click at [440, 252] on button "Aplicar" at bounding box center [435, 256] width 82 height 28
select select
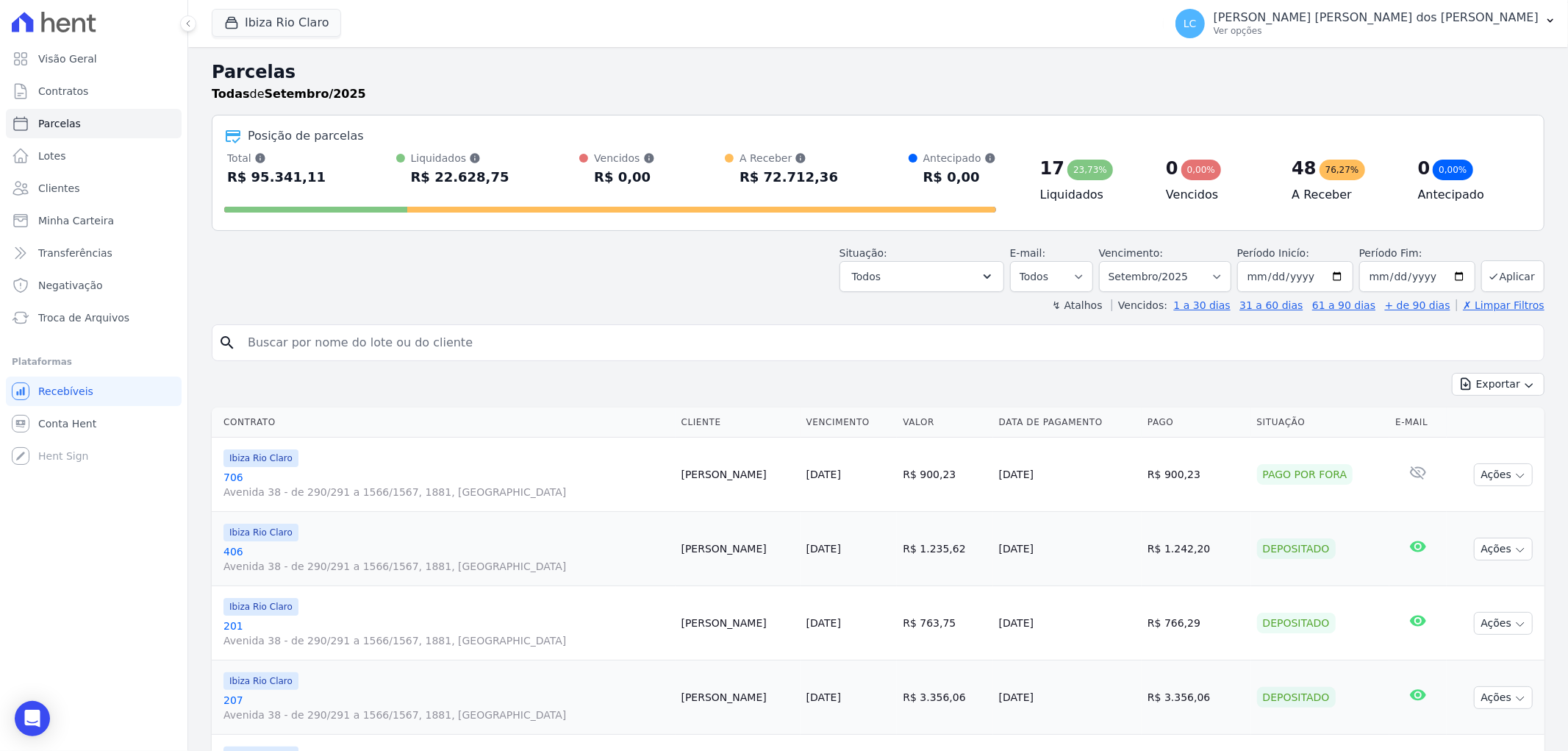
click at [366, 344] on input "search" at bounding box center [888, 343] width 1299 height 29
paste input "Alexandre Colagrai"
type input "Alexandre Colagrai"
select select
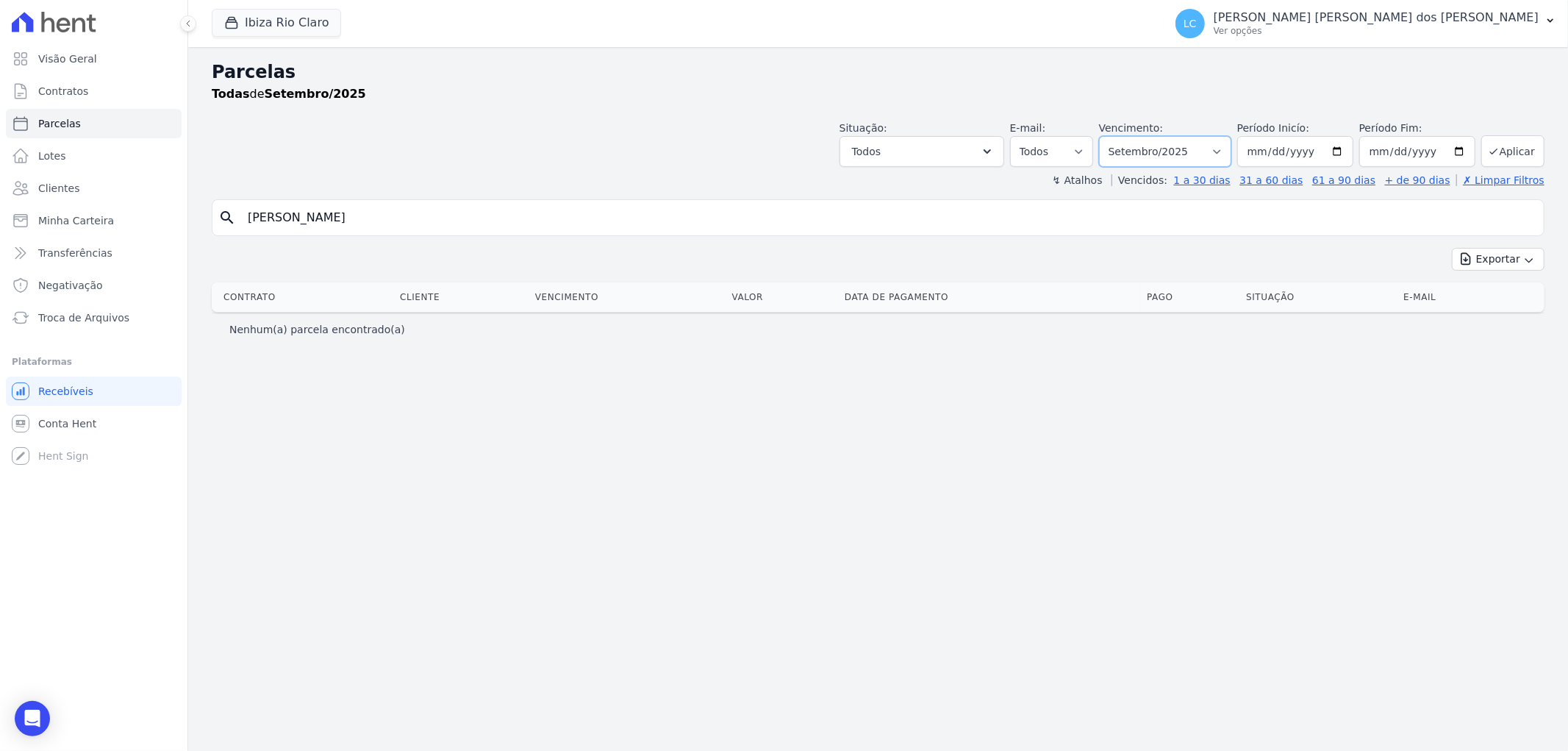
click at [1199, 156] on select "Filtrar por período ──────── Todos os meses Abril/2023 Maio/2023 Junho/2023 Jul…" at bounding box center [1165, 152] width 133 height 31
select select "all"
click at [1120, 136] on select "Filtrar por período ──────── Todos os meses Abril/2023 Maio/2023 Junho/2023 Jul…" at bounding box center [1165, 152] width 133 height 31
select select
click at [81, 424] on span "Conta Hent" at bounding box center [68, 424] width 59 height 15
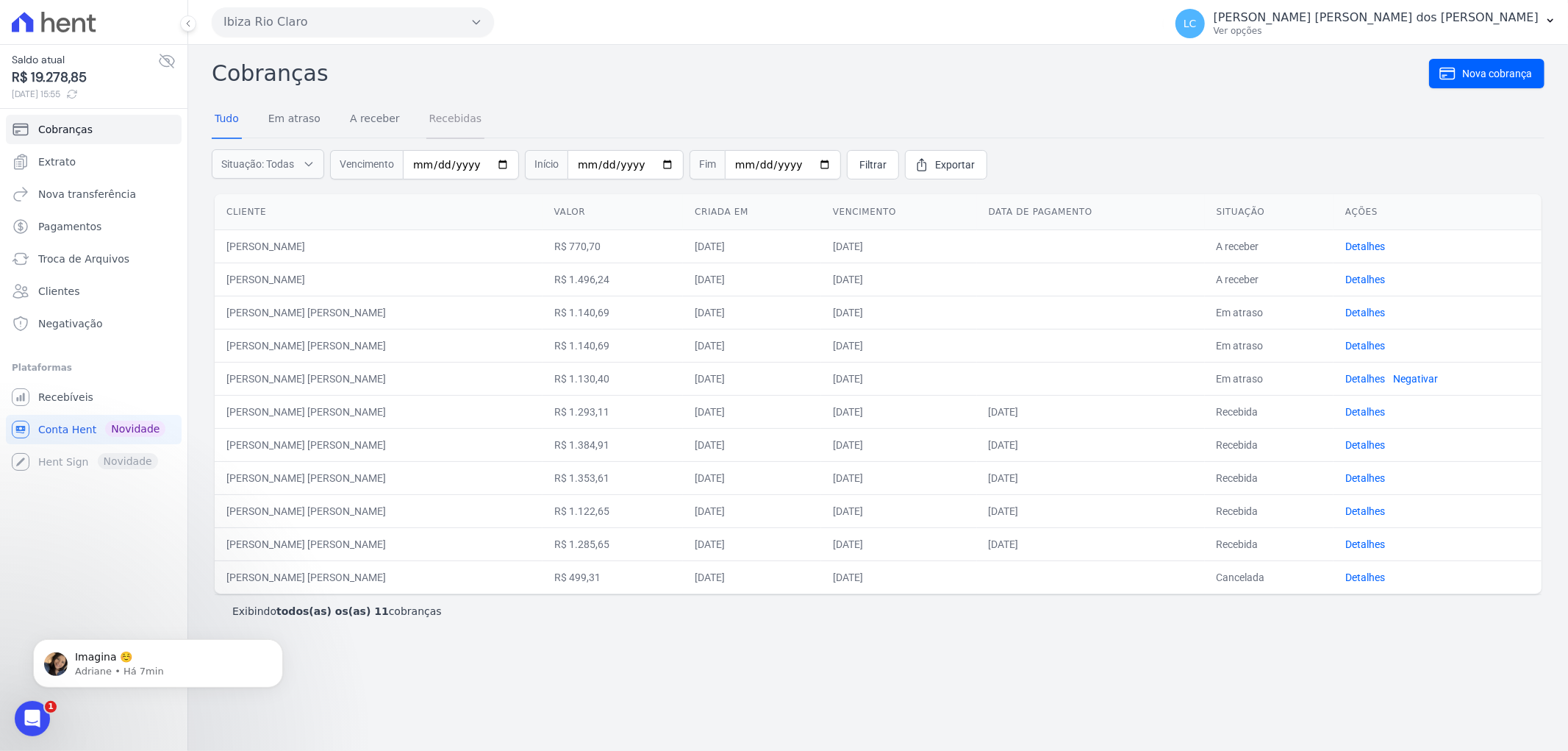
click at [441, 122] on link "Recebidas" at bounding box center [455, 120] width 59 height 38
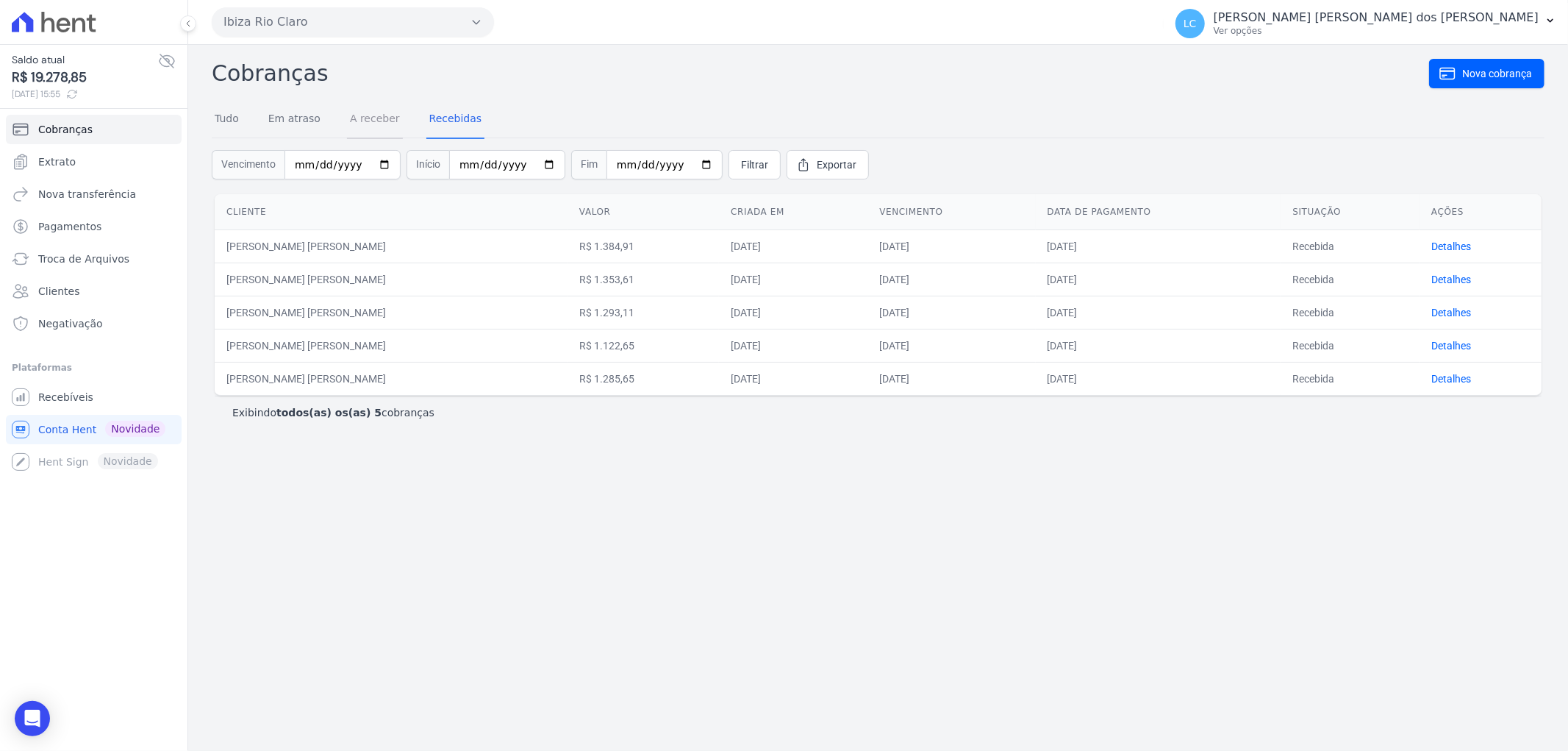
click at [351, 113] on link "A receber" at bounding box center [374, 120] width 56 height 38
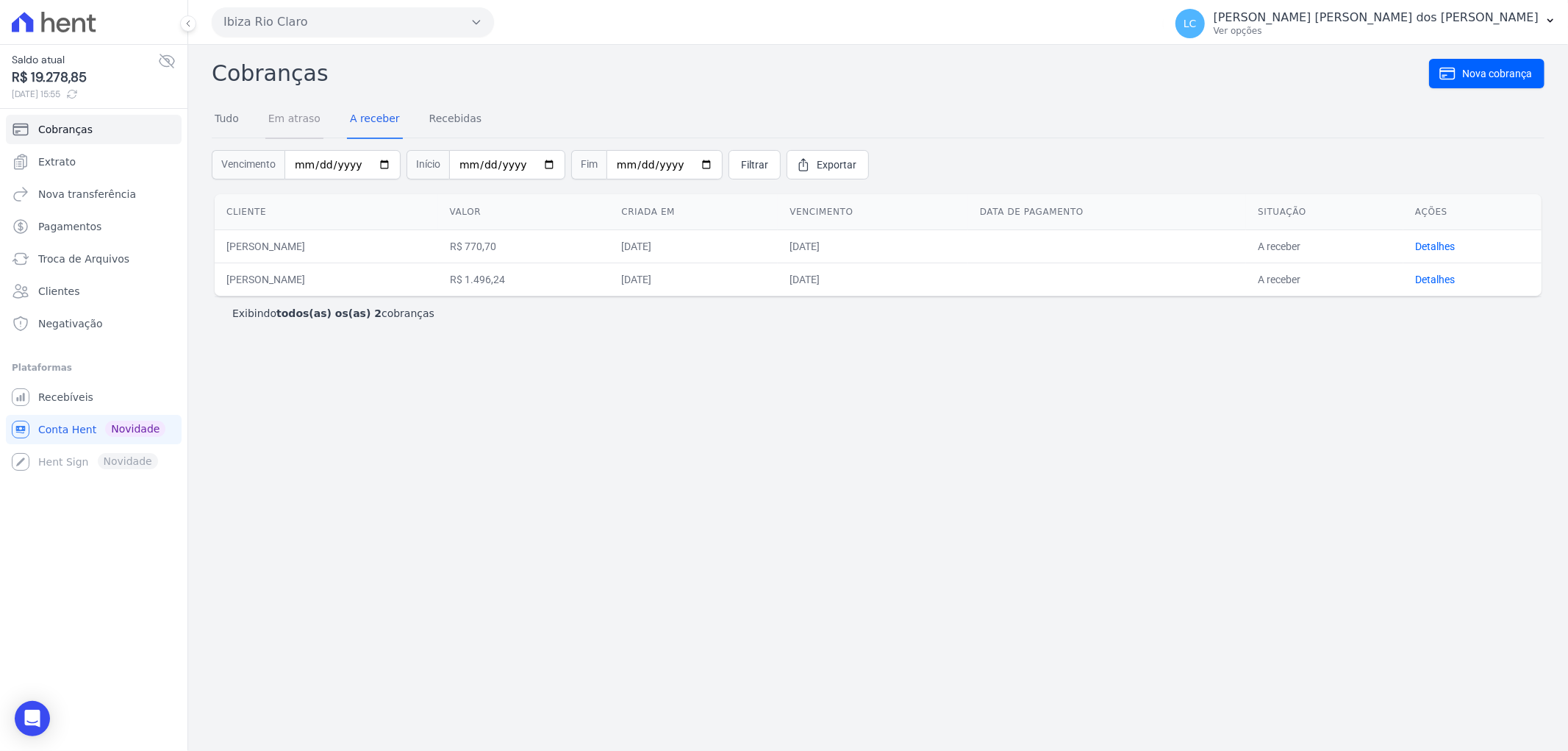
click at [294, 122] on link "Em atraso" at bounding box center [294, 120] width 59 height 38
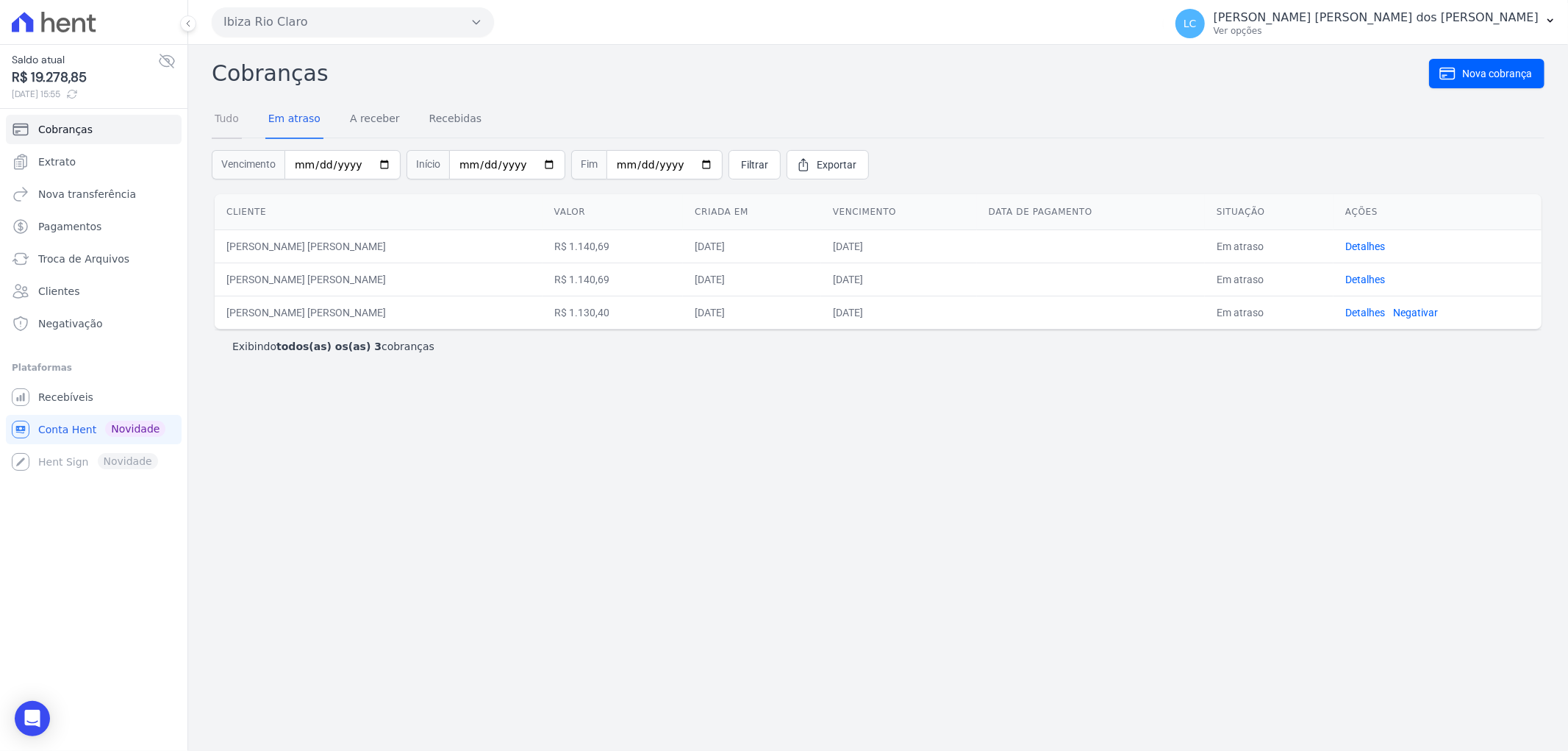
click at [223, 120] on link "Tudo" at bounding box center [227, 120] width 30 height 38
